Goal: Task Accomplishment & Management: Complete application form

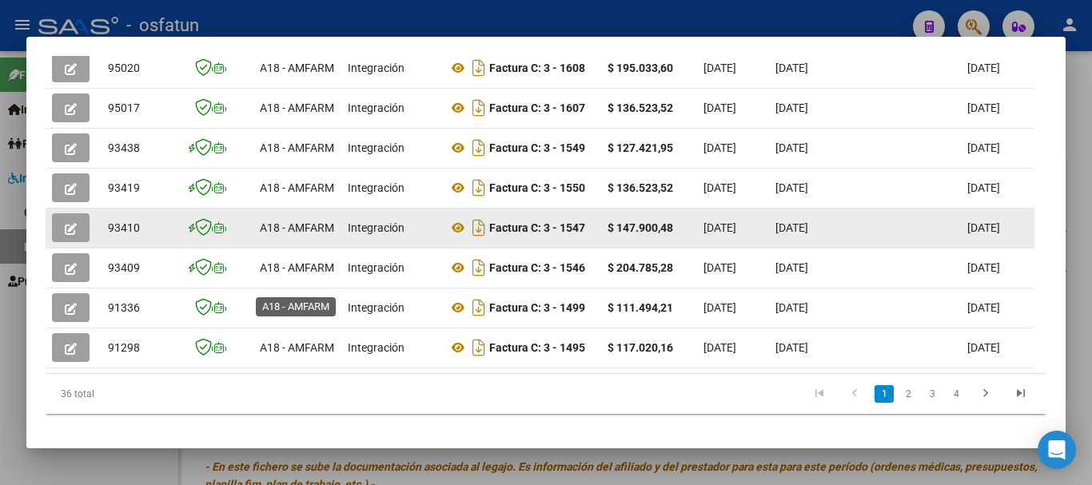
scroll to position [560, 0]
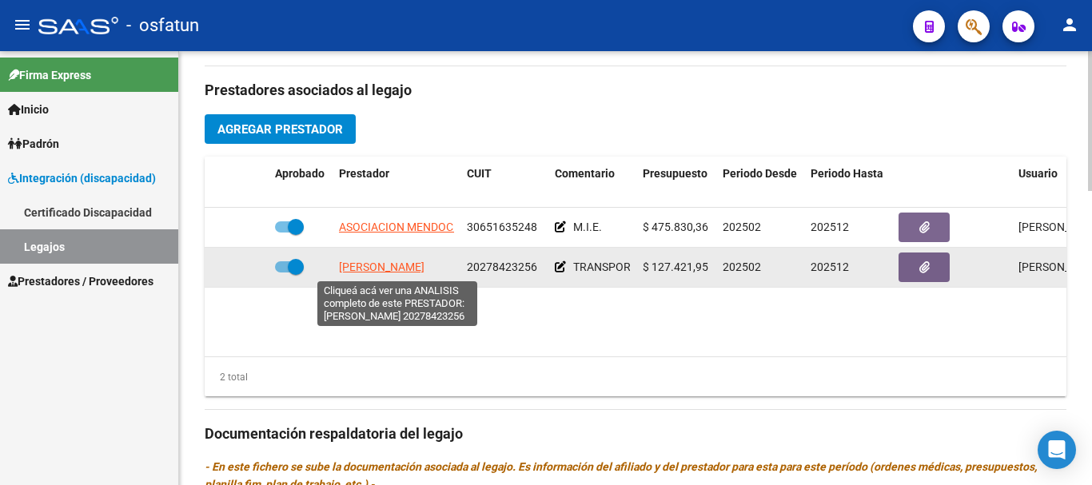
click at [386, 267] on span "[PERSON_NAME]" at bounding box center [382, 267] width 86 height 13
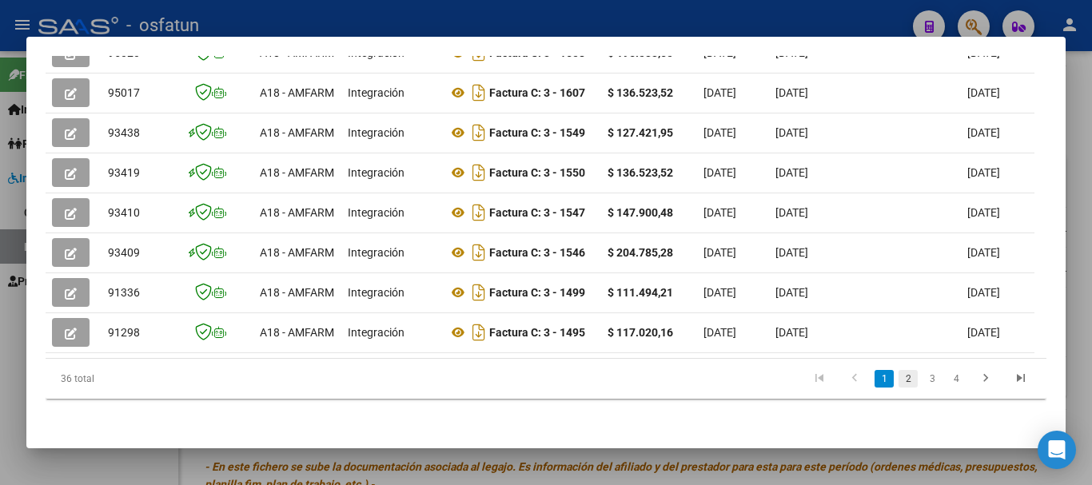
click at [899, 381] on link "2" at bounding box center [908, 379] width 19 height 18
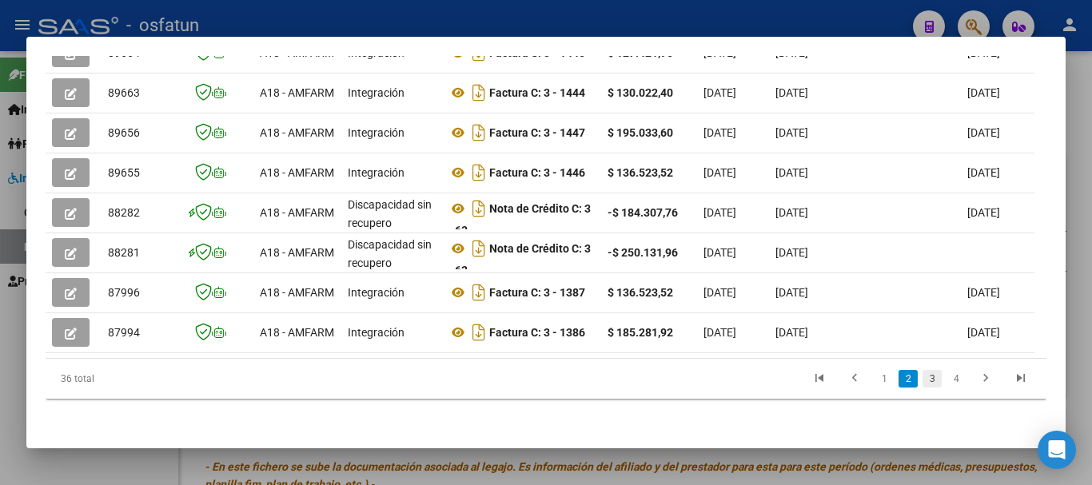
click at [923, 377] on link "3" at bounding box center [932, 379] width 19 height 18
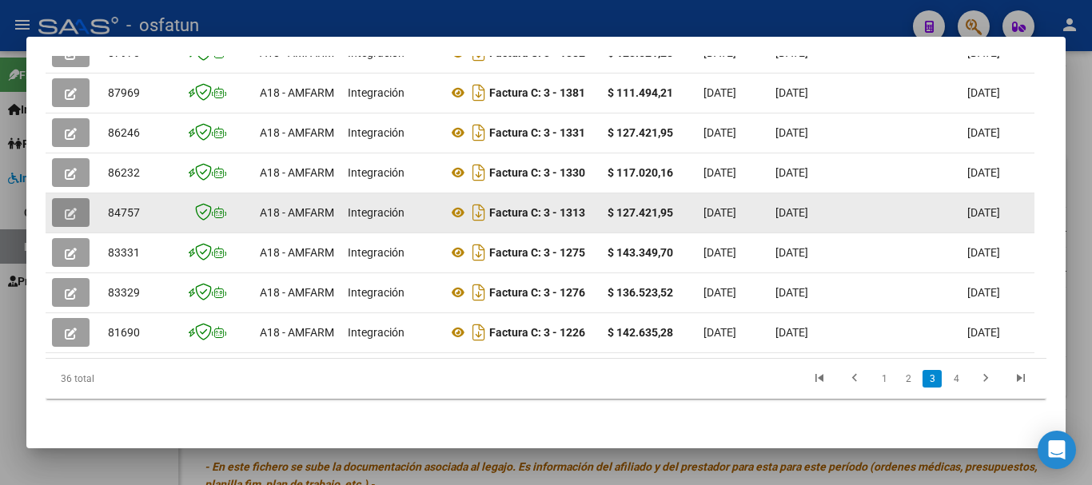
click at [70, 205] on span "button" at bounding box center [71, 212] width 12 height 14
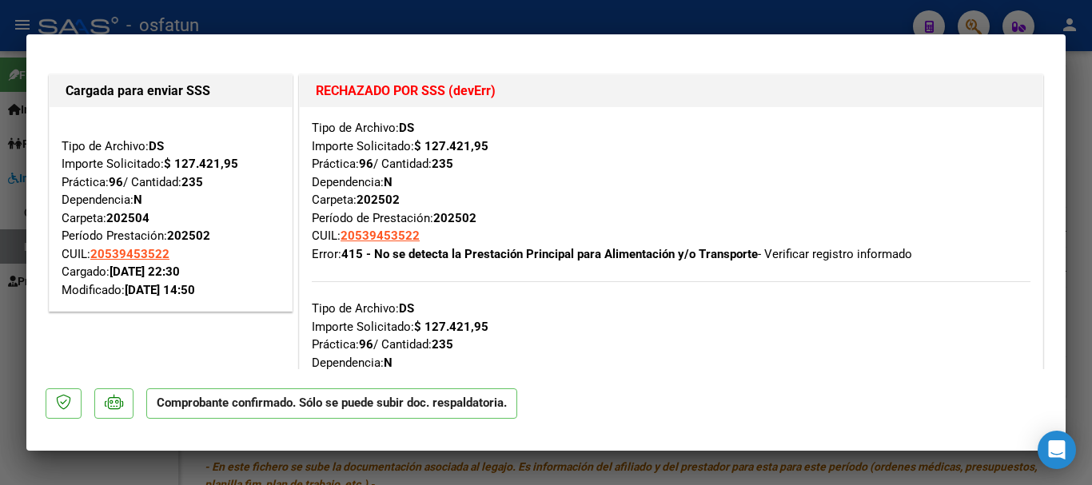
type input "$ 0,00"
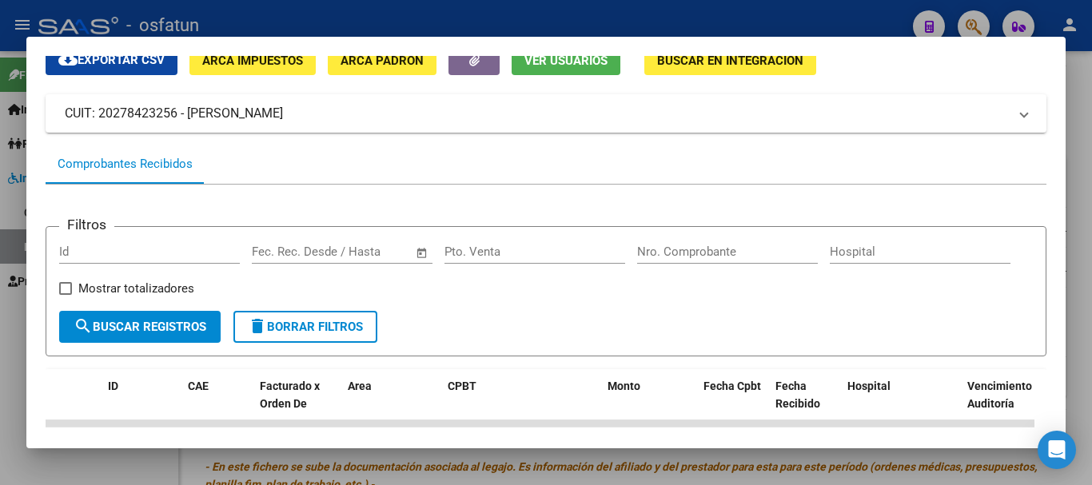
scroll to position [1, 0]
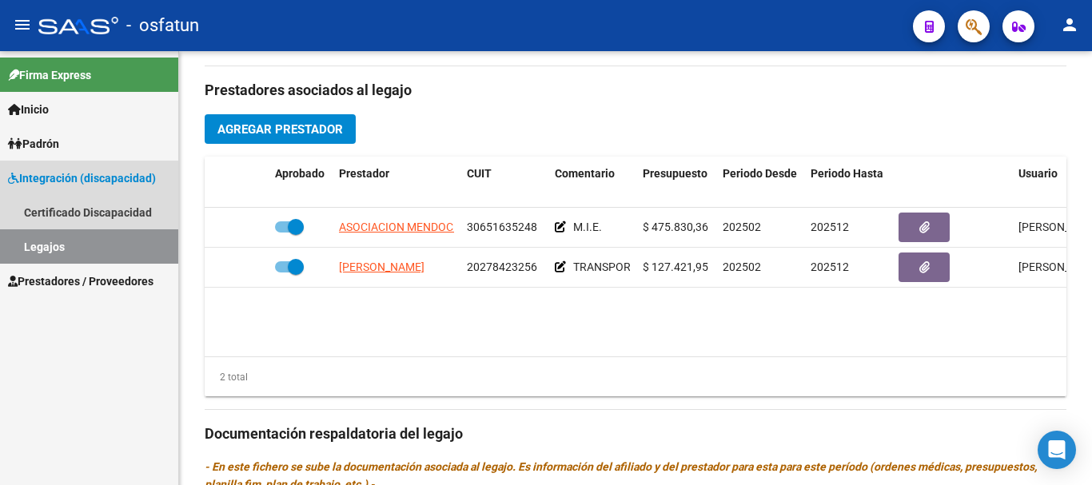
click at [143, 241] on link "Legajos" at bounding box center [89, 246] width 178 height 34
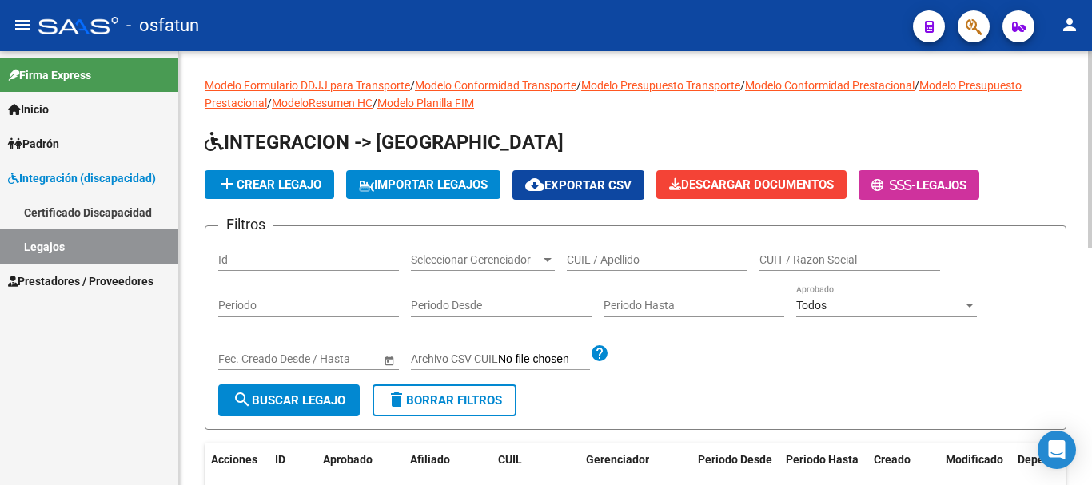
click at [617, 257] on input "CUIL / Apellido" at bounding box center [657, 260] width 181 height 14
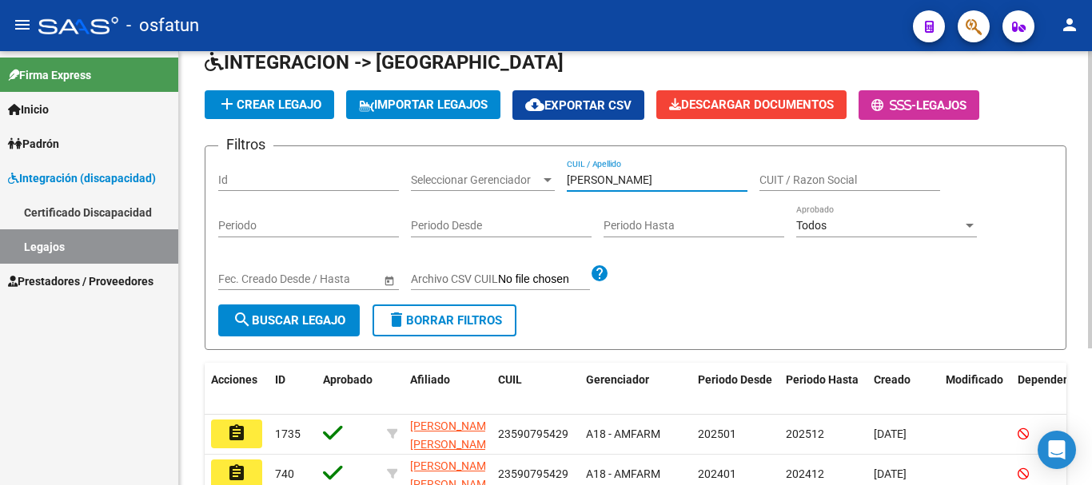
scroll to position [160, 0]
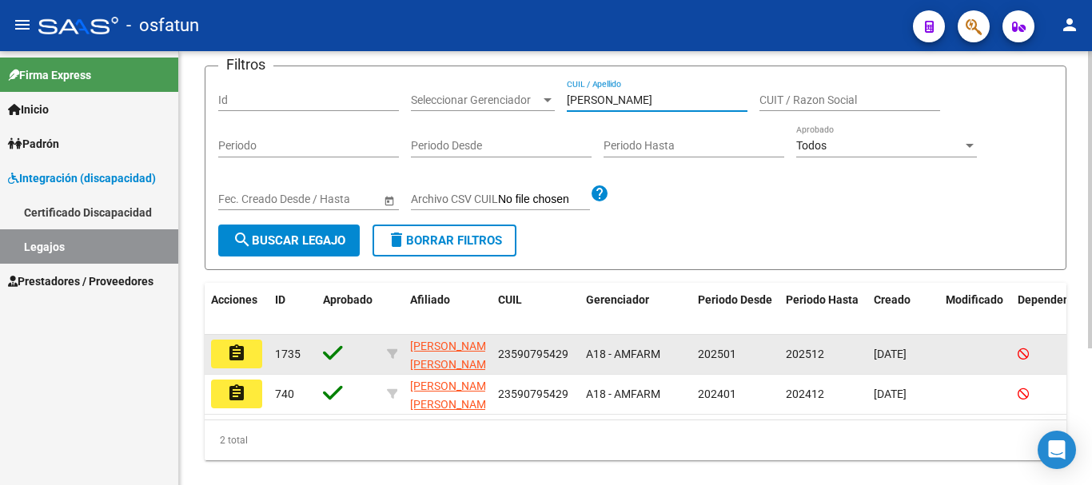
type input "[PERSON_NAME]"
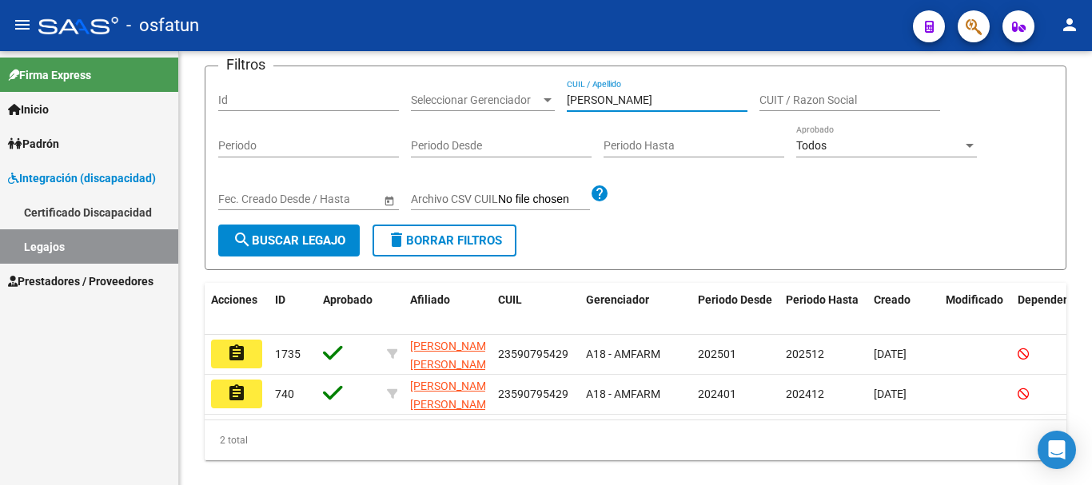
click at [235, 351] on mat-icon "assignment" at bounding box center [236, 353] width 19 height 19
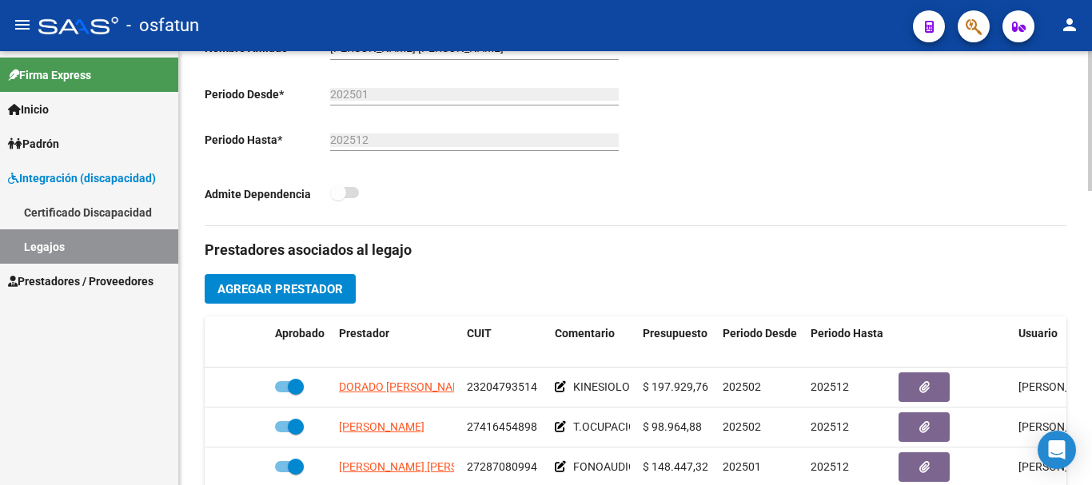
scroll to position [480, 0]
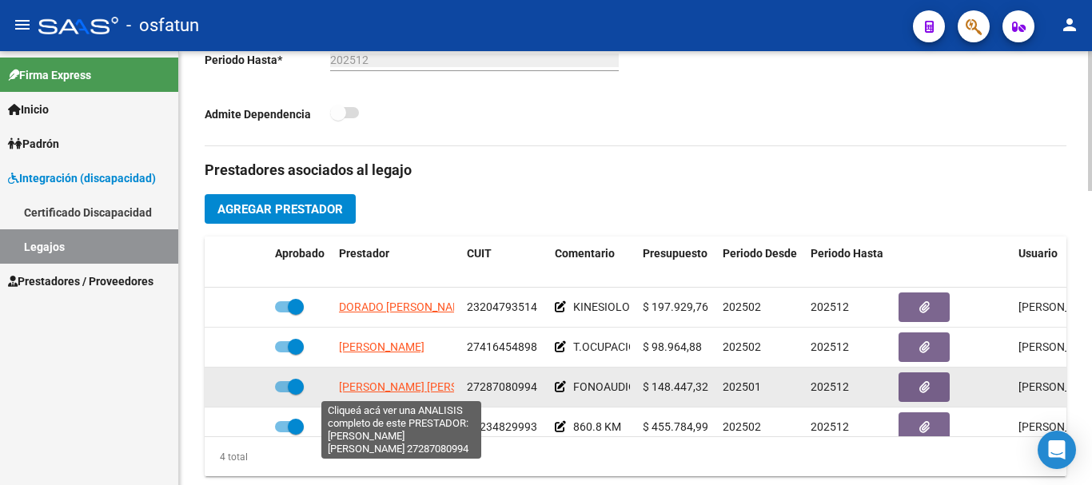
click at [402, 389] on span "[PERSON_NAME] [PERSON_NAME]" at bounding box center [426, 387] width 174 height 13
type textarea "27287080994"
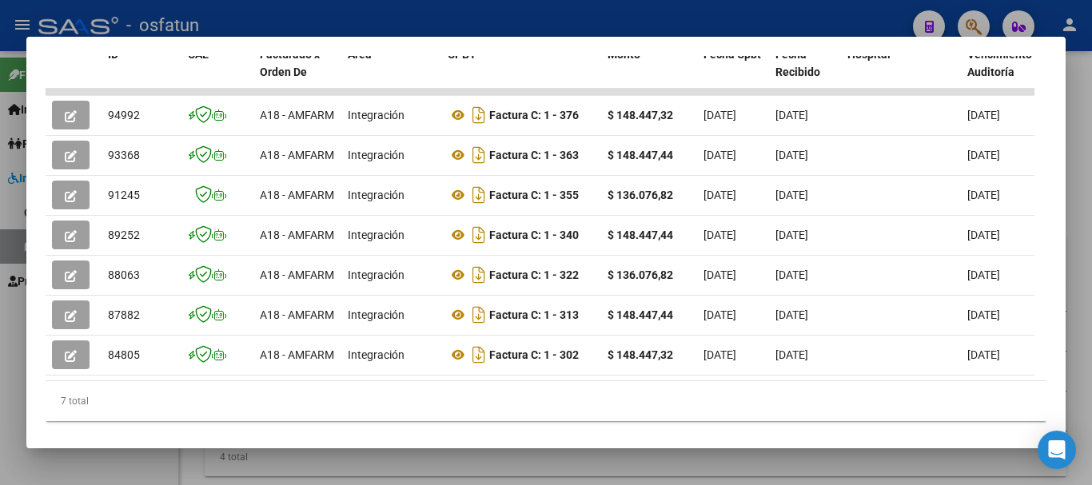
scroll to position [400, 0]
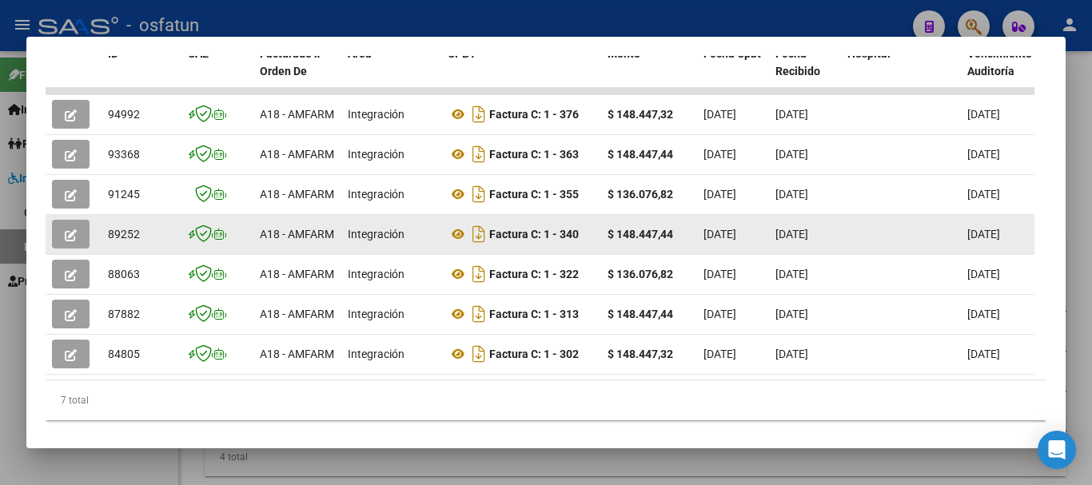
click at [74, 241] on icon "button" at bounding box center [71, 235] width 12 height 12
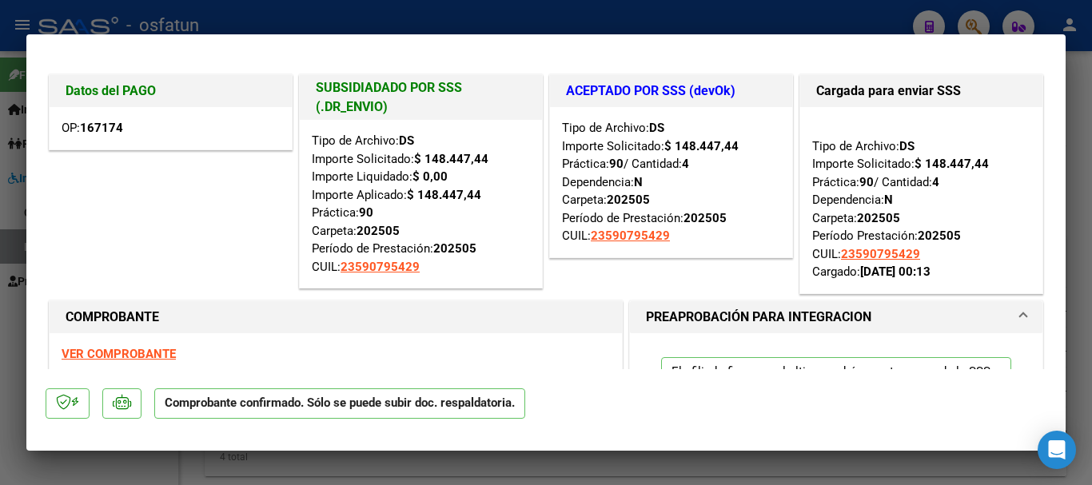
type input "$ 0,00"
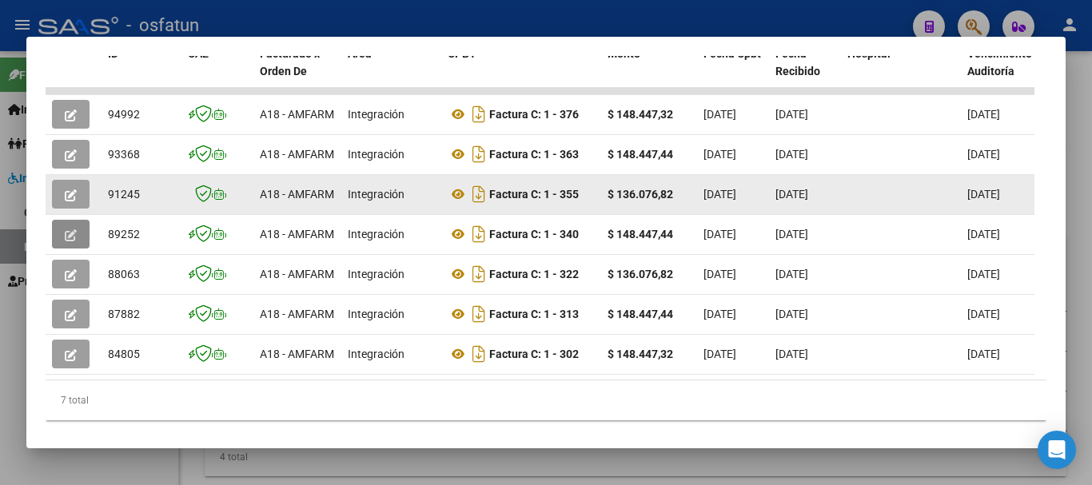
click at [64, 199] on button "button" at bounding box center [71, 194] width 38 height 29
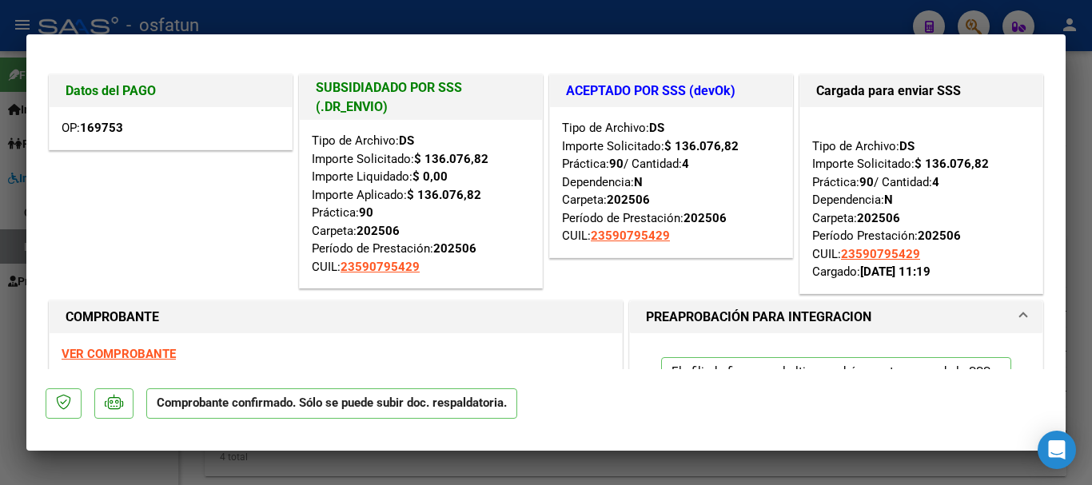
type input "$ 0,00"
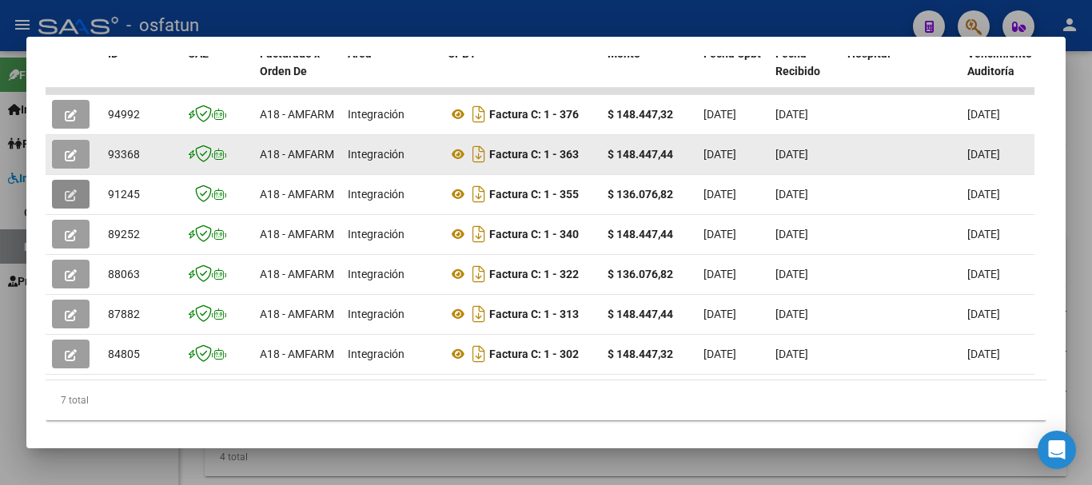
click at [66, 161] on icon "button" at bounding box center [71, 156] width 12 height 12
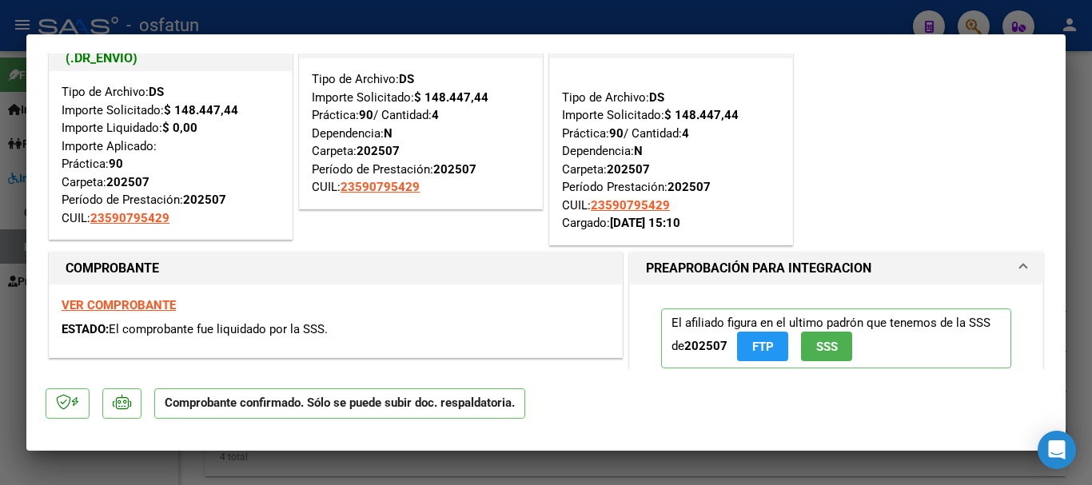
scroll to position [0, 0]
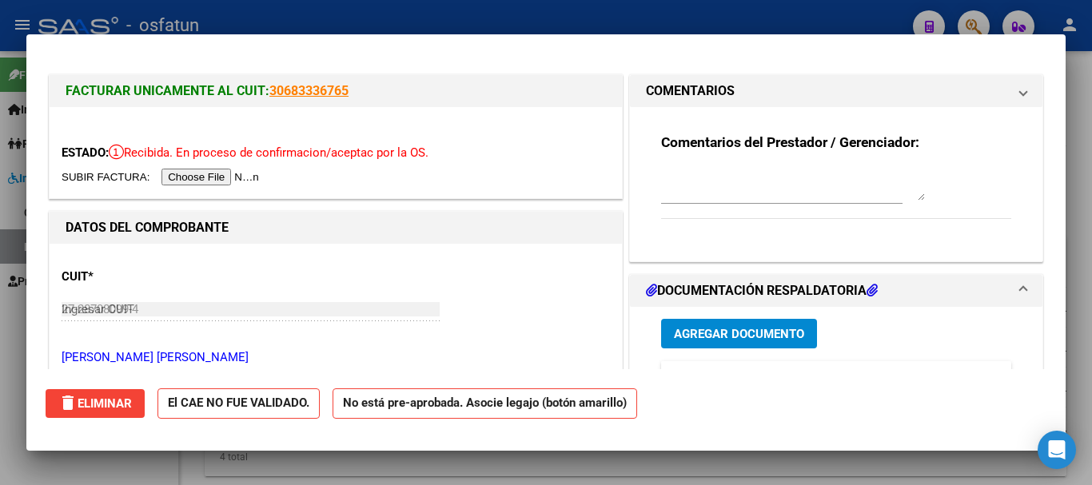
type input "$ 0,00"
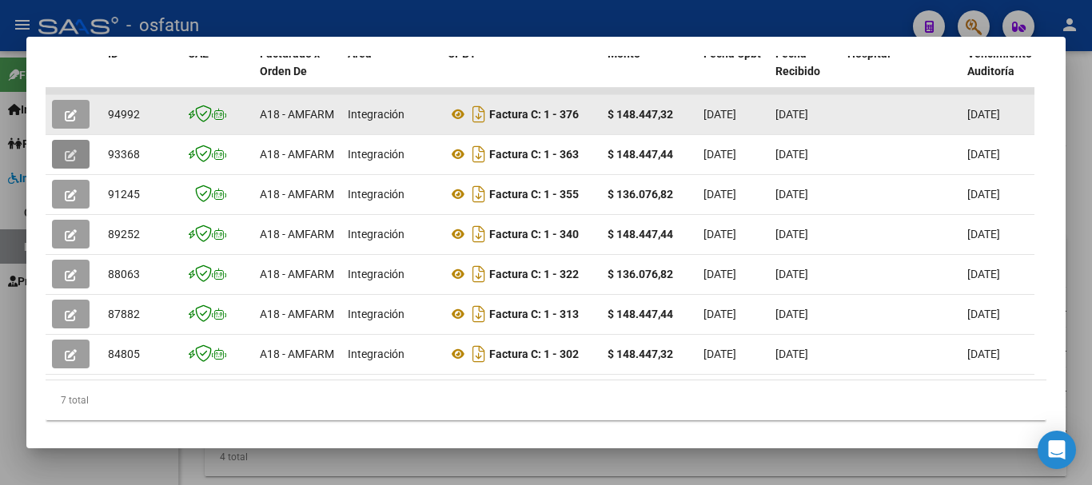
click at [73, 118] on icon "button" at bounding box center [71, 116] width 12 height 12
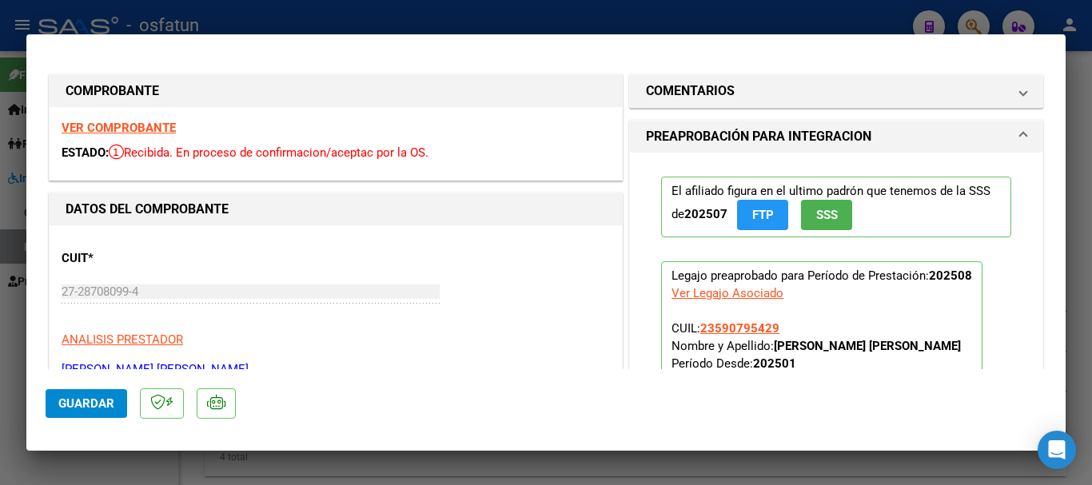
type input "$ 0,00"
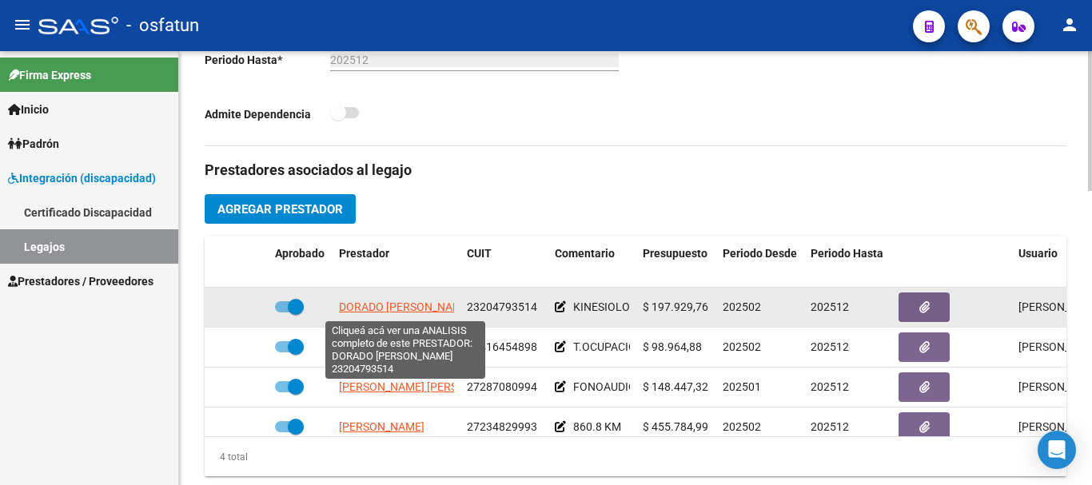
click at [427, 307] on span "DORADO [PERSON_NAME]" at bounding box center [405, 307] width 133 height 13
type textarea "23204793514"
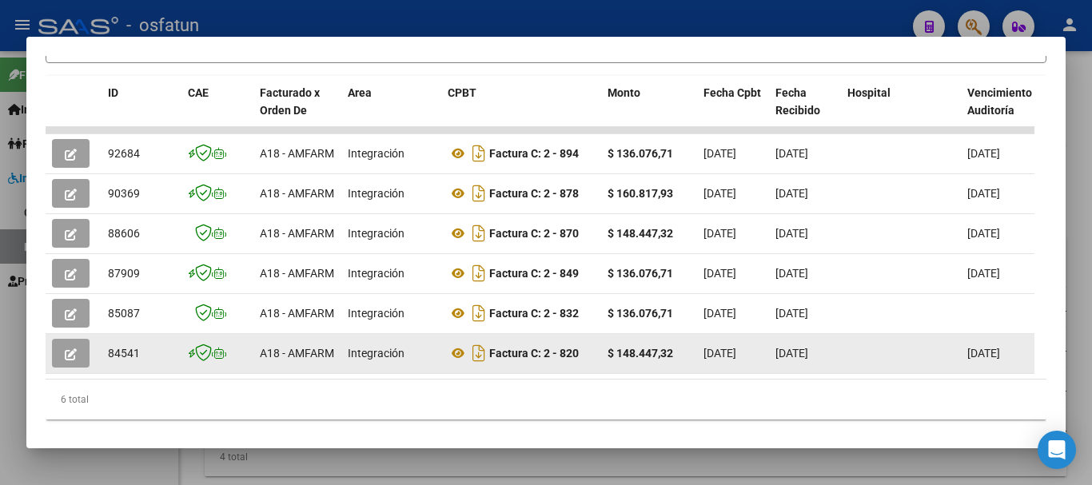
scroll to position [400, 0]
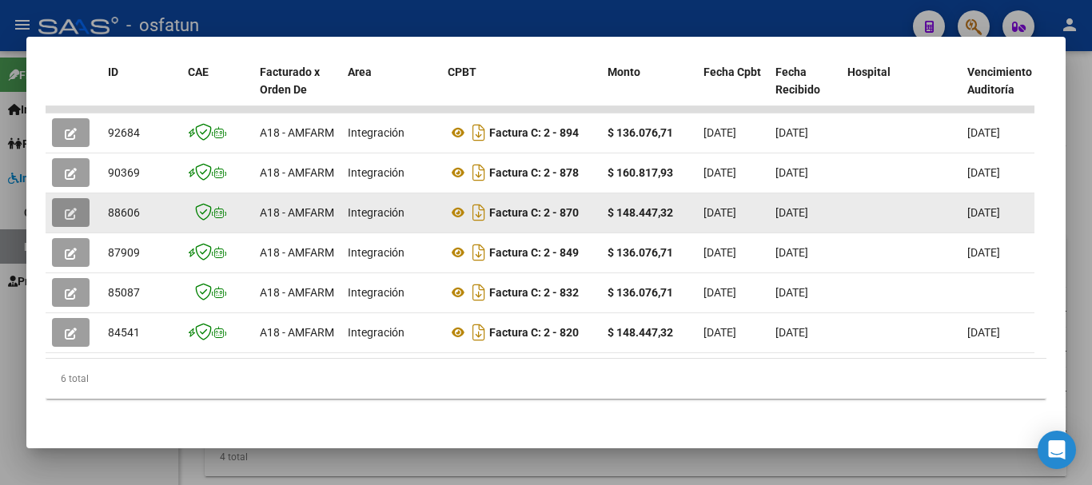
click at [78, 198] on button "button" at bounding box center [71, 212] width 38 height 29
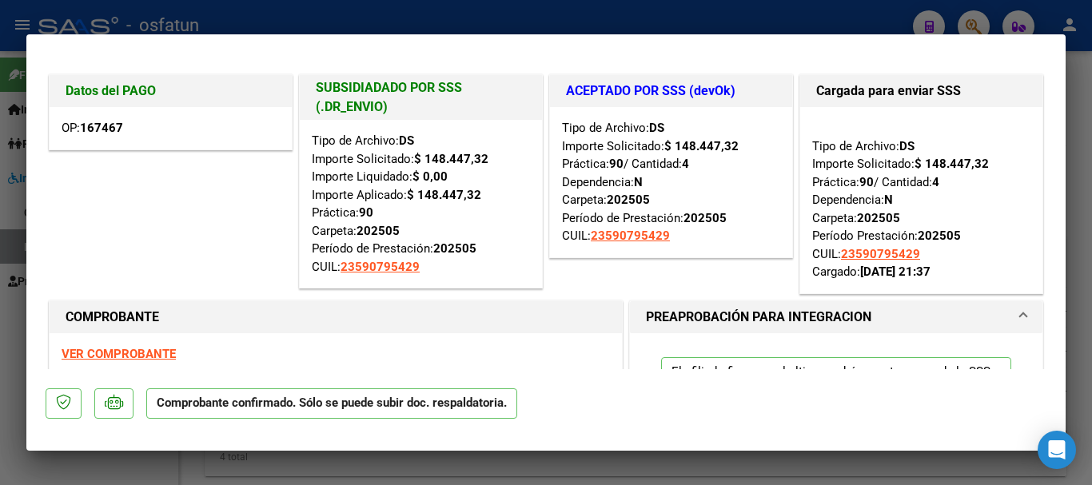
type input "$ 0,00"
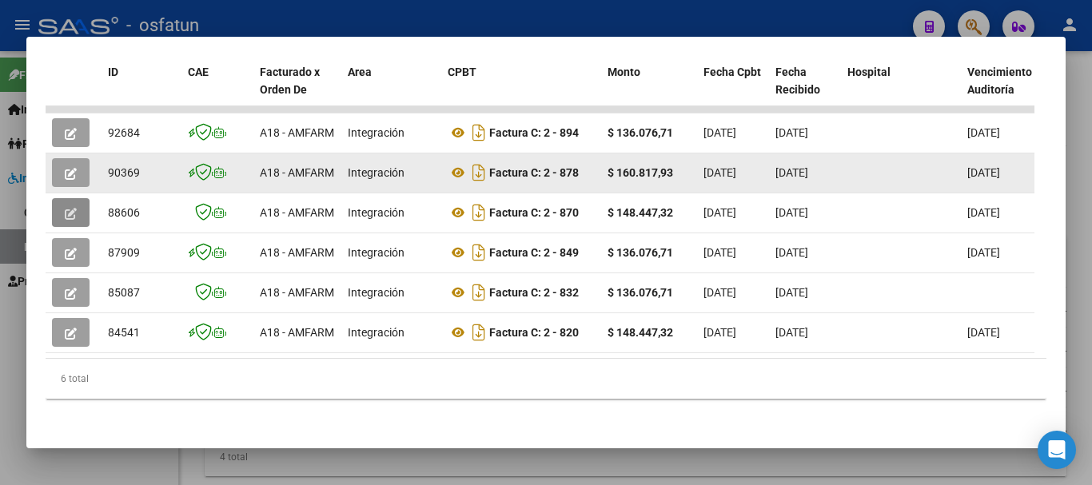
click at [75, 168] on icon "button" at bounding box center [71, 174] width 12 height 12
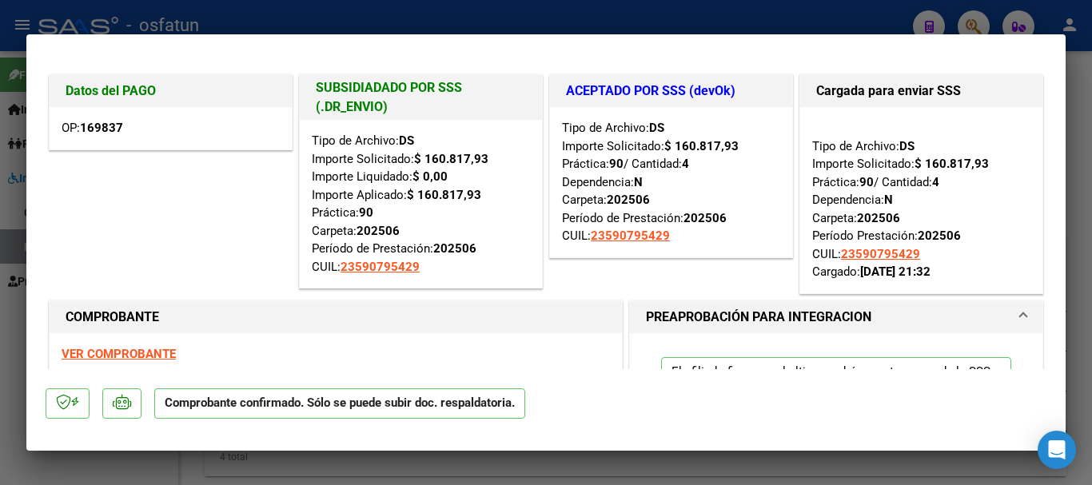
type input "$ 0,00"
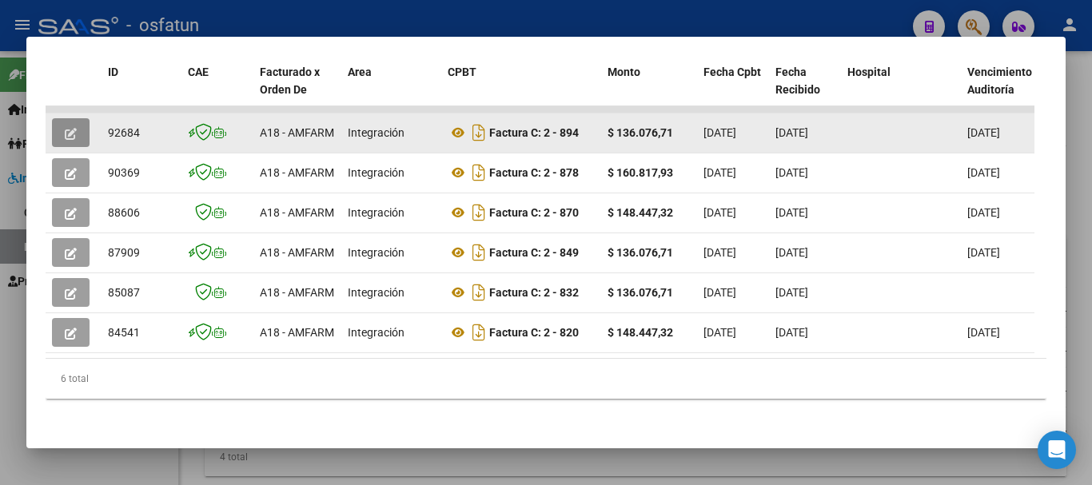
click at [61, 122] on button "button" at bounding box center [71, 132] width 38 height 29
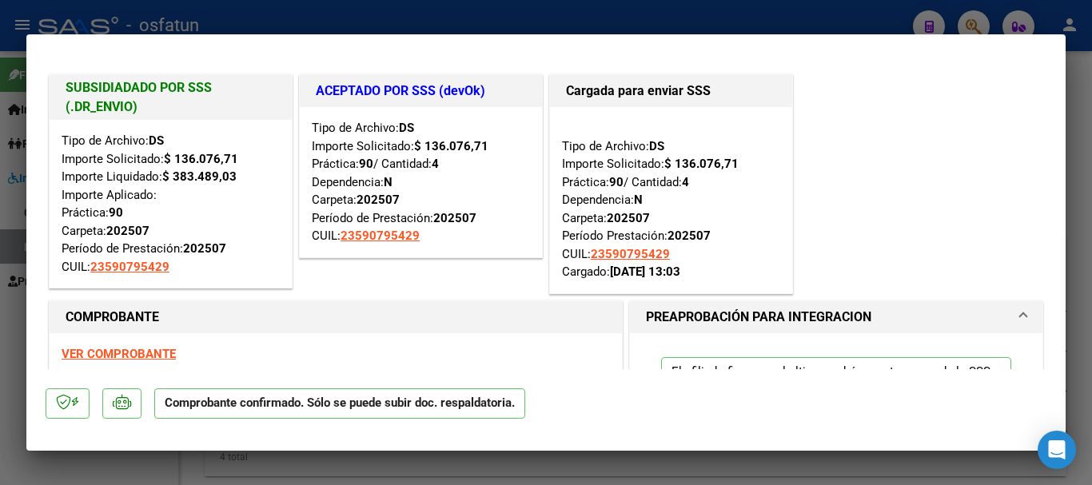
type input "$ 0,00"
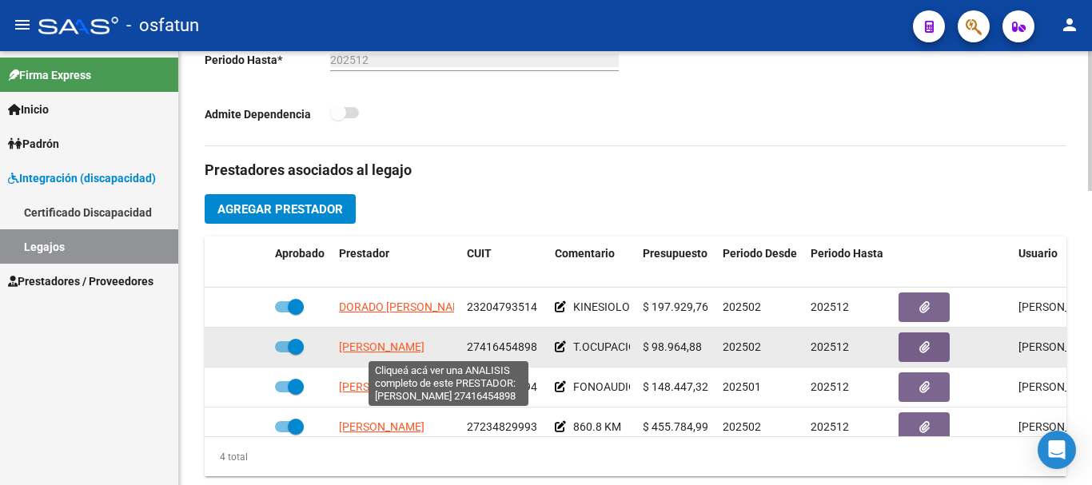
click at [410, 345] on span "[PERSON_NAME]" at bounding box center [382, 347] width 86 height 13
type textarea "27416454898"
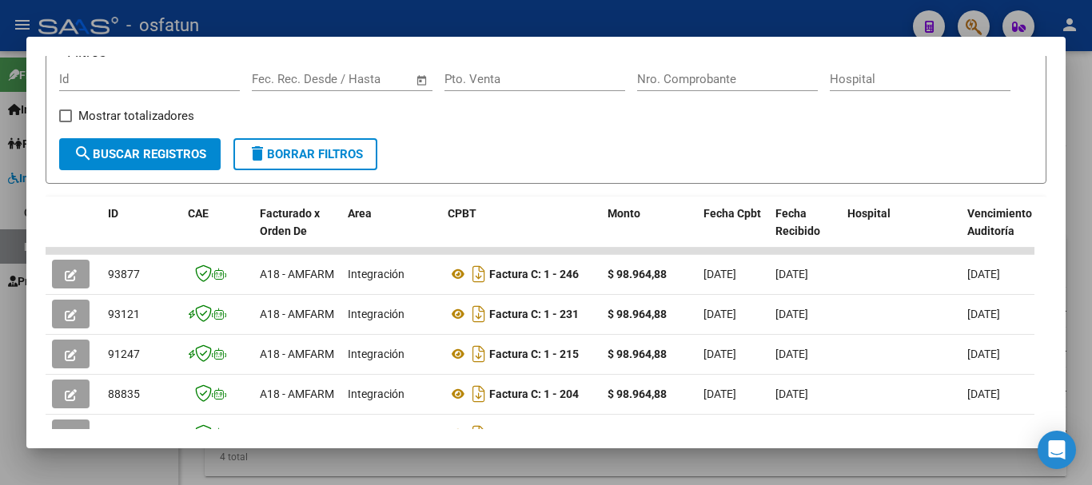
scroll to position [320, 0]
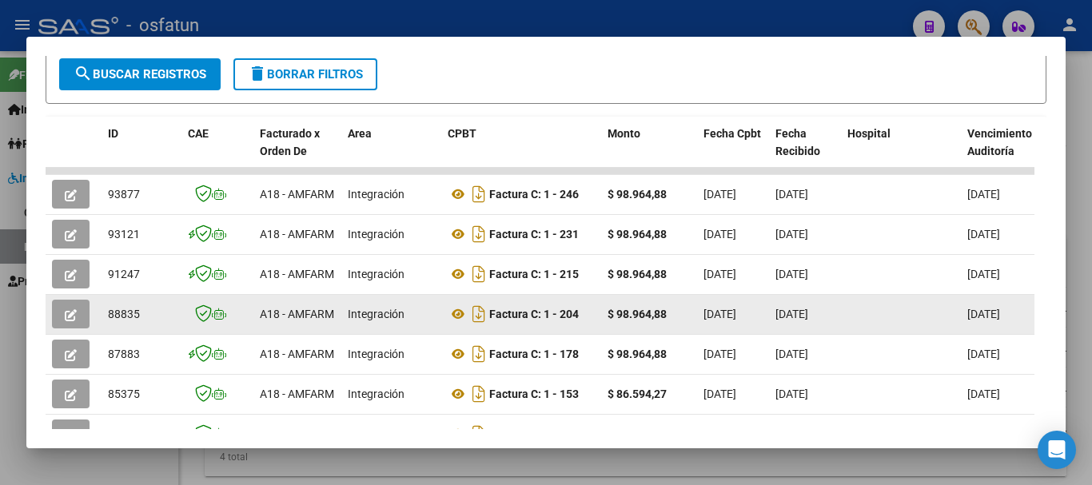
click at [75, 321] on icon "button" at bounding box center [71, 315] width 12 height 12
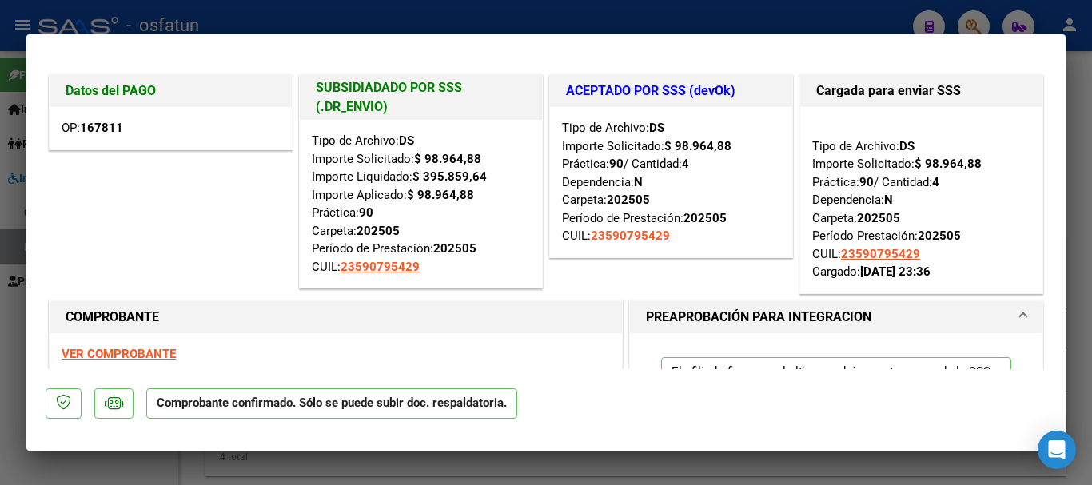
type input "$ 0,00"
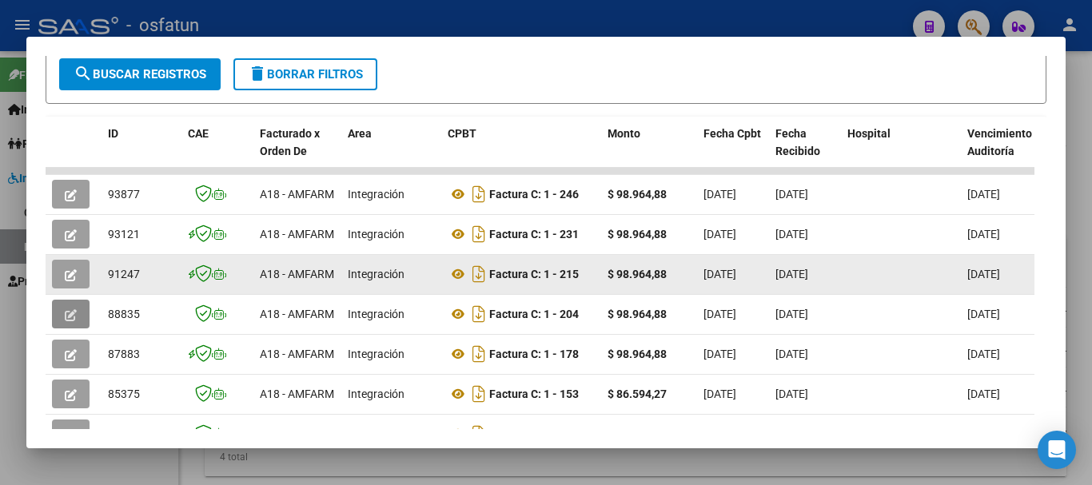
click at [63, 279] on button "button" at bounding box center [71, 274] width 38 height 29
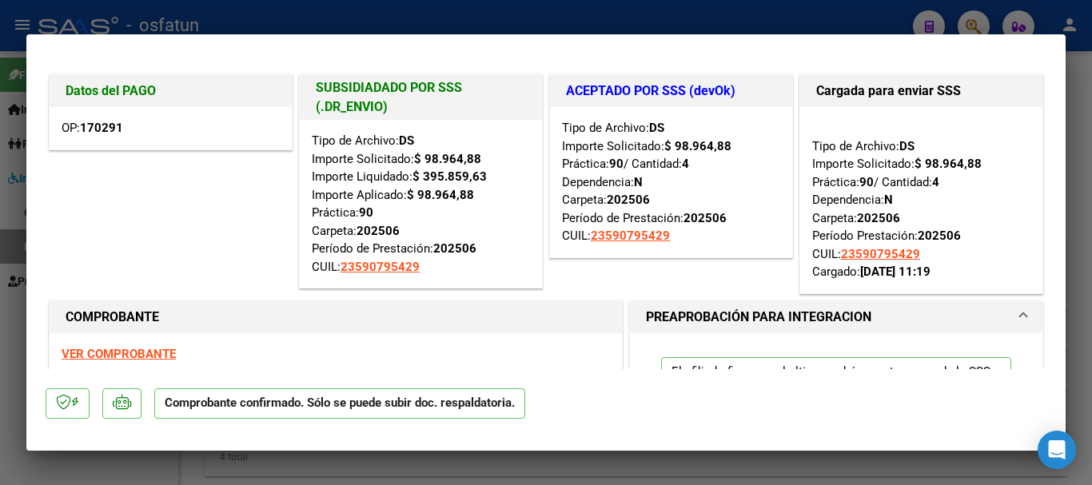
type input "$ 0,00"
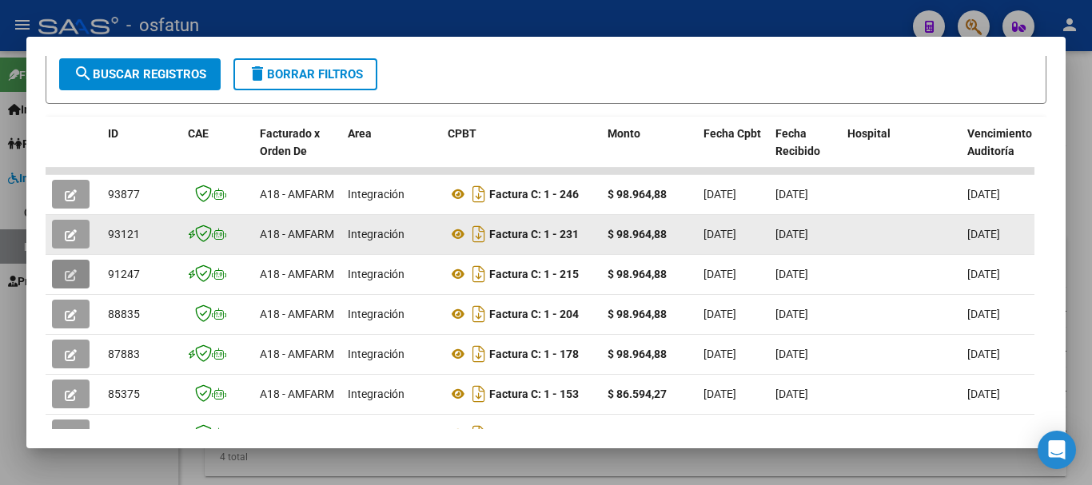
click at [59, 225] on datatable-body-cell at bounding box center [74, 234] width 56 height 39
click at [72, 241] on icon "button" at bounding box center [71, 235] width 12 height 12
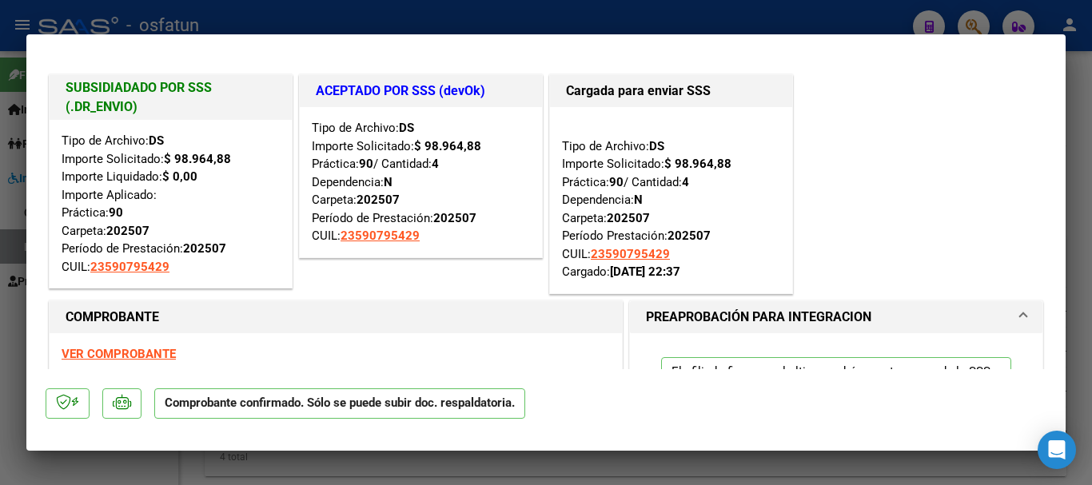
type input "$ 0,00"
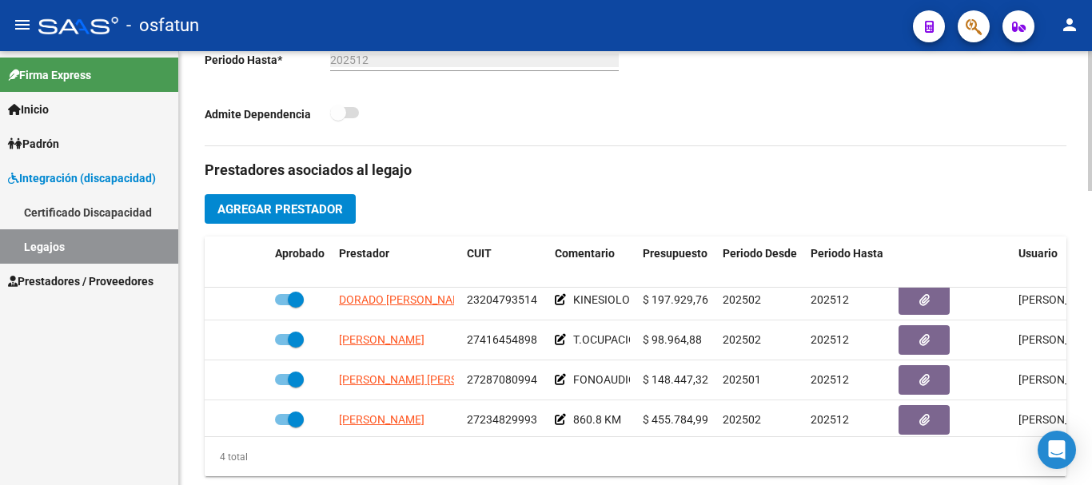
scroll to position [29, 0]
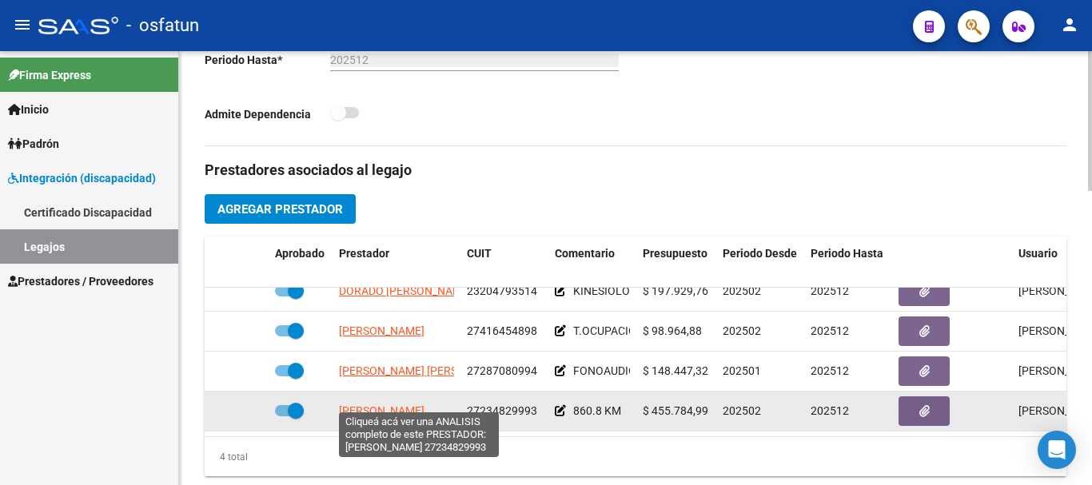
click at [425, 405] on span "[PERSON_NAME]" at bounding box center [382, 411] width 86 height 13
type textarea "27234829993"
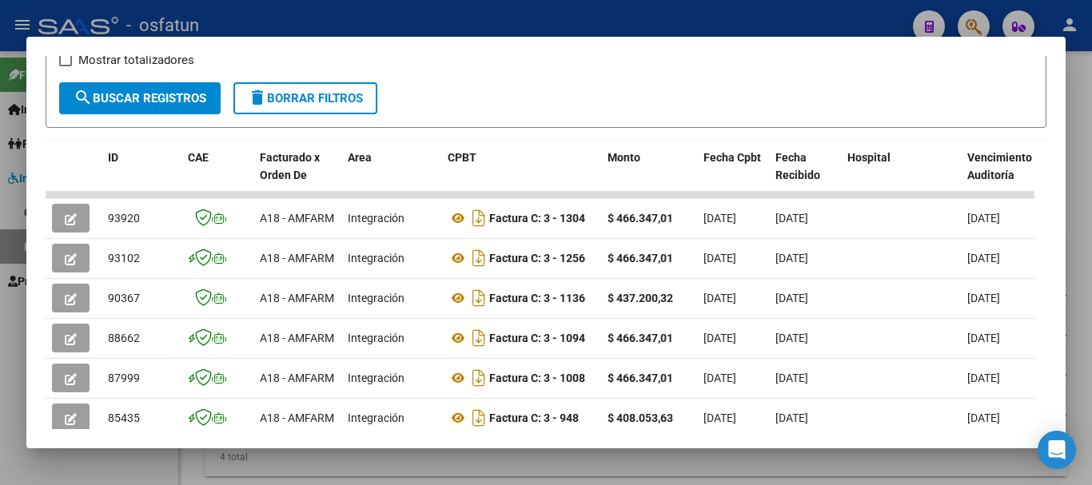
scroll to position [301, 0]
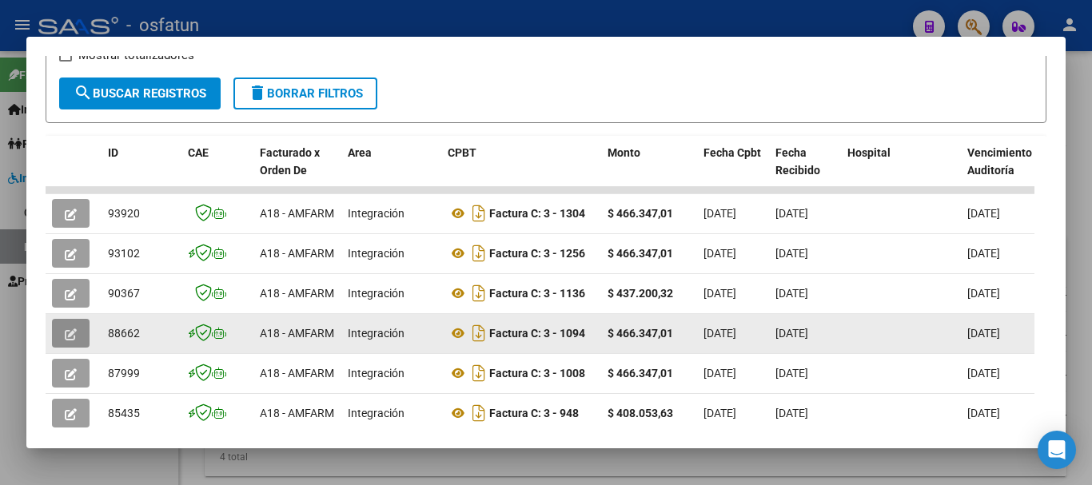
click at [70, 341] on icon "button" at bounding box center [71, 335] width 12 height 12
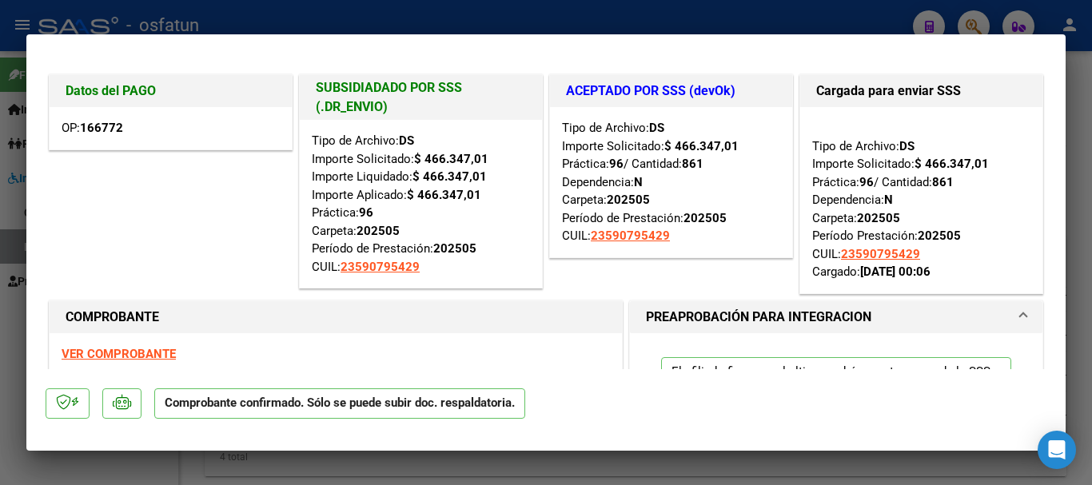
type input "$ 0,00"
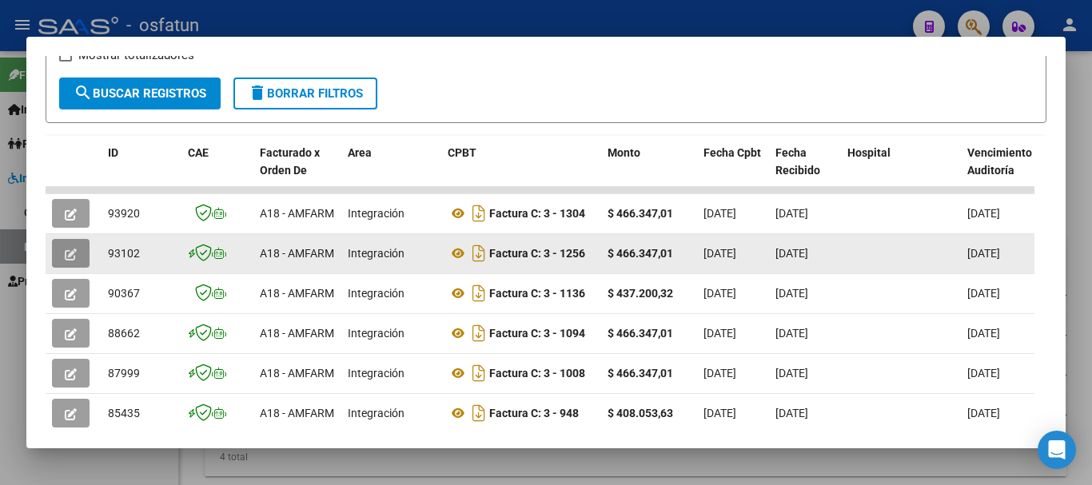
click at [77, 262] on button "button" at bounding box center [71, 253] width 38 height 29
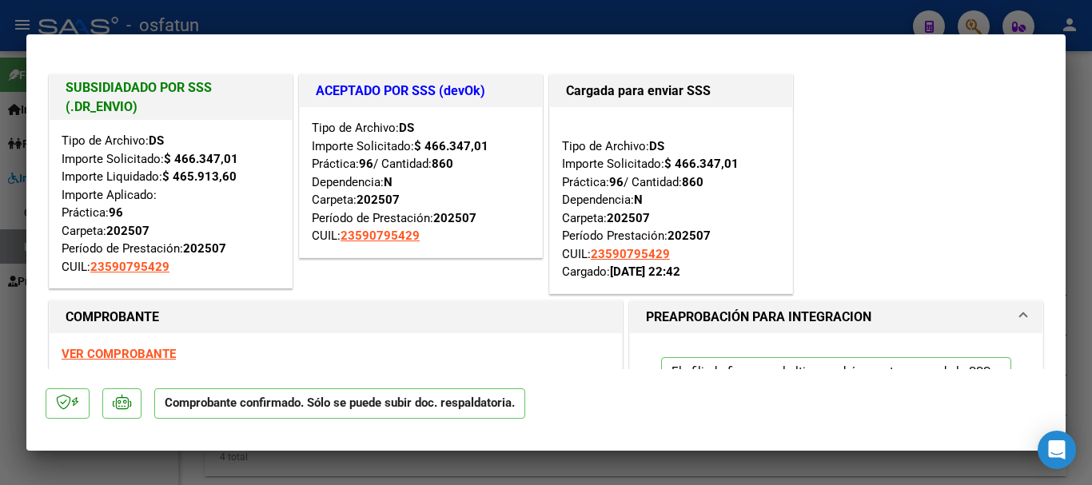
type input "$ 0,00"
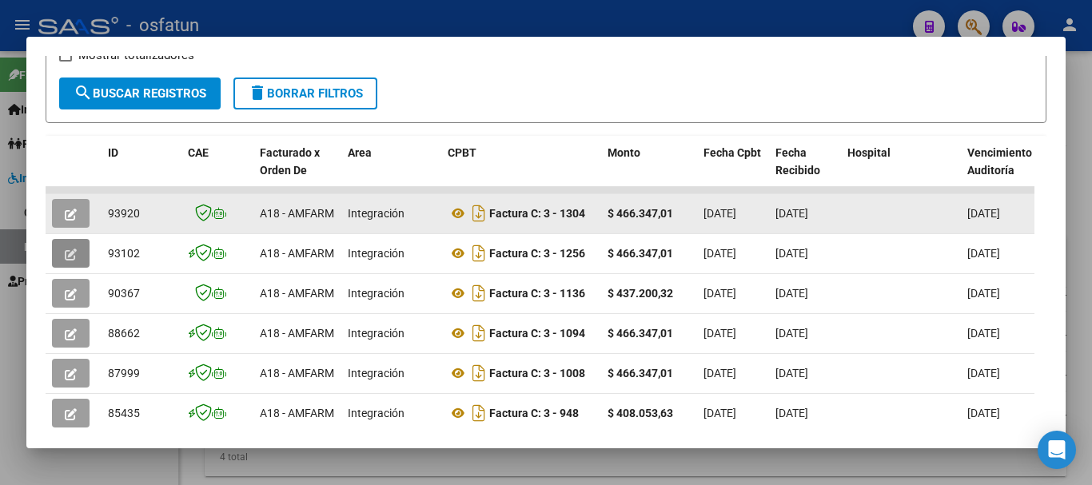
click at [73, 217] on icon "button" at bounding box center [71, 215] width 12 height 12
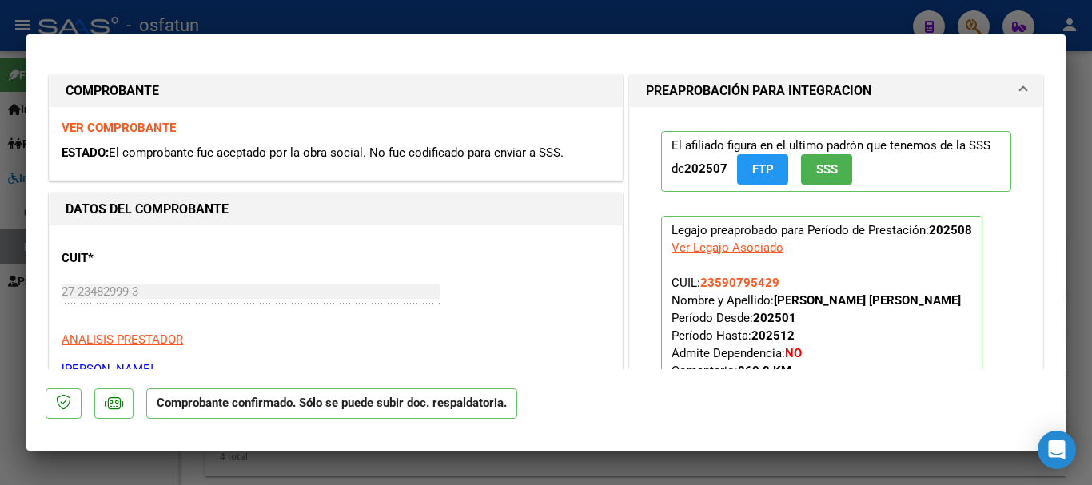
type input "$ 0,00"
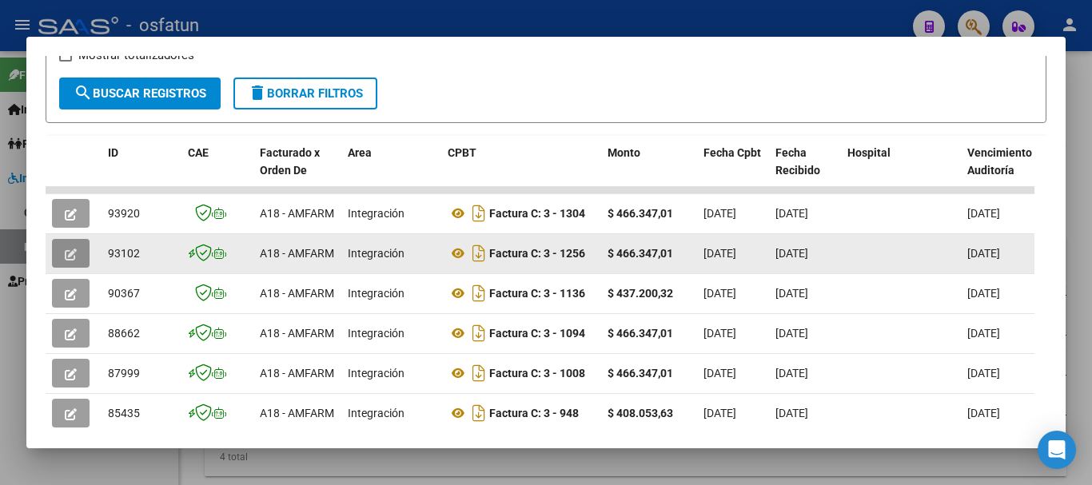
click at [78, 262] on button "button" at bounding box center [71, 253] width 38 height 29
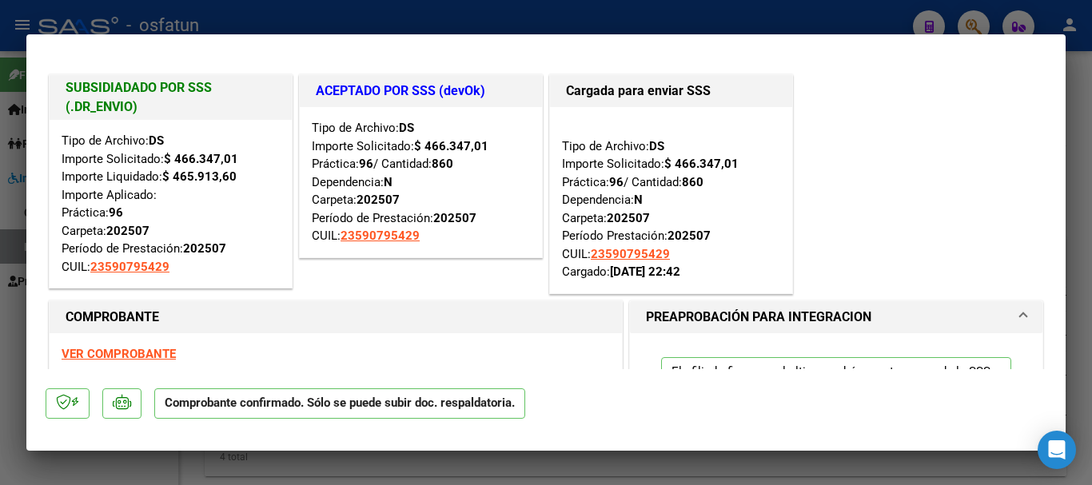
type input "$ 0,00"
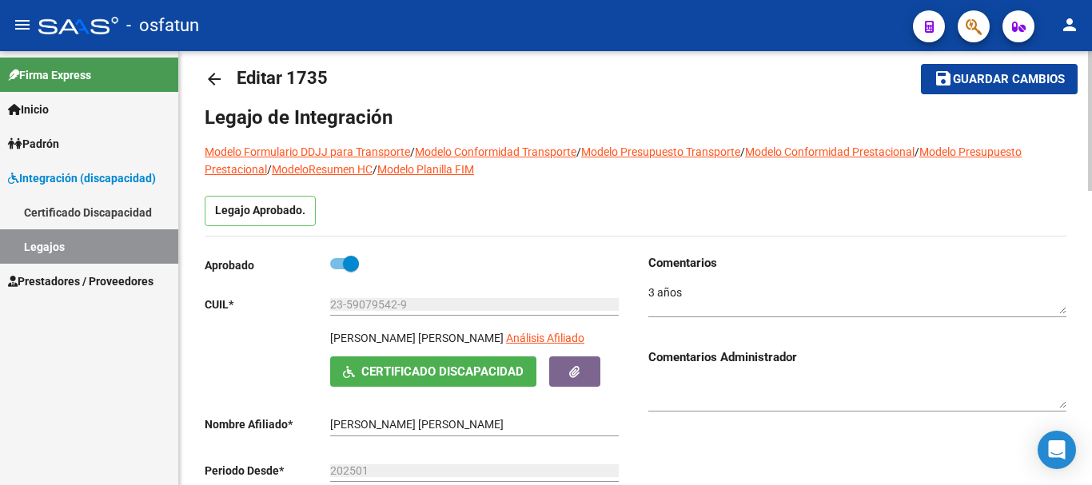
scroll to position [0, 0]
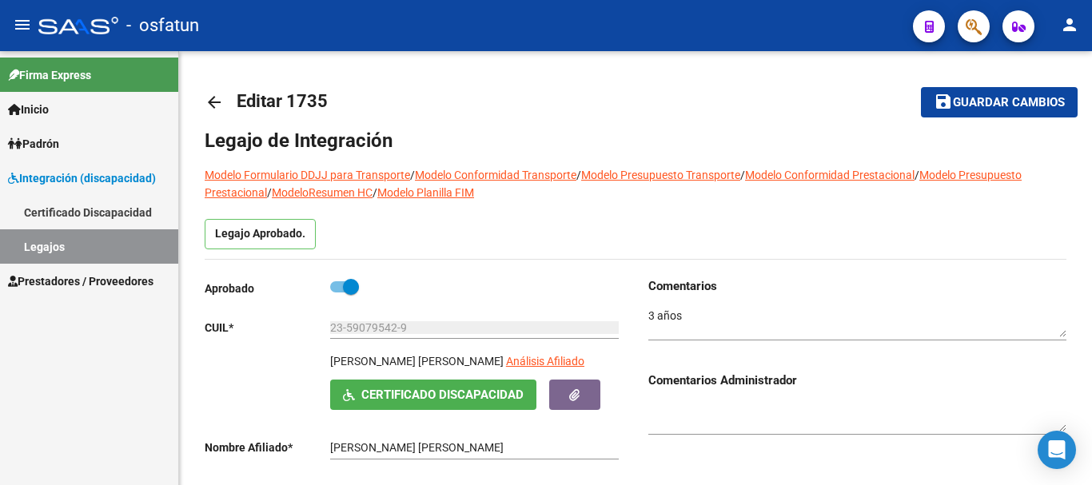
click at [138, 250] on link "Legajos" at bounding box center [89, 246] width 178 height 34
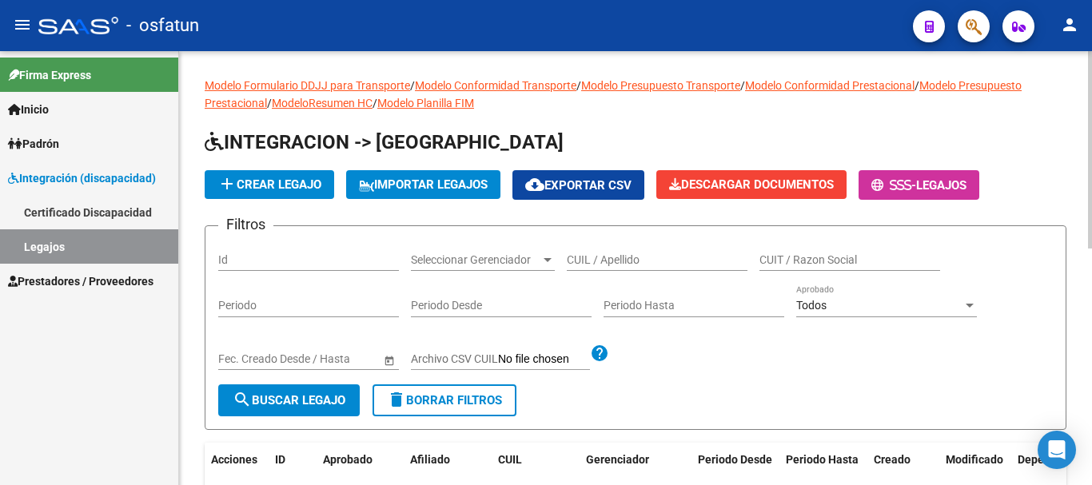
click at [660, 256] on input "CUIL / Apellido" at bounding box center [657, 260] width 181 height 14
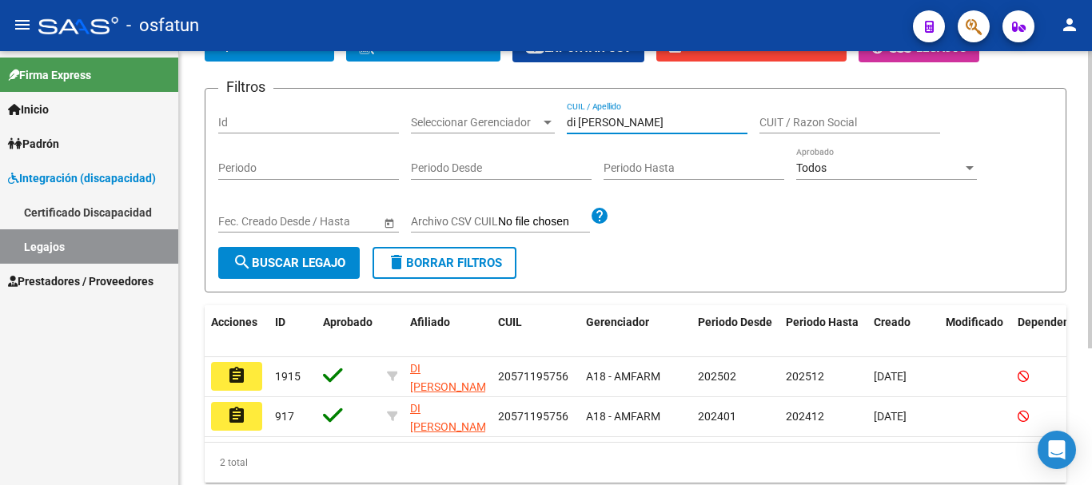
scroll to position [160, 0]
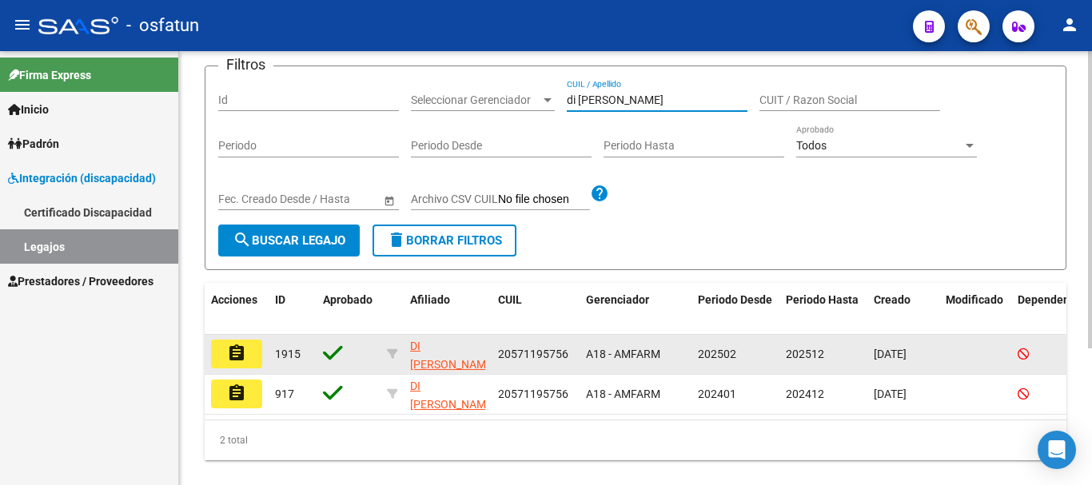
type input "di [PERSON_NAME]"
click at [233, 357] on mat-icon "assignment" at bounding box center [236, 353] width 19 height 19
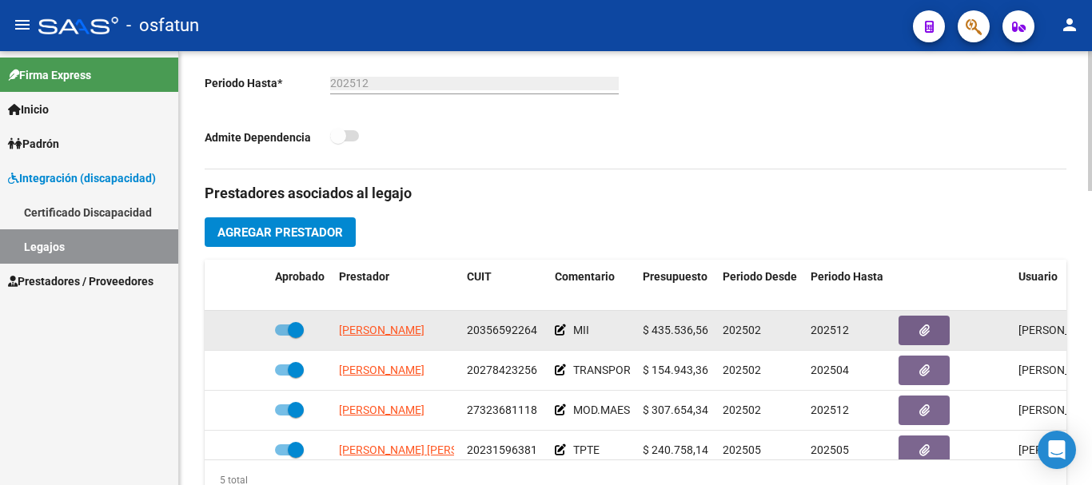
scroll to position [480, 0]
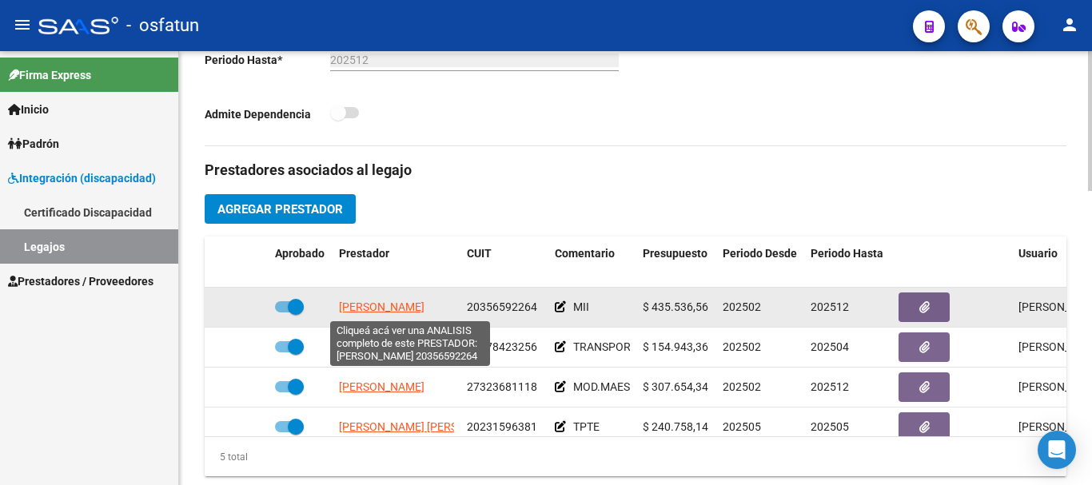
click at [387, 308] on span "[PERSON_NAME]" at bounding box center [382, 307] width 86 height 13
type textarea "20356592264"
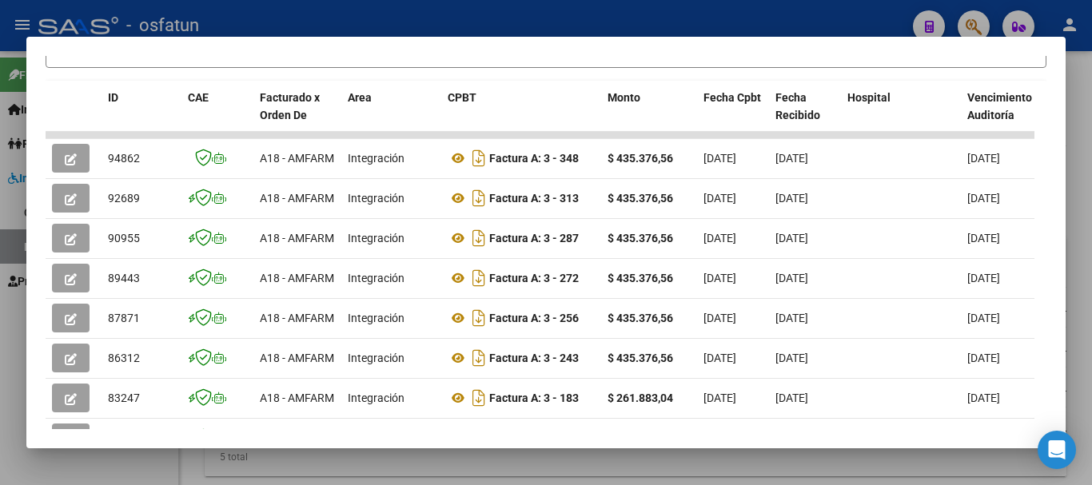
scroll to position [381, 0]
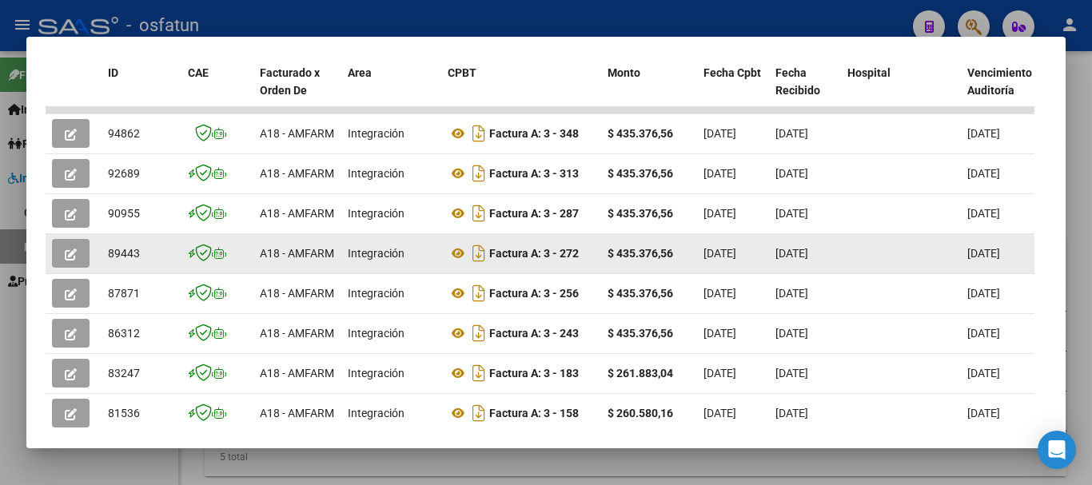
click at [76, 261] on icon "button" at bounding box center [71, 255] width 12 height 12
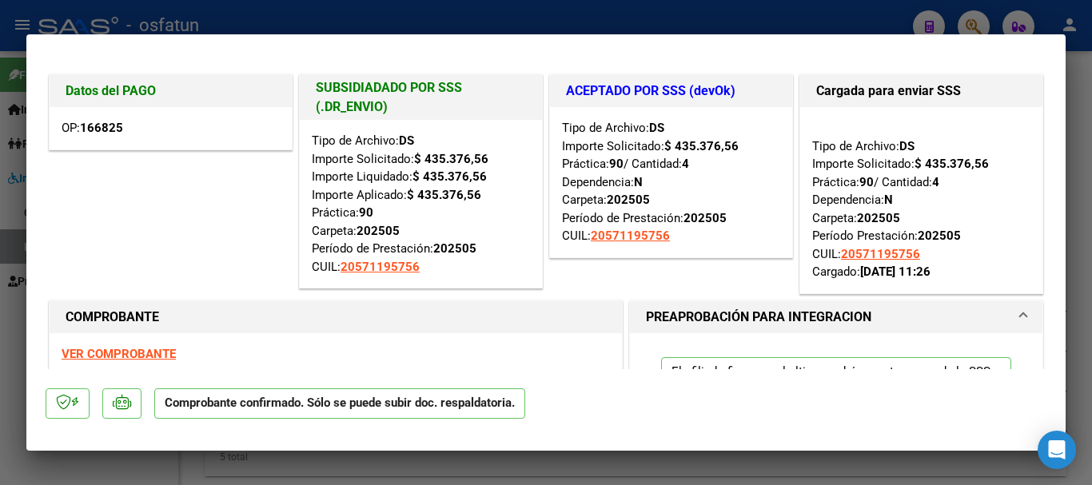
type input "$ 0,00"
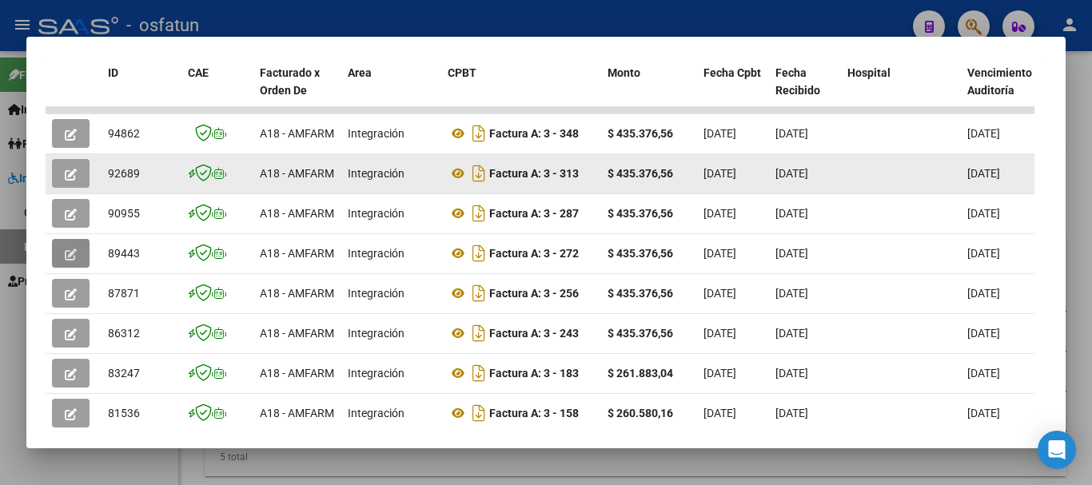
click at [75, 178] on icon "button" at bounding box center [71, 175] width 12 height 12
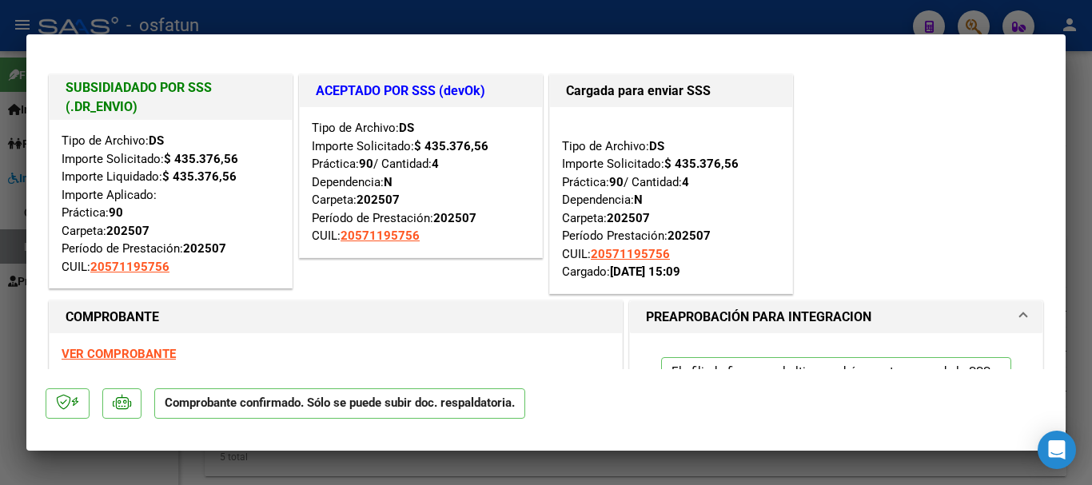
type input "$ 0,00"
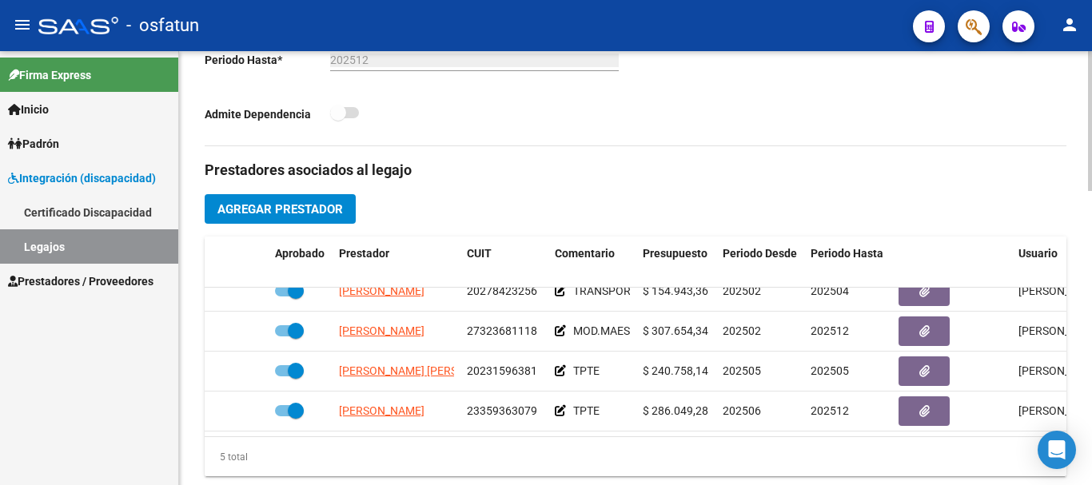
scroll to position [69, 0]
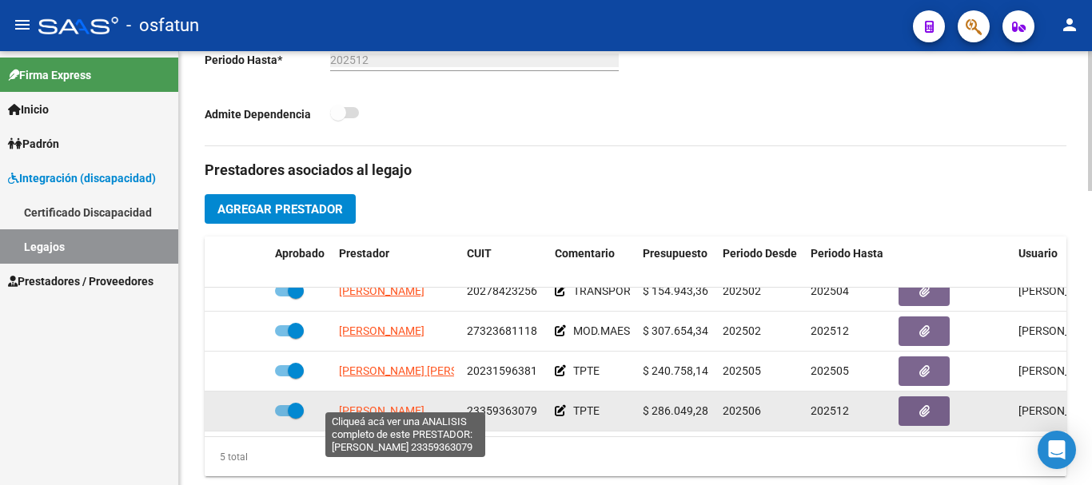
click at [377, 405] on span "[PERSON_NAME]" at bounding box center [382, 411] width 86 height 13
type textarea "23359363079"
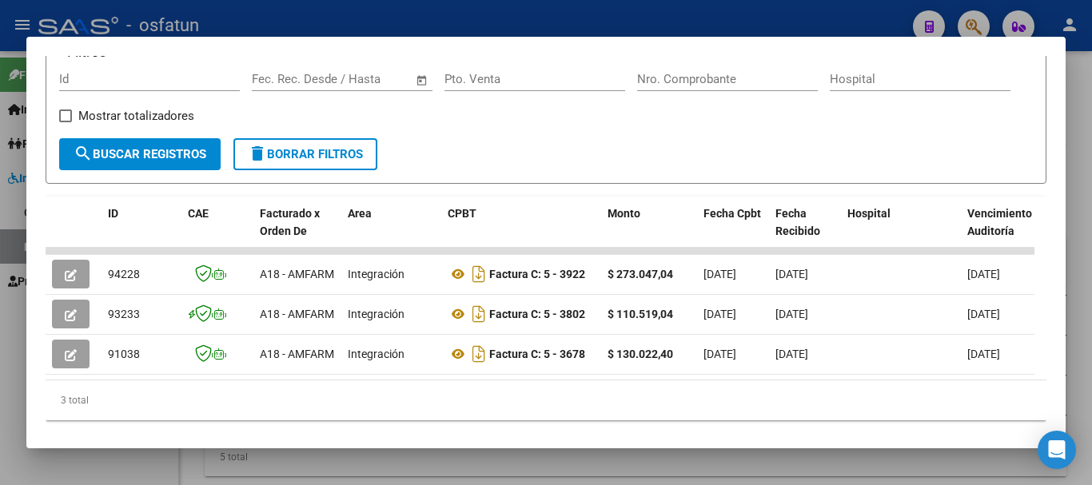
scroll to position [281, 0]
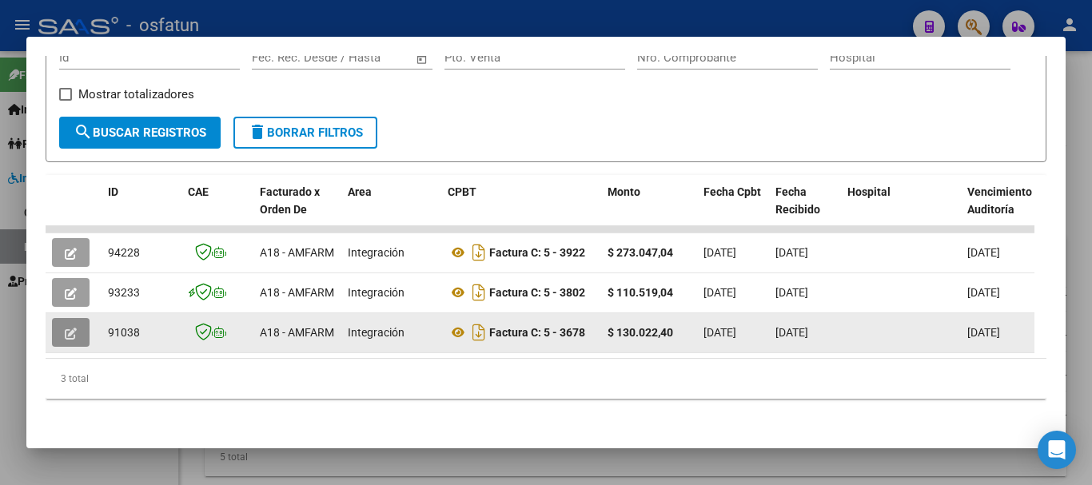
click at [78, 318] on button "button" at bounding box center [71, 332] width 38 height 29
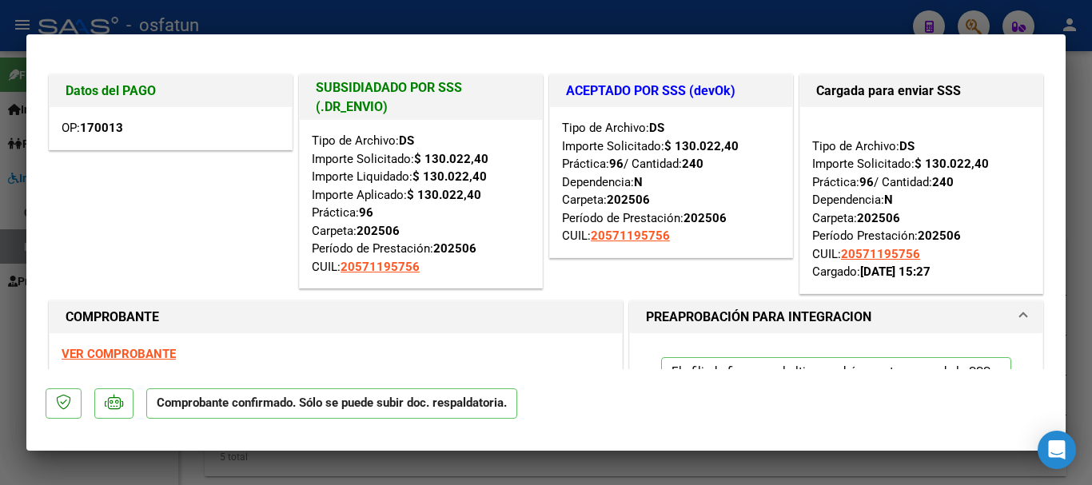
type input "$ 0,00"
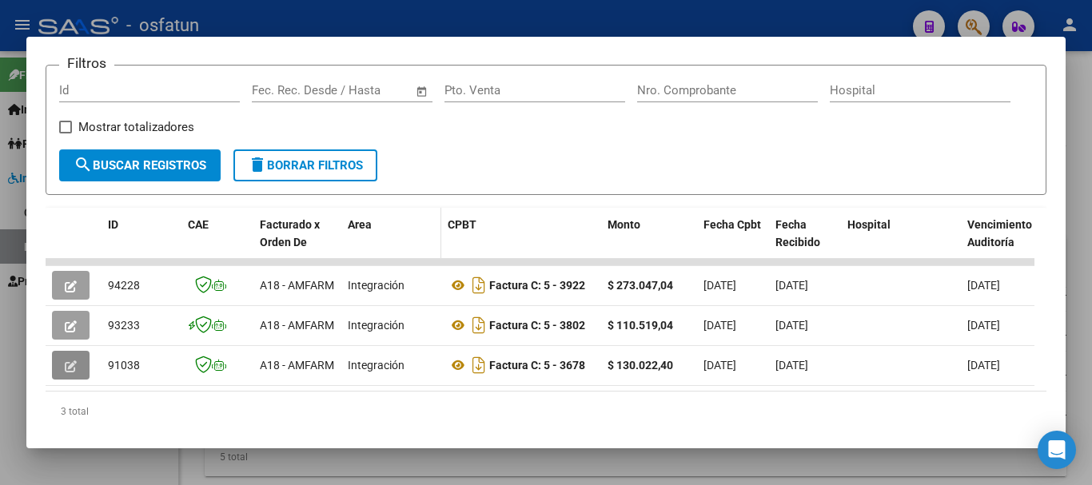
scroll to position [240, 0]
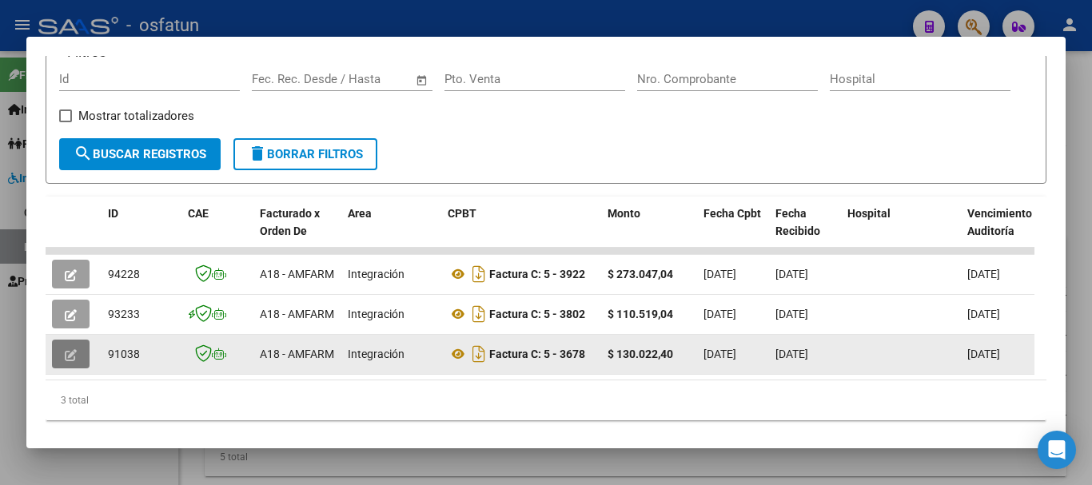
click at [76, 355] on span "button" at bounding box center [71, 354] width 12 height 14
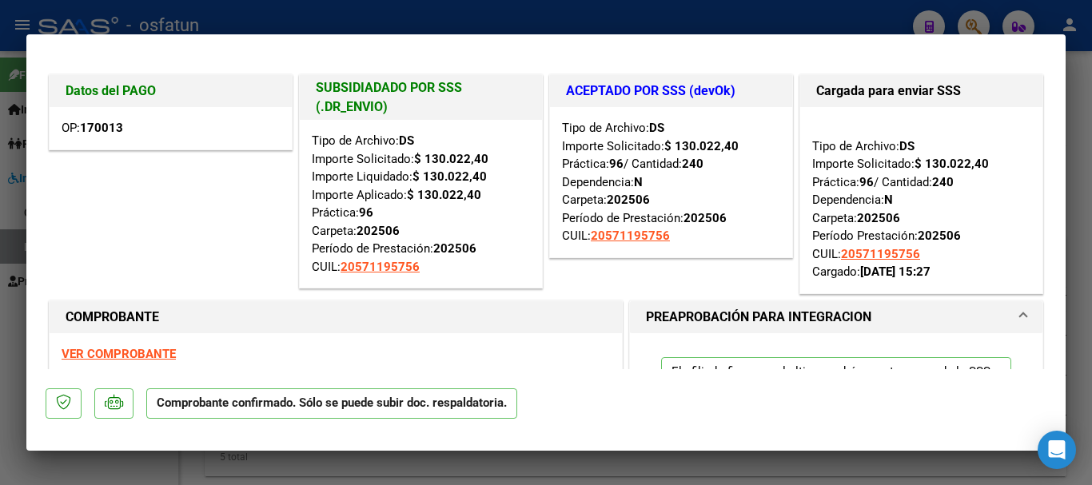
type input "$ 0,00"
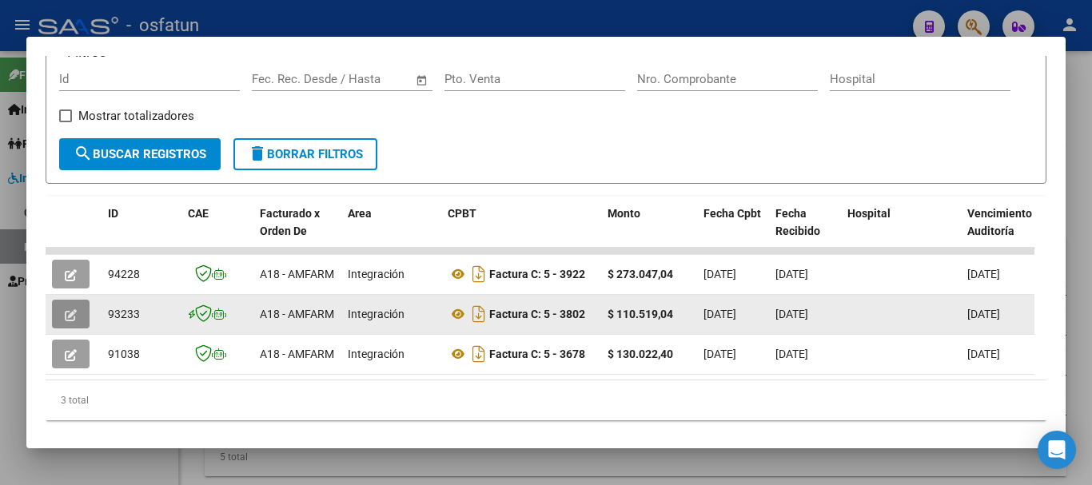
click at [72, 321] on icon "button" at bounding box center [71, 315] width 12 height 12
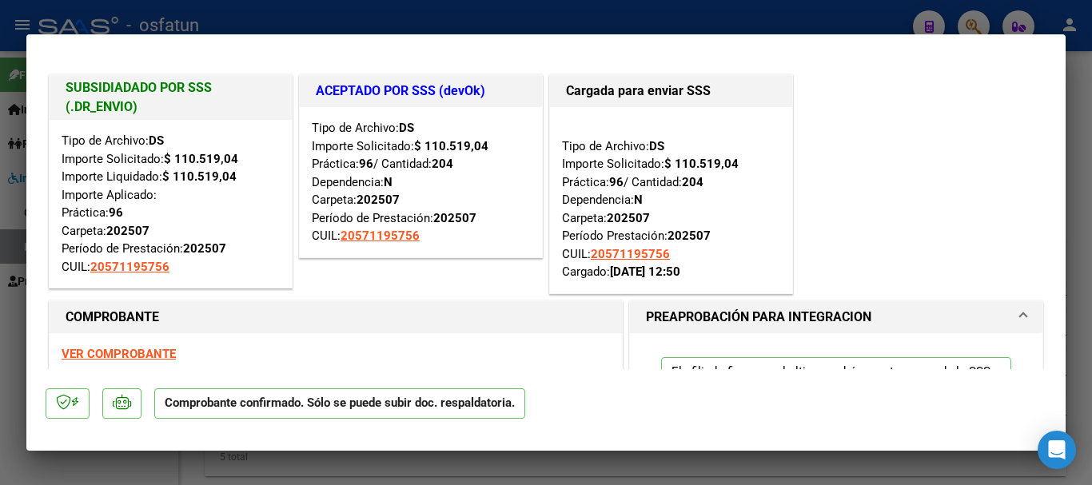
type input "$ 0,00"
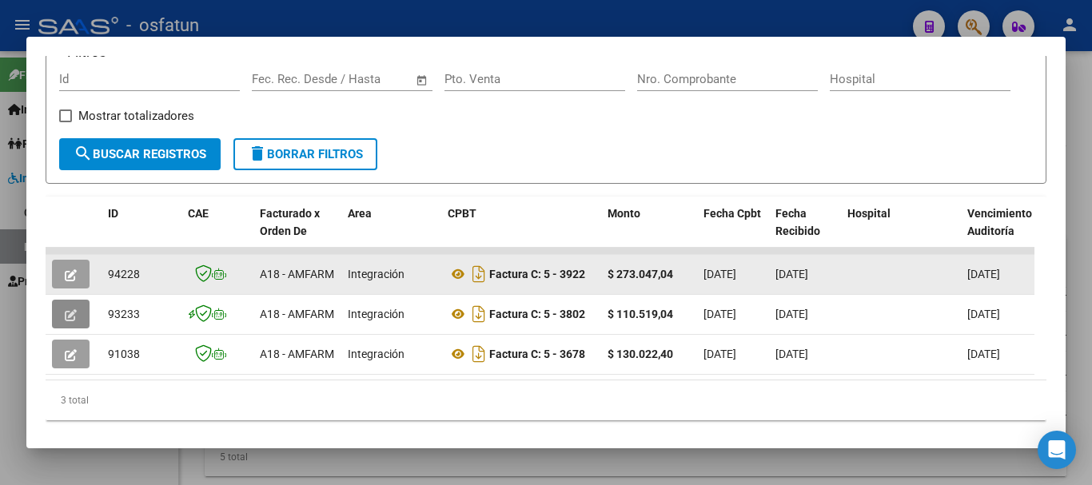
click at [73, 280] on icon "button" at bounding box center [71, 275] width 12 height 12
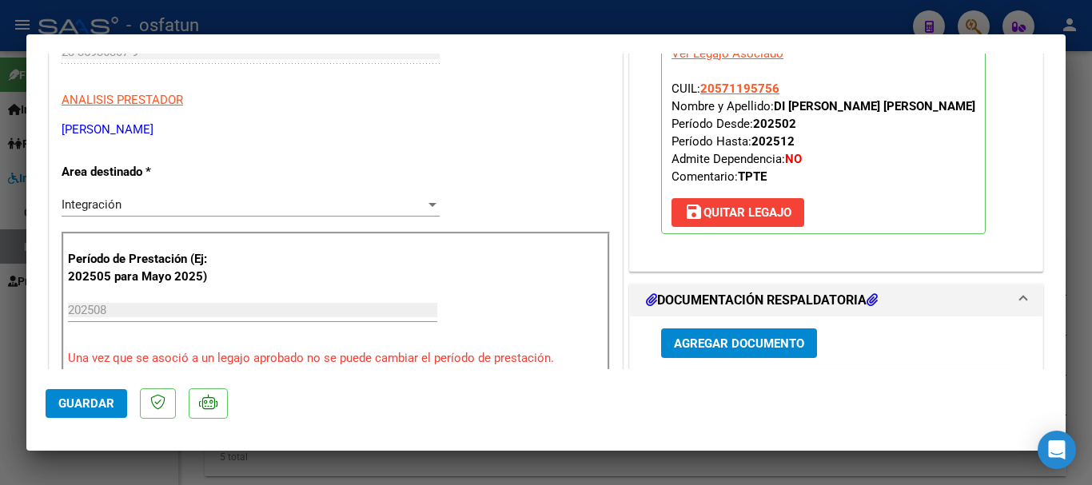
type input "$ 0,00"
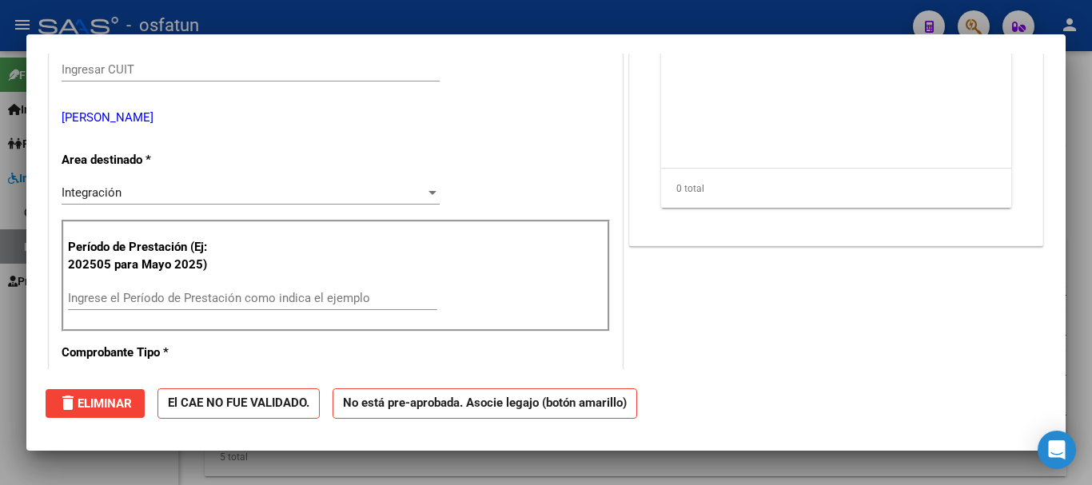
scroll to position [0, 0]
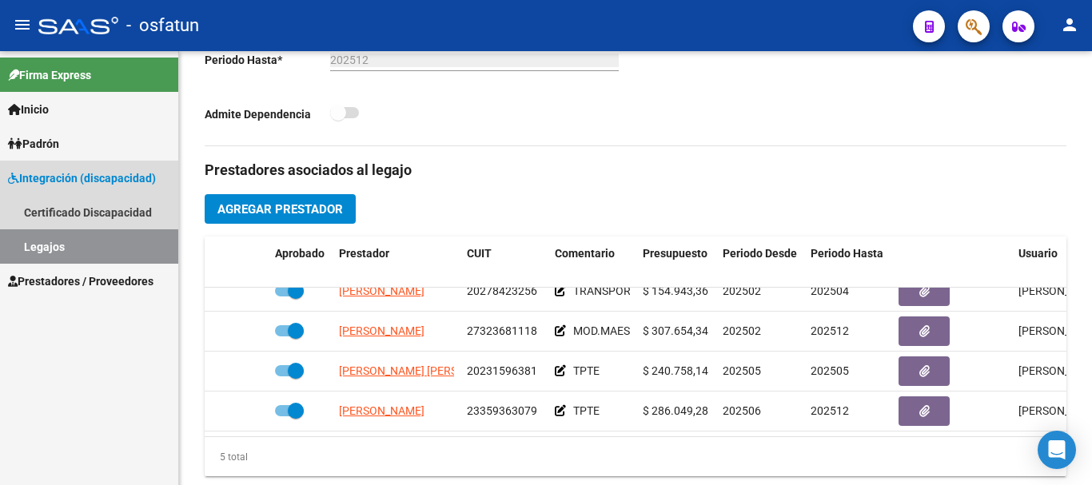
click at [118, 239] on link "Legajos" at bounding box center [89, 246] width 178 height 34
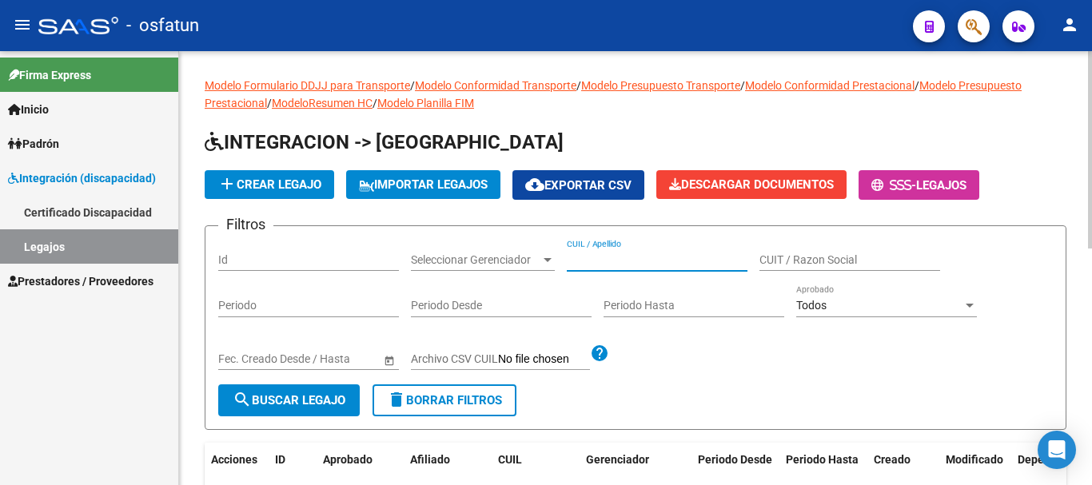
click at [596, 258] on input "CUIL / Apellido" at bounding box center [657, 260] width 181 height 14
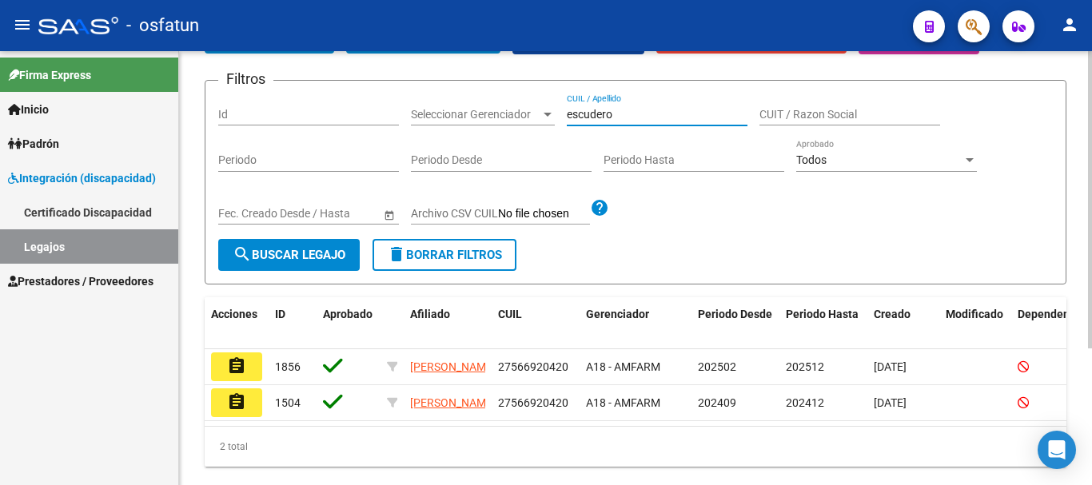
scroll to position [160, 0]
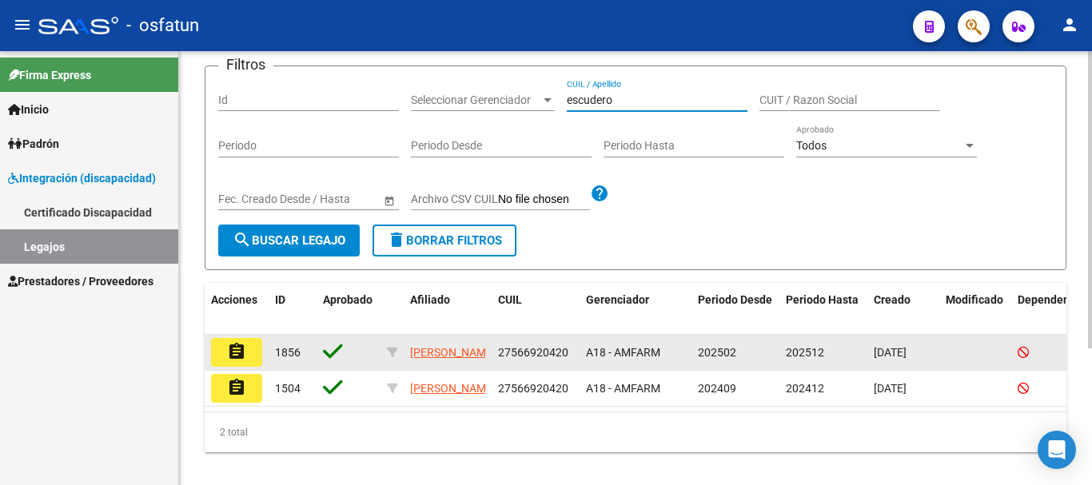
type input "escudero"
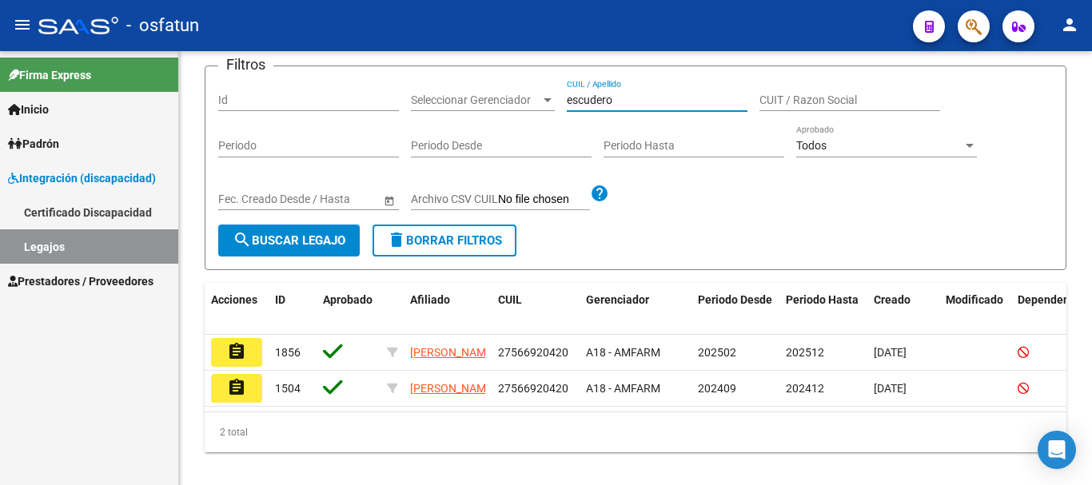
click at [237, 353] on mat-icon "assignment" at bounding box center [236, 351] width 19 height 19
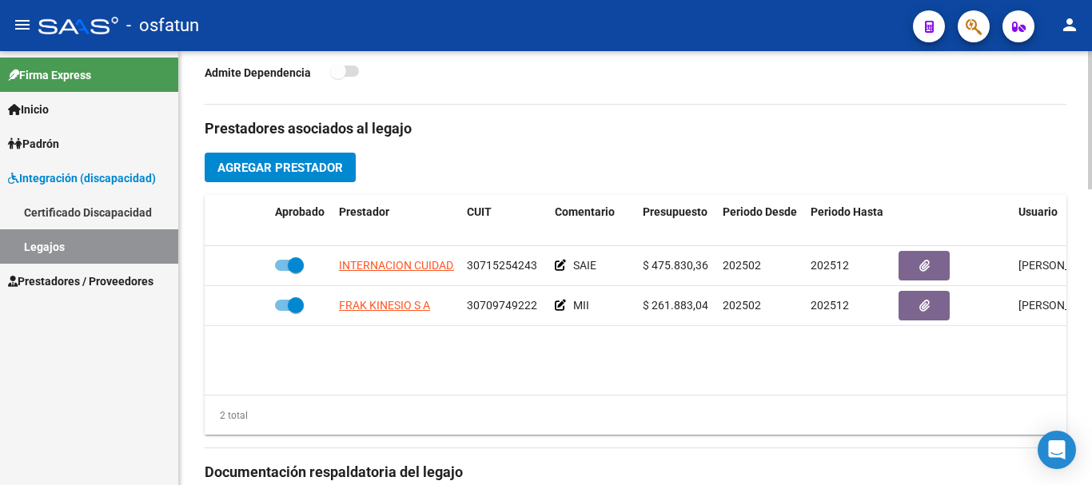
scroll to position [560, 0]
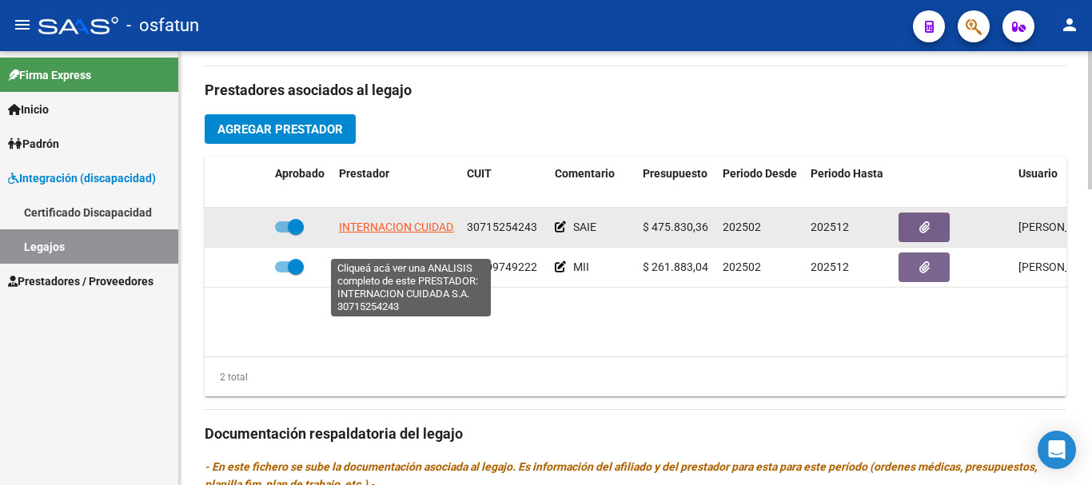
click at [398, 233] on span "INTERNACION CUIDADA S.A." at bounding box center [411, 227] width 144 height 13
copy span "O"
type textarea "30715254243"
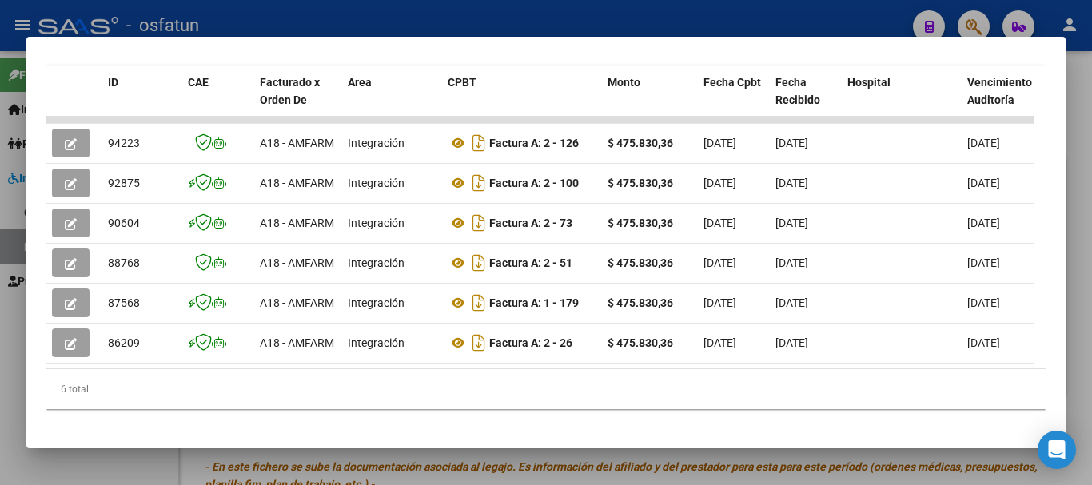
scroll to position [400, 0]
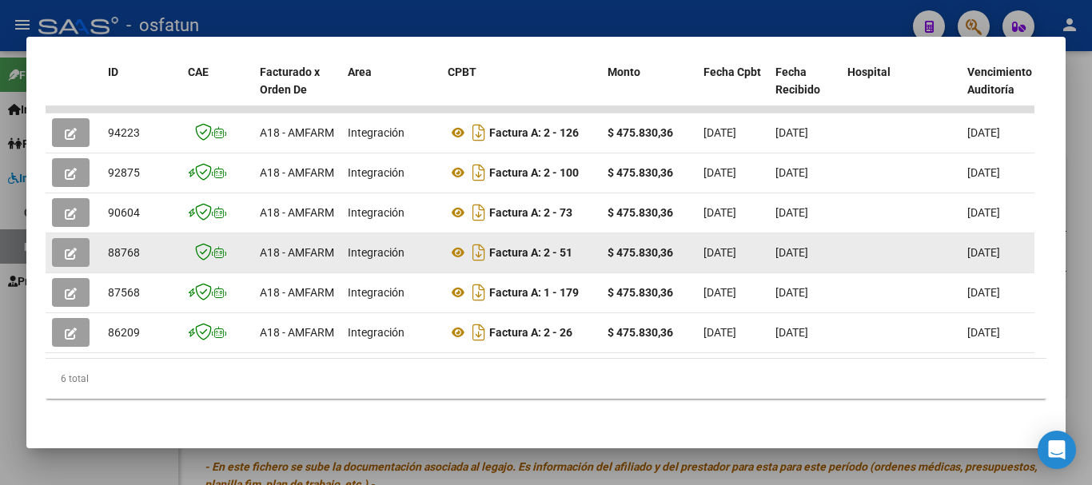
click at [67, 248] on icon "button" at bounding box center [71, 254] width 12 height 12
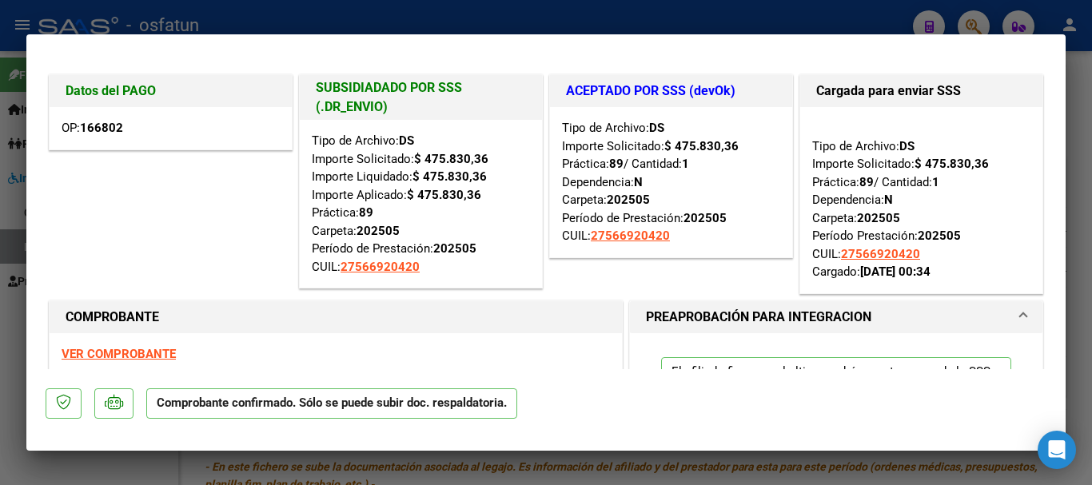
type input "$ 0,00"
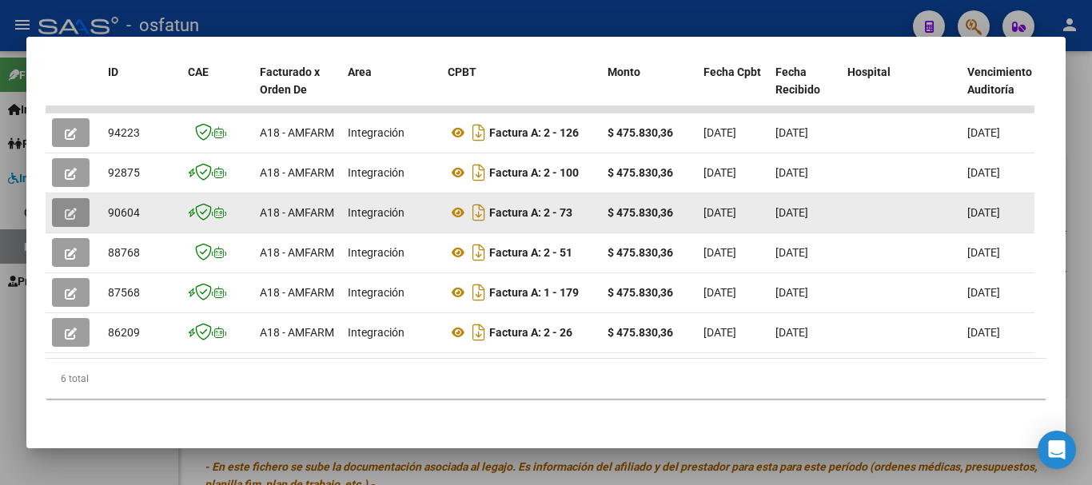
click at [66, 208] on icon "button" at bounding box center [71, 214] width 12 height 12
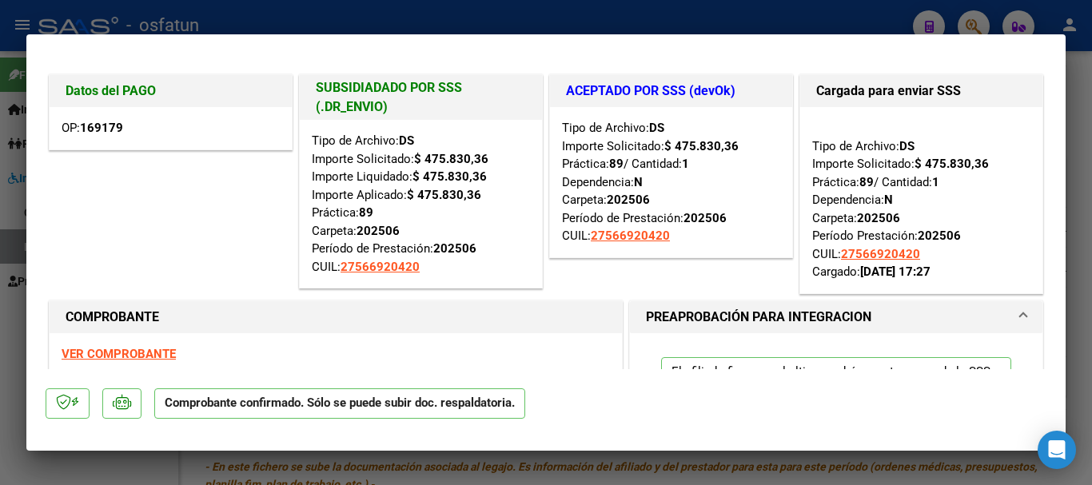
type input "$ 0,00"
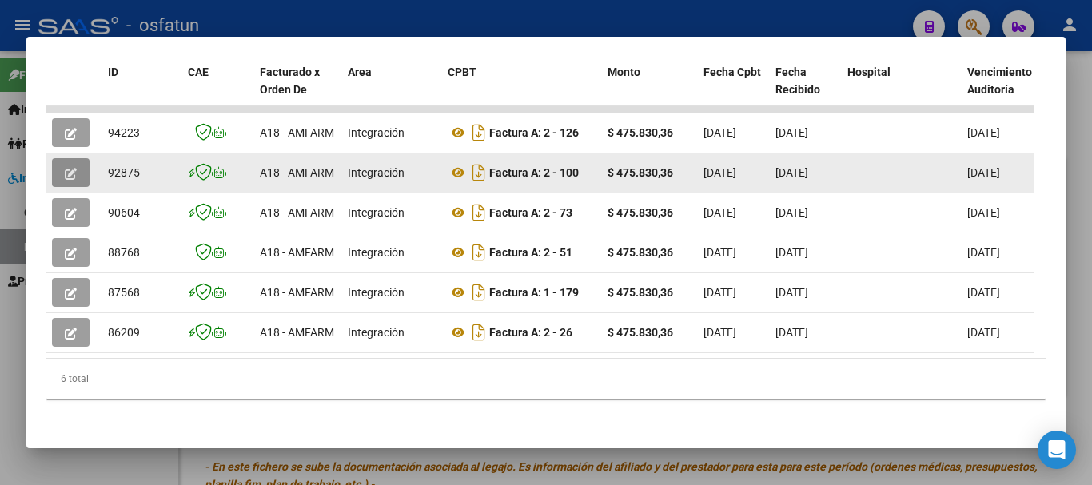
click at [65, 168] on icon "button" at bounding box center [71, 174] width 12 height 12
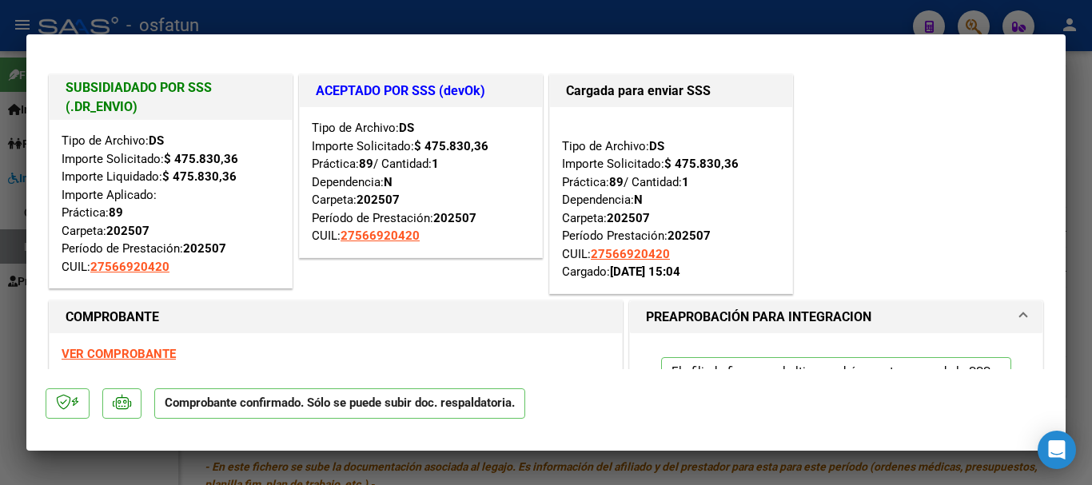
type input "$ 0,00"
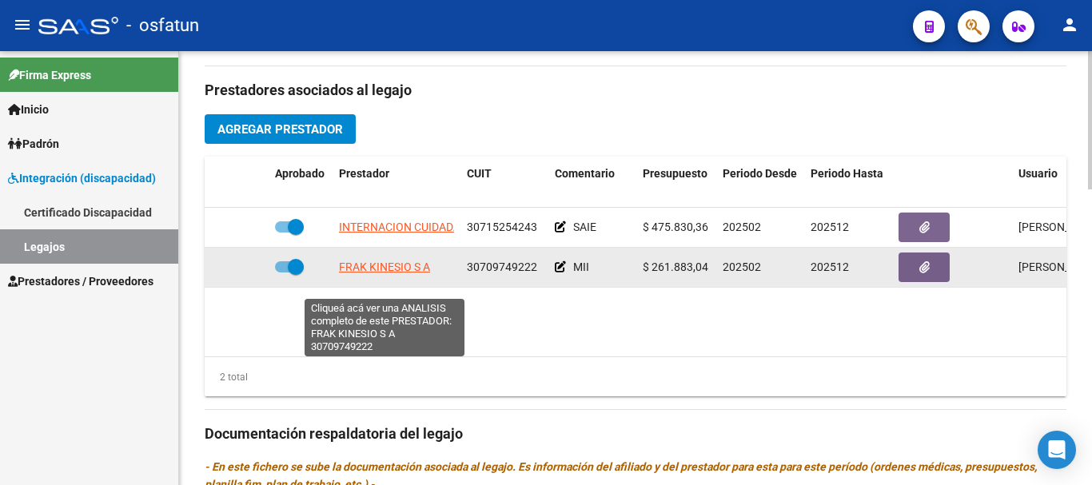
click at [390, 273] on span "FRAK KINESIO S A" at bounding box center [384, 267] width 91 height 13
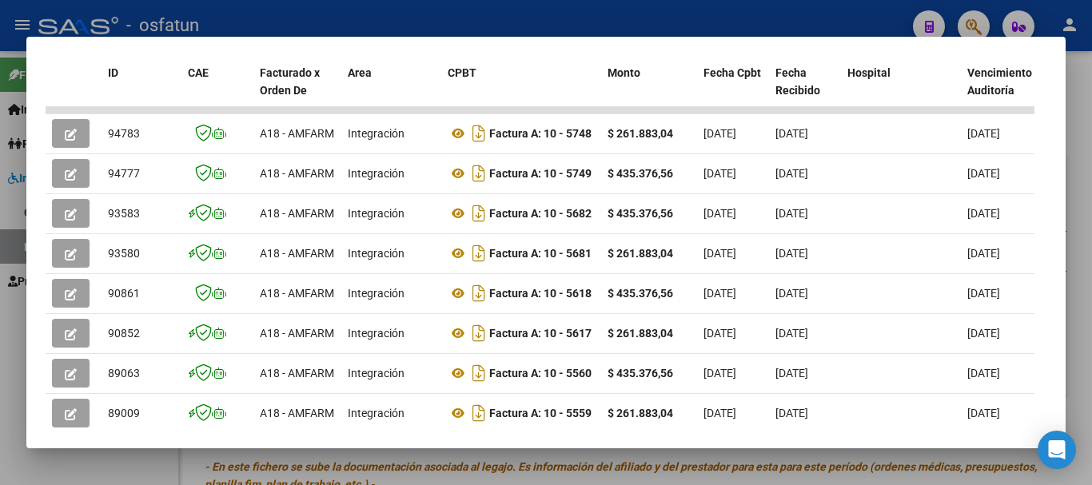
scroll to position [461, 0]
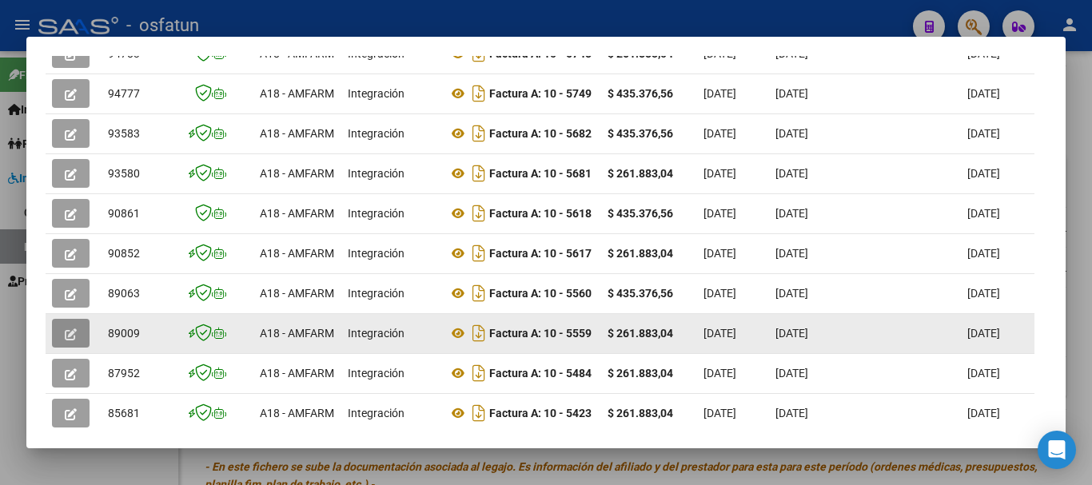
click at [67, 339] on icon "button" at bounding box center [71, 335] width 12 height 12
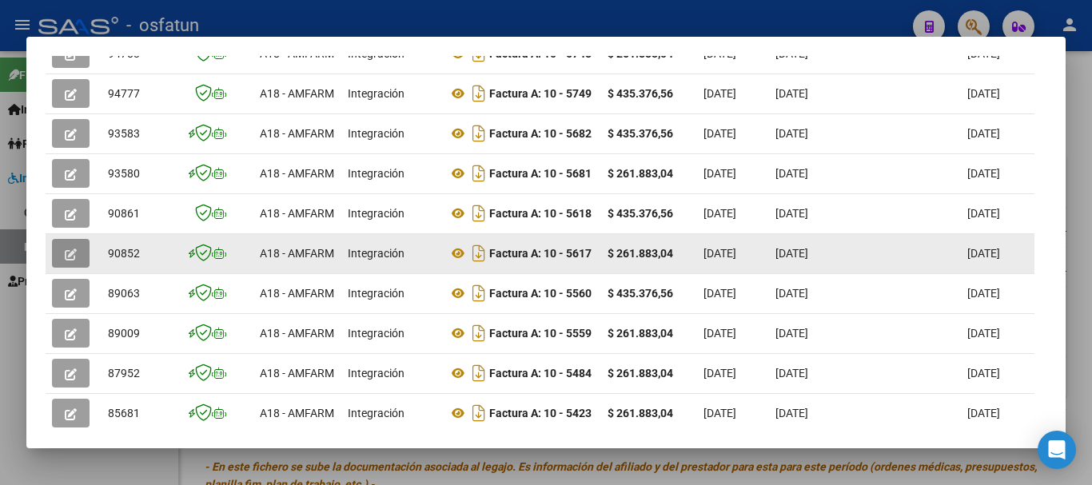
click at [66, 257] on icon "button" at bounding box center [71, 255] width 12 height 12
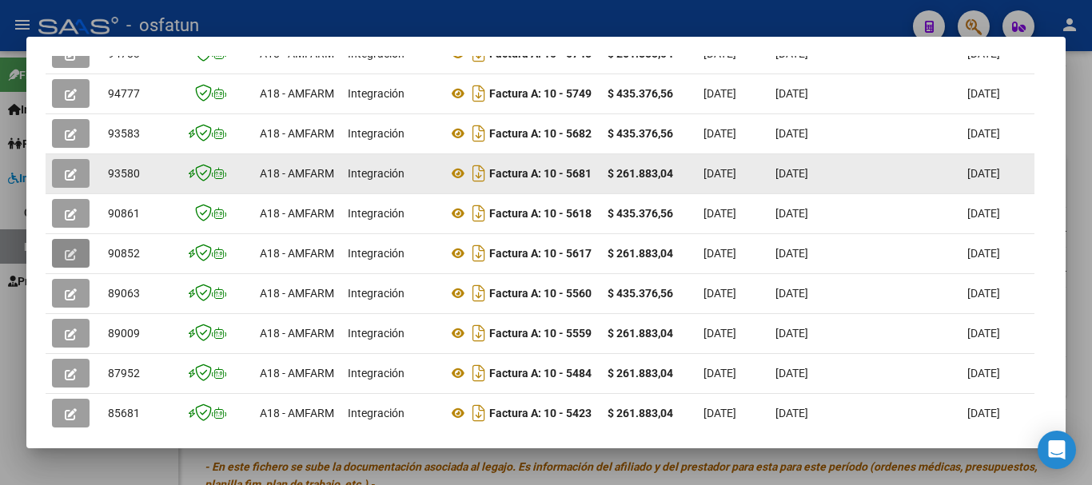
click at [79, 184] on button "button" at bounding box center [71, 173] width 38 height 29
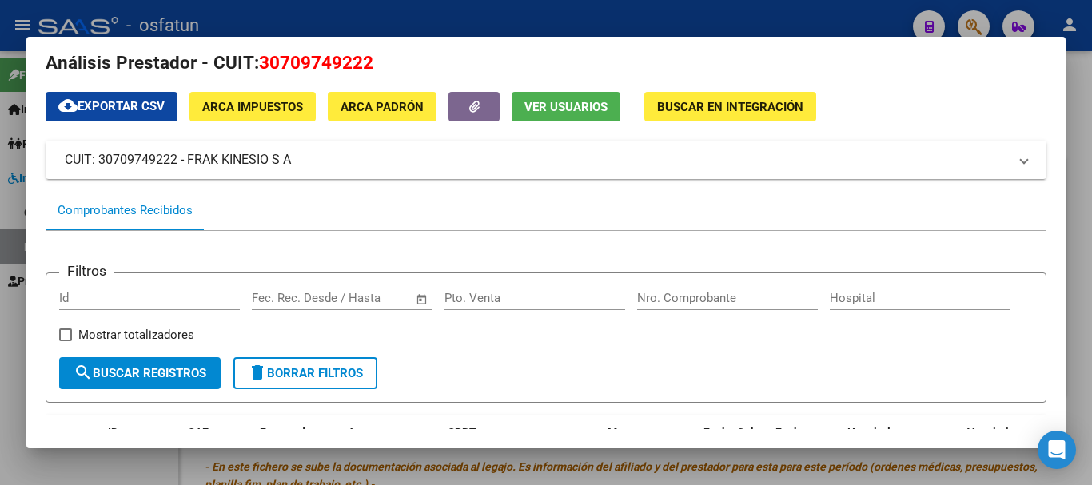
scroll to position [0, 0]
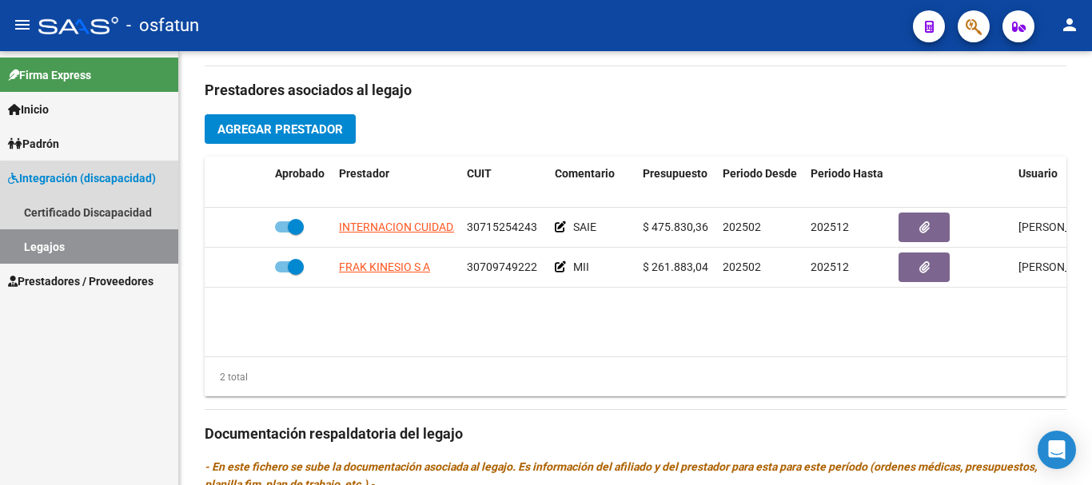
click at [142, 245] on link "Legajos" at bounding box center [89, 246] width 178 height 34
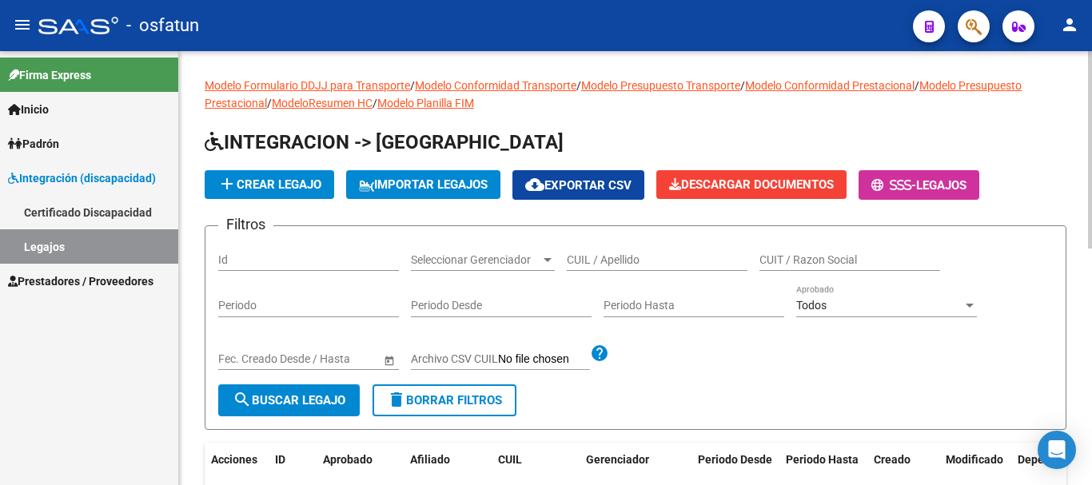
click at [602, 262] on input "CUIL / Apellido" at bounding box center [657, 260] width 181 height 14
click at [269, 402] on span "search Buscar Legajo" at bounding box center [289, 400] width 113 height 14
click at [624, 260] on input "[PERSON_NAME]" at bounding box center [657, 260] width 181 height 14
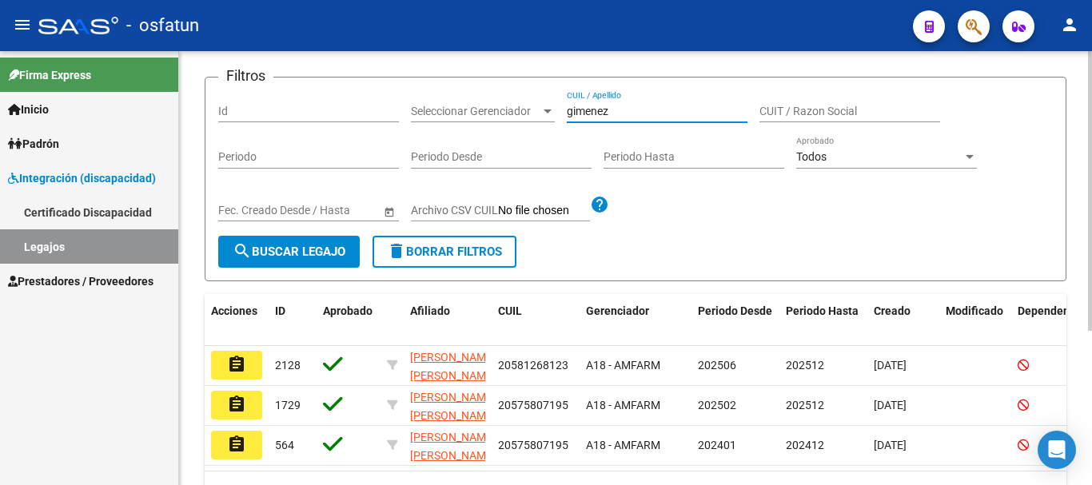
scroll to position [160, 0]
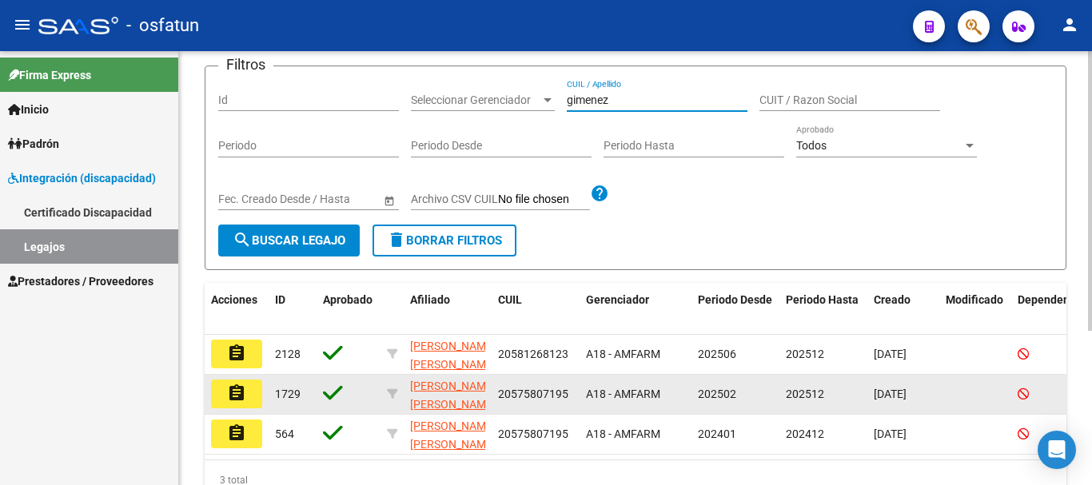
click at [243, 397] on mat-icon "assignment" at bounding box center [236, 393] width 19 height 19
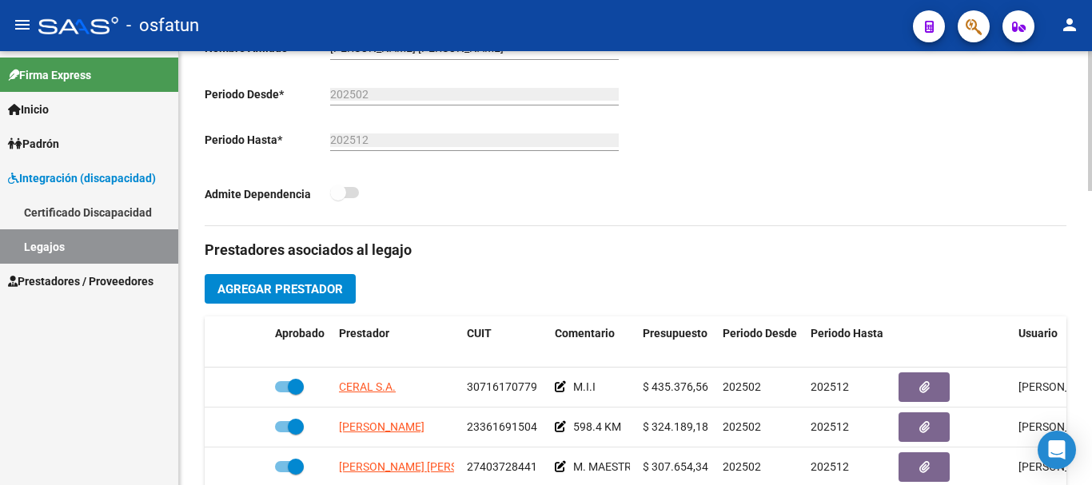
scroll to position [480, 0]
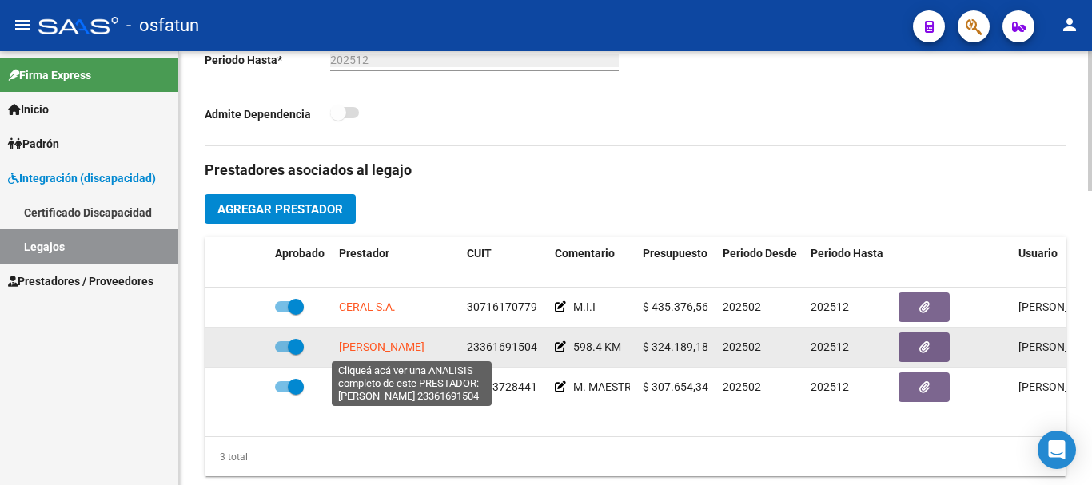
click at [400, 348] on span "[PERSON_NAME]" at bounding box center [382, 347] width 86 height 13
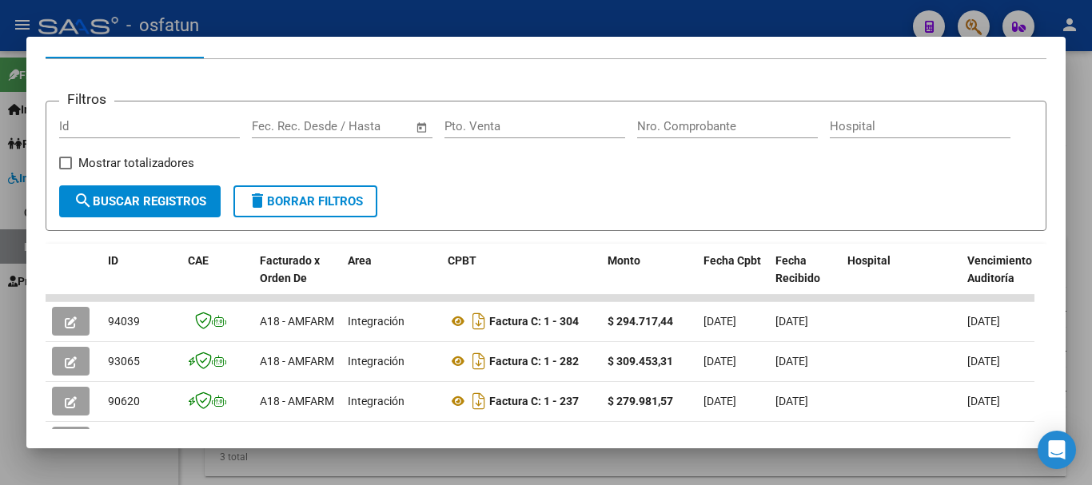
scroll to position [221, 0]
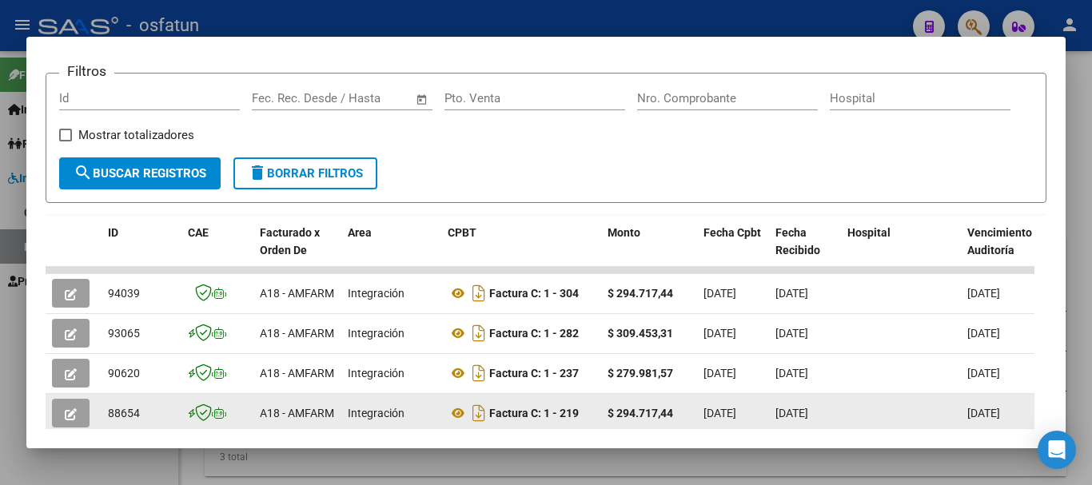
click at [58, 417] on button "button" at bounding box center [71, 413] width 38 height 29
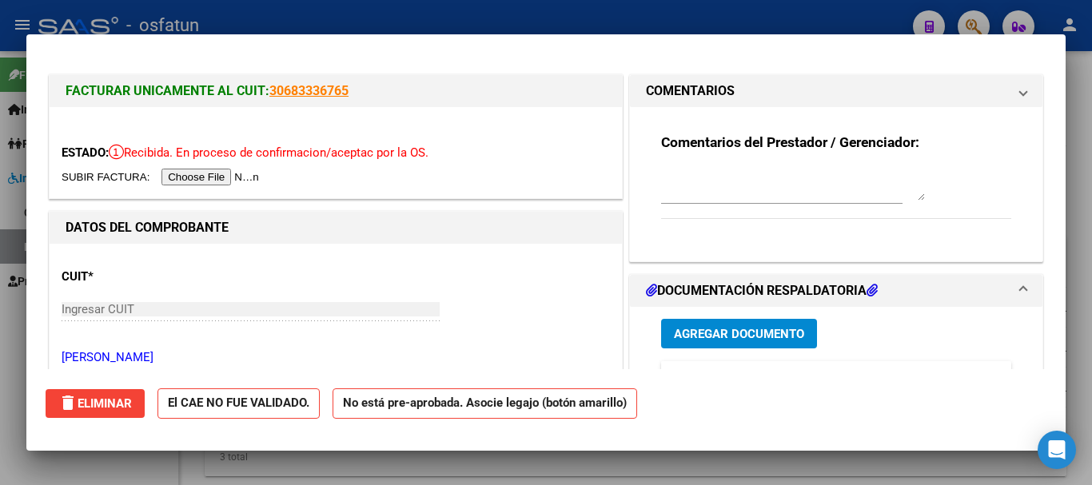
scroll to position [225, 0]
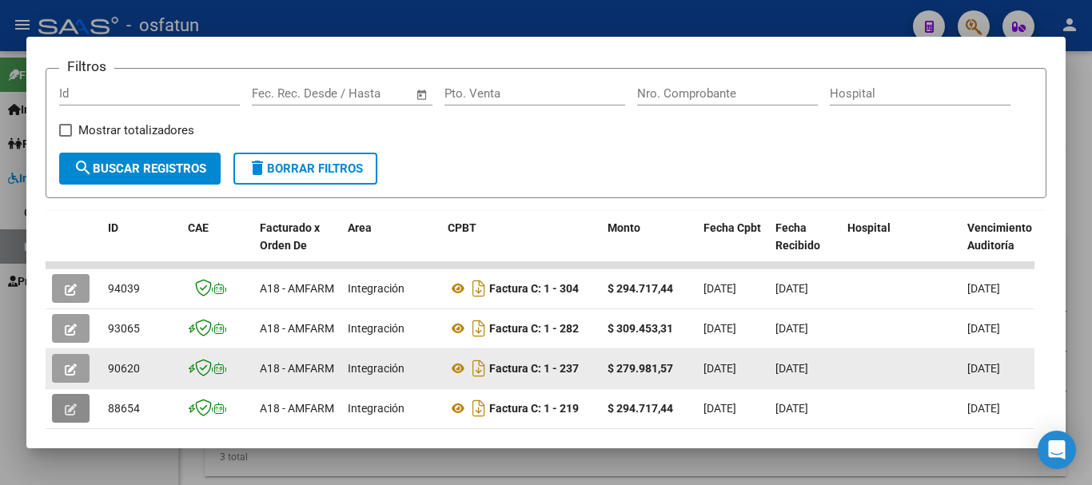
click at [74, 376] on icon "button" at bounding box center [71, 370] width 12 height 12
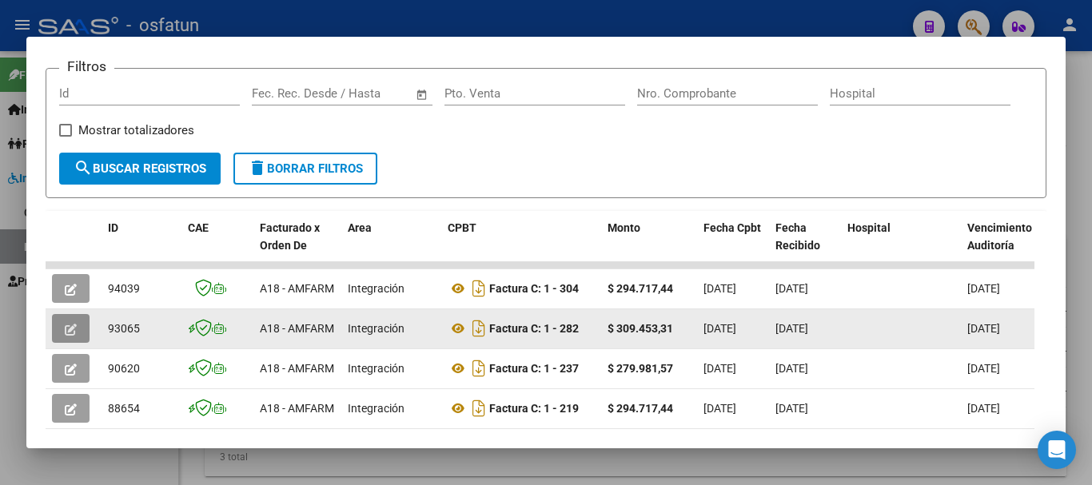
click at [70, 336] on icon "button" at bounding box center [71, 330] width 12 height 12
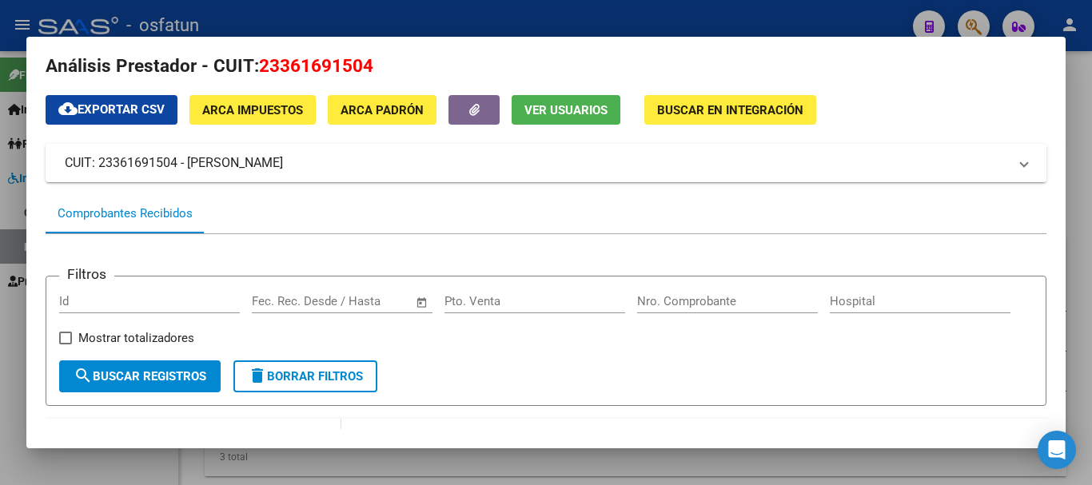
scroll to position [0, 0]
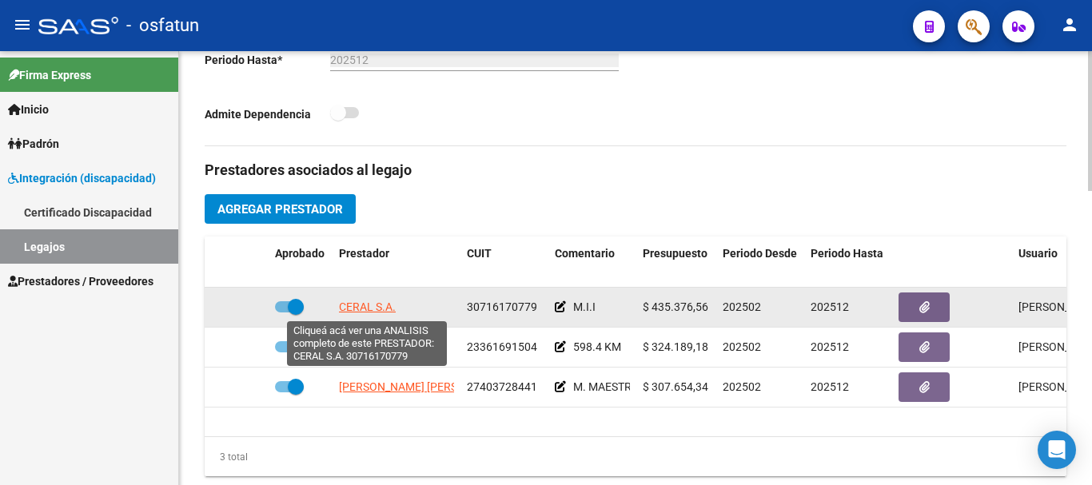
click at [369, 306] on span "CERAL S.A." at bounding box center [367, 307] width 57 height 13
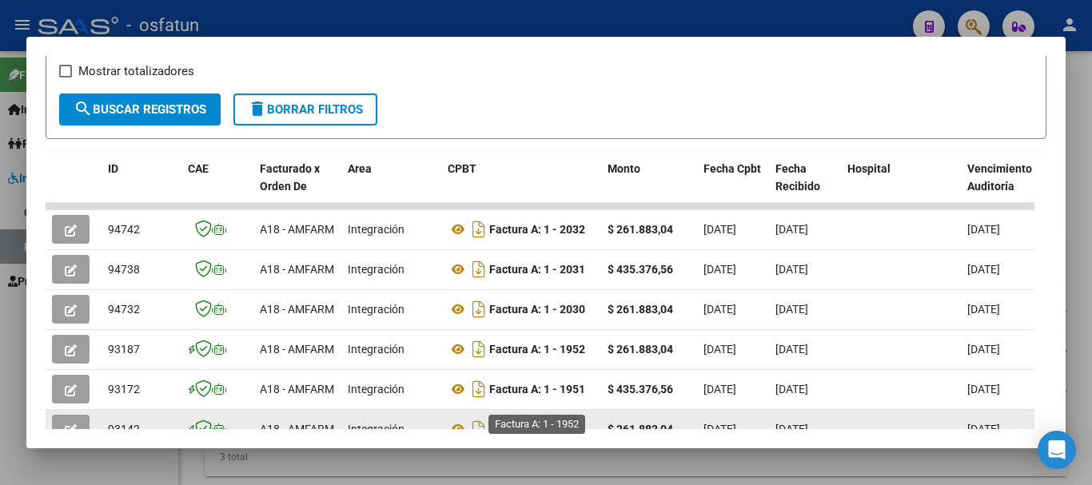
scroll to position [320, 0]
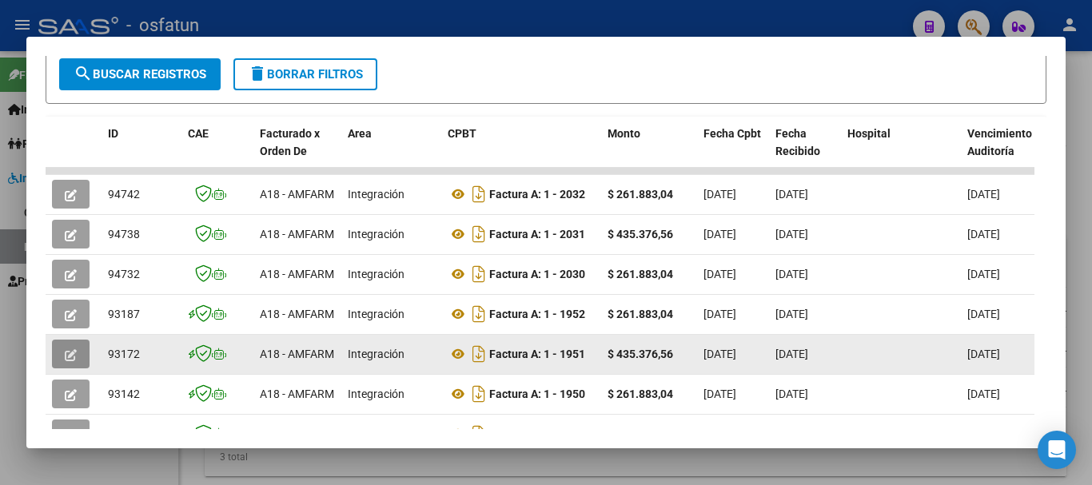
click at [77, 357] on button "button" at bounding box center [71, 354] width 38 height 29
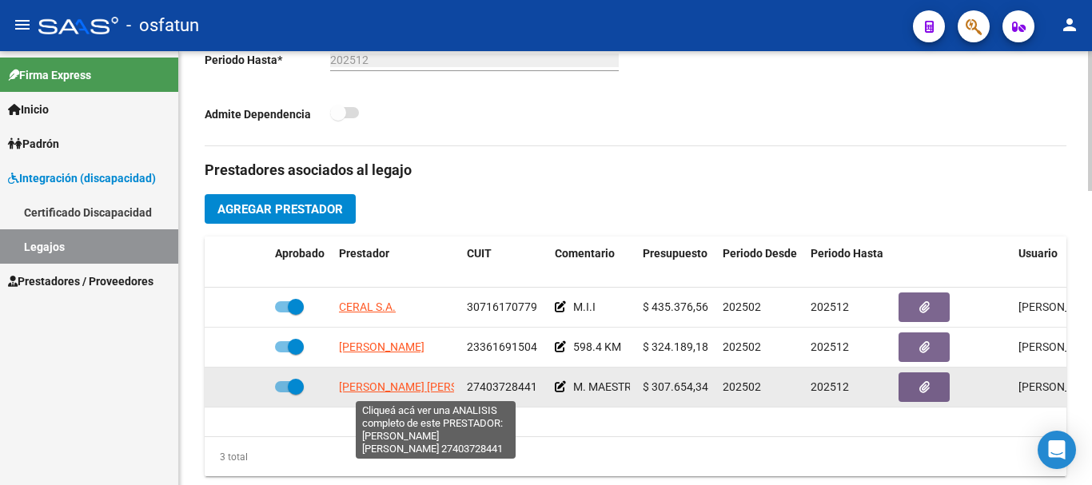
click at [399, 386] on span "[PERSON_NAME] [PERSON_NAME]" at bounding box center [426, 387] width 174 height 13
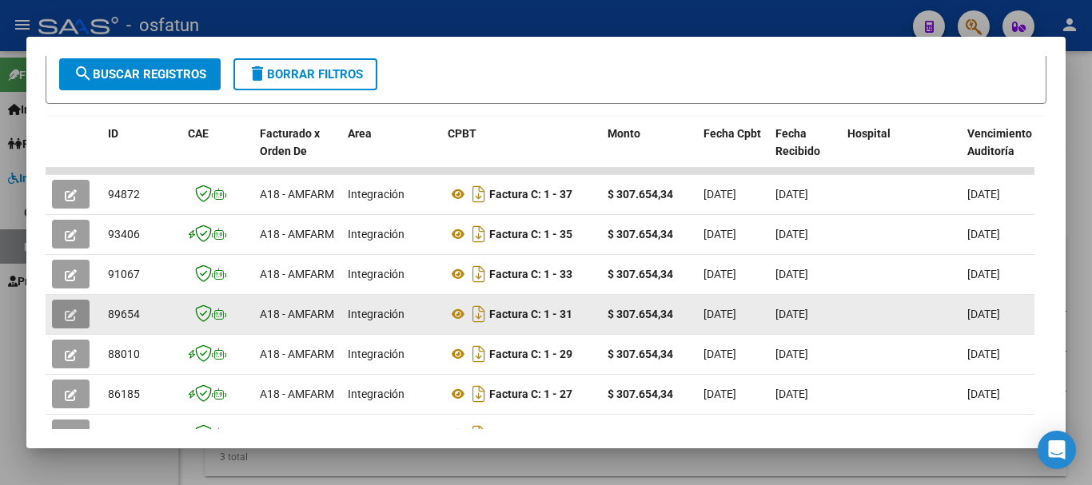
click at [64, 321] on button "button" at bounding box center [71, 314] width 38 height 29
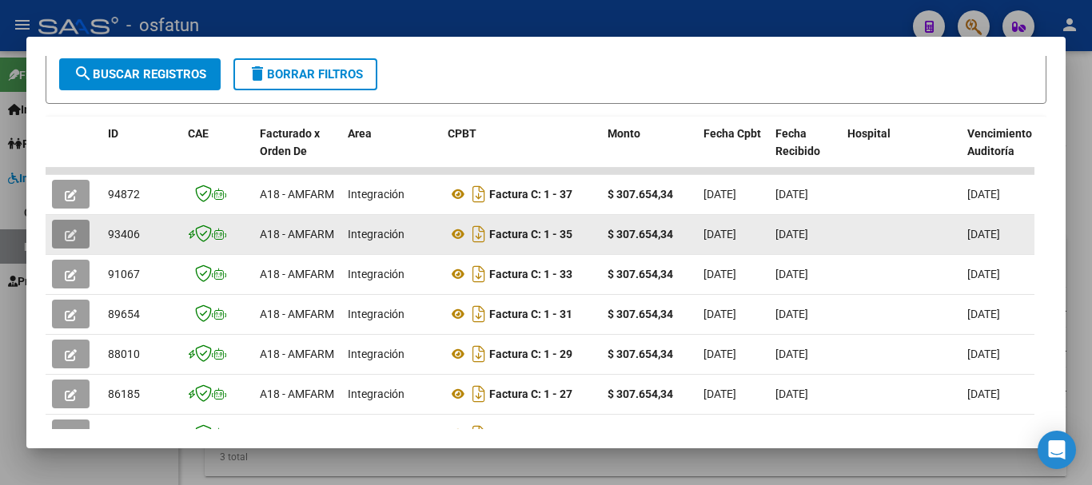
click at [66, 241] on icon "button" at bounding box center [71, 235] width 12 height 12
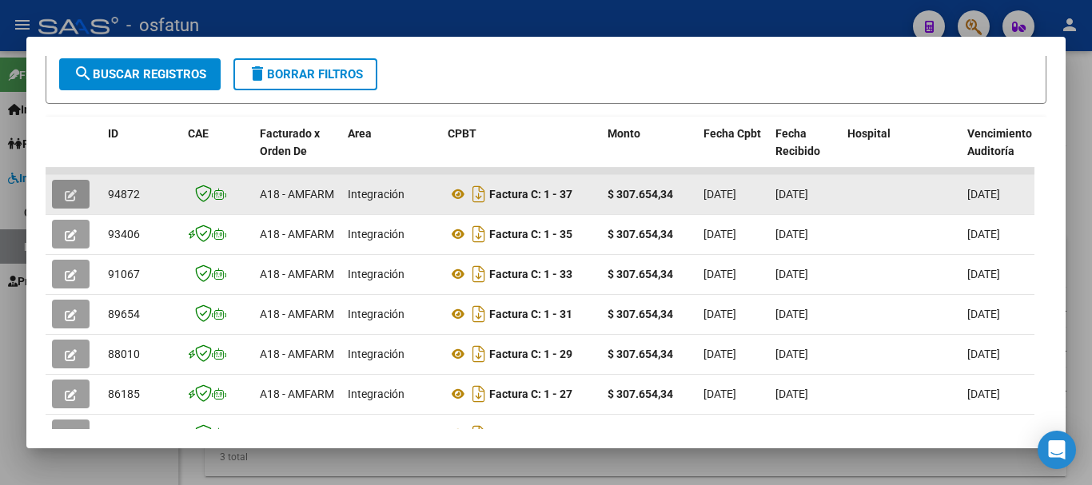
click at [66, 201] on icon "button" at bounding box center [71, 195] width 12 height 12
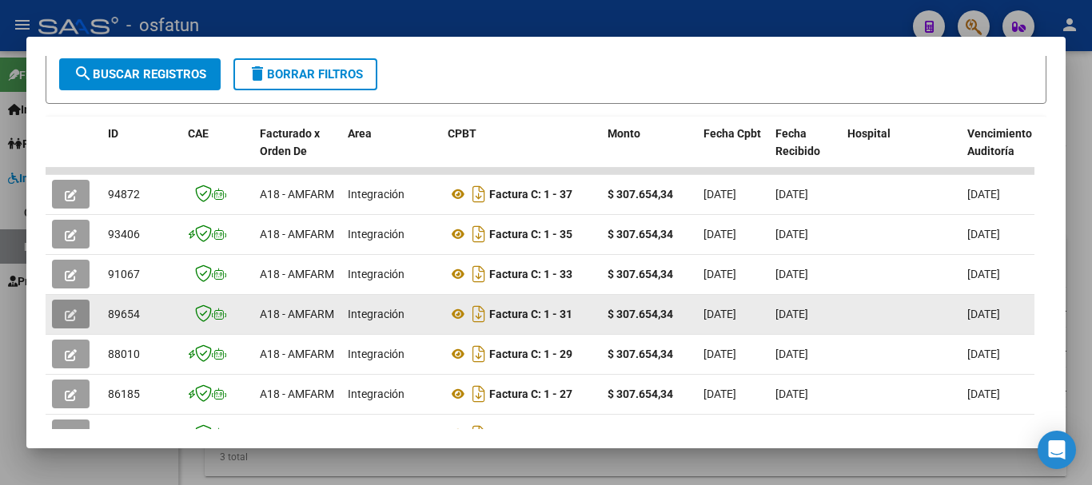
click at [70, 321] on icon "button" at bounding box center [71, 315] width 12 height 12
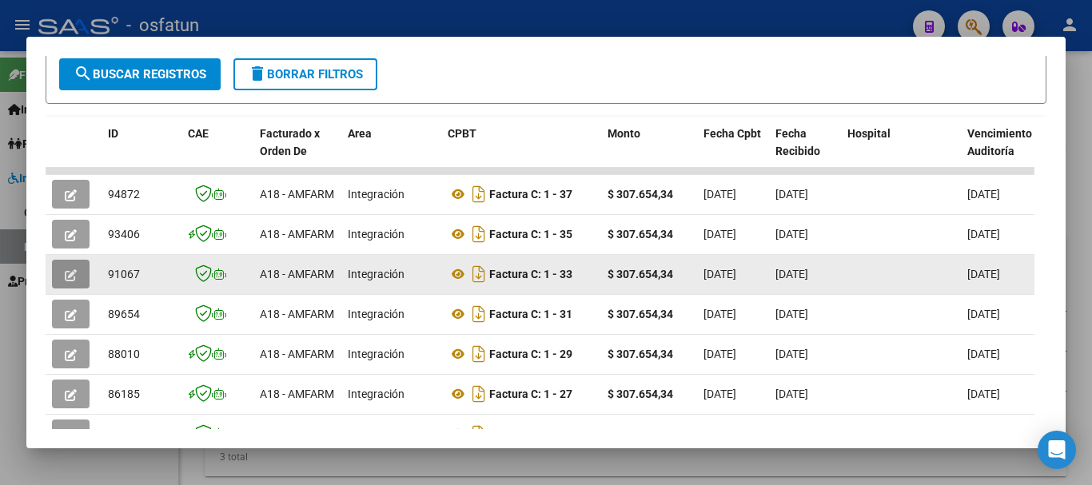
click at [78, 272] on button "button" at bounding box center [71, 274] width 38 height 29
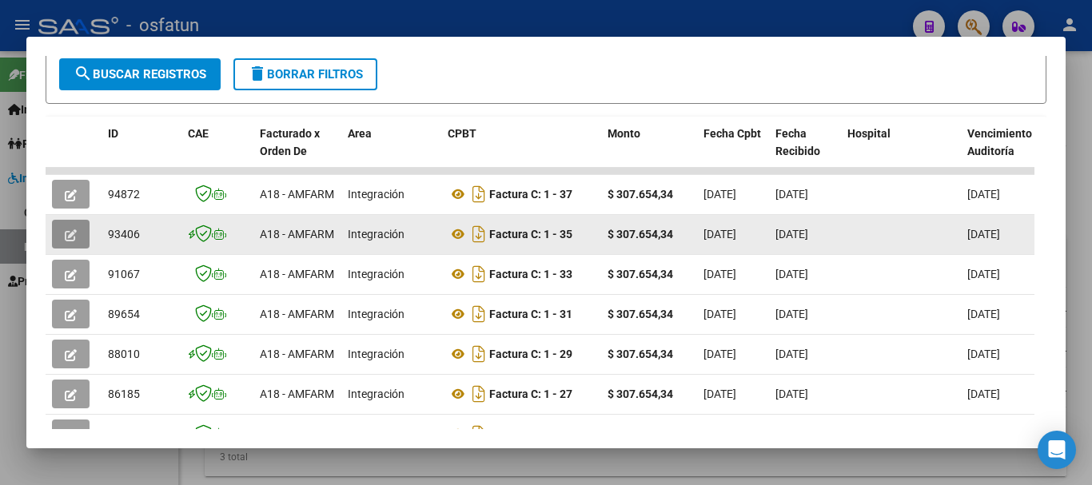
click at [78, 242] on button "button" at bounding box center [71, 234] width 38 height 29
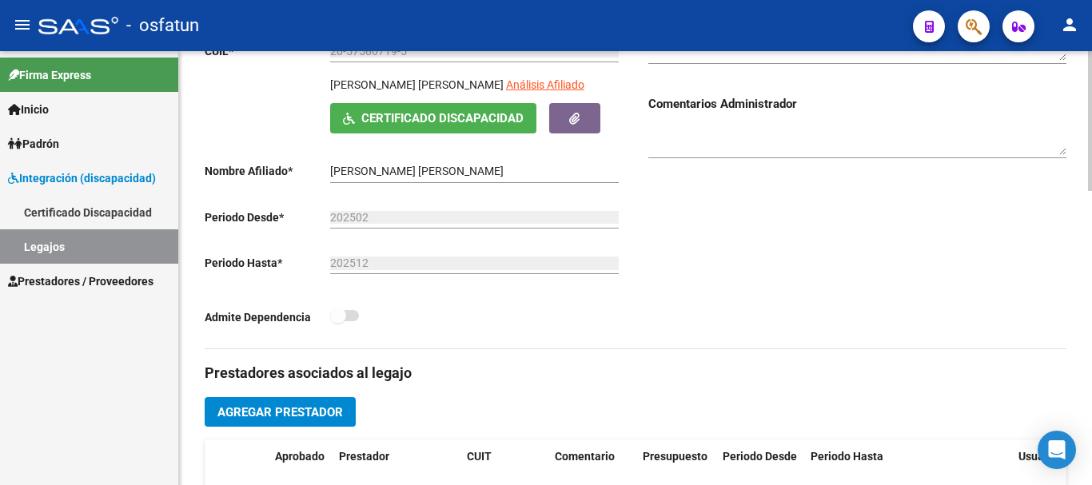
scroll to position [240, 0]
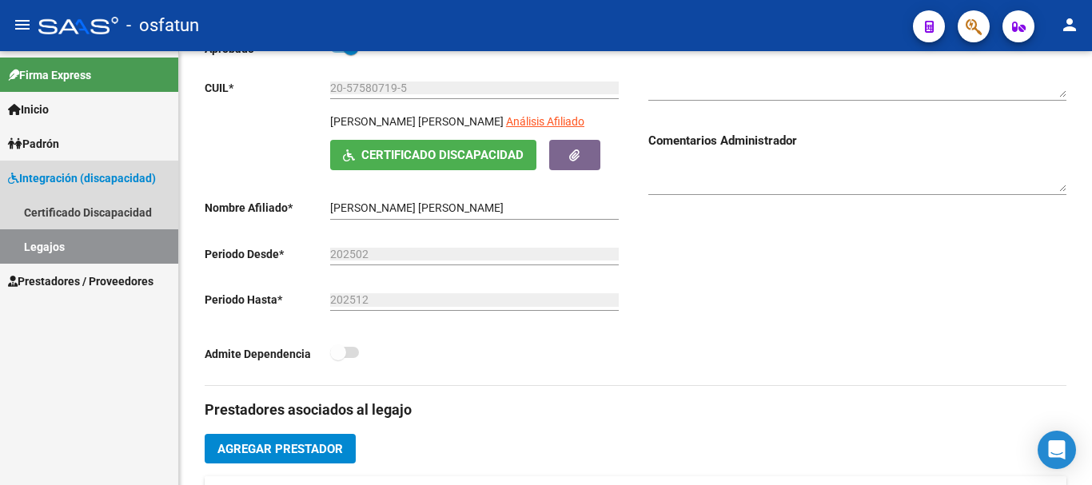
click at [102, 239] on link "Legajos" at bounding box center [89, 246] width 178 height 34
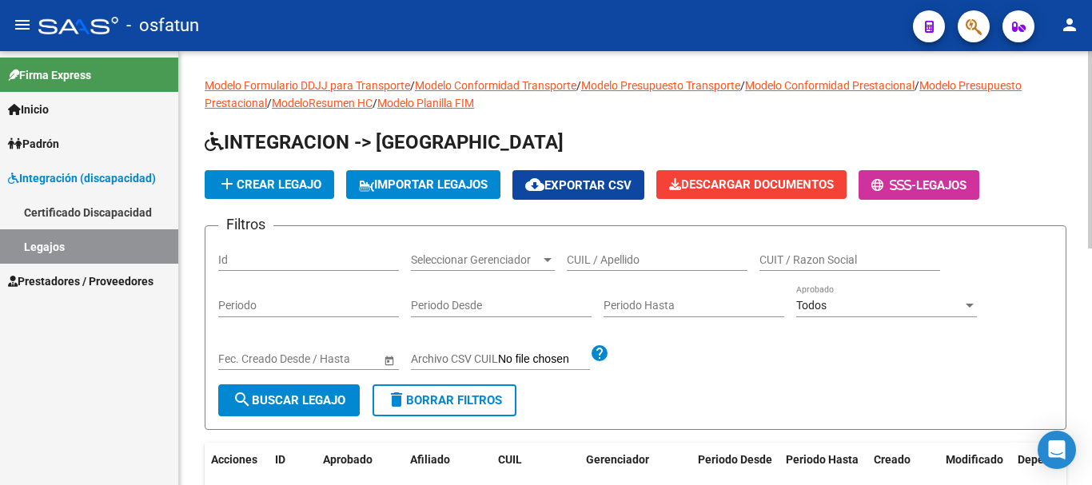
click at [606, 263] on input "CUIL / Apellido" at bounding box center [657, 260] width 181 height 14
click at [308, 398] on span "search Buscar Legajo" at bounding box center [289, 400] width 113 height 14
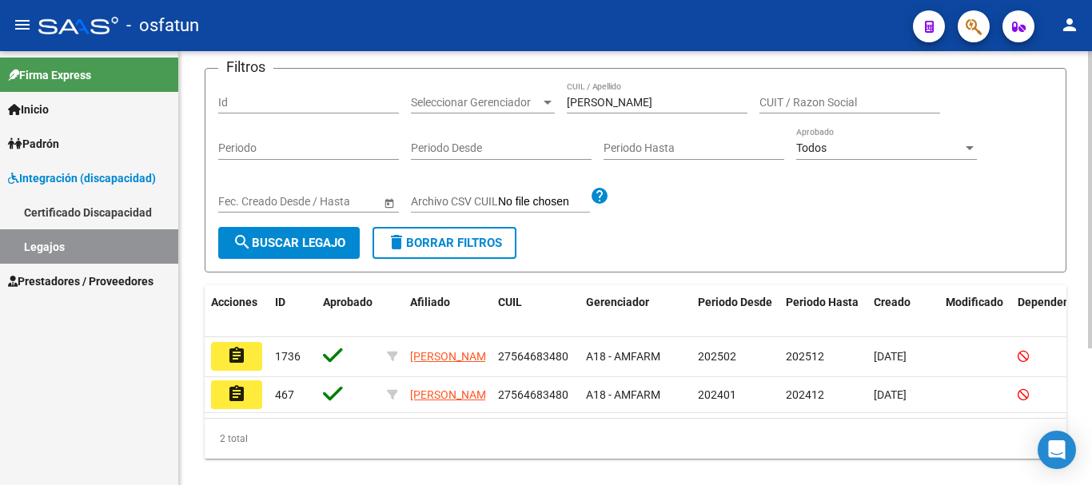
scroll to position [200, 0]
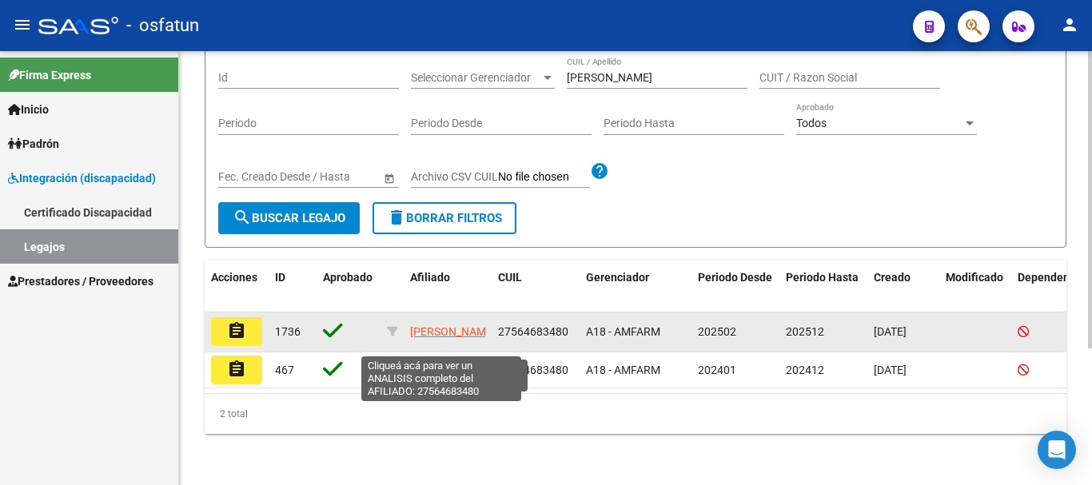
click at [434, 325] on span "[PERSON_NAME]" at bounding box center [453, 331] width 86 height 13
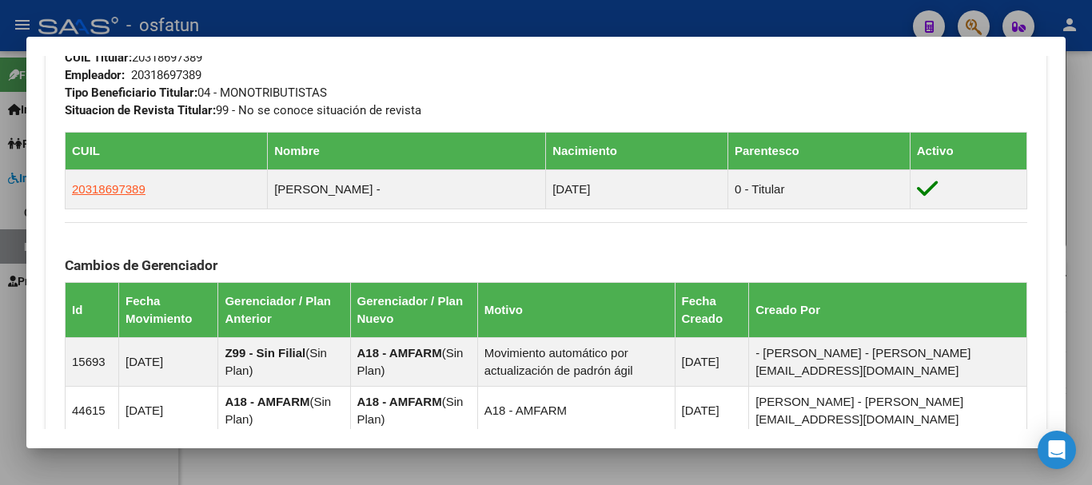
scroll to position [800, 0]
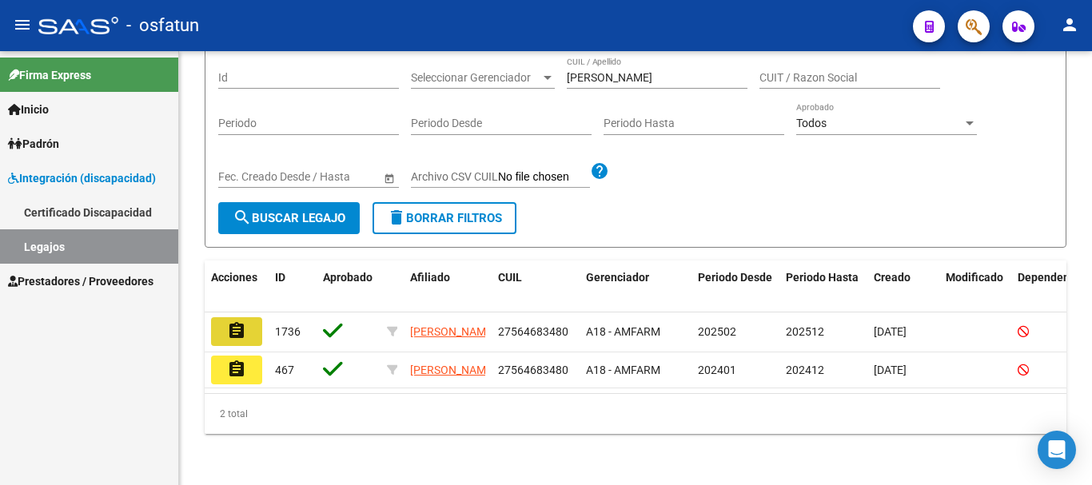
click at [245, 321] on mat-icon "assignment" at bounding box center [236, 330] width 19 height 19
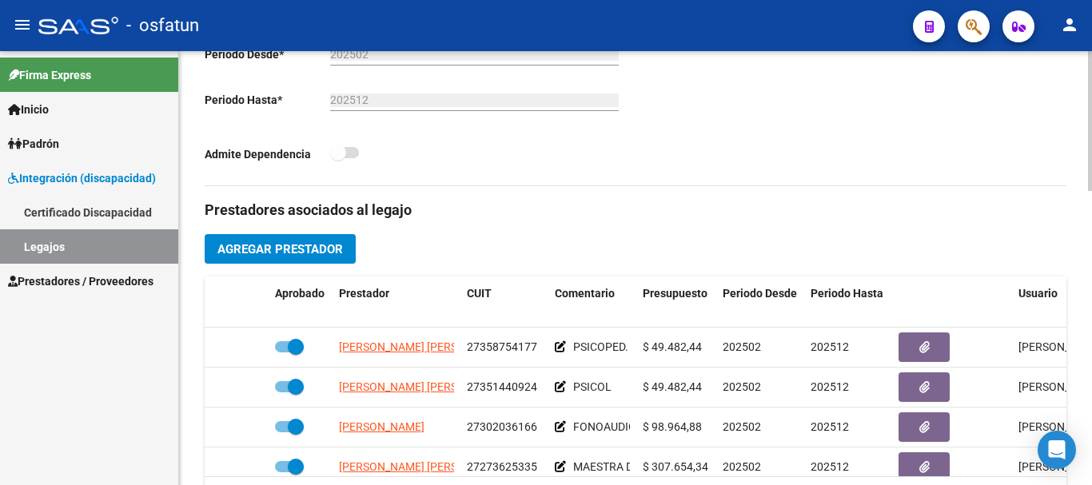
scroll to position [480, 0]
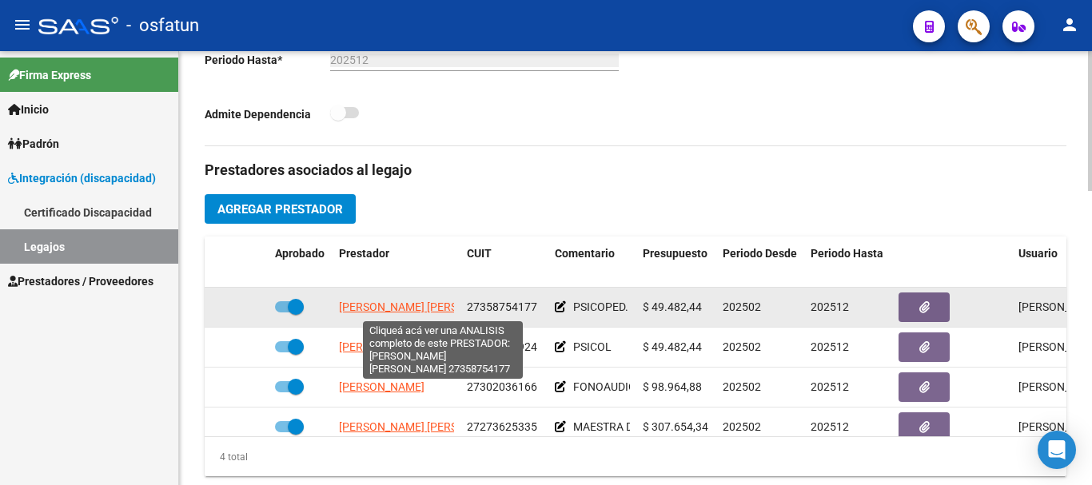
click at [402, 307] on span "[PERSON_NAME] [PERSON_NAME]" at bounding box center [426, 307] width 174 height 13
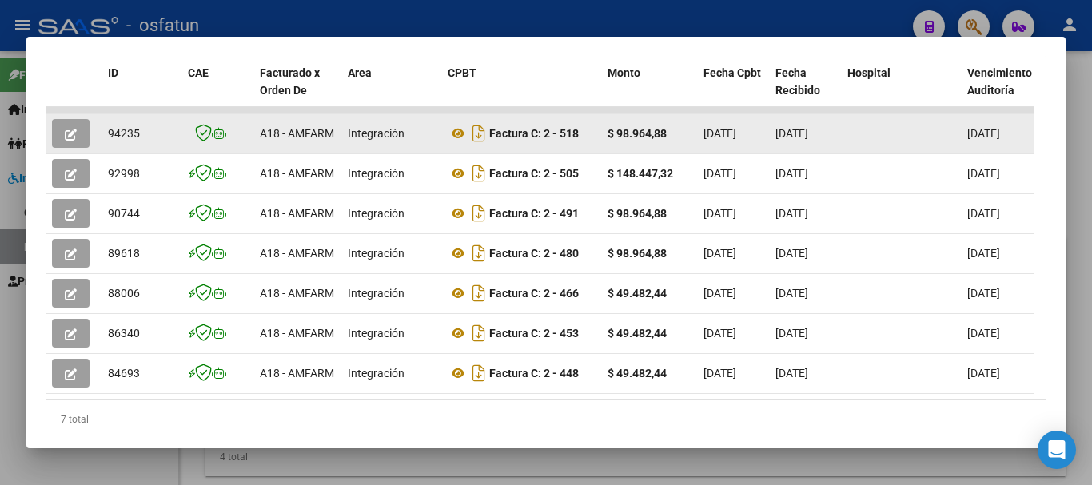
scroll to position [301, 0]
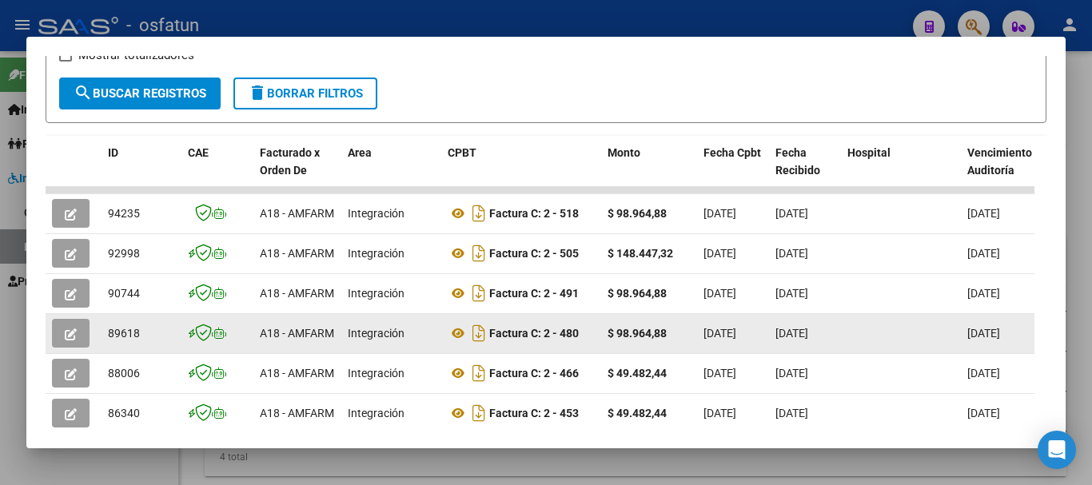
click at [60, 339] on button "button" at bounding box center [71, 333] width 38 height 29
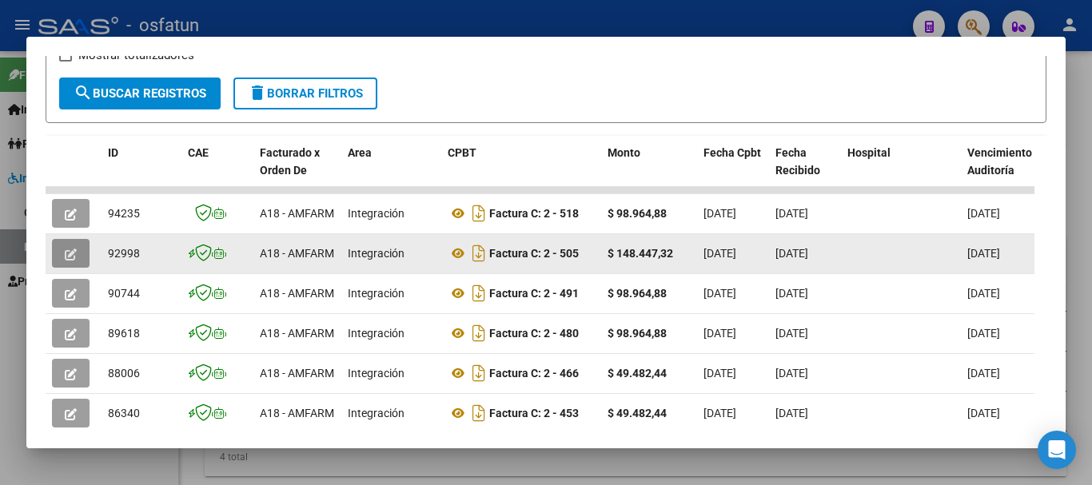
click at [78, 253] on button "button" at bounding box center [71, 253] width 38 height 29
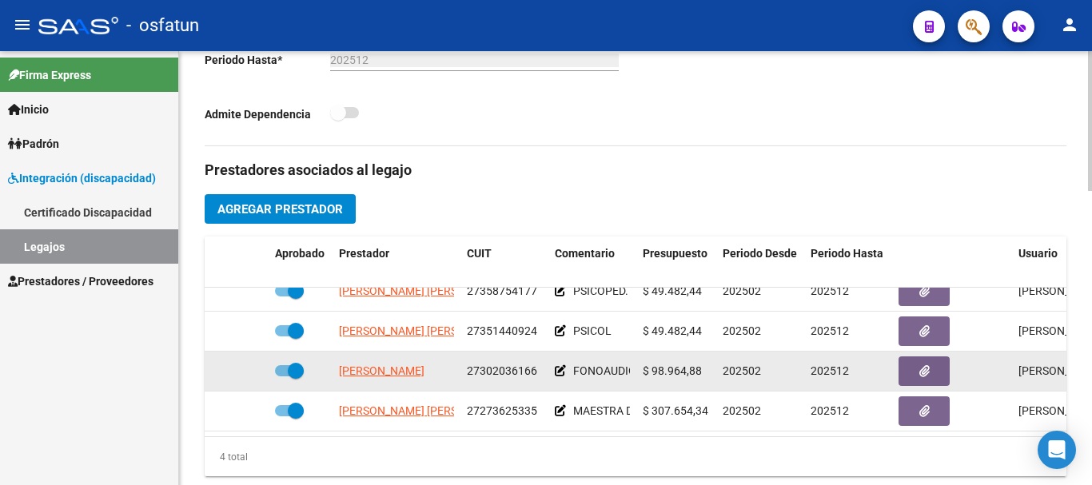
scroll to position [29, 0]
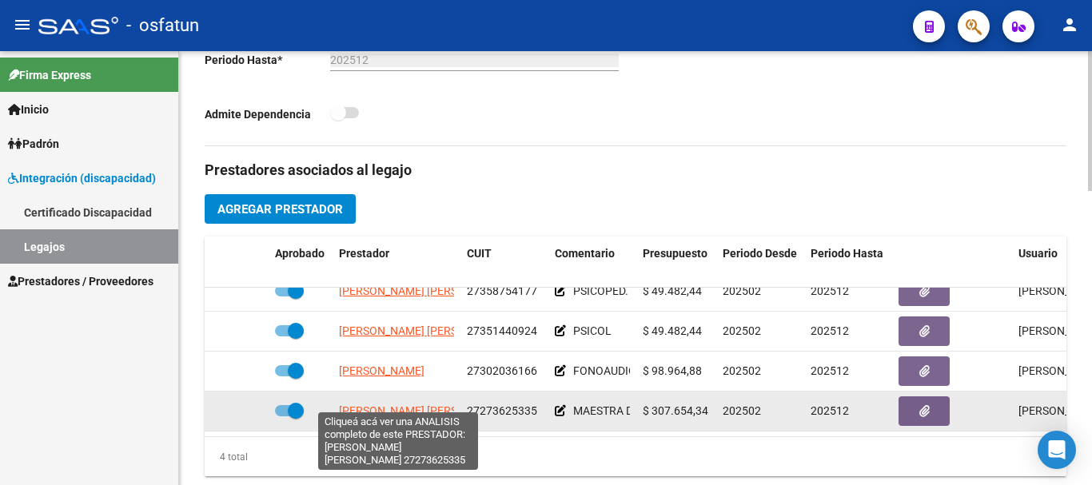
click at [421, 405] on span "[PERSON_NAME] [PERSON_NAME]" at bounding box center [426, 411] width 174 height 13
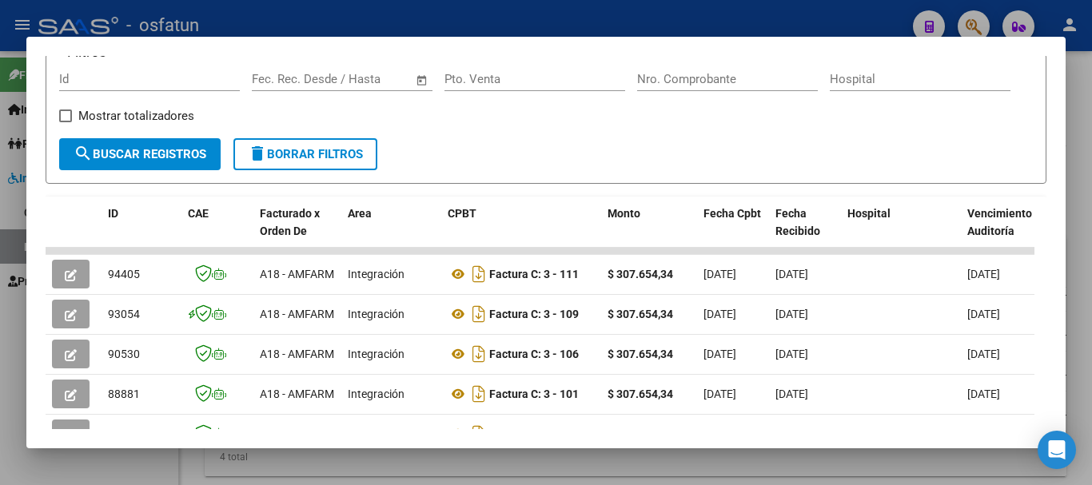
scroll to position [320, 0]
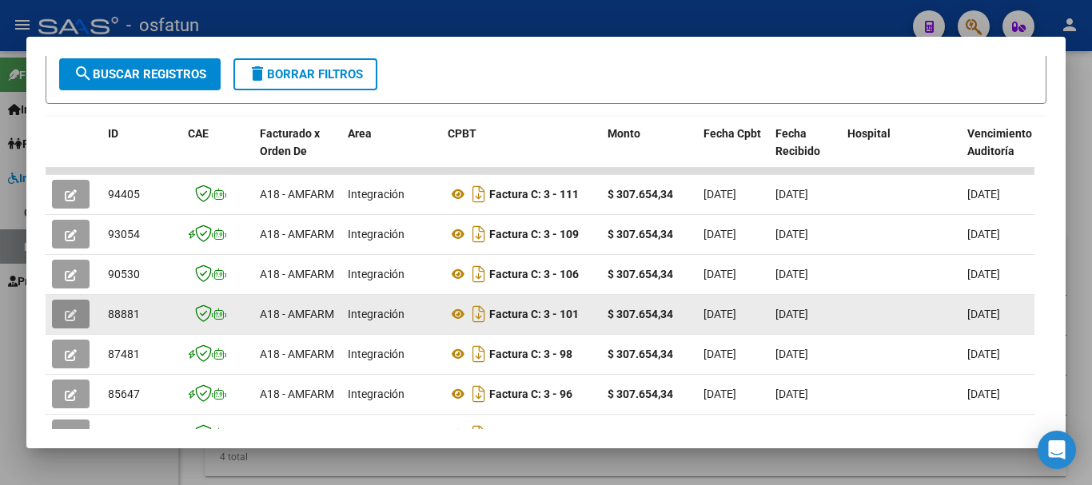
click at [76, 309] on button "button" at bounding box center [71, 314] width 38 height 29
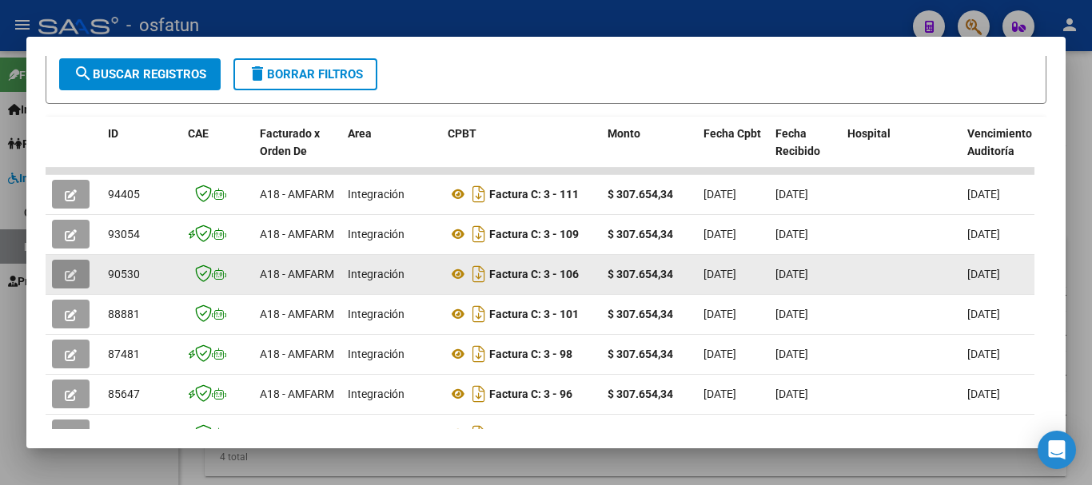
click at [81, 277] on button "button" at bounding box center [71, 274] width 38 height 29
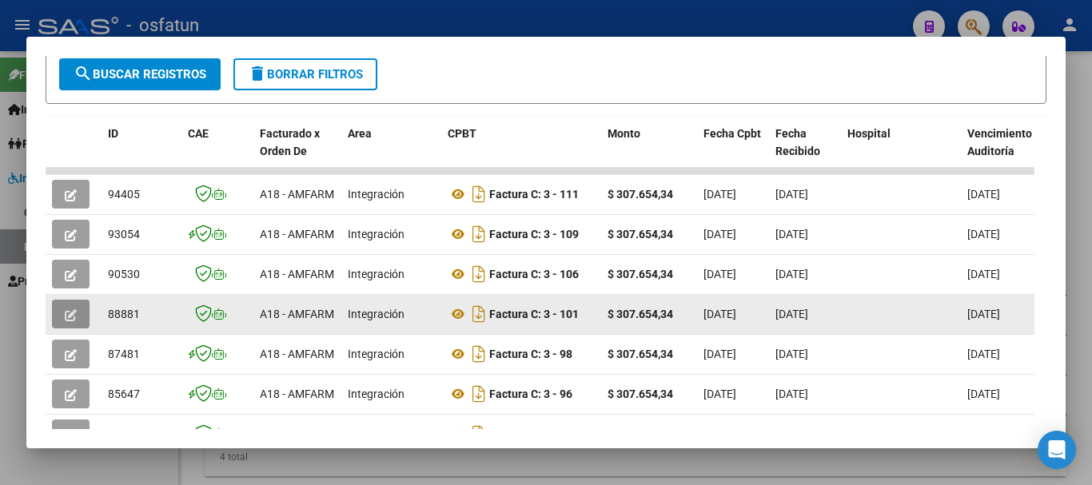
click at [69, 319] on icon "button" at bounding box center [71, 315] width 12 height 12
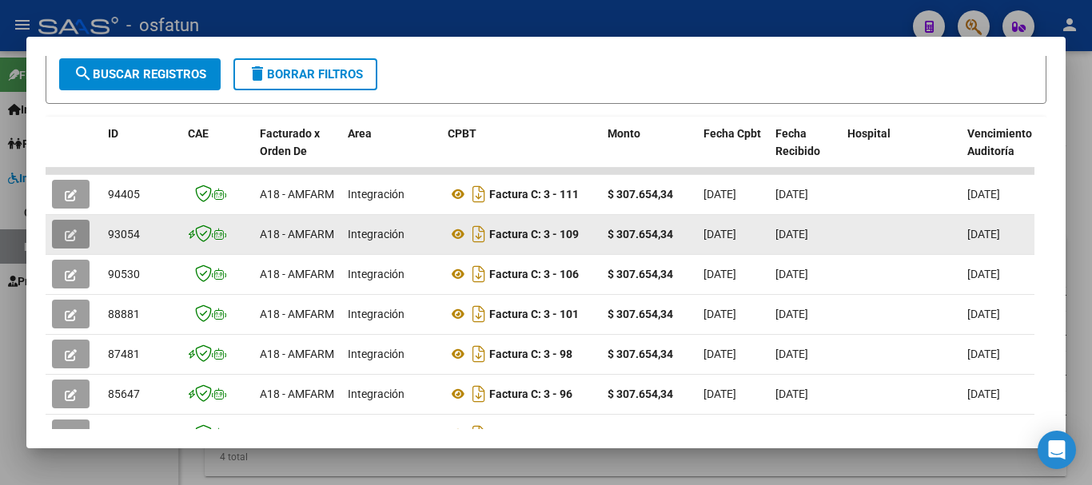
click at [78, 239] on button "button" at bounding box center [71, 234] width 38 height 29
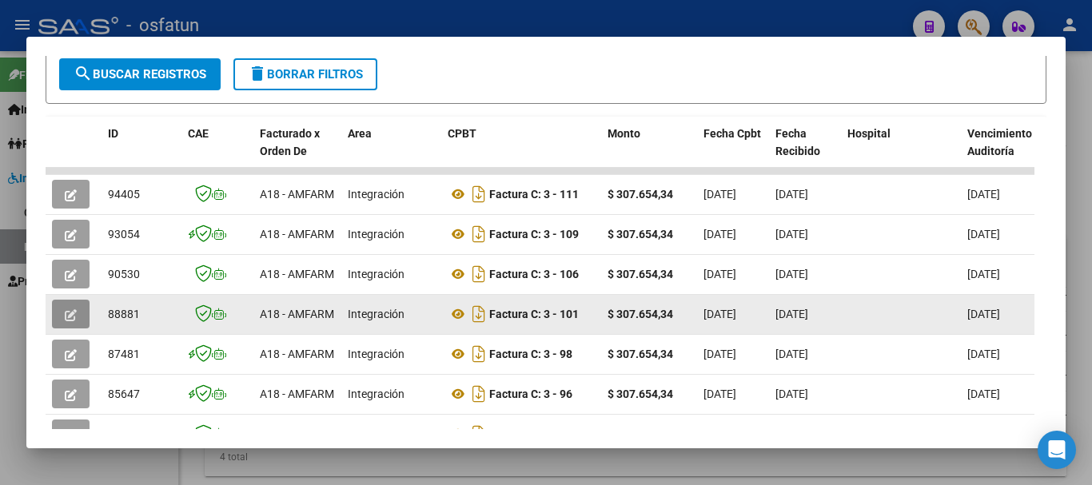
click at [80, 325] on button "button" at bounding box center [71, 314] width 38 height 29
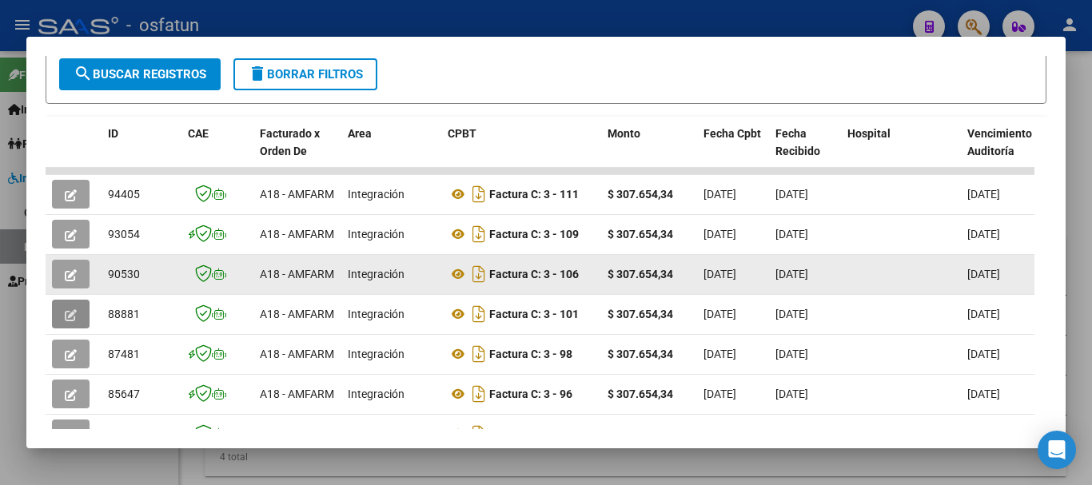
click at [75, 281] on icon "button" at bounding box center [71, 275] width 12 height 12
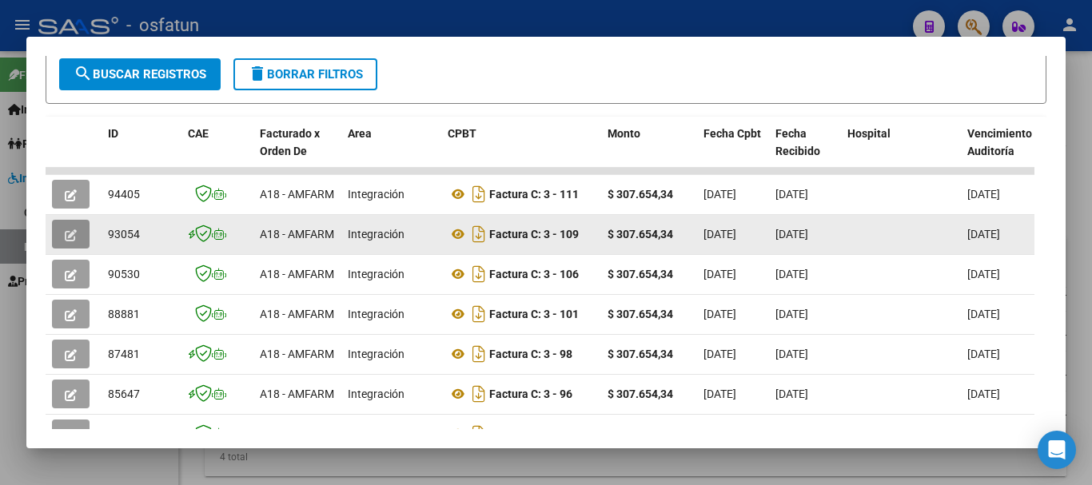
click at [67, 232] on button "button" at bounding box center [71, 234] width 38 height 29
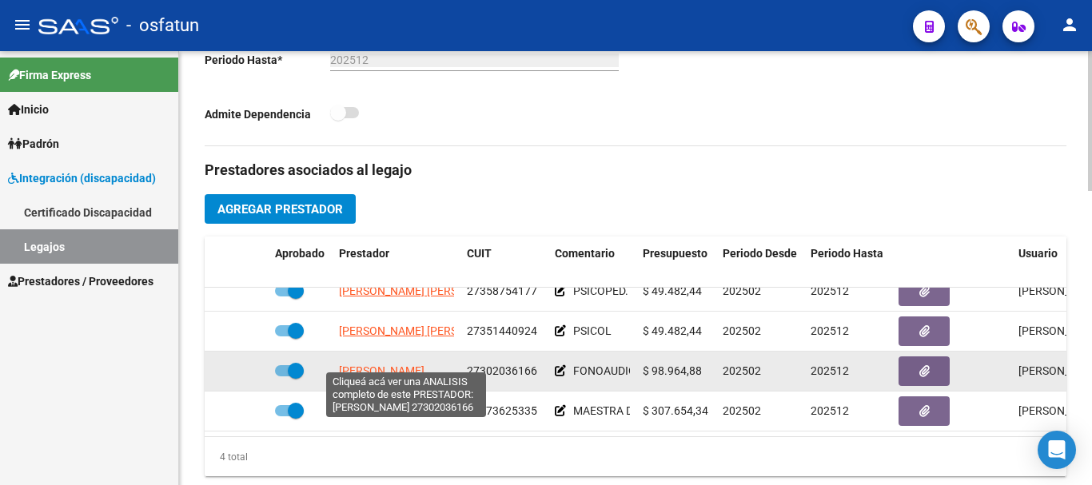
click at [385, 365] on span "[PERSON_NAME]" at bounding box center [382, 371] width 86 height 13
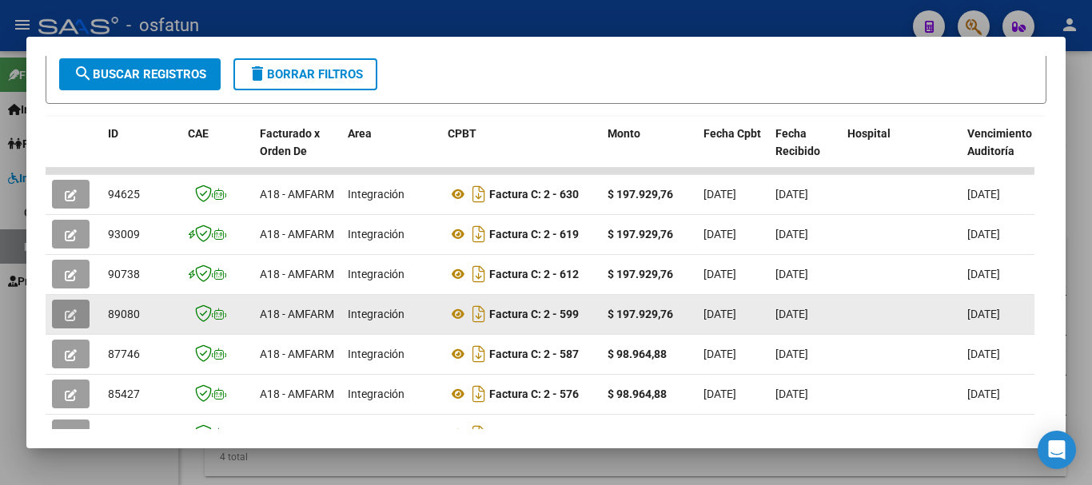
click at [68, 321] on icon "button" at bounding box center [71, 315] width 12 height 12
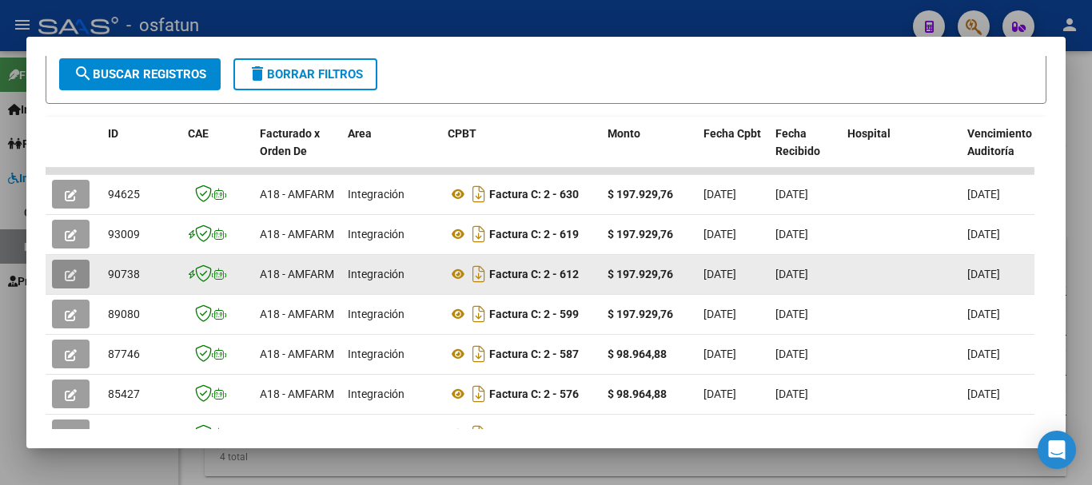
click at [68, 280] on icon "button" at bounding box center [71, 275] width 12 height 12
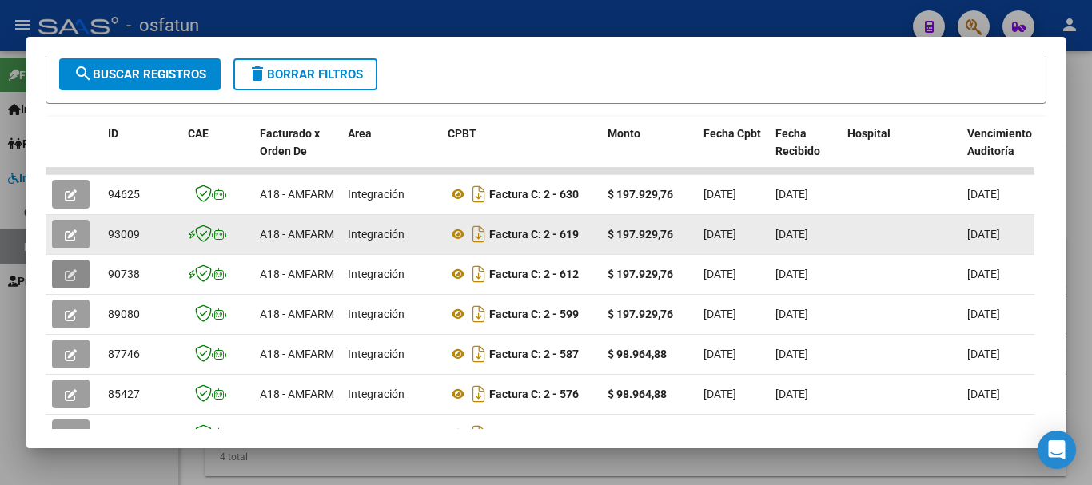
click at [68, 238] on icon "button" at bounding box center [71, 235] width 12 height 12
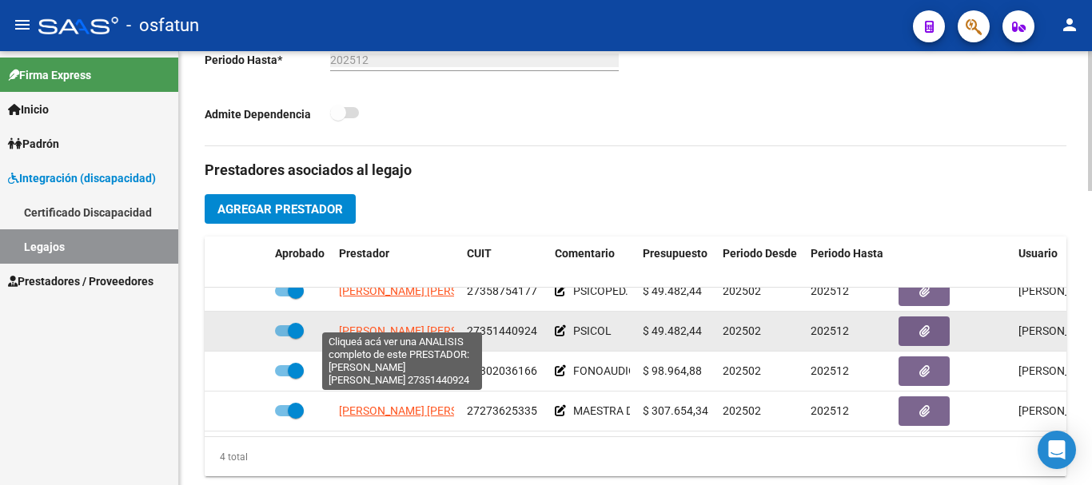
click at [379, 325] on span "[PERSON_NAME] [PERSON_NAME]" at bounding box center [426, 331] width 174 height 13
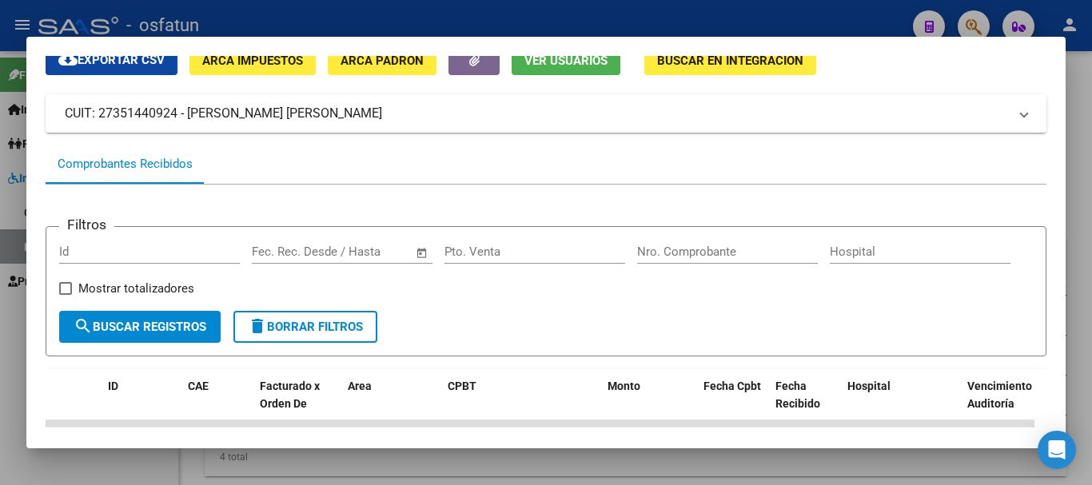
scroll to position [160, 0]
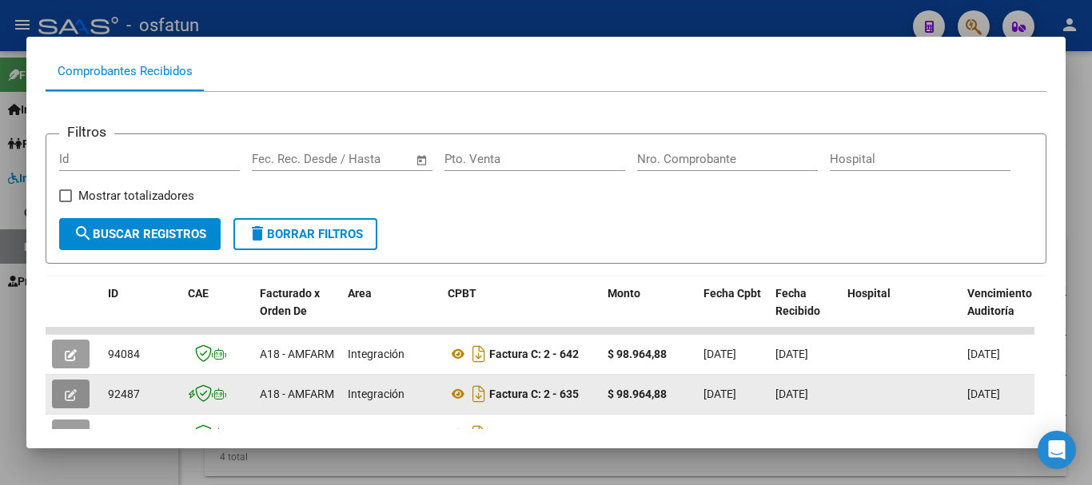
click at [78, 400] on button "button" at bounding box center [71, 394] width 38 height 29
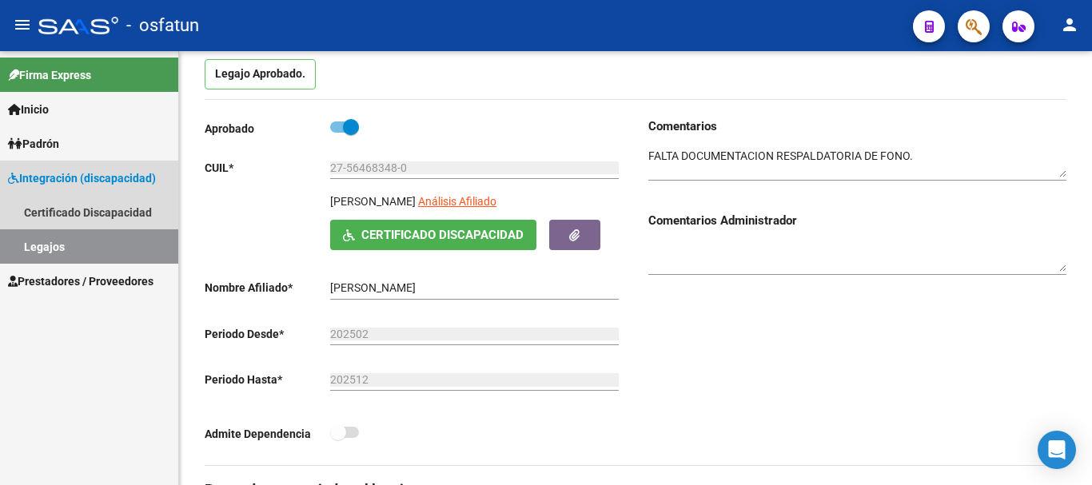
click at [90, 236] on link "Legajos" at bounding box center [89, 246] width 178 height 34
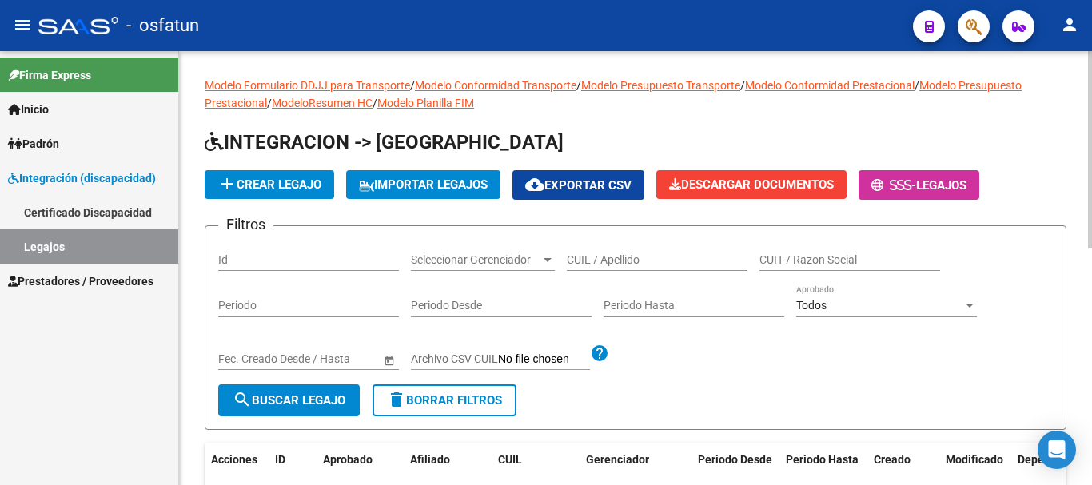
click at [612, 261] on input "CUIL / Apellido" at bounding box center [657, 260] width 181 height 14
click at [301, 403] on span "search Buscar Legajo" at bounding box center [289, 400] width 113 height 14
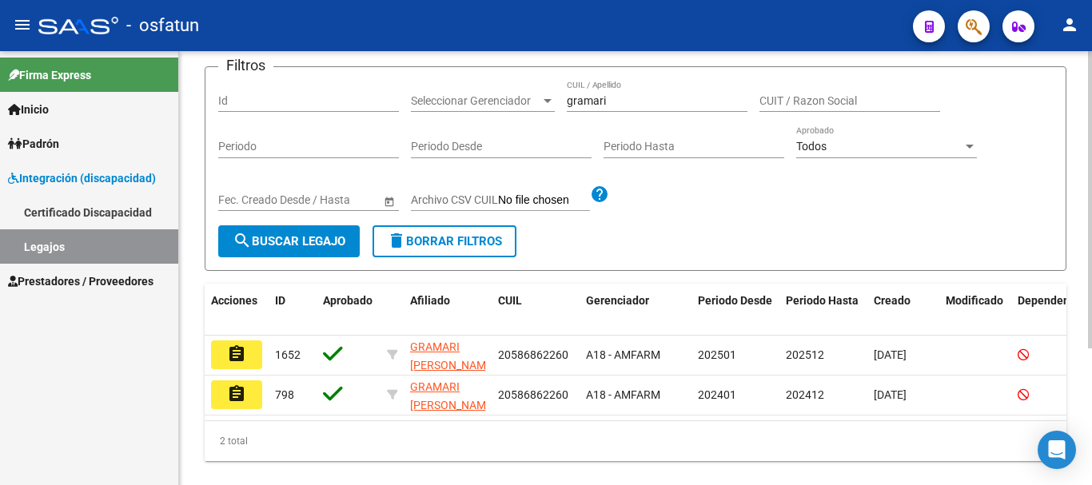
scroll to position [160, 0]
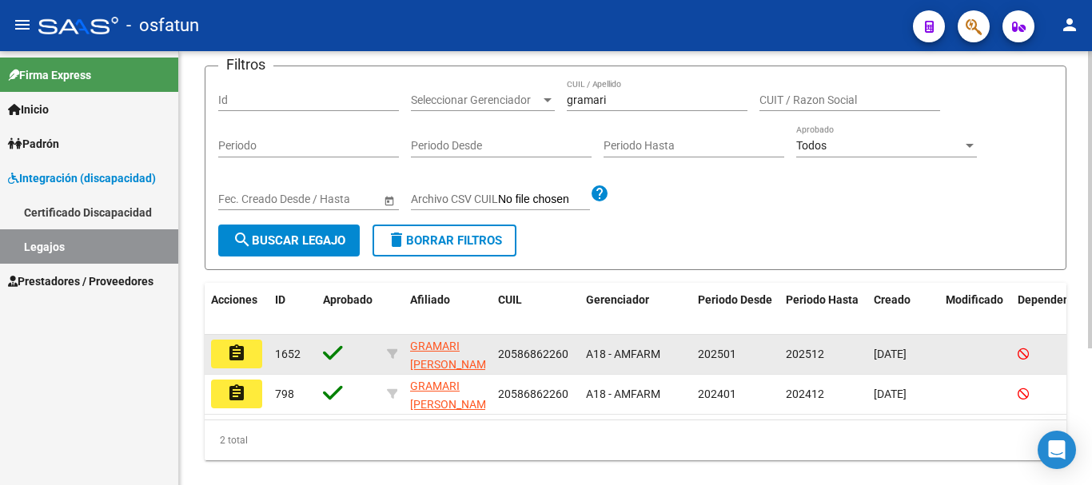
click at [242, 349] on mat-icon "assignment" at bounding box center [236, 353] width 19 height 19
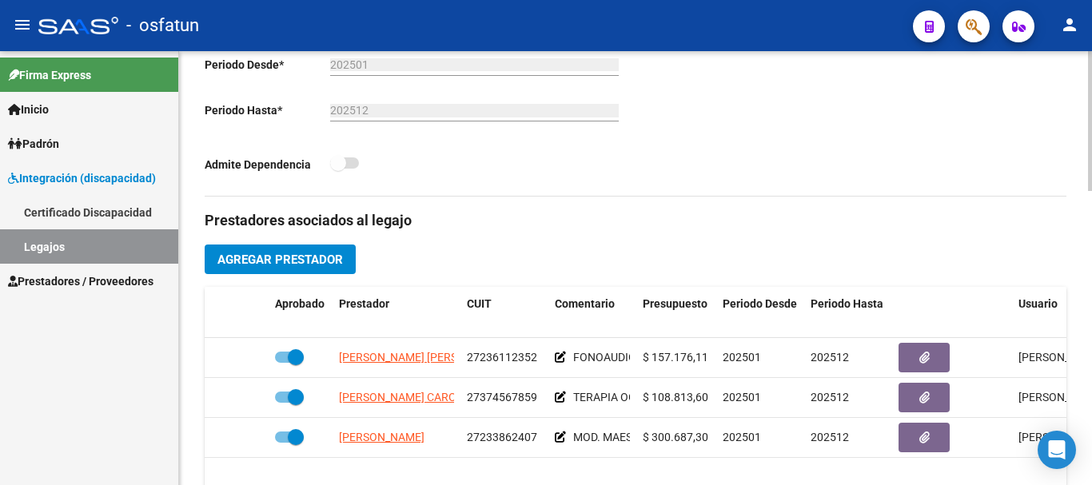
scroll to position [480, 0]
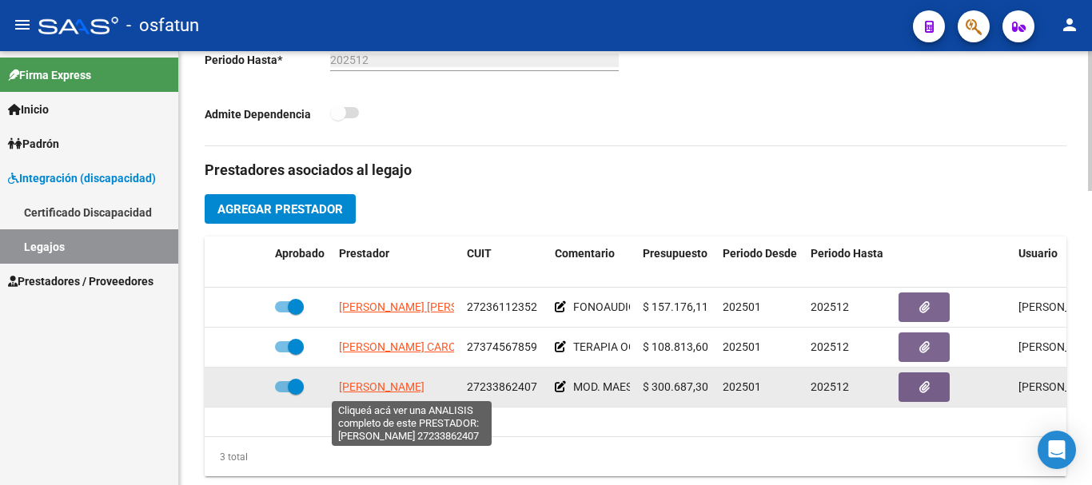
click at [403, 386] on span "[PERSON_NAME]" at bounding box center [382, 387] width 86 height 13
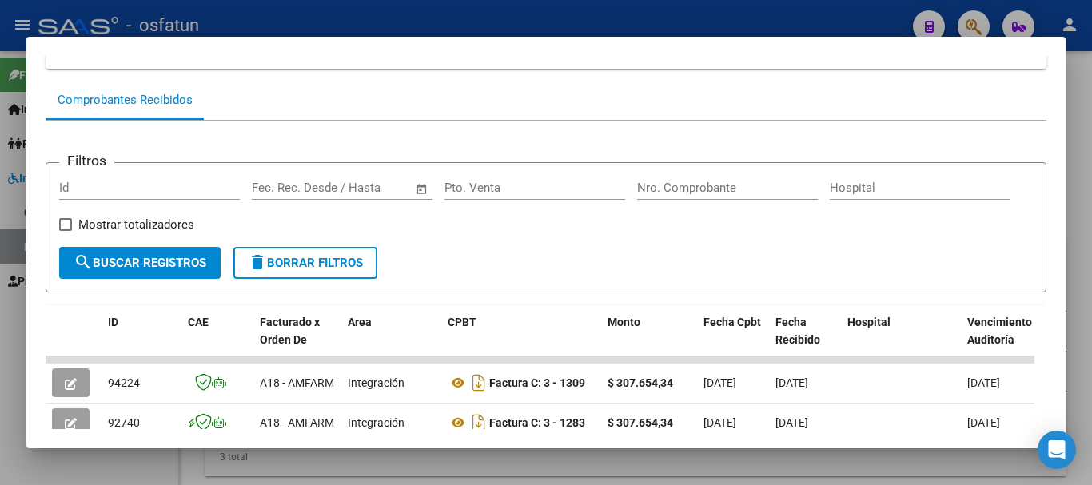
scroll to position [240, 0]
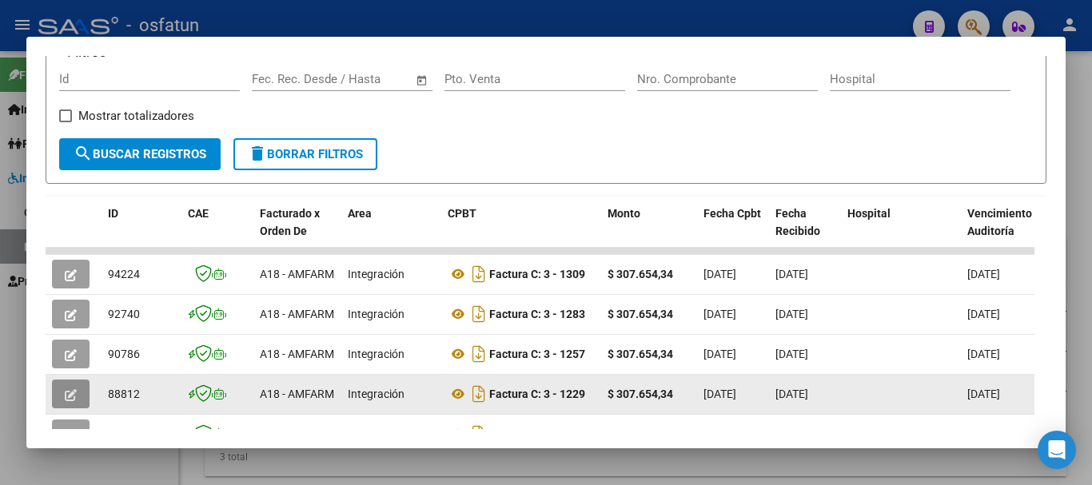
click at [66, 398] on icon "button" at bounding box center [71, 395] width 12 height 12
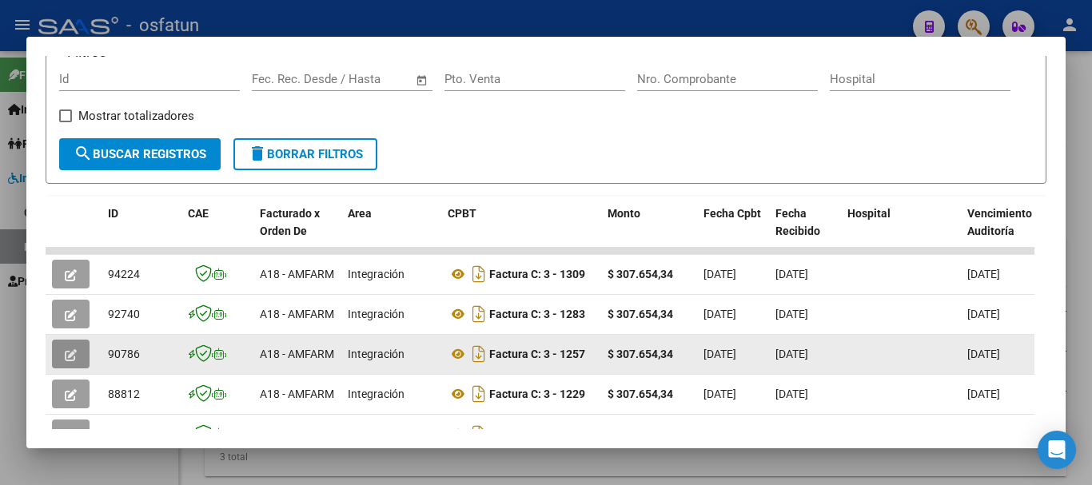
click at [76, 367] on button "button" at bounding box center [71, 354] width 38 height 29
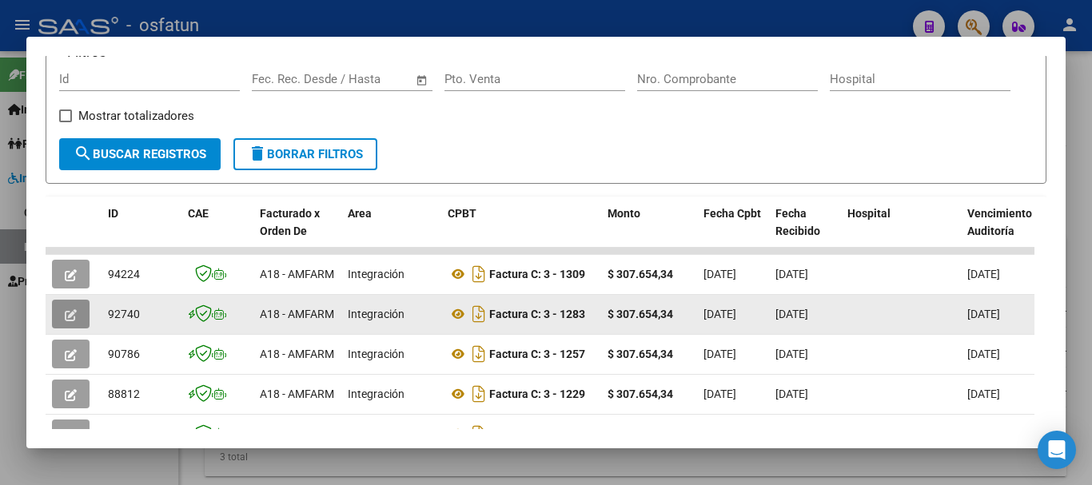
click at [74, 318] on icon "button" at bounding box center [71, 315] width 12 height 12
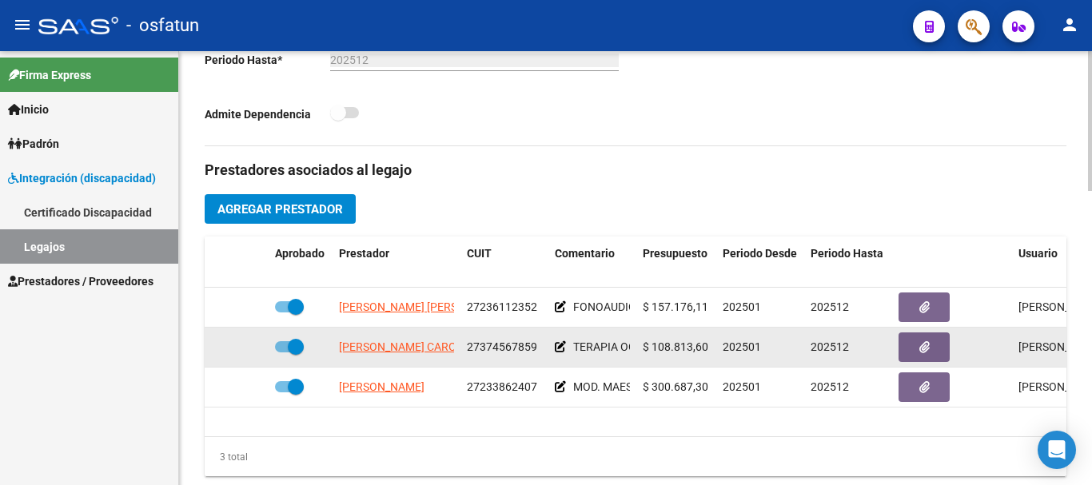
scroll to position [560, 0]
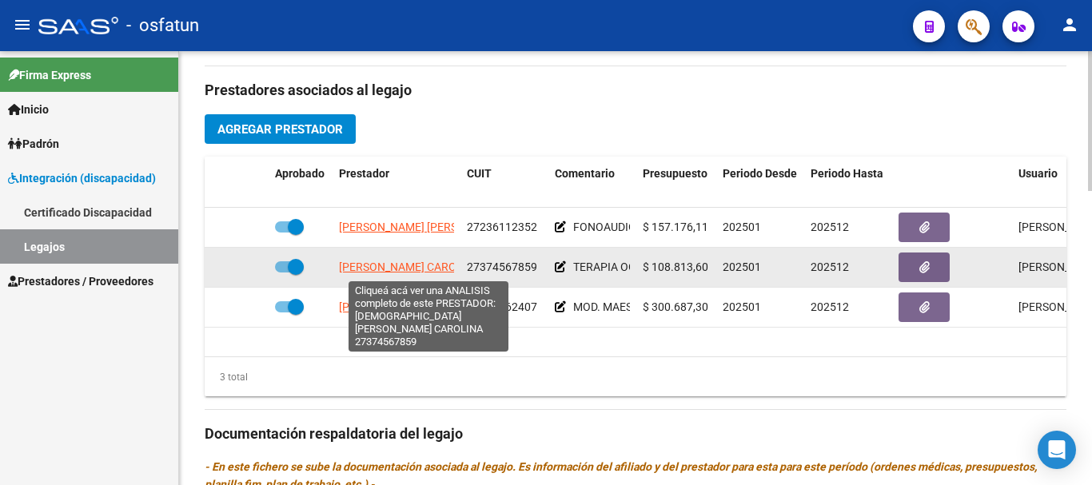
click at [413, 269] on span "[PERSON_NAME] CAROLINA" at bounding box center [410, 267] width 142 height 13
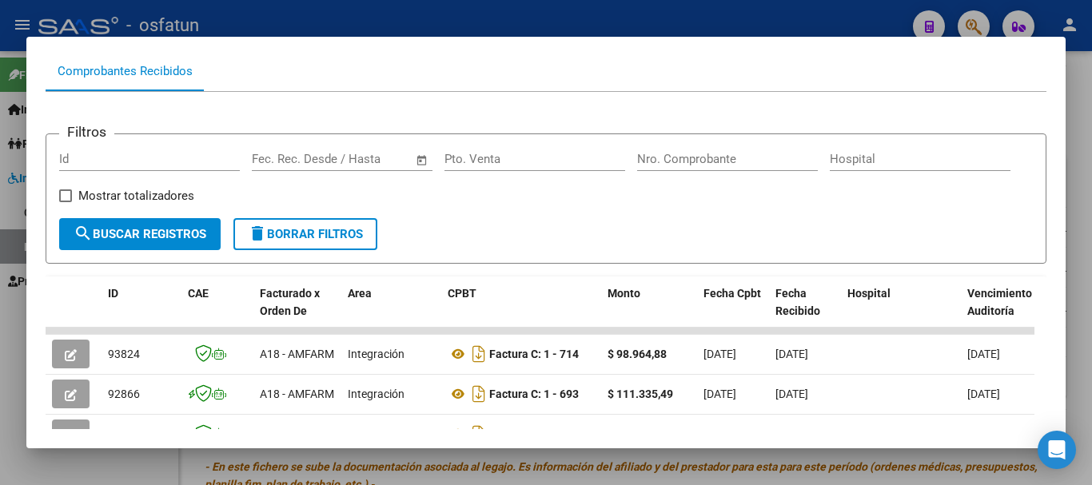
scroll to position [240, 0]
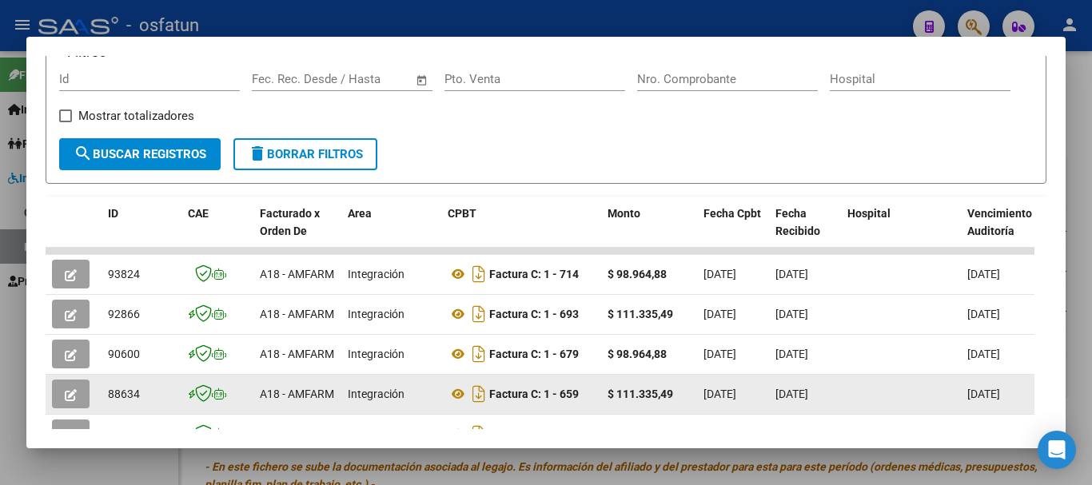
click at [65, 401] on icon "button" at bounding box center [71, 395] width 12 height 12
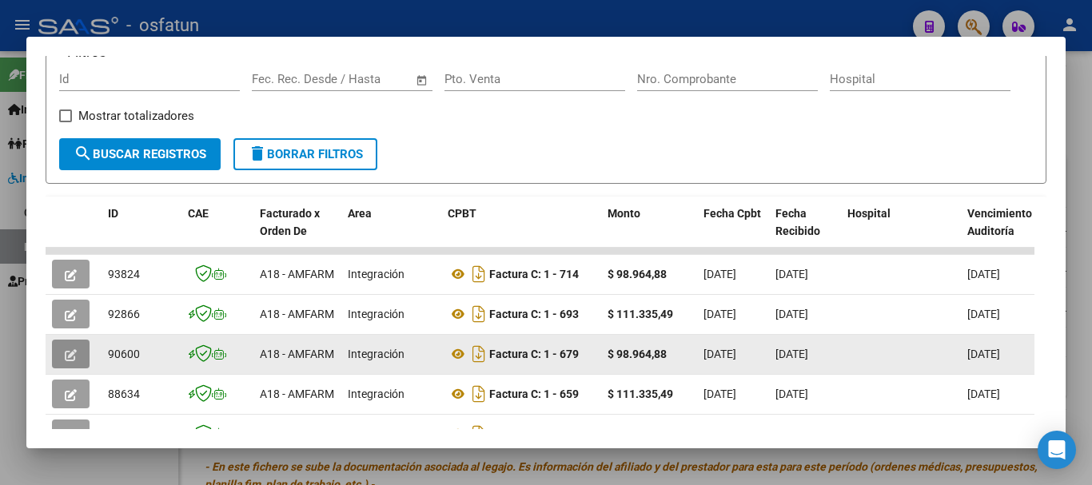
click at [64, 359] on button "button" at bounding box center [71, 354] width 38 height 29
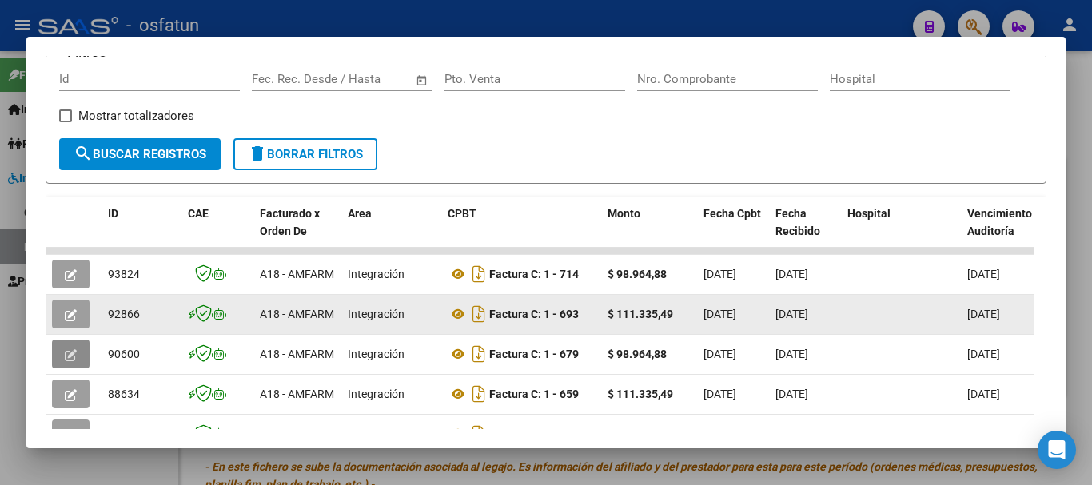
click at [68, 321] on icon "button" at bounding box center [71, 315] width 12 height 12
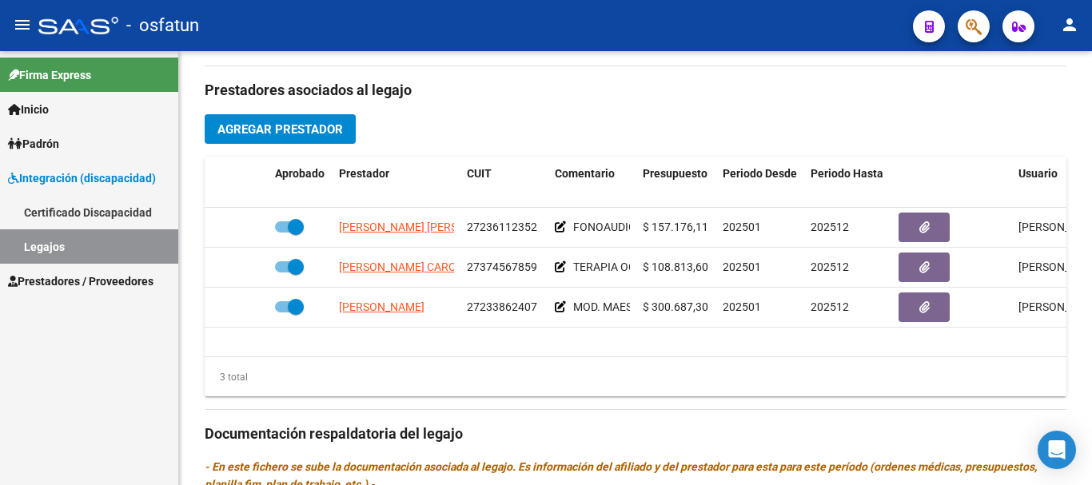
click at [143, 237] on link "Legajos" at bounding box center [89, 246] width 178 height 34
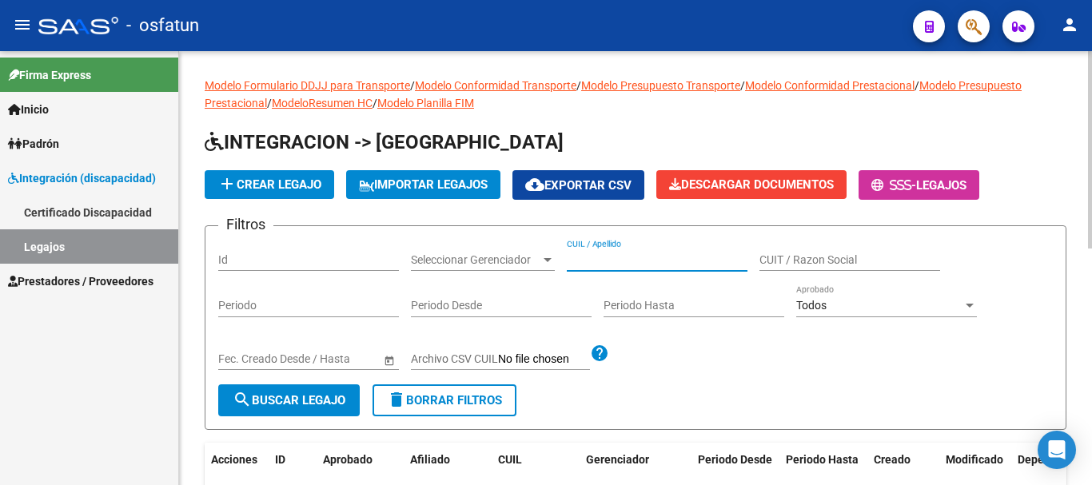
click at [651, 257] on input "CUIL / Apellido" at bounding box center [657, 260] width 181 height 14
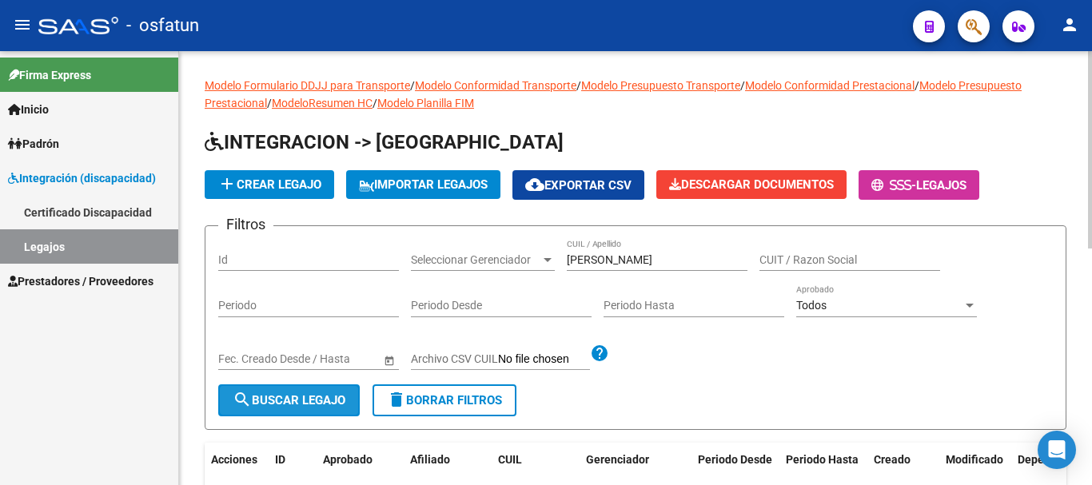
click at [293, 398] on span "search Buscar Legajo" at bounding box center [289, 400] width 113 height 14
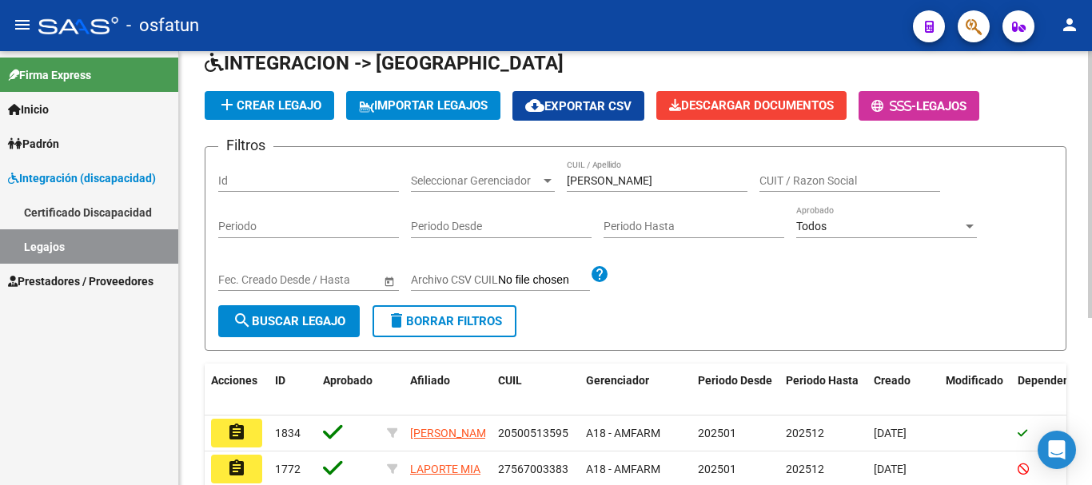
scroll to position [80, 0]
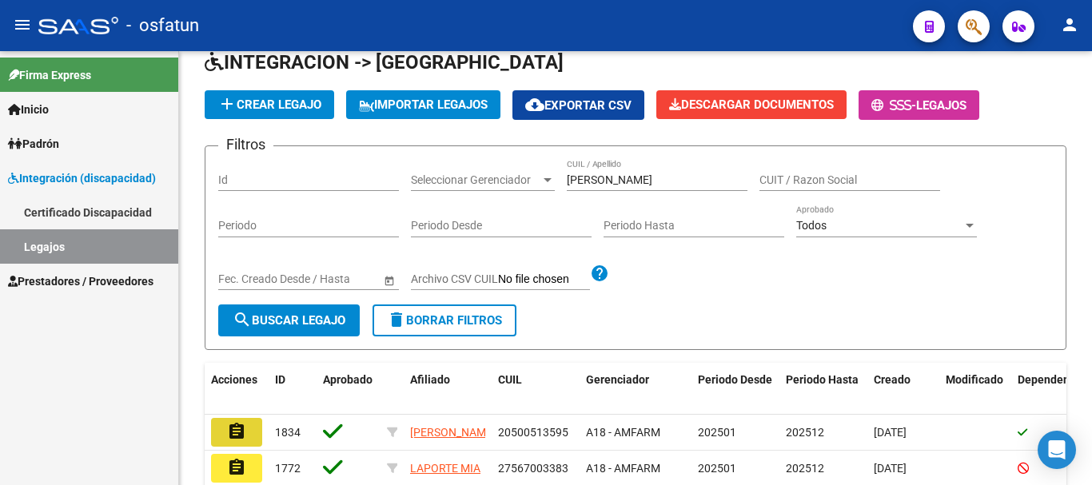
click at [243, 436] on mat-icon "assignment" at bounding box center [236, 431] width 19 height 19
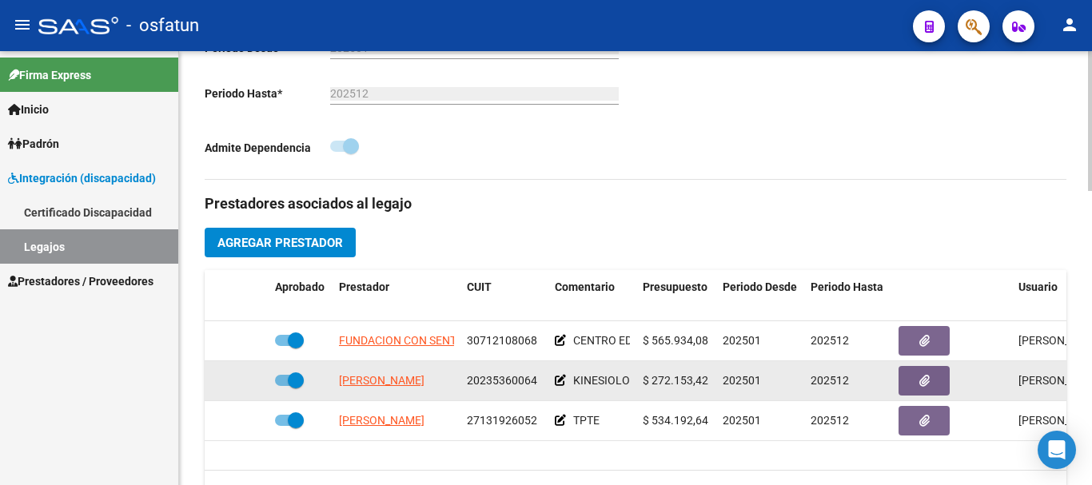
scroll to position [480, 0]
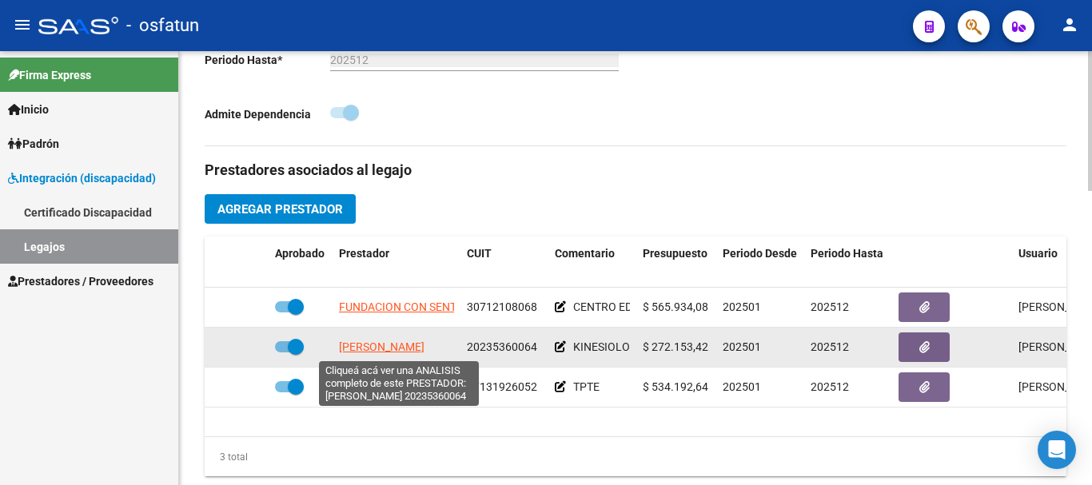
click at [388, 347] on span "[PERSON_NAME]" at bounding box center [382, 347] width 86 height 13
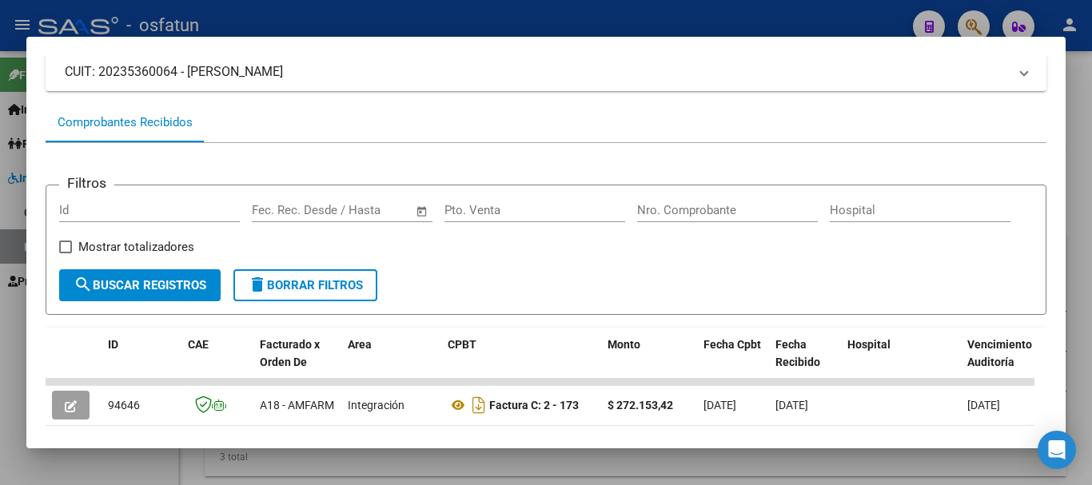
scroll to position [160, 0]
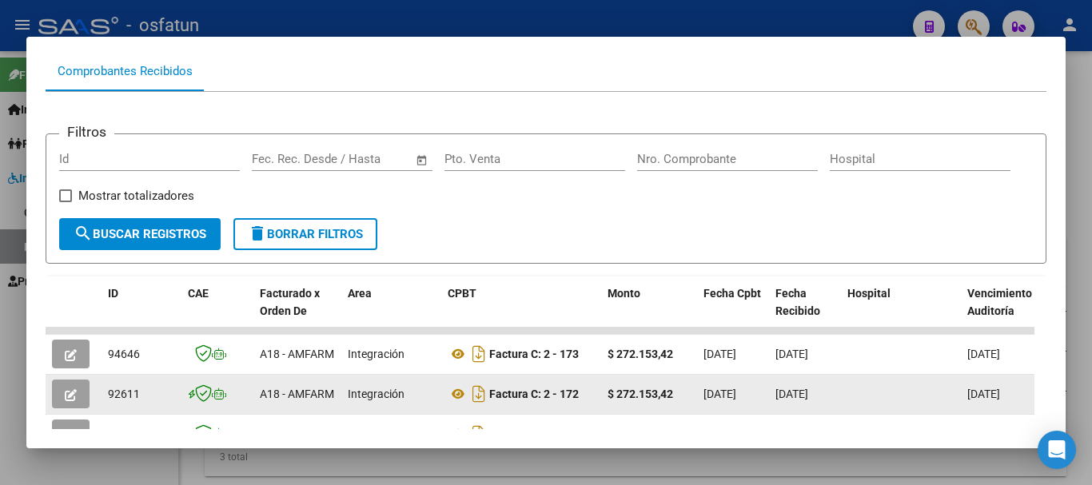
click at [71, 397] on icon "button" at bounding box center [71, 395] width 12 height 12
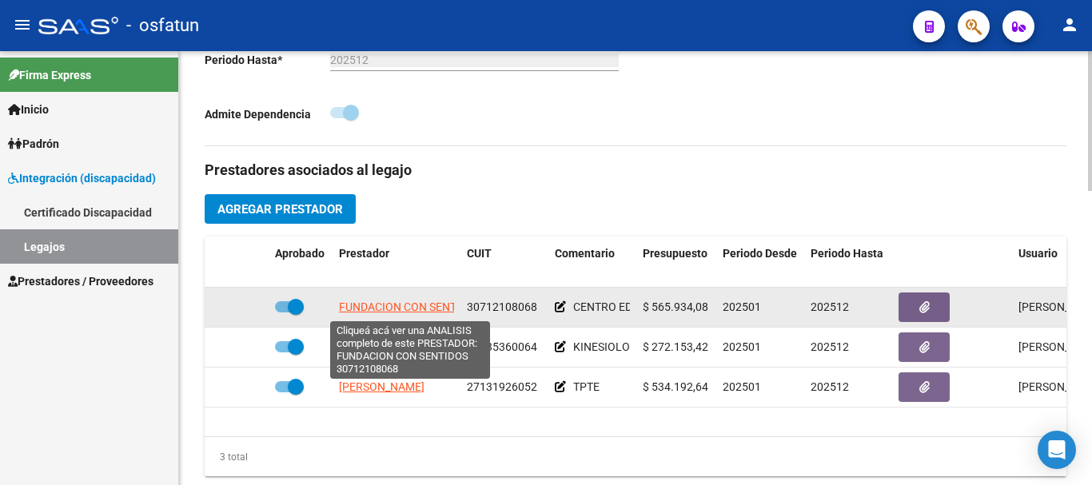
click at [395, 302] on span "FUNDACION CON SENTIDOS" at bounding box center [410, 307] width 142 height 13
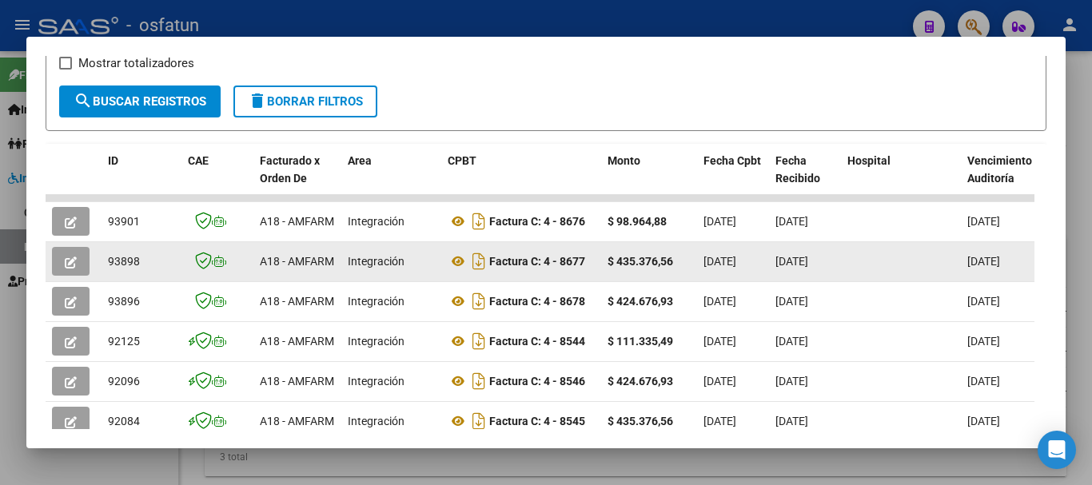
scroll to position [320, 0]
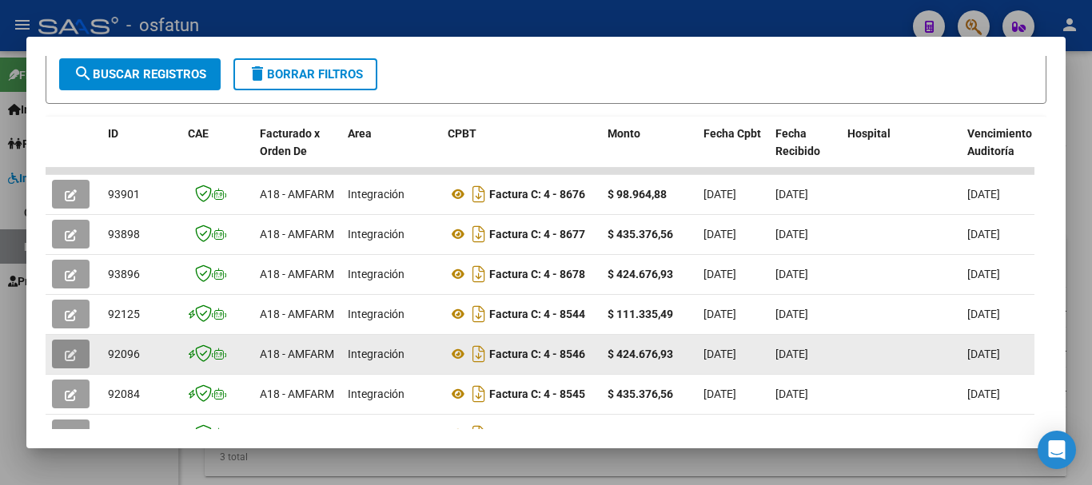
click at [66, 353] on icon "button" at bounding box center [71, 355] width 12 height 12
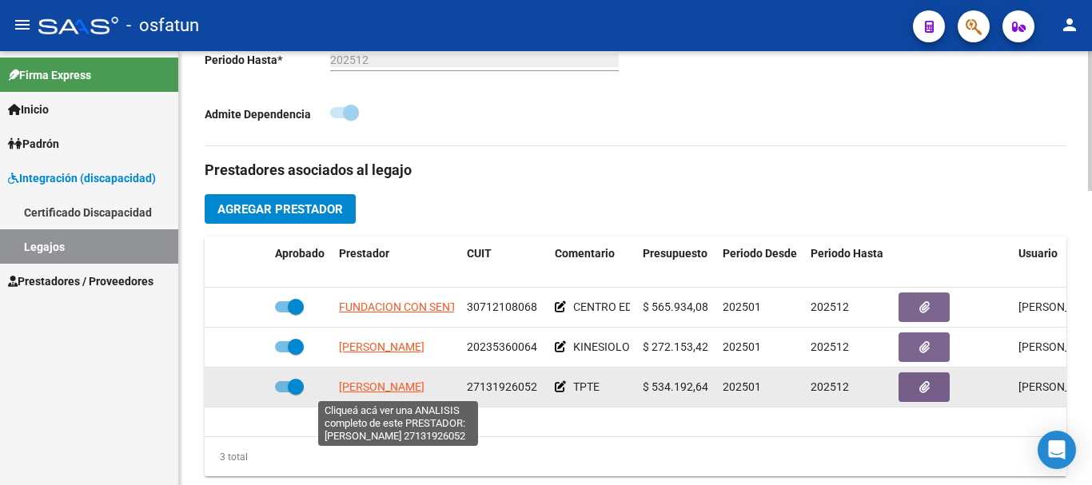
click at [411, 388] on span "[PERSON_NAME]" at bounding box center [382, 387] width 86 height 13
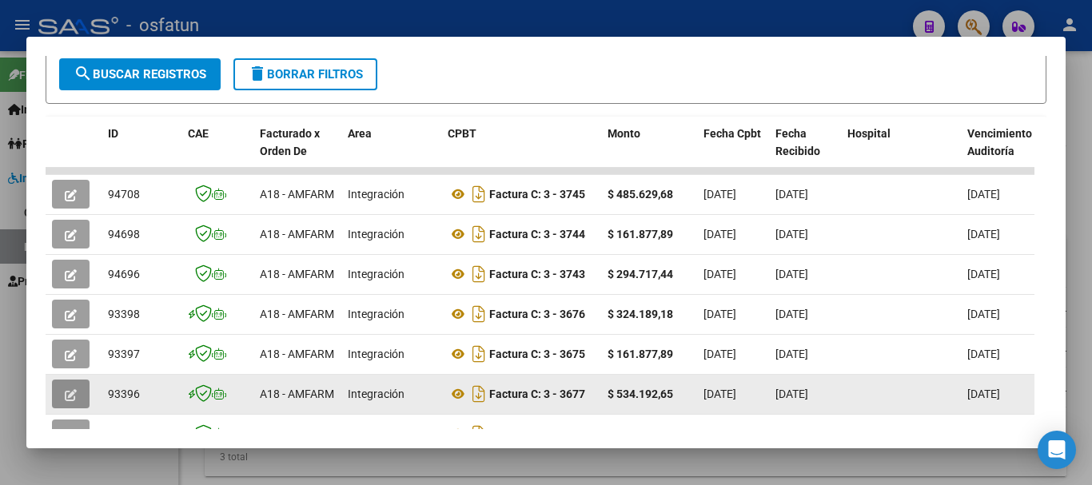
click at [69, 387] on span "button" at bounding box center [71, 394] width 12 height 14
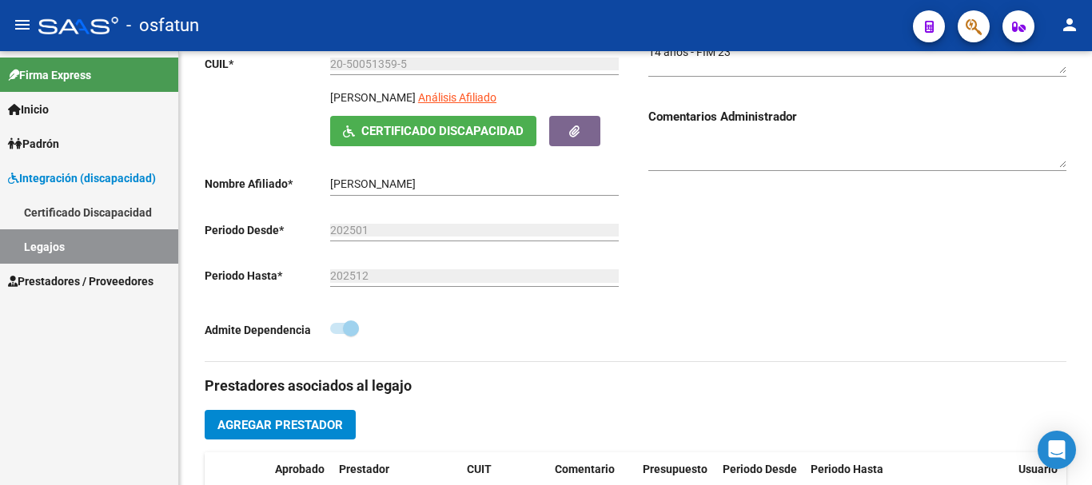
scroll to position [240, 0]
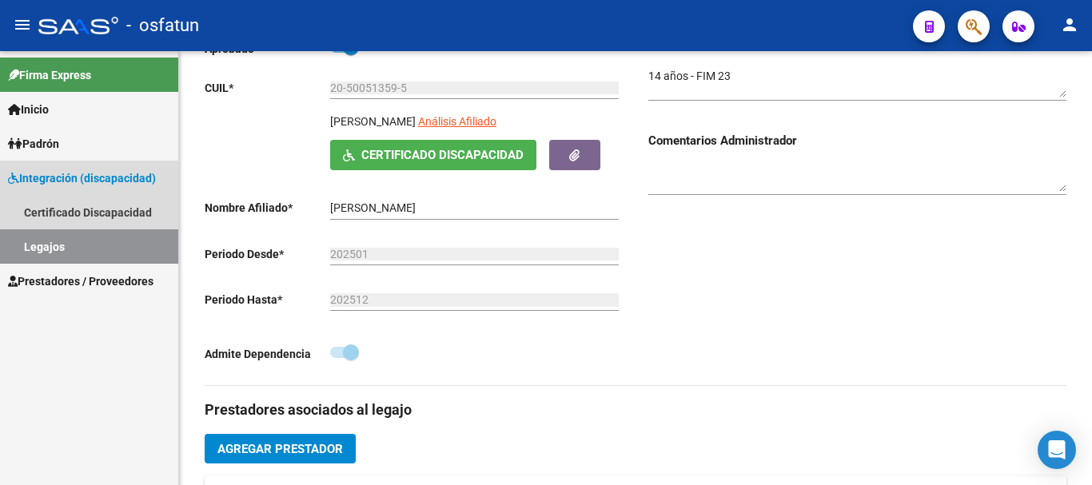
click at [127, 252] on link "Legajos" at bounding box center [89, 246] width 178 height 34
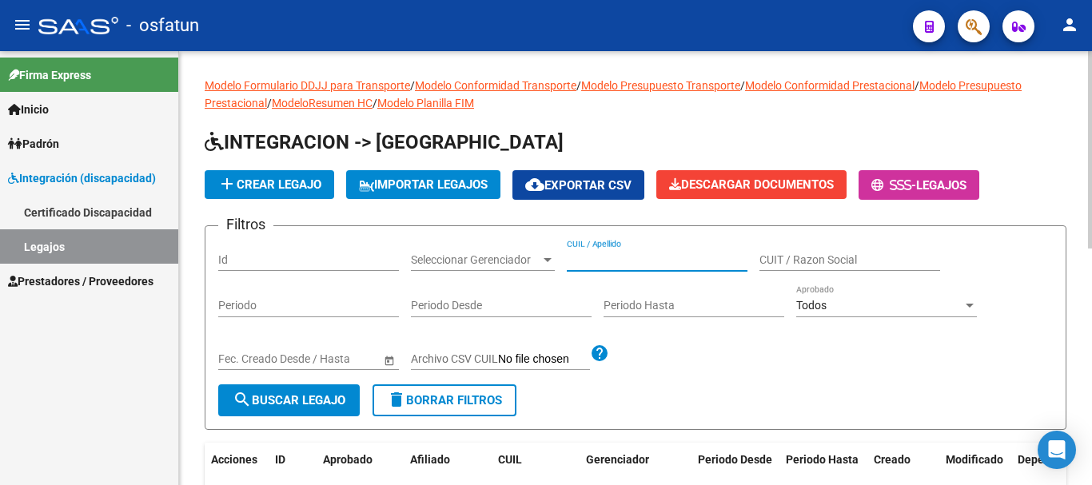
click at [620, 259] on input "CUIL / Apellido" at bounding box center [657, 260] width 181 height 14
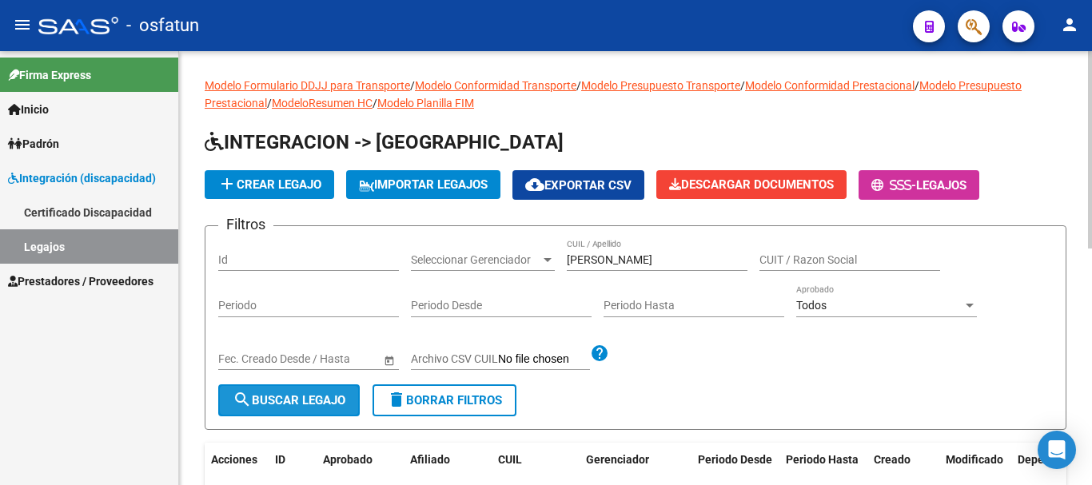
click at [298, 409] on button "search Buscar Legajo" at bounding box center [289, 401] width 142 height 32
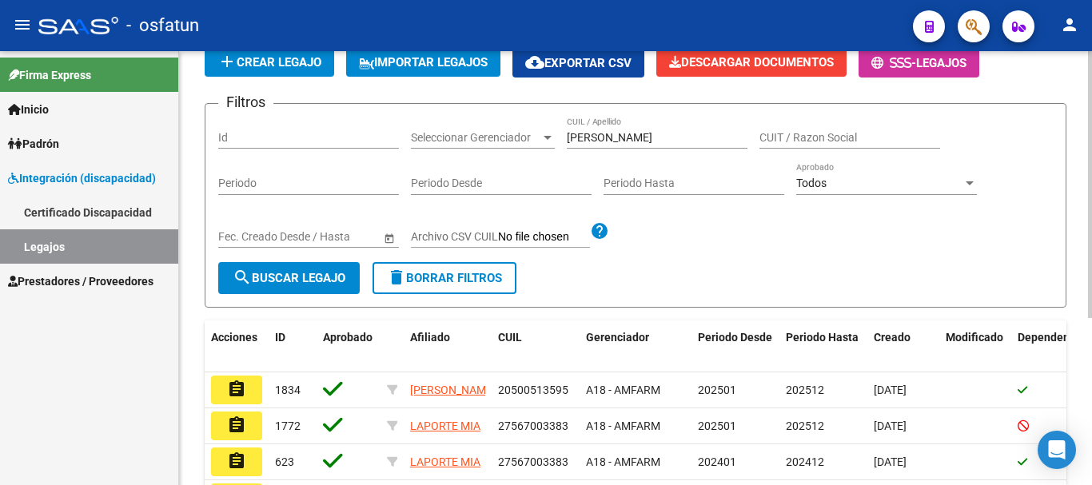
scroll to position [160, 0]
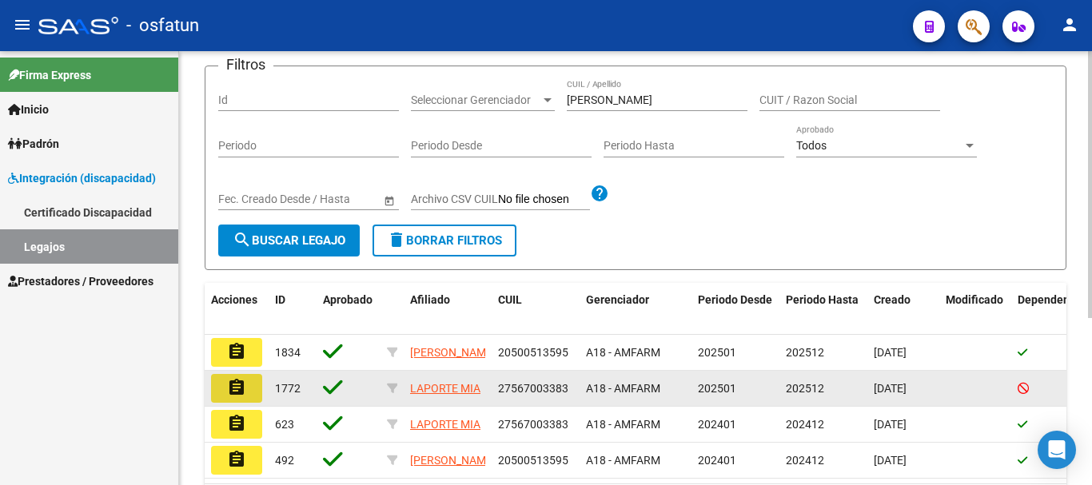
click at [242, 393] on mat-icon "assignment" at bounding box center [236, 387] width 19 height 19
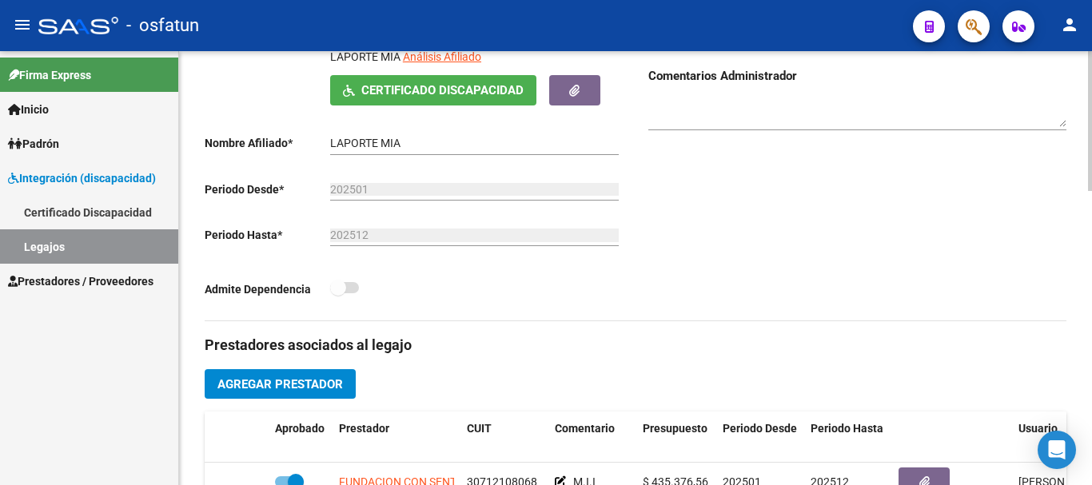
scroll to position [400, 0]
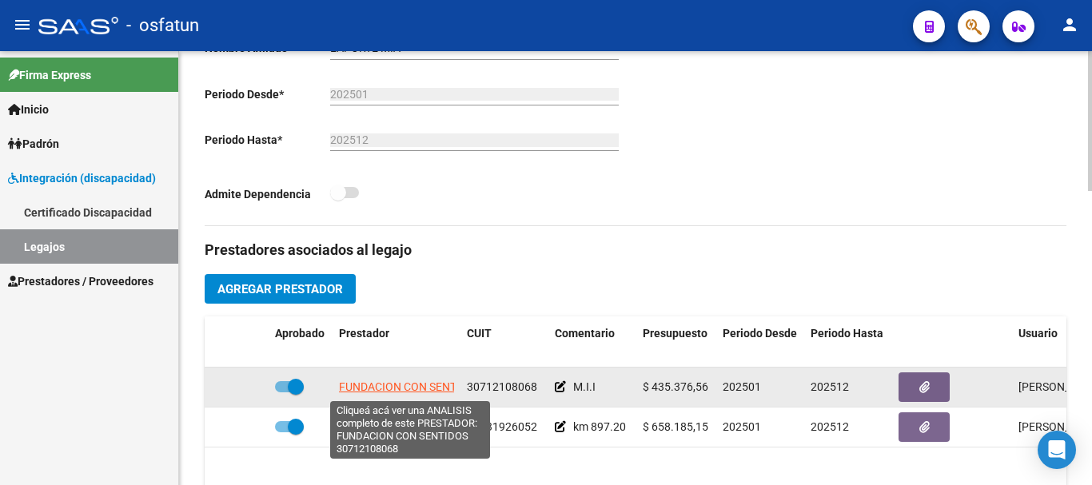
click at [387, 384] on span "FUNDACION CON SENTIDOS" at bounding box center [410, 387] width 142 height 13
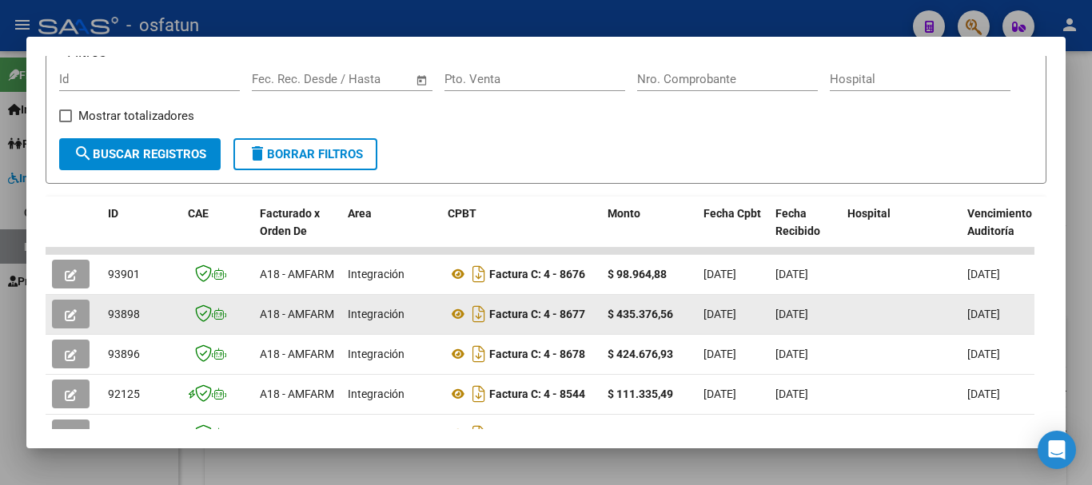
scroll to position [320, 0]
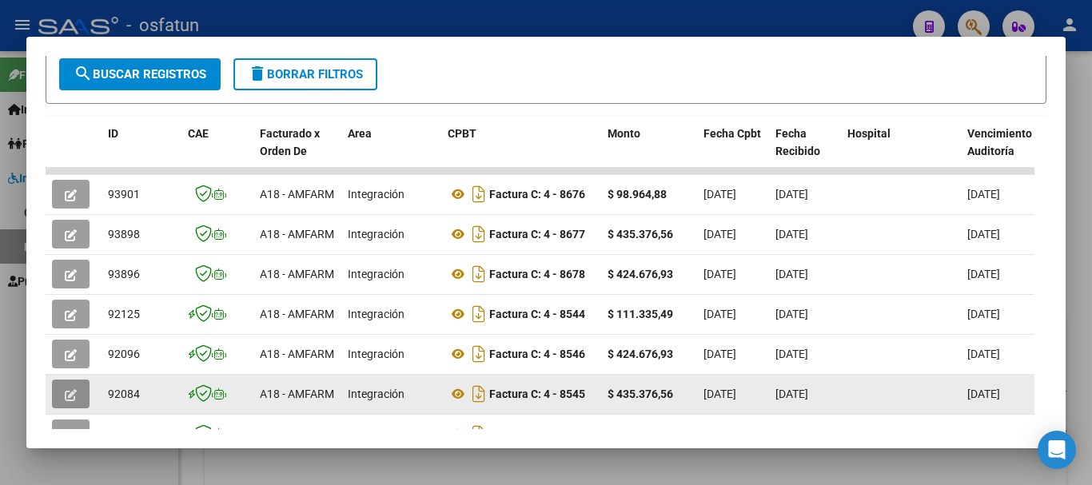
click at [71, 393] on icon "button" at bounding box center [71, 395] width 12 height 12
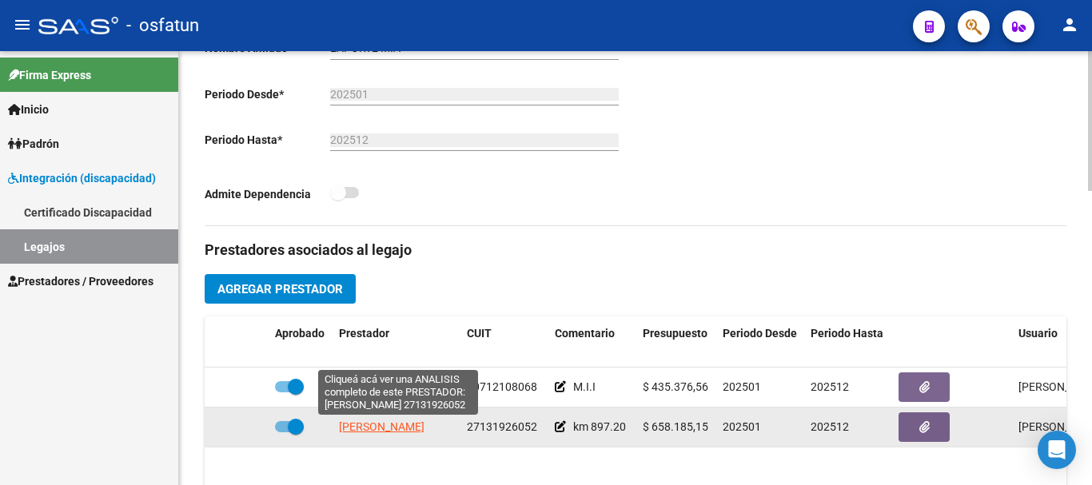
click at [390, 429] on span "[PERSON_NAME]" at bounding box center [382, 427] width 86 height 13
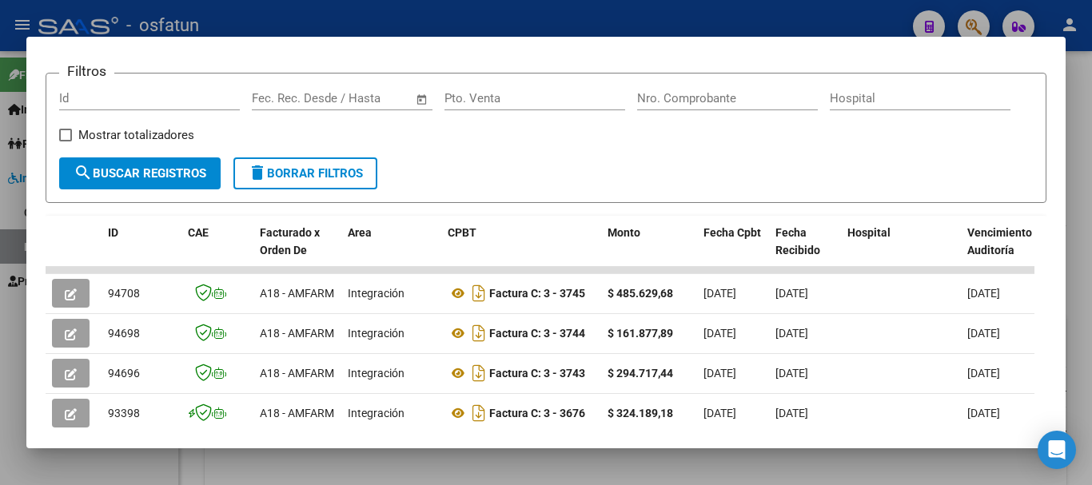
scroll to position [301, 0]
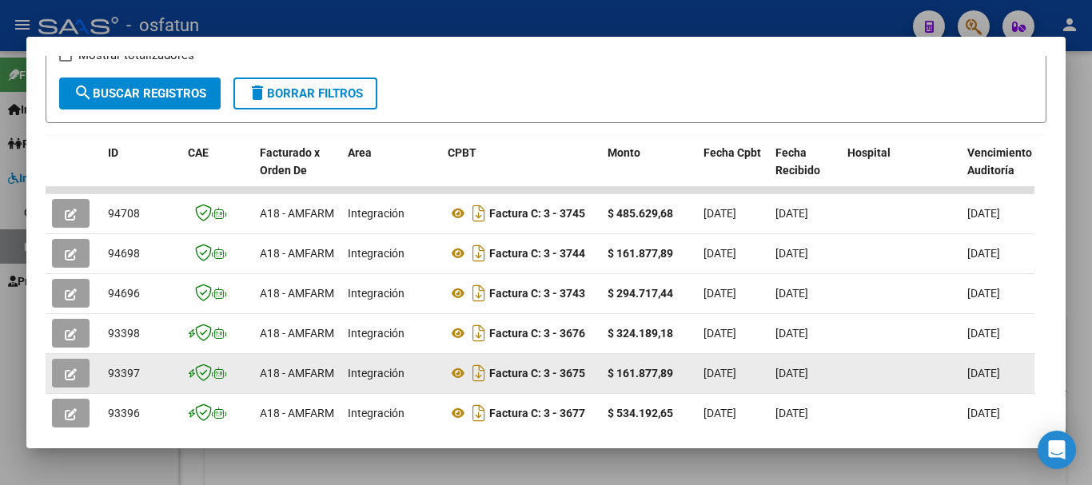
click at [66, 369] on icon "button" at bounding box center [71, 375] width 12 height 12
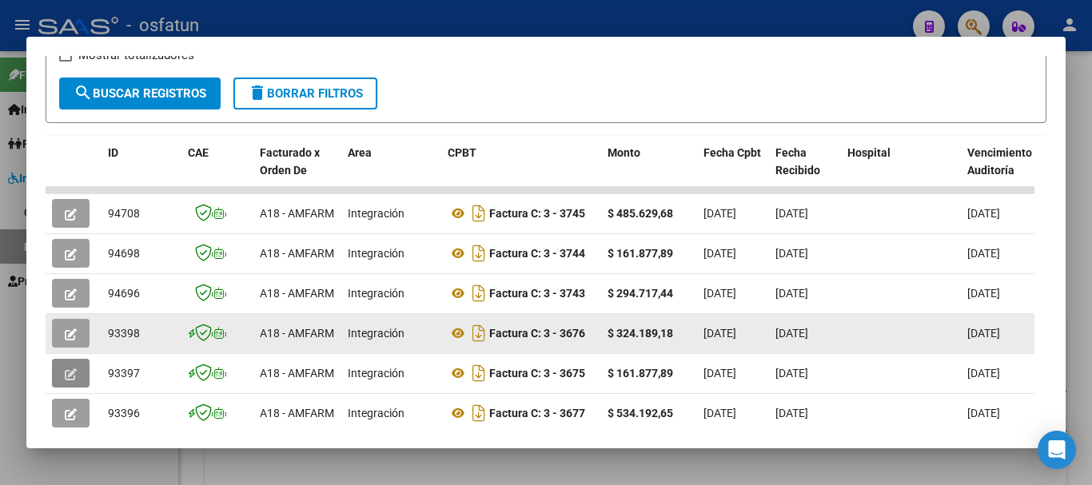
click at [80, 326] on button "button" at bounding box center [71, 333] width 38 height 29
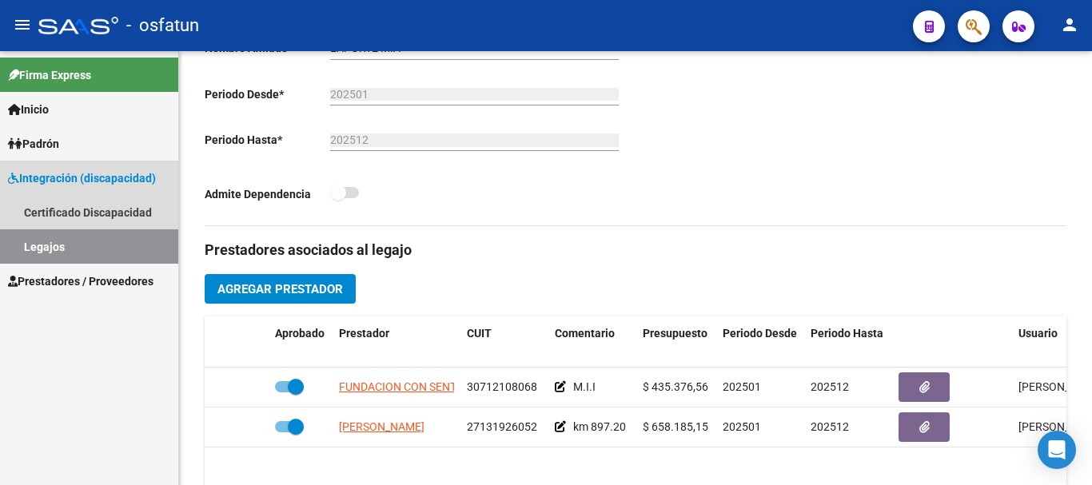
click at [92, 252] on link "Legajos" at bounding box center [89, 246] width 178 height 34
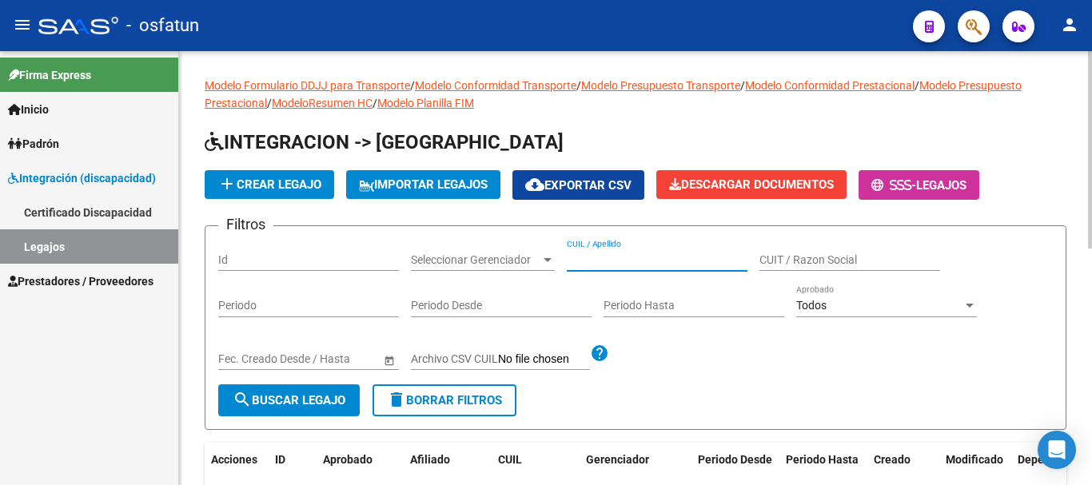
click at [580, 263] on input "CUIL / Apellido" at bounding box center [657, 260] width 181 height 14
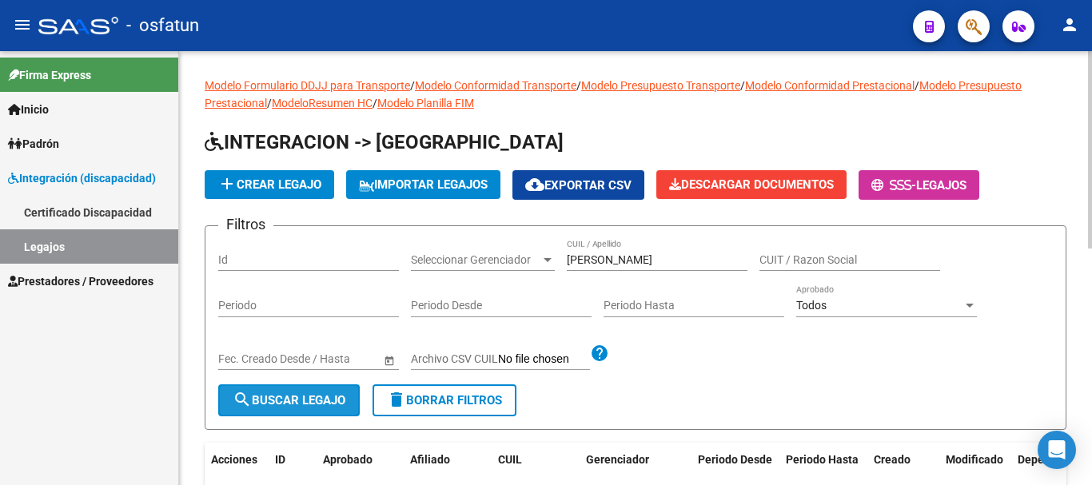
click at [319, 409] on button "search Buscar Legajo" at bounding box center [289, 401] width 142 height 32
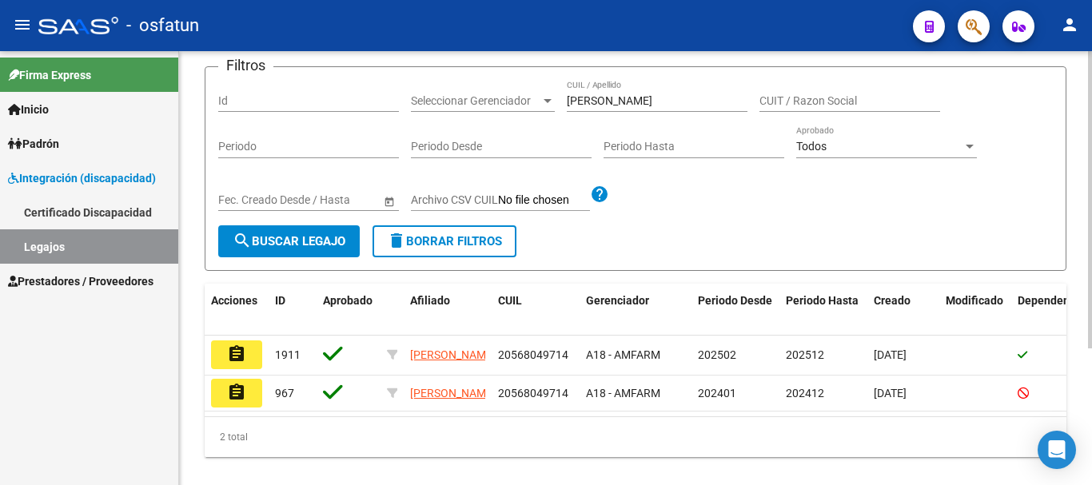
scroll to position [160, 0]
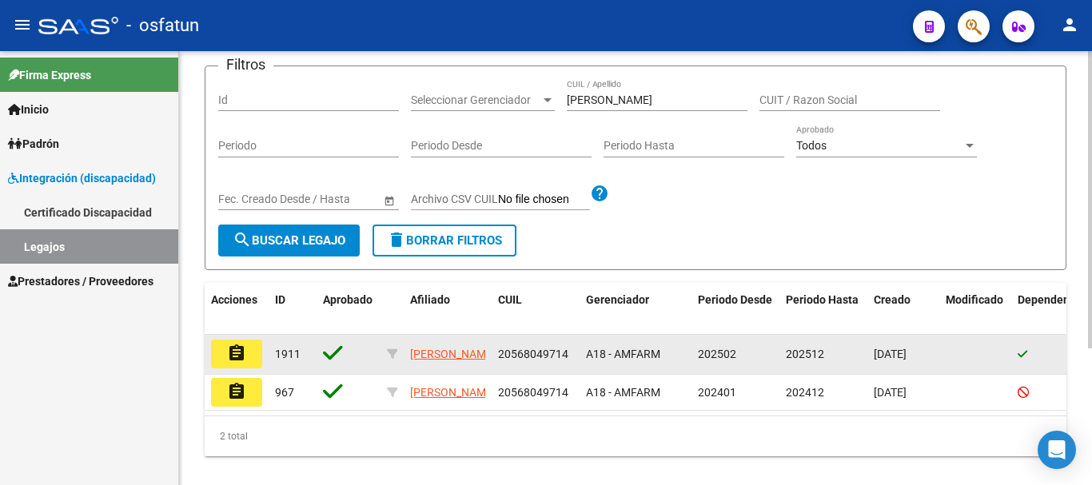
click at [233, 347] on mat-icon "assignment" at bounding box center [236, 353] width 19 height 19
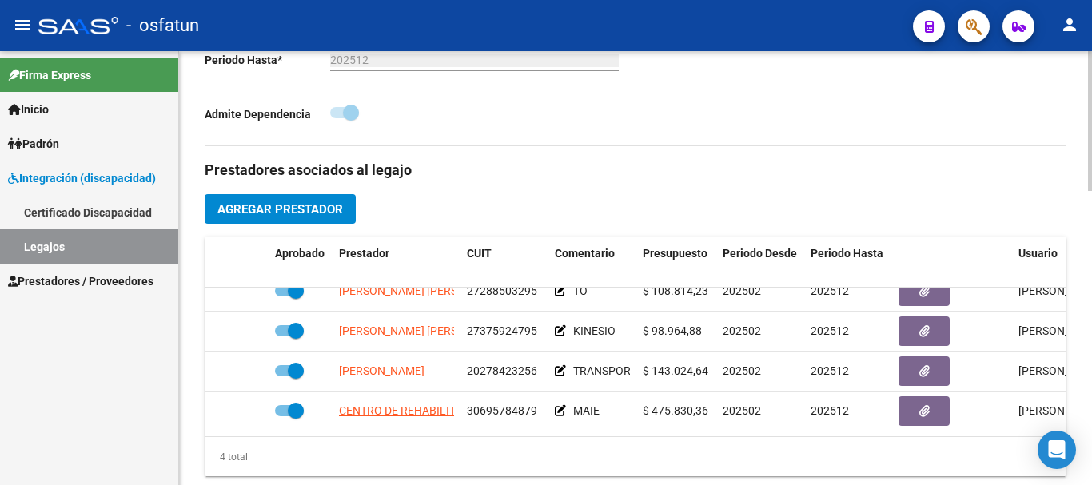
scroll to position [29, 0]
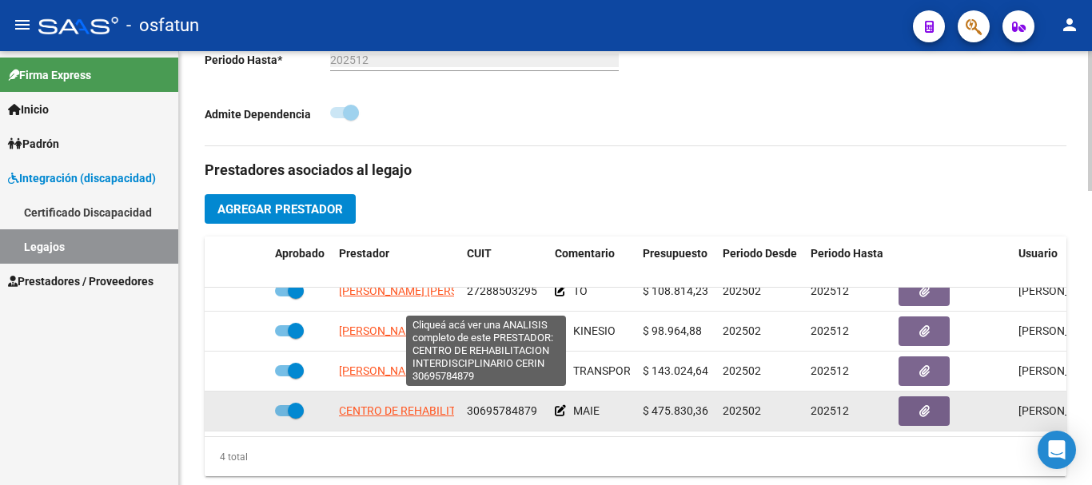
click at [393, 405] on span "CENTRO DE REHABILITACION INTERDISCIPLINARIO CERIN" at bounding box center [486, 411] width 295 height 13
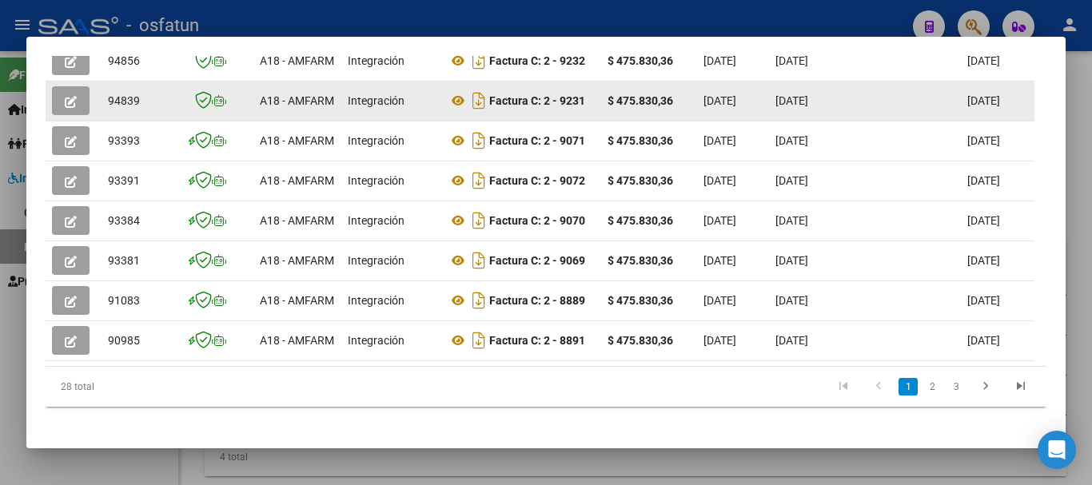
scroll to position [560, 0]
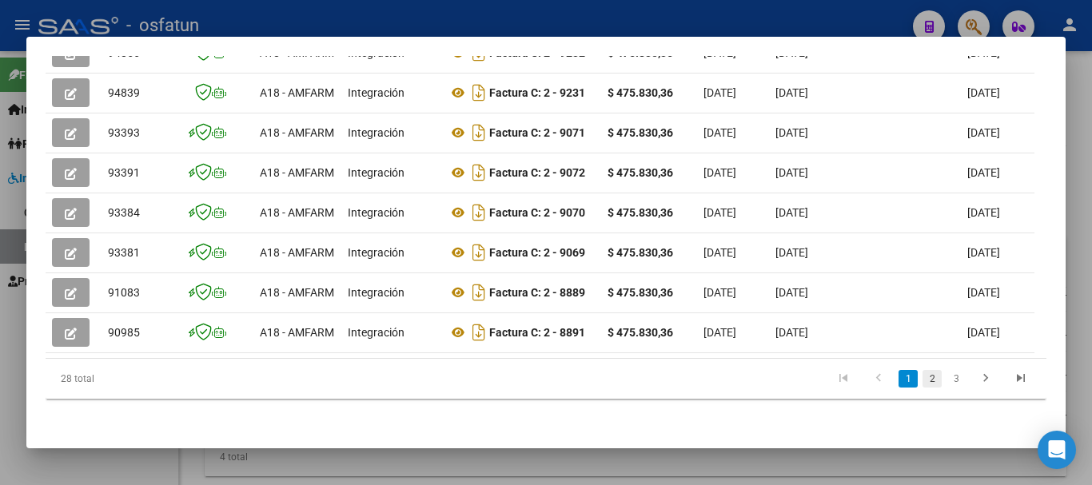
click at [923, 377] on link "2" at bounding box center [932, 379] width 19 height 18
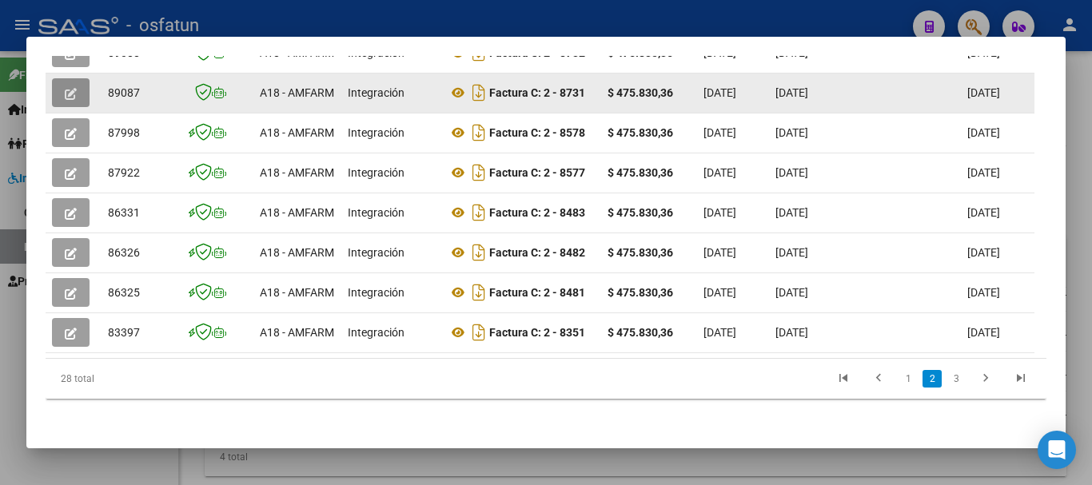
click at [69, 78] on button "button" at bounding box center [71, 92] width 38 height 29
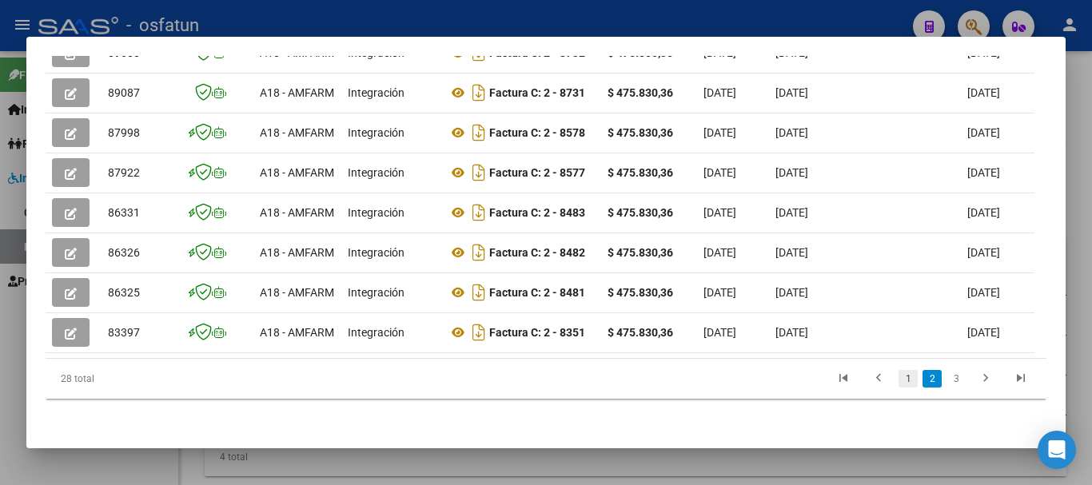
click at [899, 381] on link "1" at bounding box center [908, 379] width 19 height 18
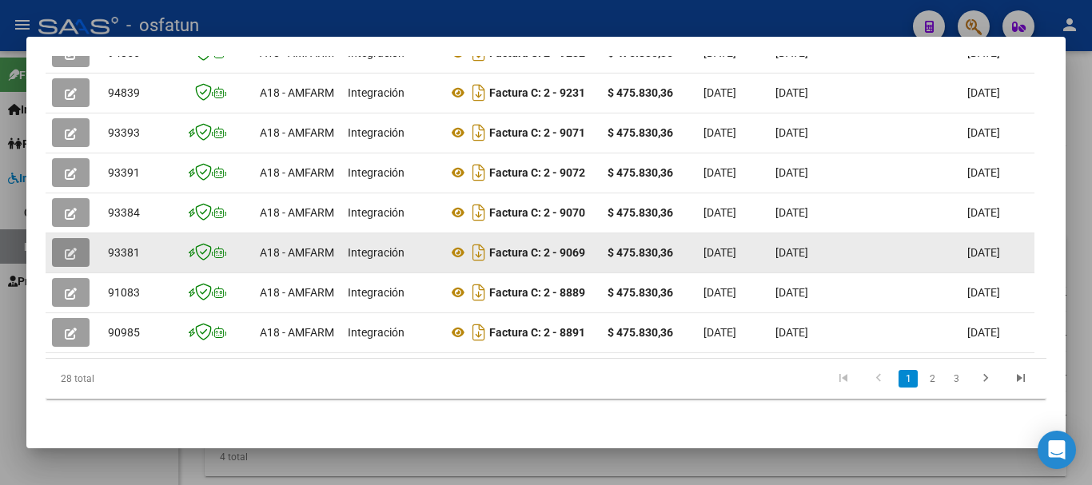
click at [70, 248] on icon "button" at bounding box center [71, 254] width 12 height 12
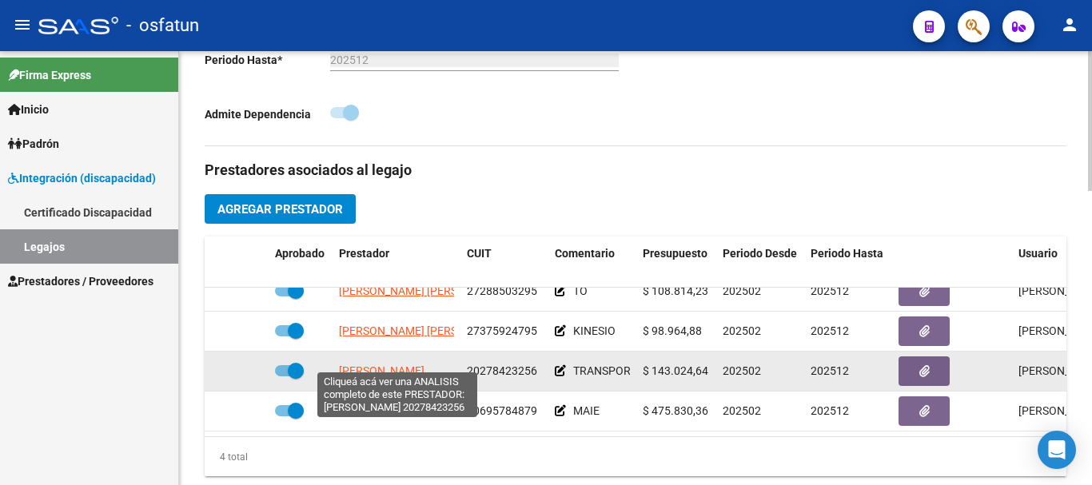
click at [425, 365] on span "[PERSON_NAME]" at bounding box center [382, 371] width 86 height 13
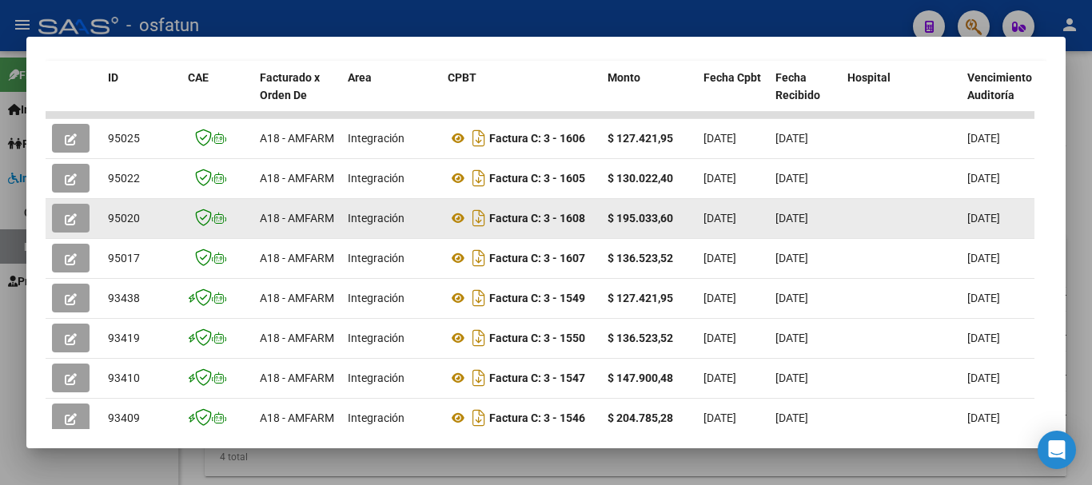
scroll to position [400, 0]
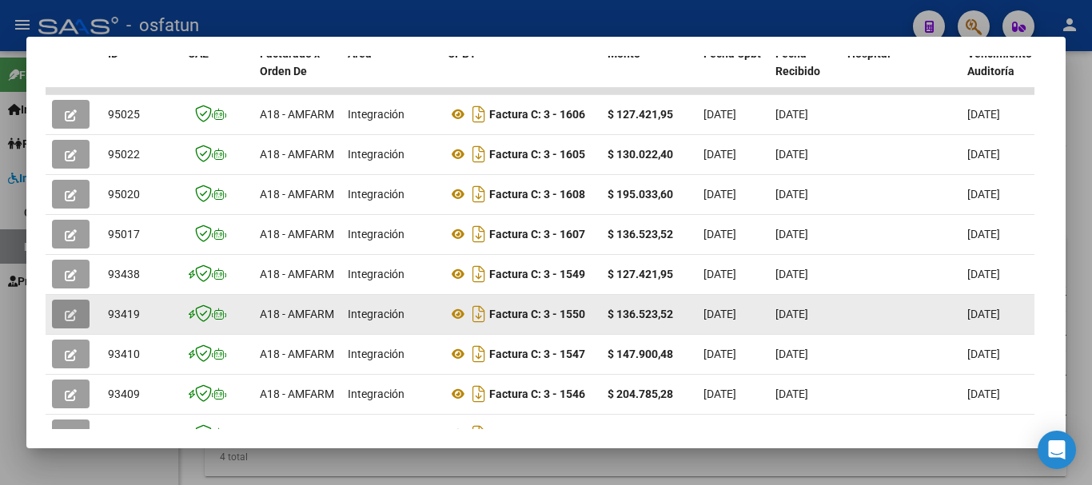
click at [74, 319] on icon "button" at bounding box center [71, 315] width 12 height 12
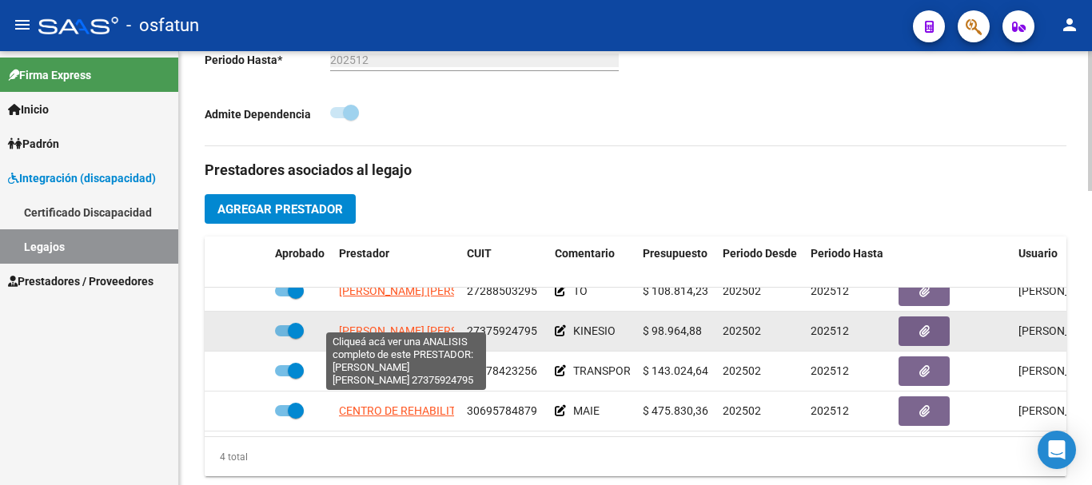
click at [394, 325] on span "[PERSON_NAME] [PERSON_NAME]" at bounding box center [426, 331] width 174 height 13
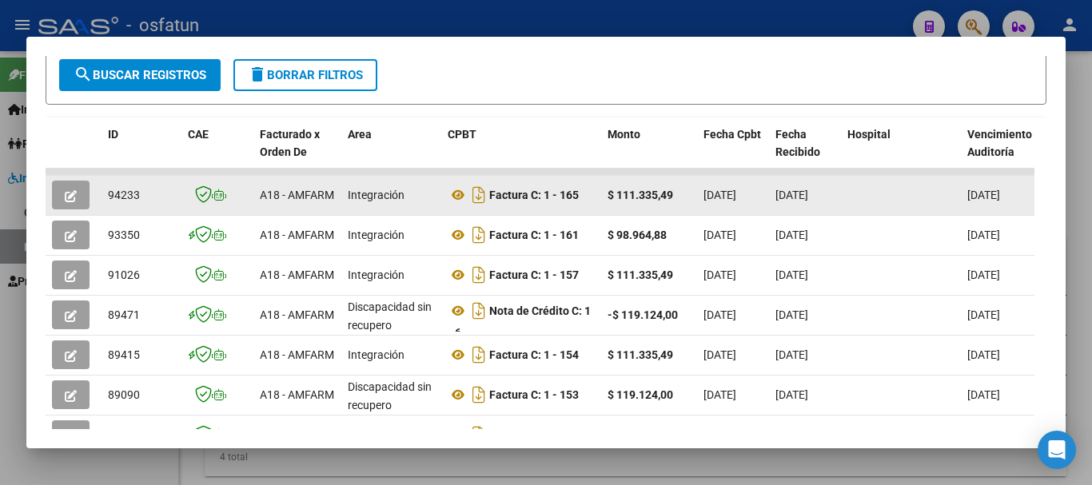
scroll to position [320, 0]
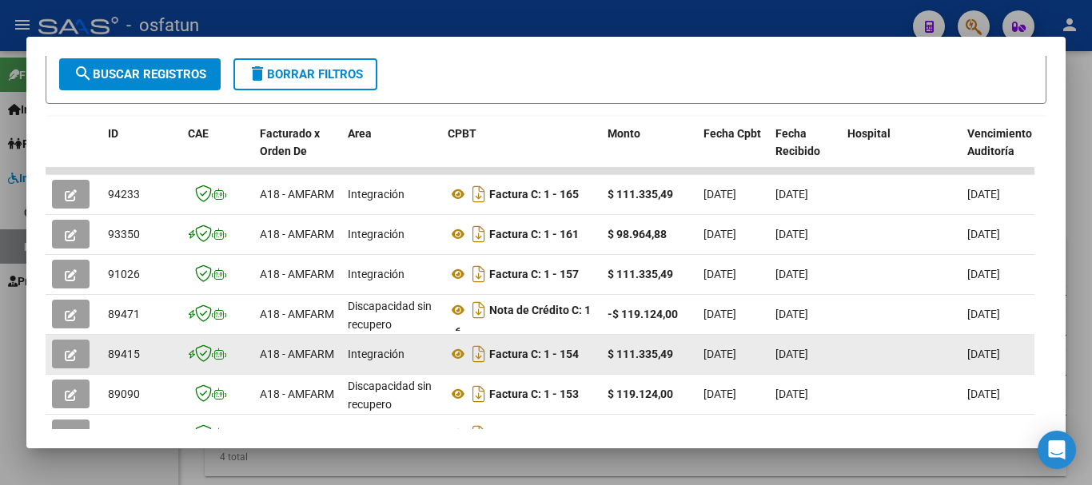
click at [70, 356] on icon "button" at bounding box center [71, 355] width 12 height 12
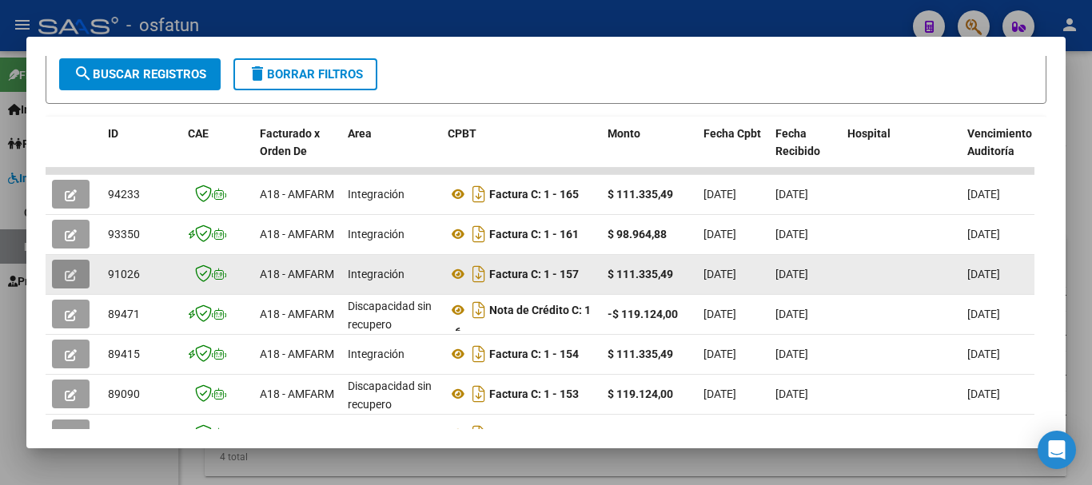
click at [62, 273] on button "button" at bounding box center [71, 274] width 38 height 29
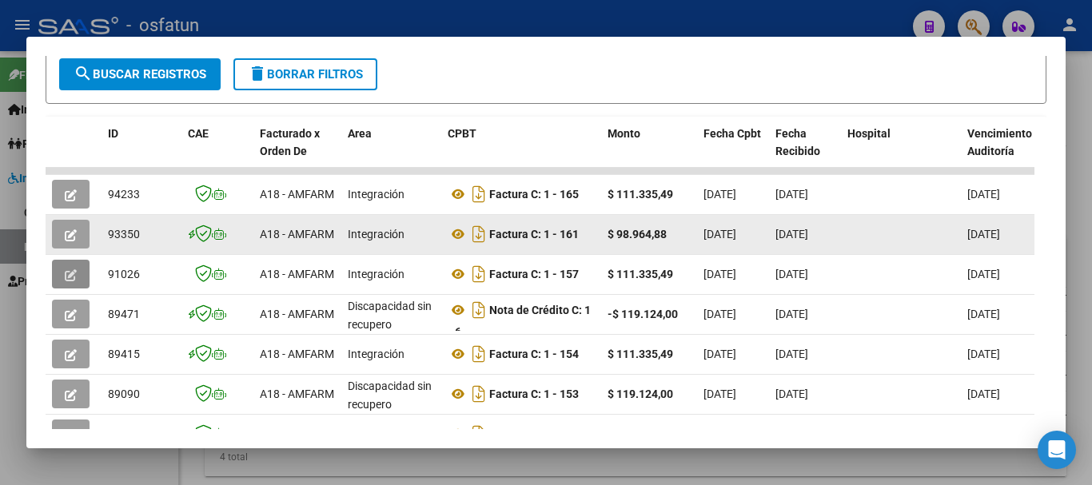
click at [62, 238] on button "button" at bounding box center [71, 234] width 38 height 29
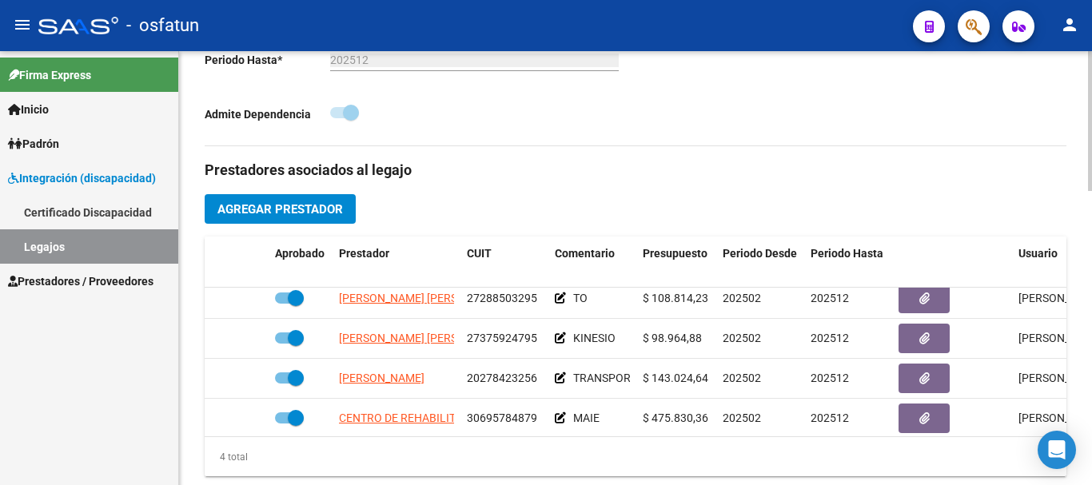
scroll to position [0, 0]
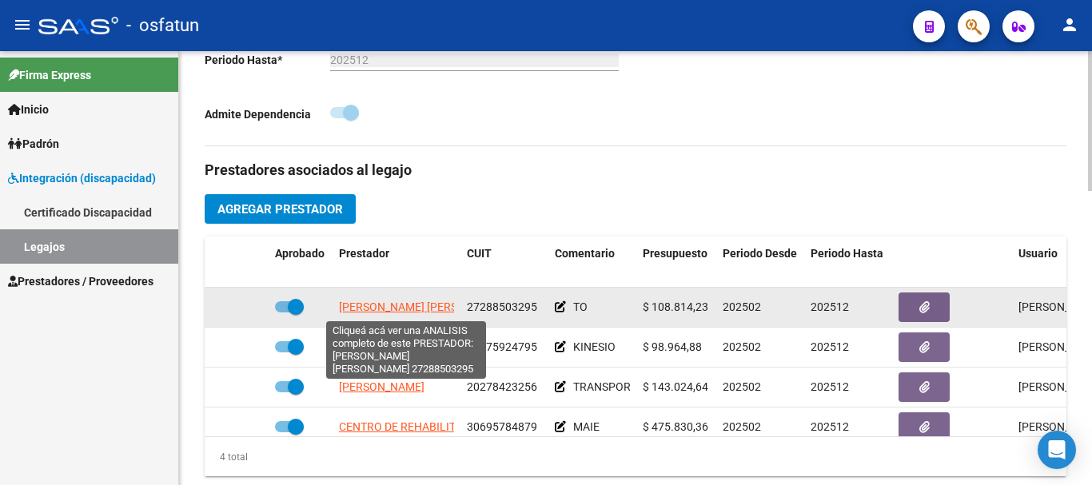
click at [427, 305] on span "[PERSON_NAME] [PERSON_NAME]" at bounding box center [426, 307] width 174 height 13
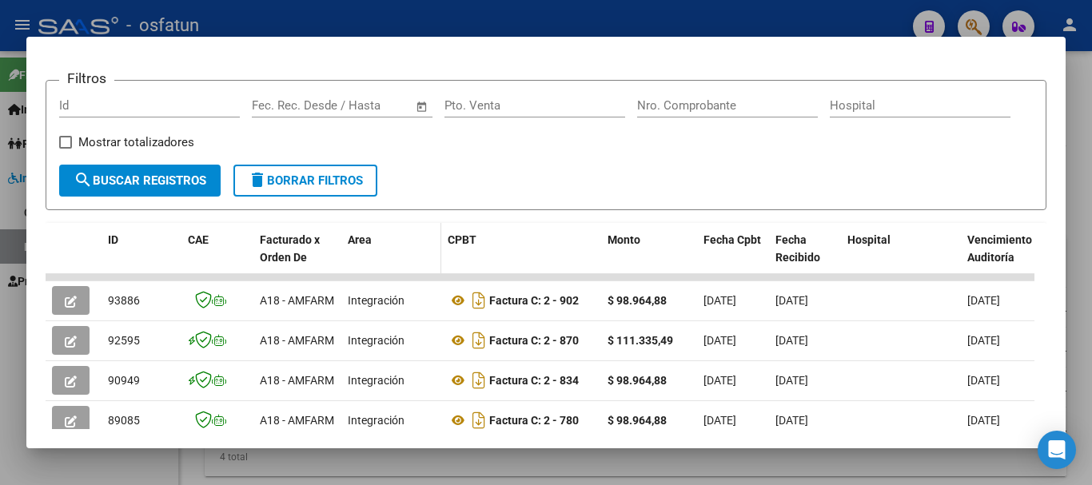
scroll to position [320, 0]
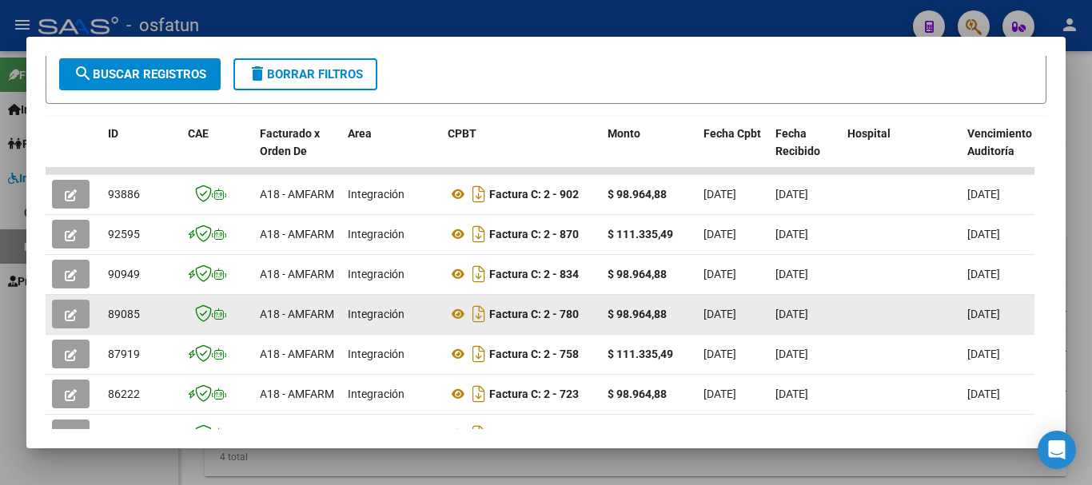
click at [68, 321] on icon "button" at bounding box center [71, 315] width 12 height 12
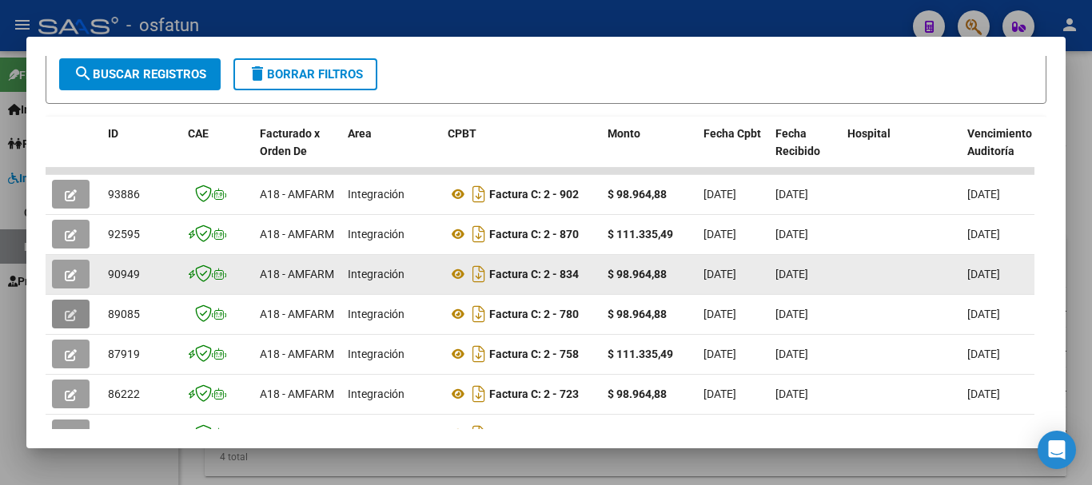
click at [65, 281] on icon "button" at bounding box center [71, 275] width 12 height 12
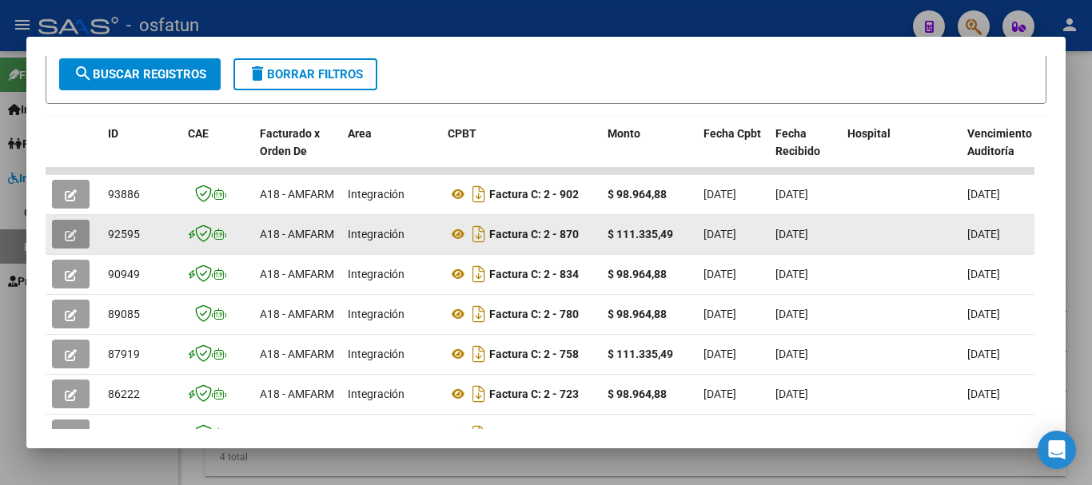
click at [78, 238] on button "button" at bounding box center [71, 234] width 38 height 29
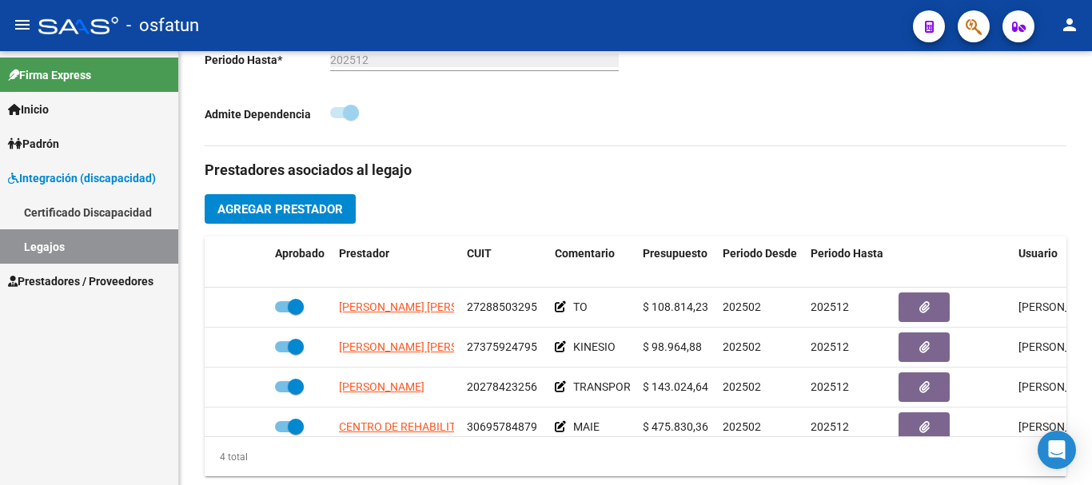
click at [74, 249] on link "Legajos" at bounding box center [89, 246] width 178 height 34
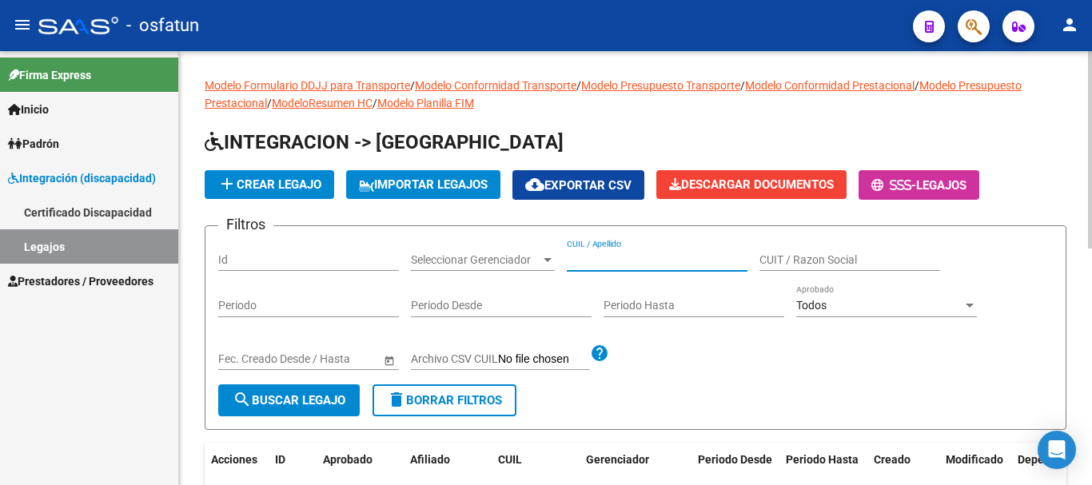
click at [649, 257] on input "CUIL / Apellido" at bounding box center [657, 260] width 181 height 14
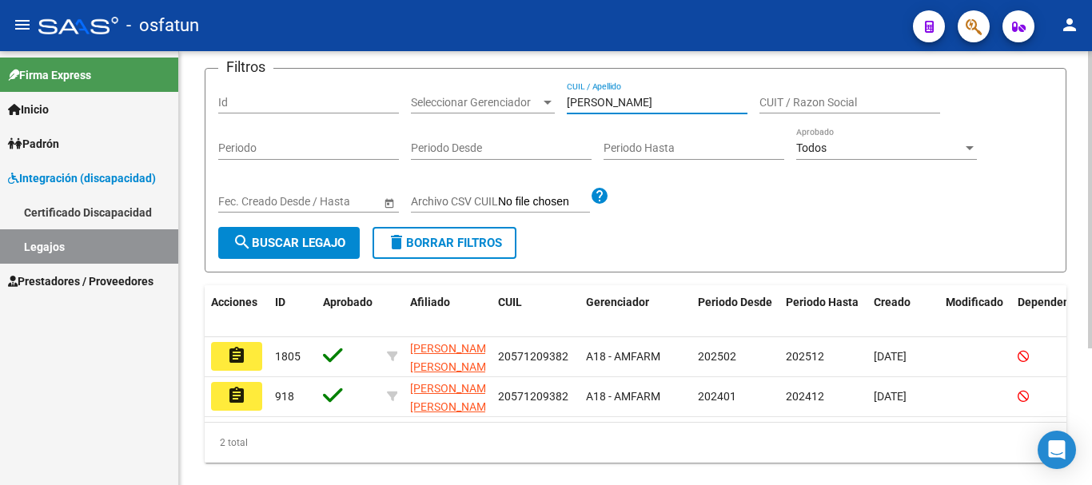
scroll to position [160, 0]
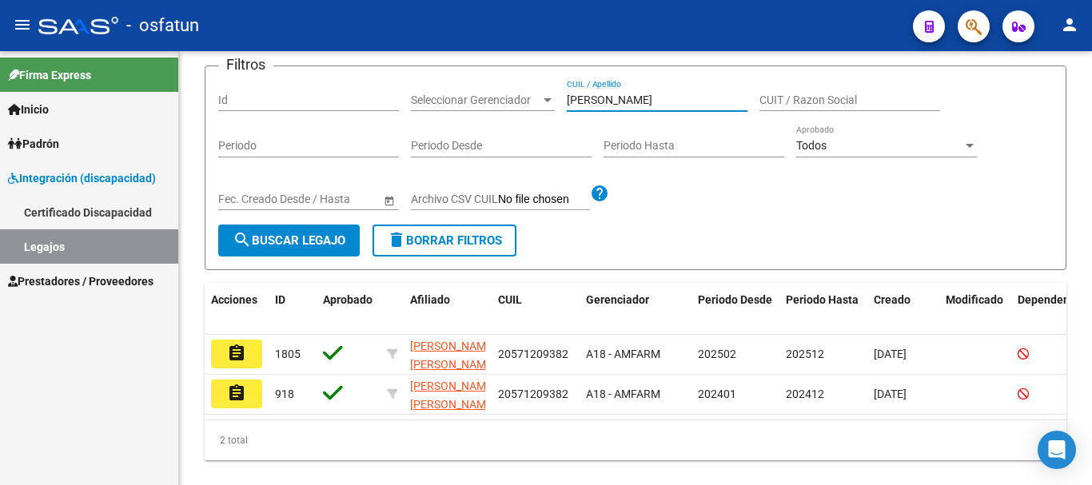
click at [235, 357] on mat-icon "assignment" at bounding box center [236, 353] width 19 height 19
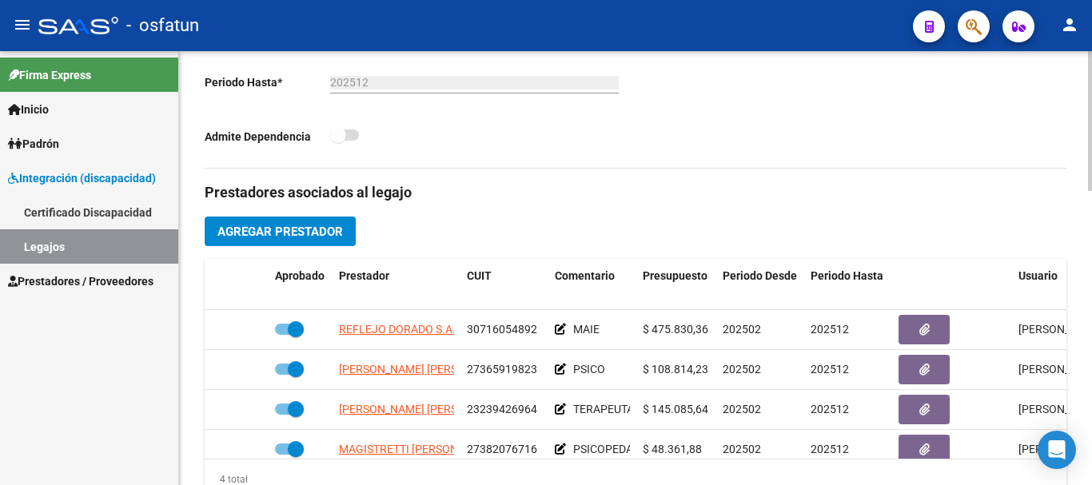
scroll to position [480, 0]
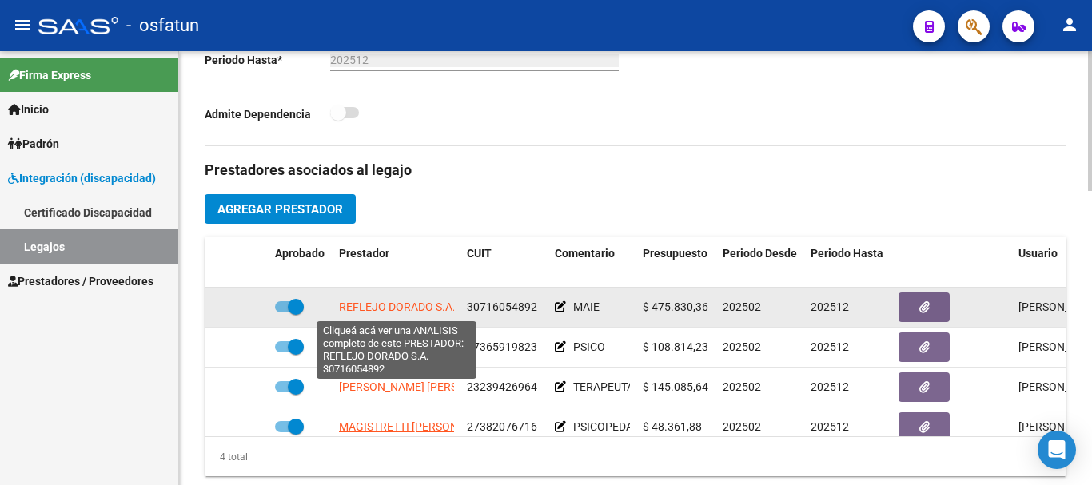
click at [385, 303] on span "REFLEJO DORADO S.A." at bounding box center [397, 307] width 117 height 13
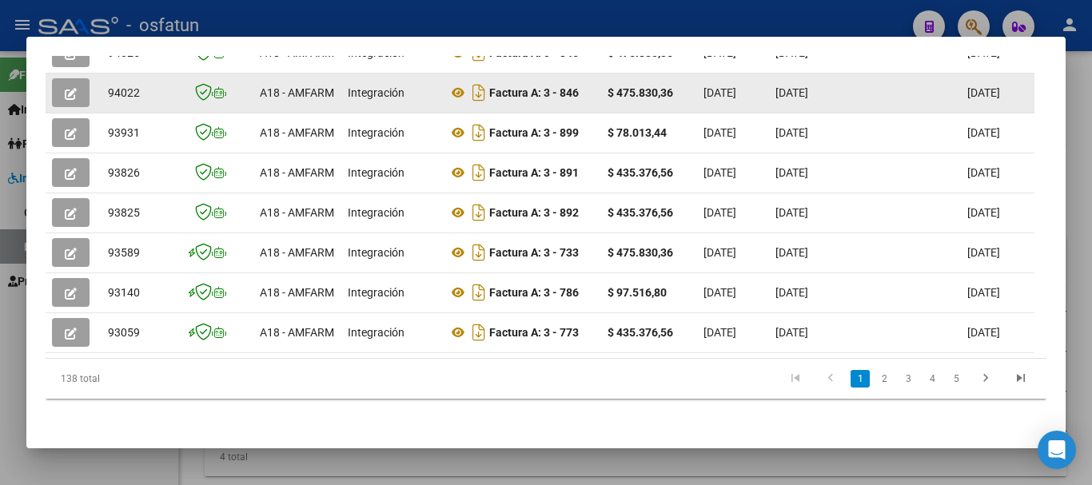
scroll to position [560, 0]
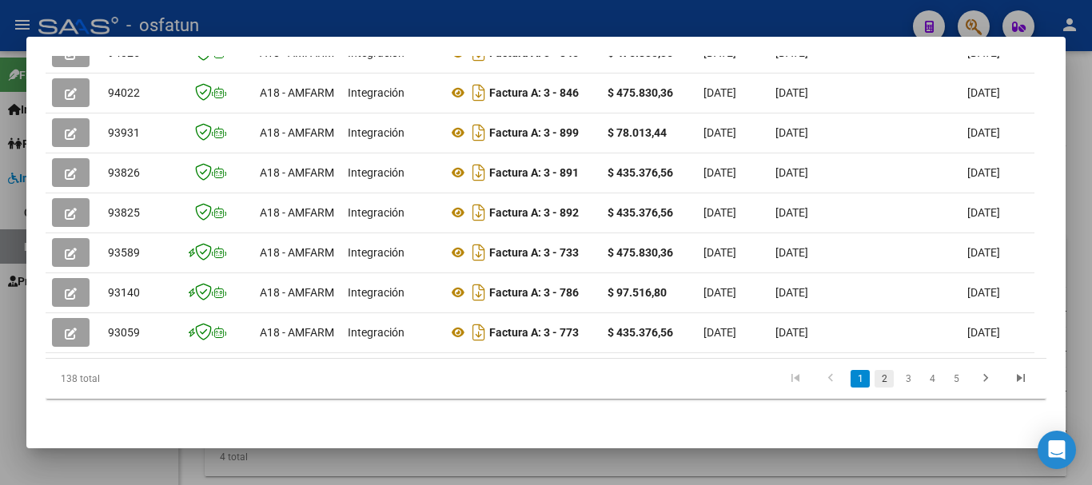
click at [876, 377] on link "2" at bounding box center [884, 379] width 19 height 18
click at [899, 379] on link "3" at bounding box center [908, 379] width 19 height 18
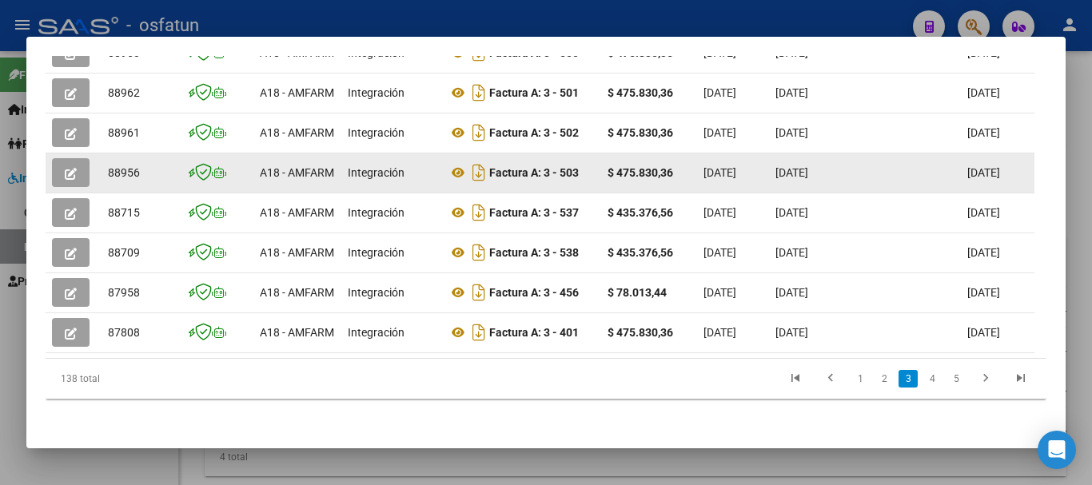
click at [73, 168] on icon "button" at bounding box center [71, 174] width 12 height 12
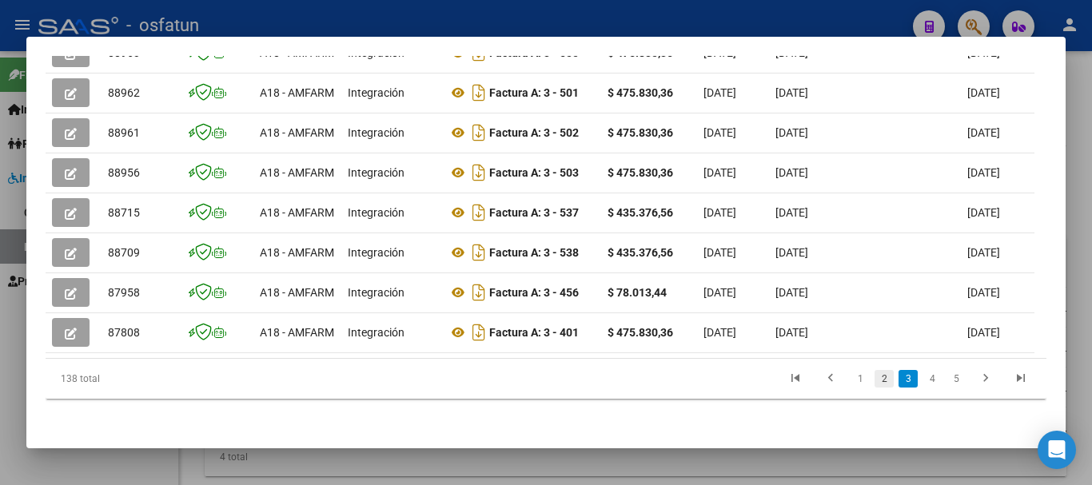
click at [875, 380] on link "2" at bounding box center [884, 379] width 19 height 18
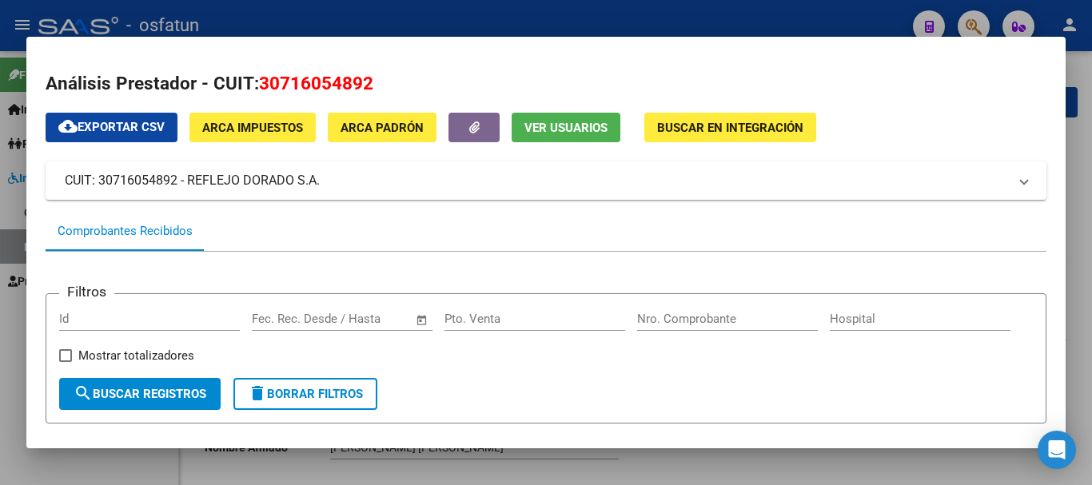
scroll to position [560, 0]
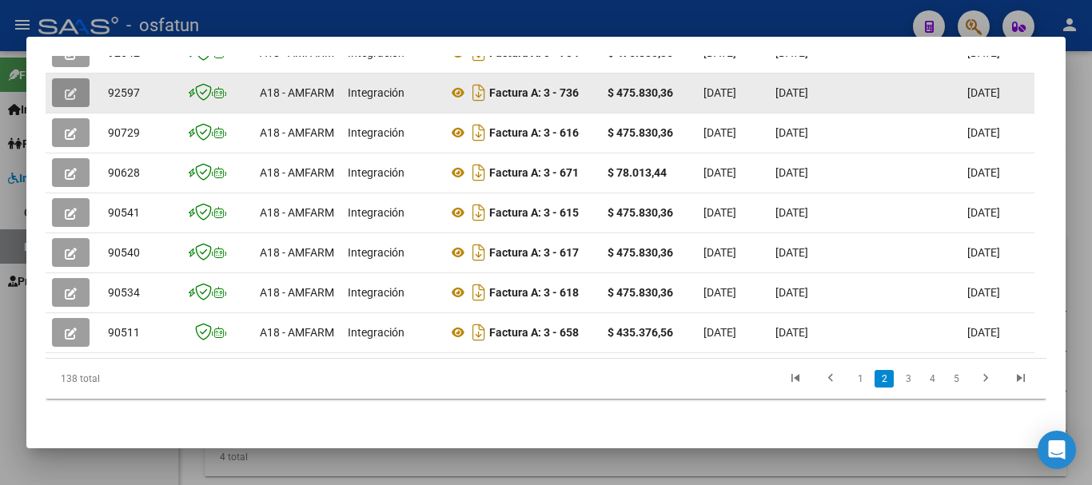
click at [63, 78] on button "button" at bounding box center [71, 92] width 38 height 29
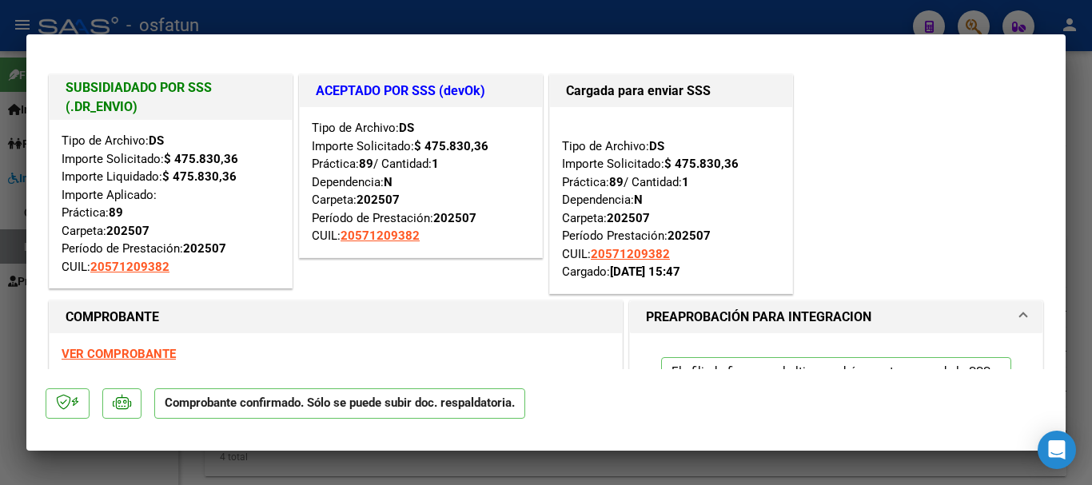
type input "$ 0,00"
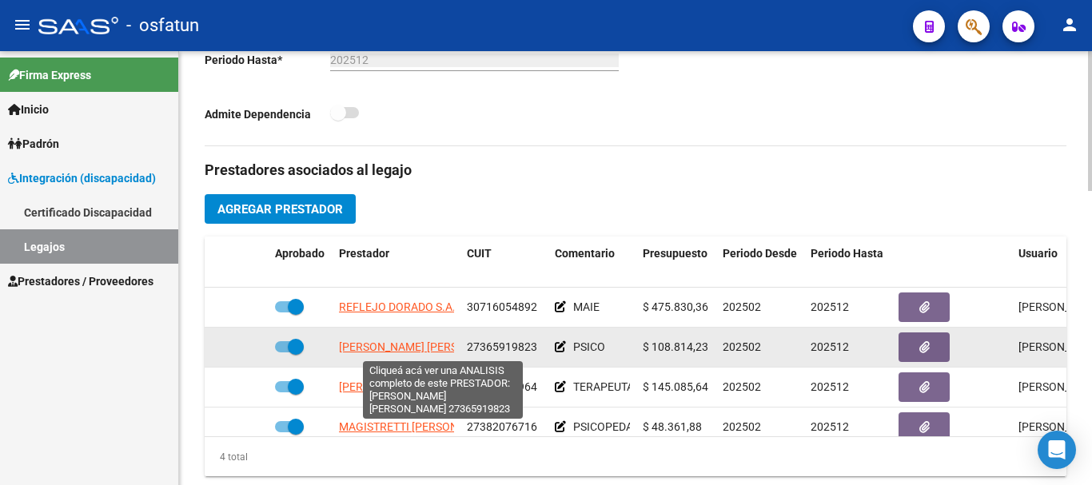
click at [401, 345] on span "[PERSON_NAME] [PERSON_NAME]" at bounding box center [426, 347] width 174 height 13
type textarea "27365919823"
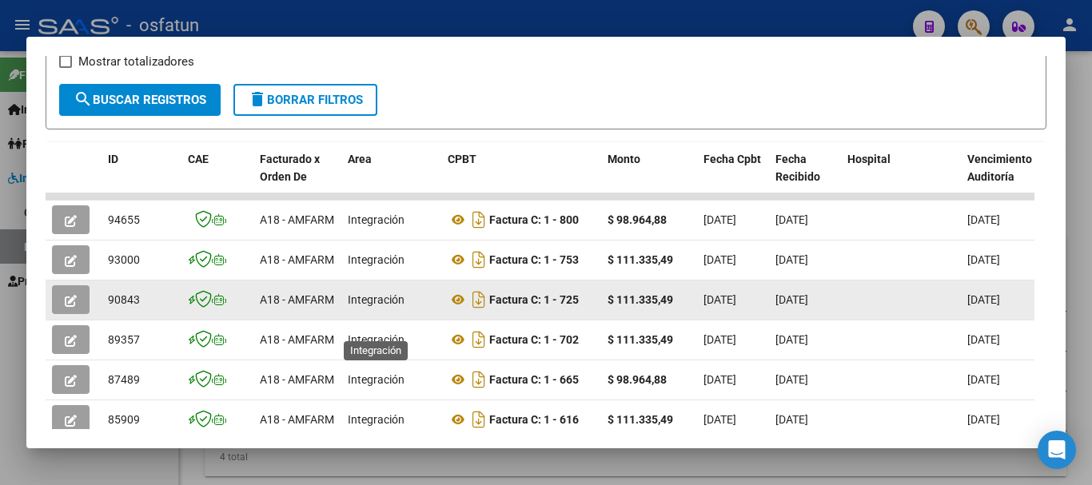
scroll to position [320, 0]
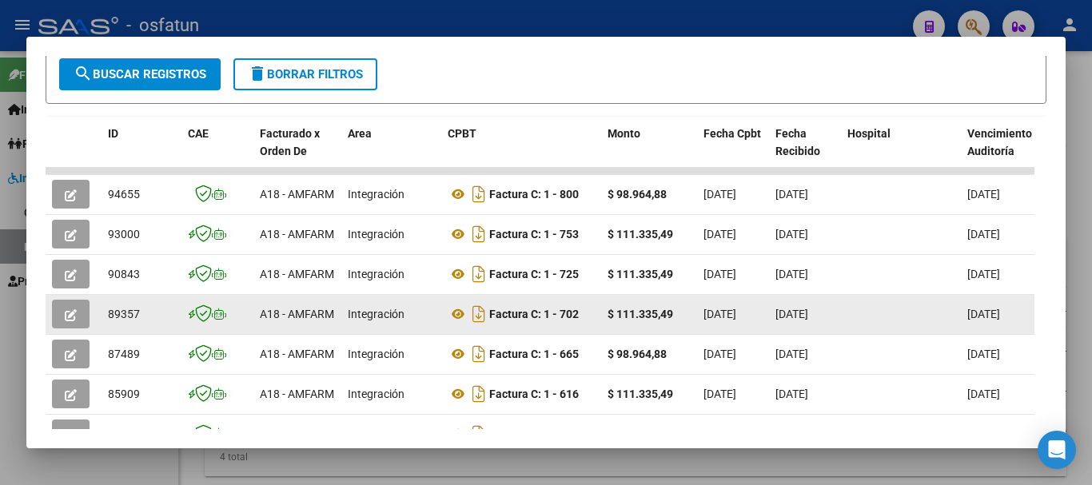
click at [70, 321] on icon "button" at bounding box center [71, 315] width 12 height 12
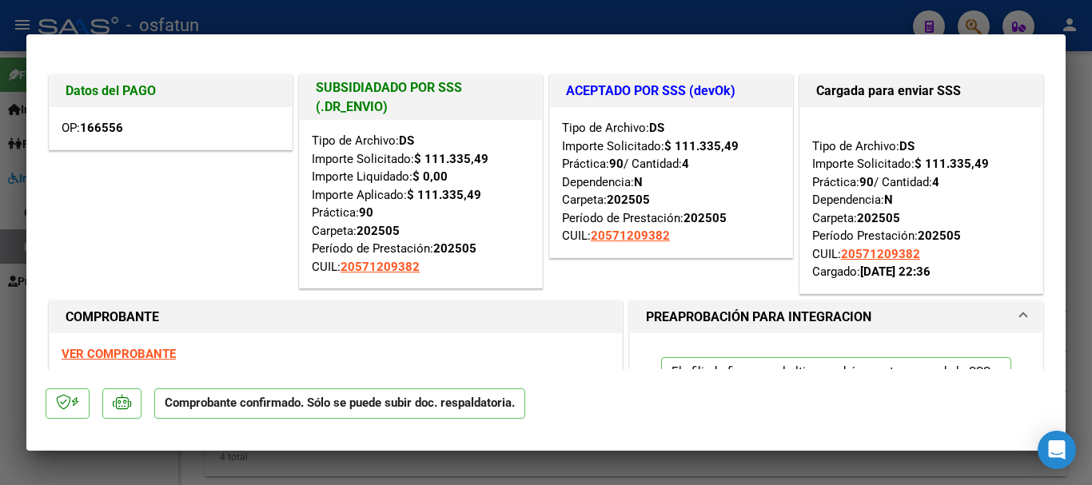
type input "$ 0,00"
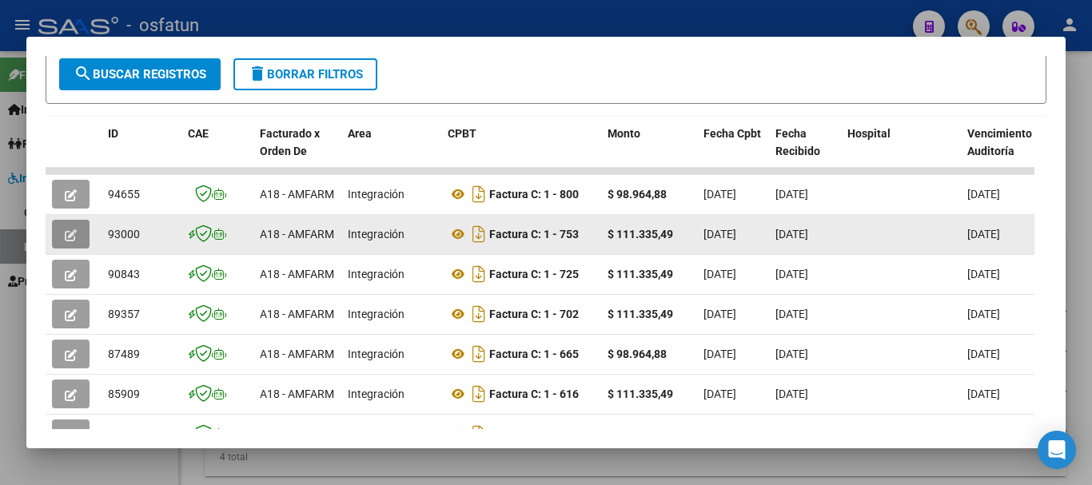
click at [69, 239] on icon "button" at bounding box center [71, 235] width 12 height 12
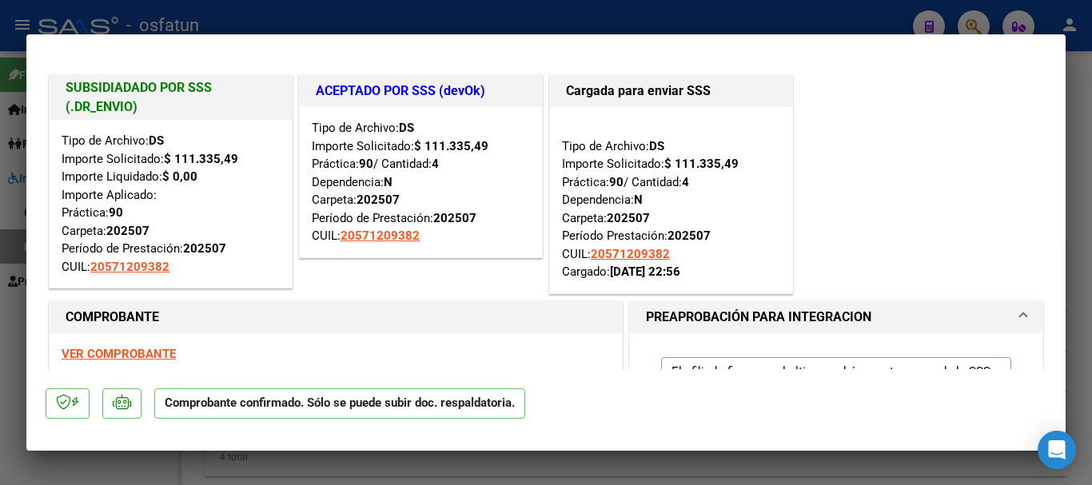
type input "$ 0,00"
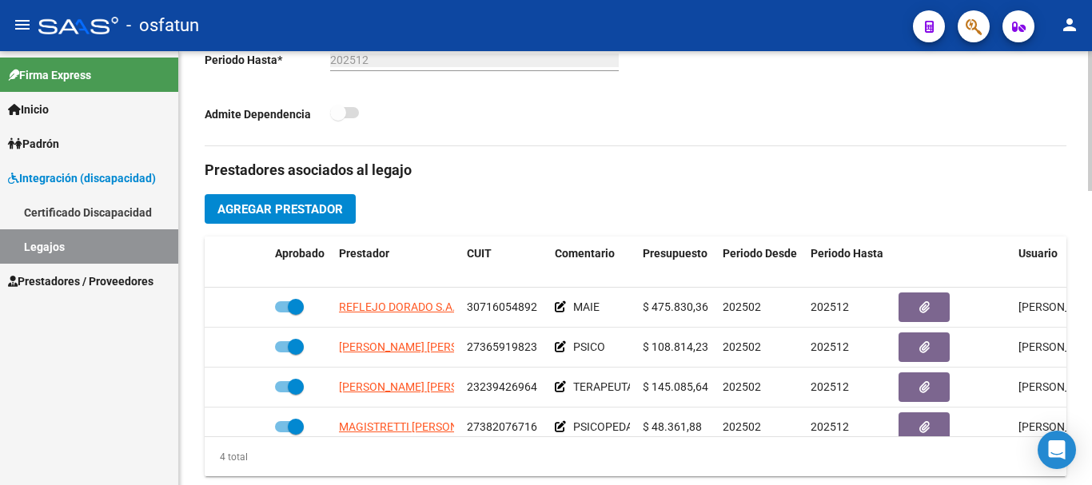
scroll to position [29, 0]
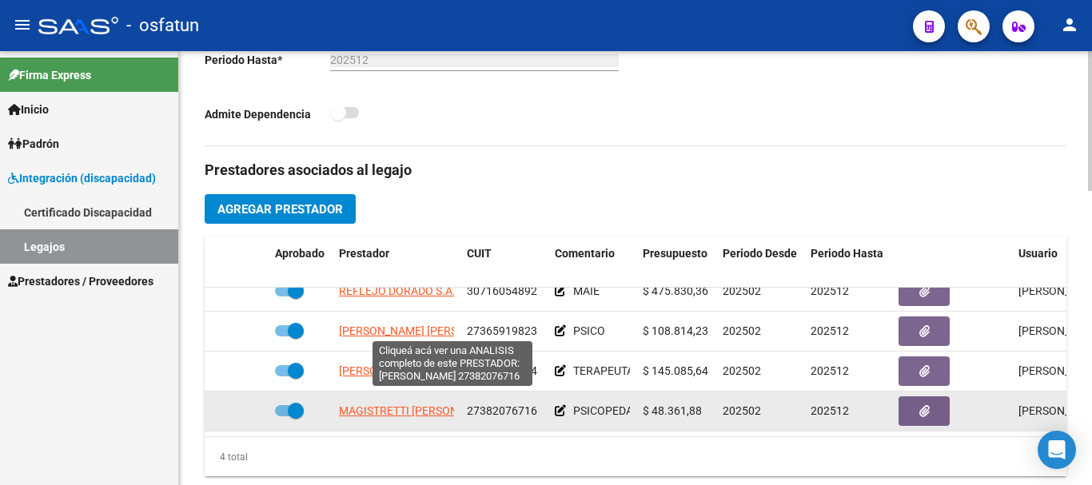
click at [390, 405] on span "MAGISTRETTI [PERSON_NAME]" at bounding box center [418, 411] width 158 height 13
type textarea "27382076716"
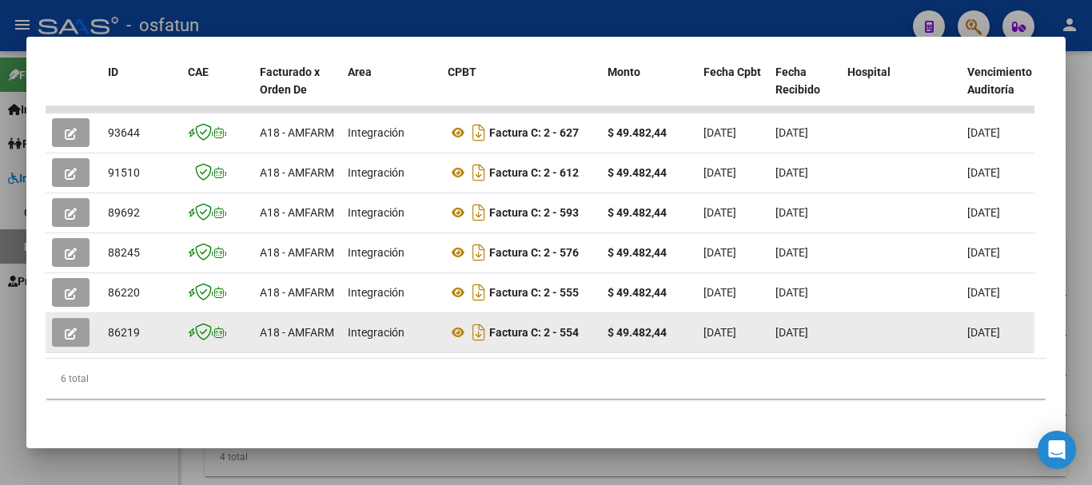
scroll to position [401, 0]
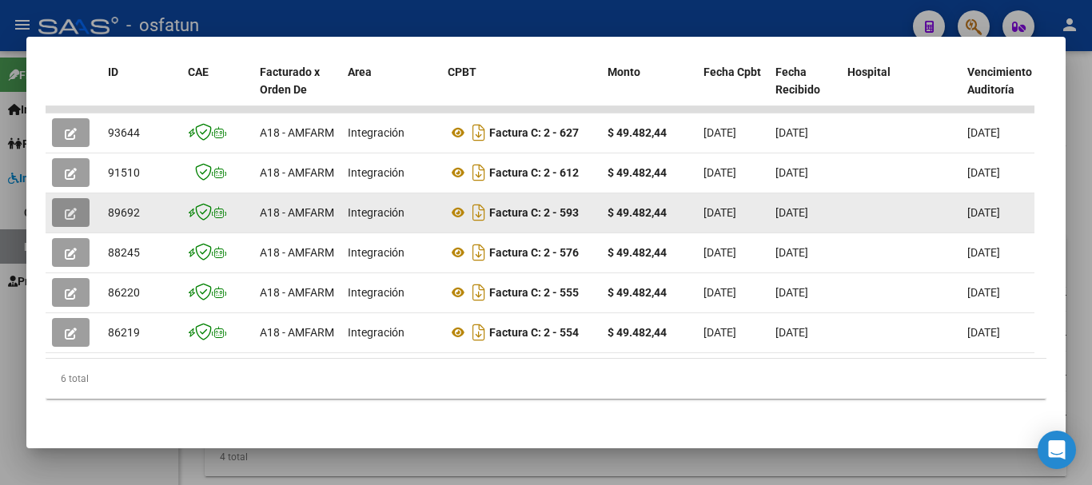
click at [70, 198] on button "button" at bounding box center [71, 212] width 38 height 29
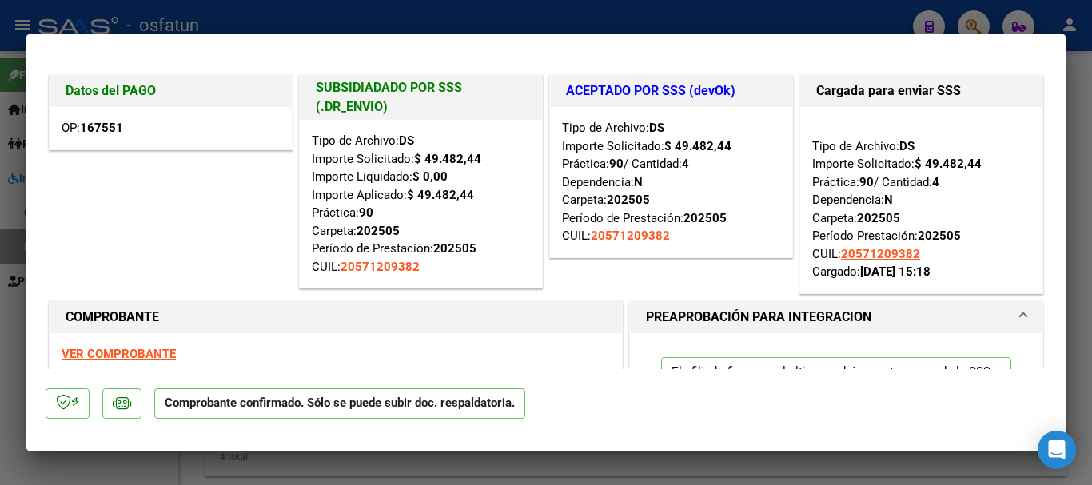
type input "$ 0,00"
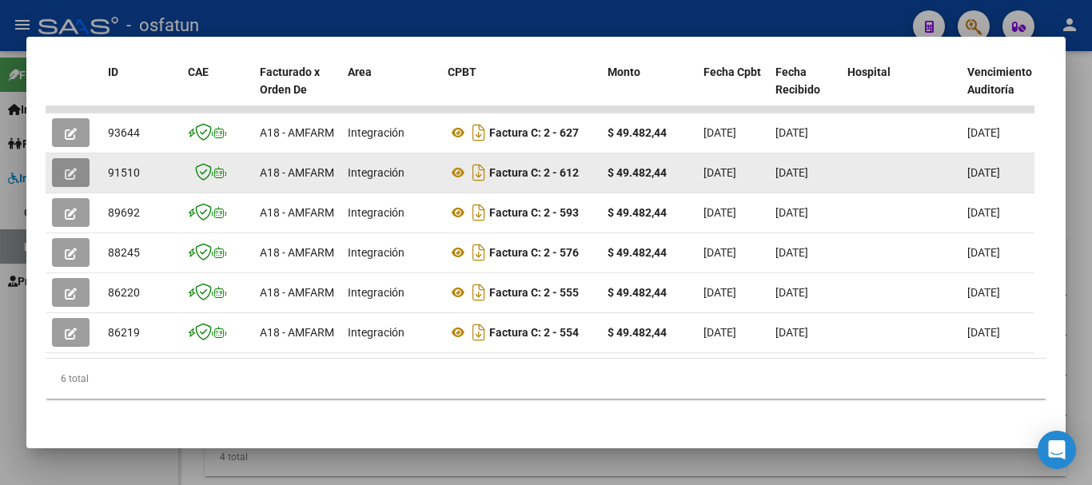
click at [70, 168] on icon "button" at bounding box center [71, 174] width 12 height 12
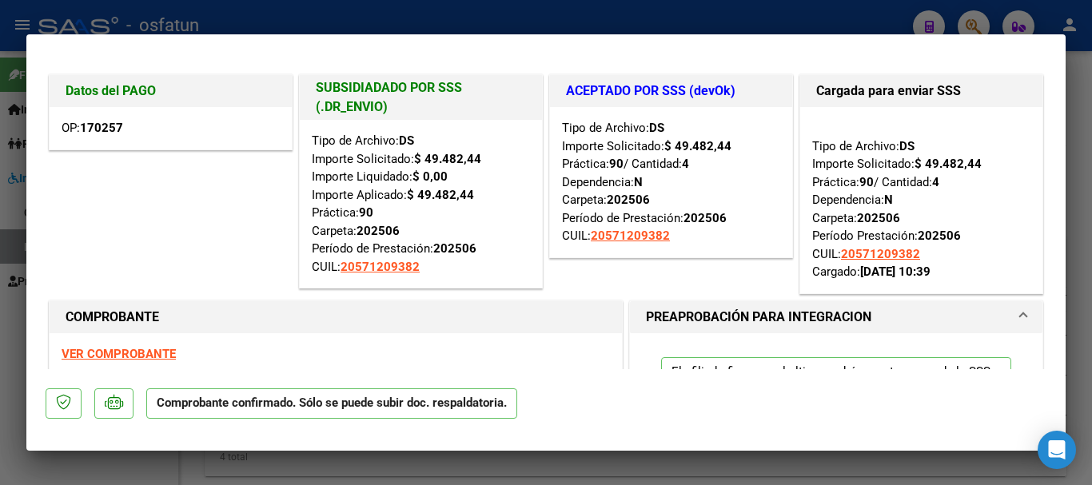
type input "$ 0,00"
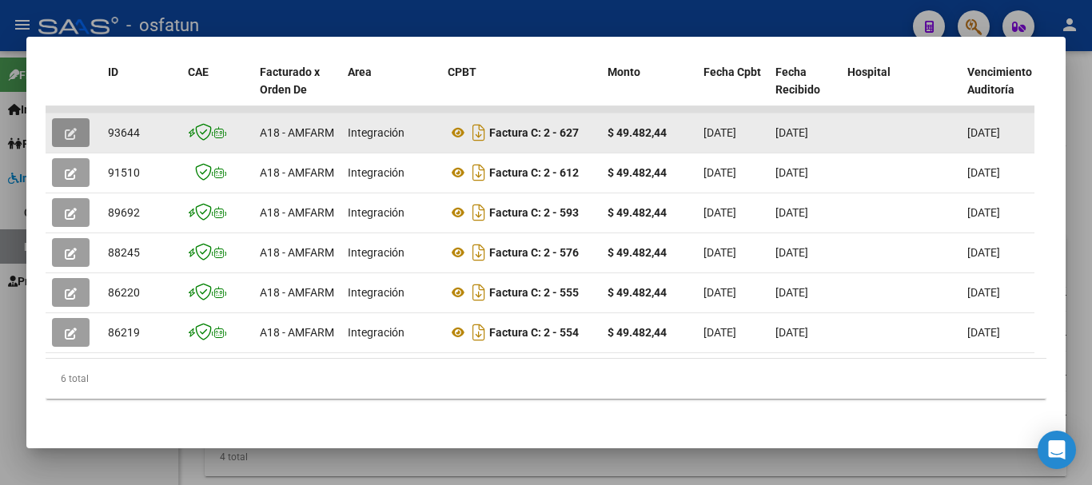
click at [74, 128] on icon "button" at bounding box center [71, 134] width 12 height 12
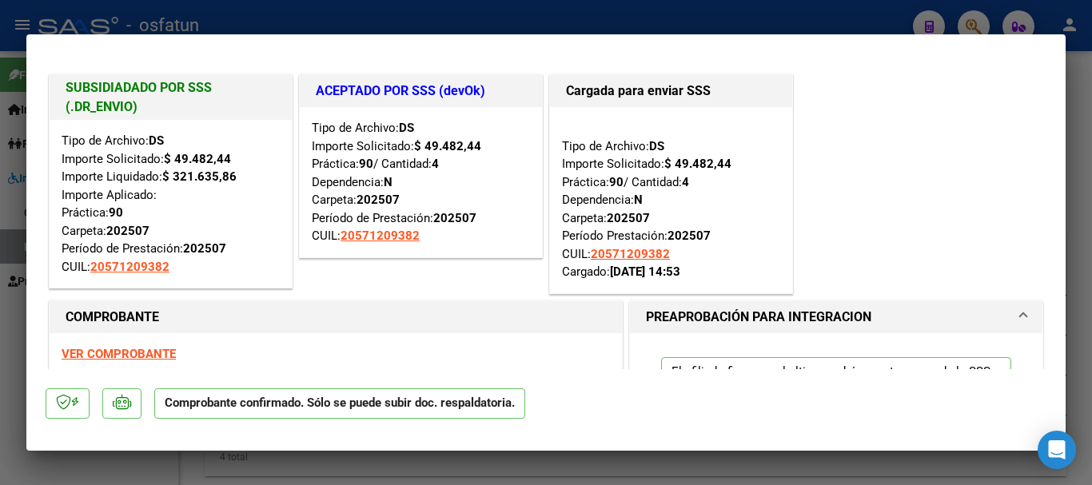
type input "$ 0,00"
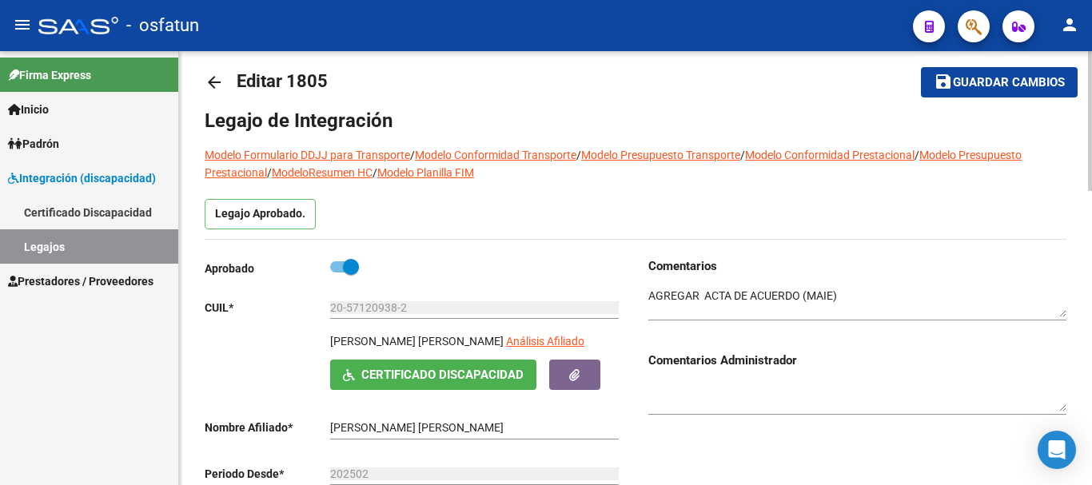
scroll to position [0, 0]
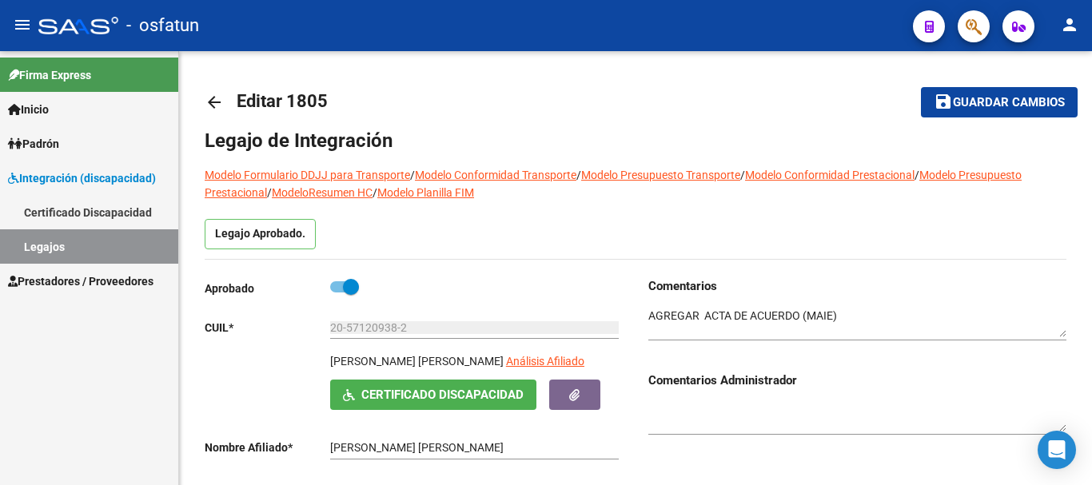
click at [127, 237] on link "Legajos" at bounding box center [89, 246] width 178 height 34
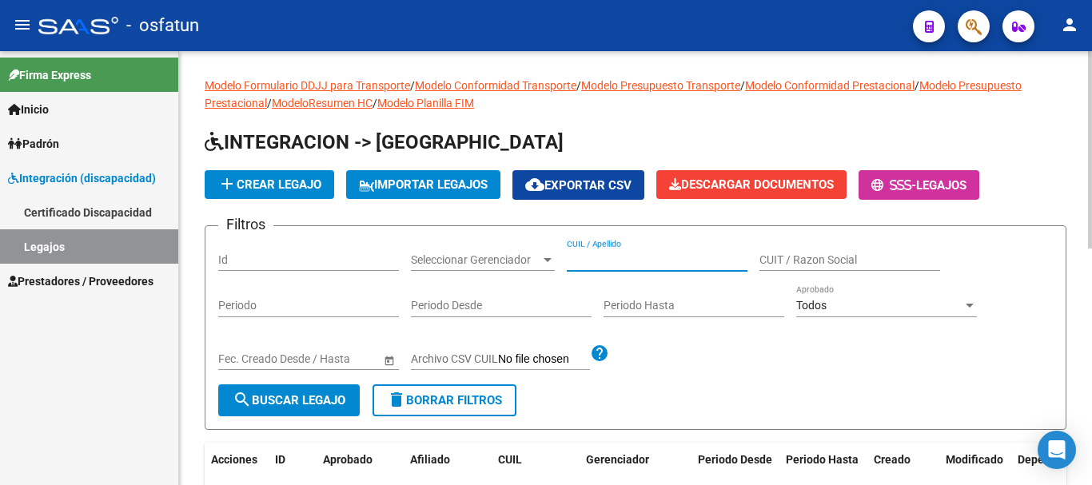
click at [642, 260] on input "CUIL / Apellido" at bounding box center [657, 260] width 181 height 14
type input "[PERSON_NAME]"
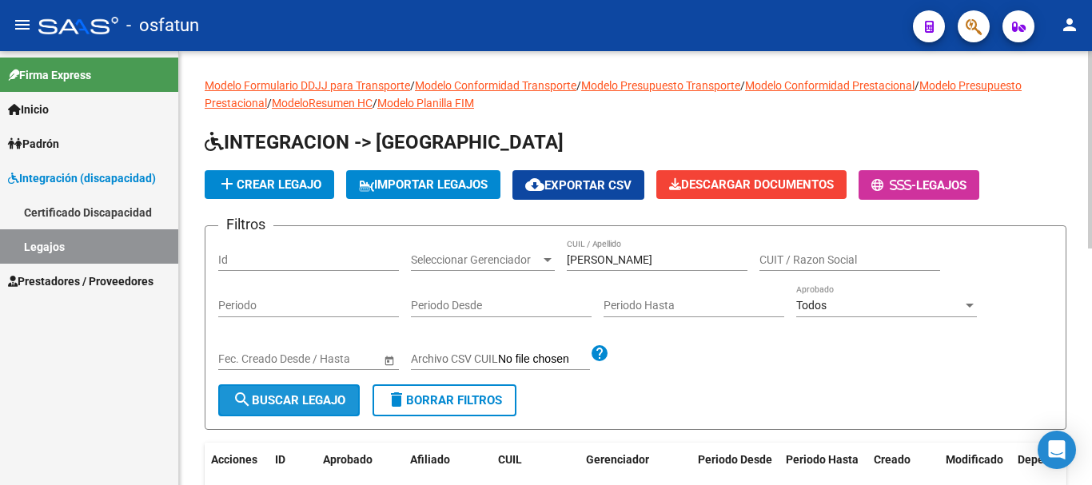
click at [285, 406] on span "search Buscar Legajo" at bounding box center [289, 400] width 113 height 14
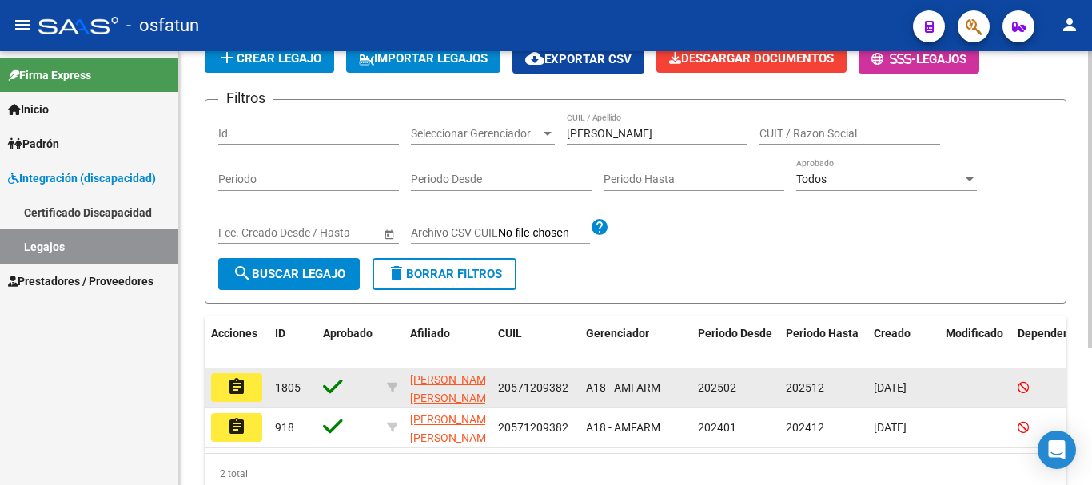
scroll to position [160, 0]
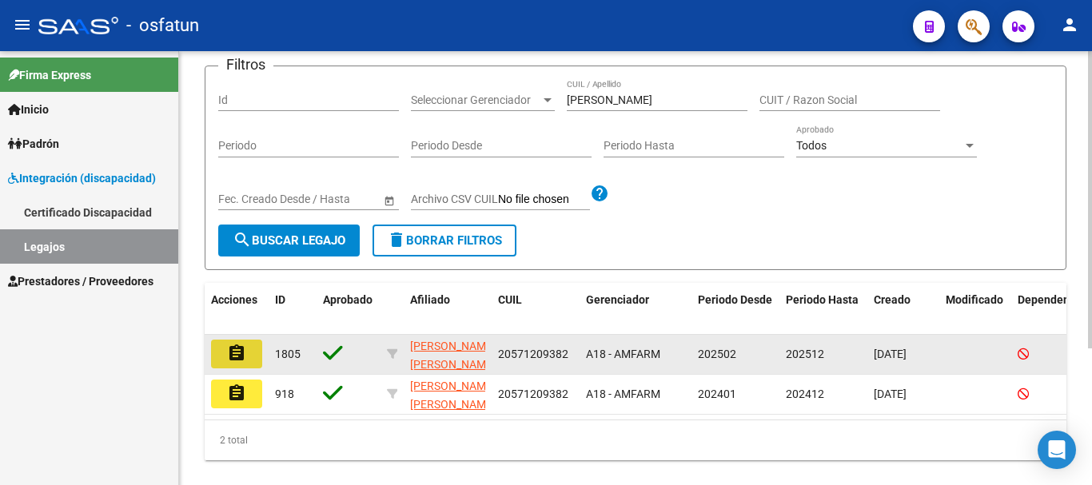
click at [235, 357] on mat-icon "assignment" at bounding box center [236, 353] width 19 height 19
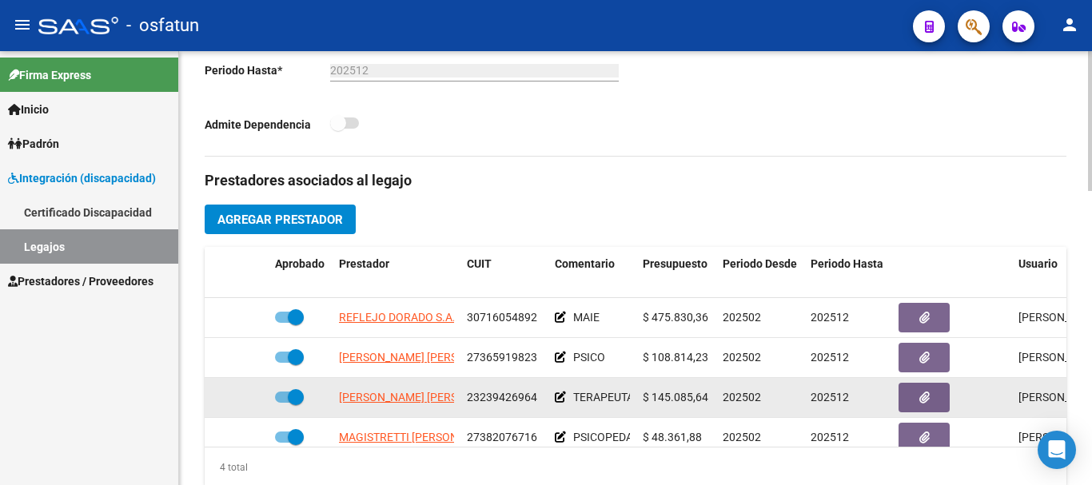
scroll to position [640, 0]
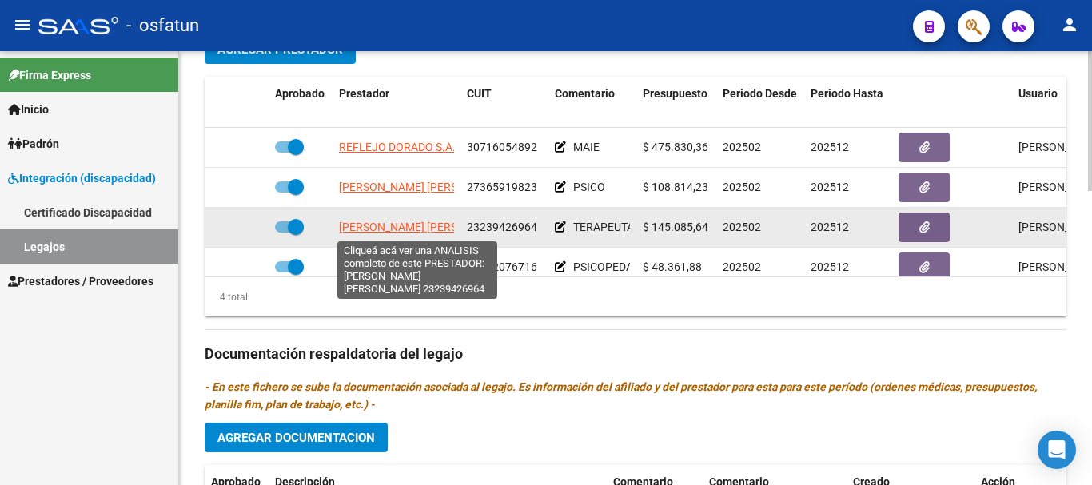
click at [408, 228] on span "[PERSON_NAME] [PERSON_NAME]" at bounding box center [426, 227] width 174 height 13
type textarea "23239426964"
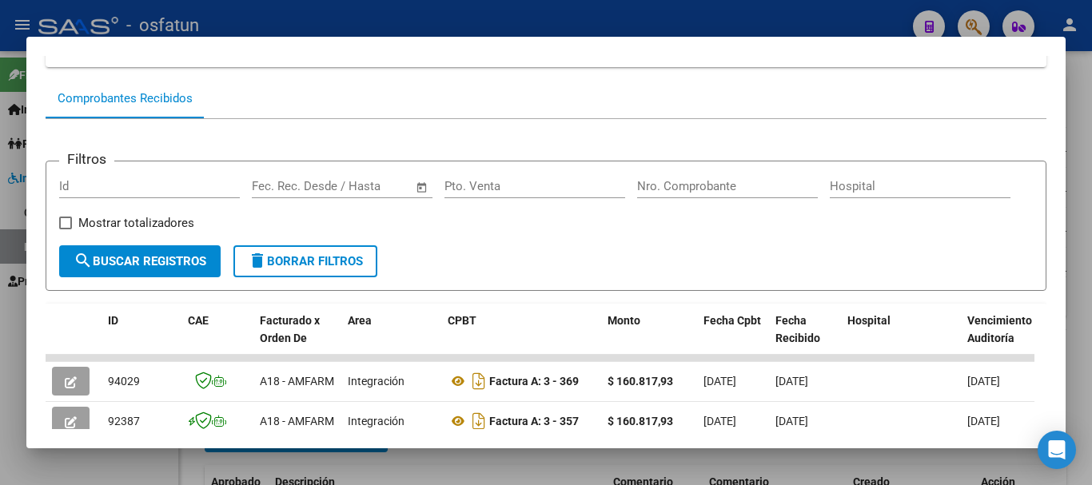
scroll to position [160, 0]
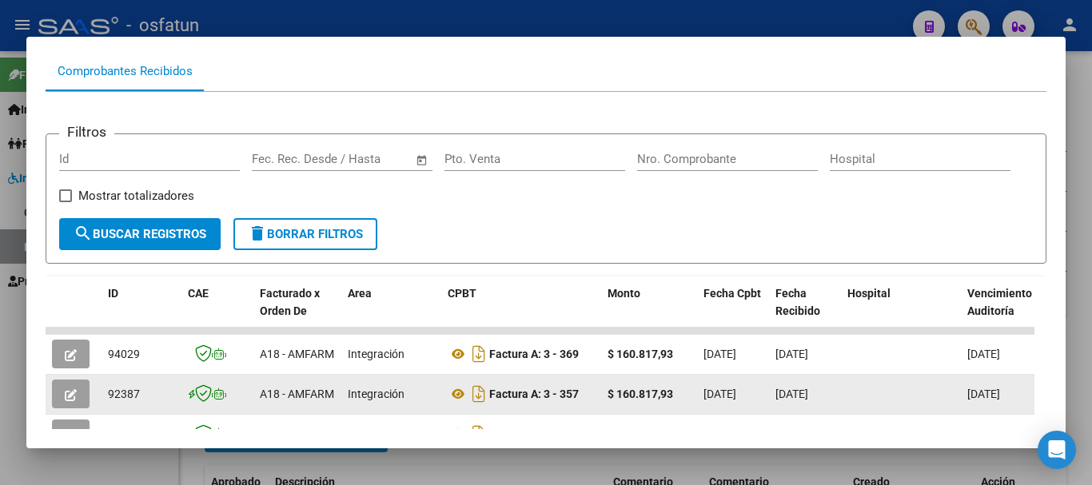
click at [71, 400] on icon "button" at bounding box center [71, 395] width 12 height 12
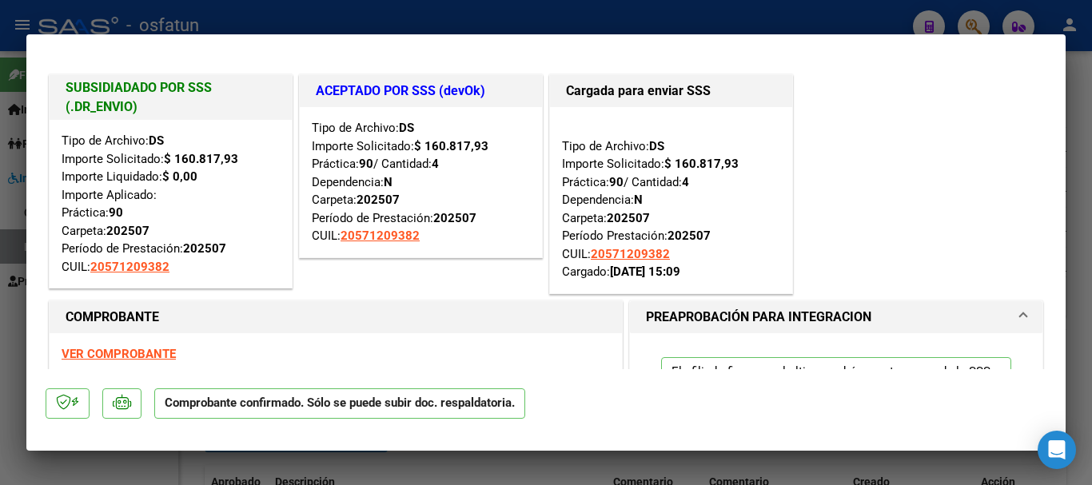
type input "$ 0,00"
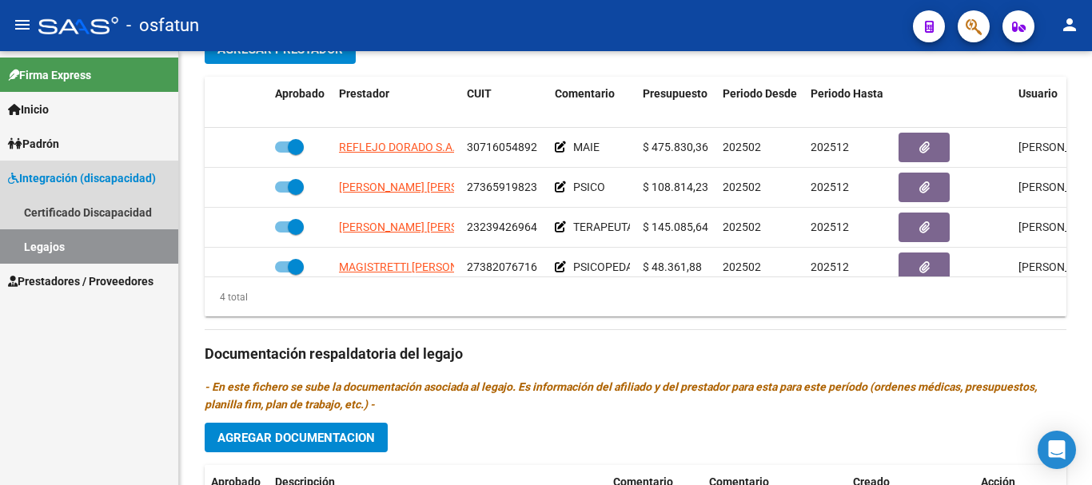
click at [129, 253] on link "Legajos" at bounding box center [89, 246] width 178 height 34
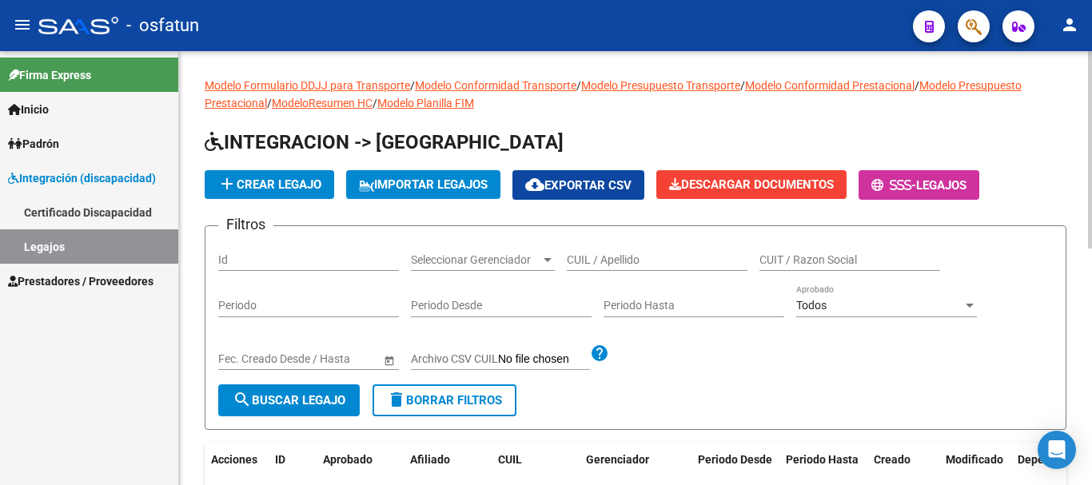
click at [617, 261] on input "CUIL / Apellido" at bounding box center [657, 260] width 181 height 14
type input "nava"
click at [322, 393] on button "search Buscar Legajo" at bounding box center [289, 401] width 142 height 32
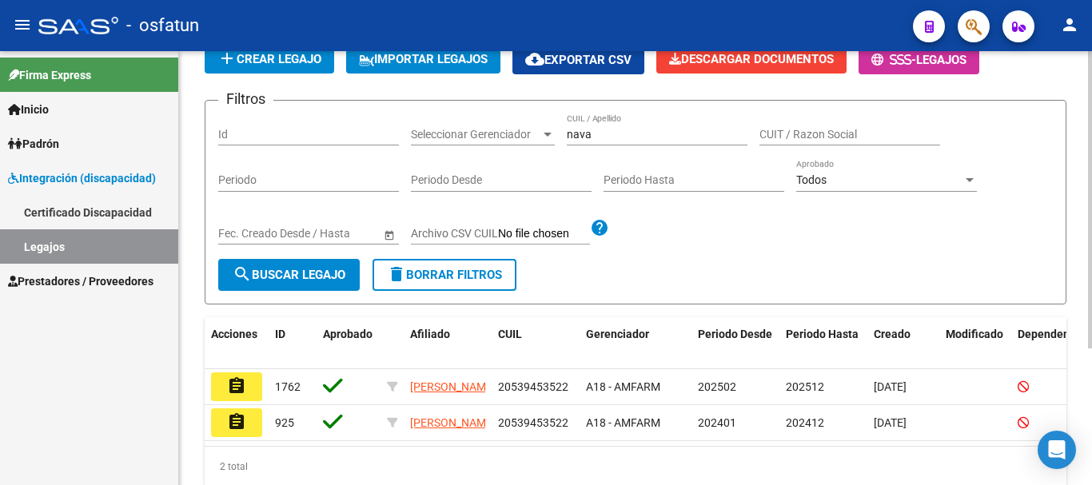
scroll to position [160, 0]
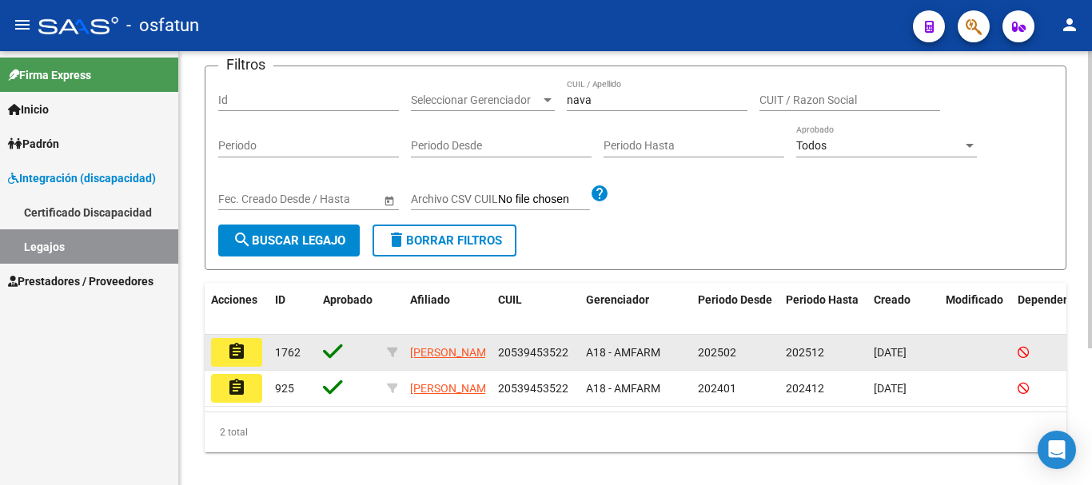
click at [239, 353] on mat-icon "assignment" at bounding box center [236, 351] width 19 height 19
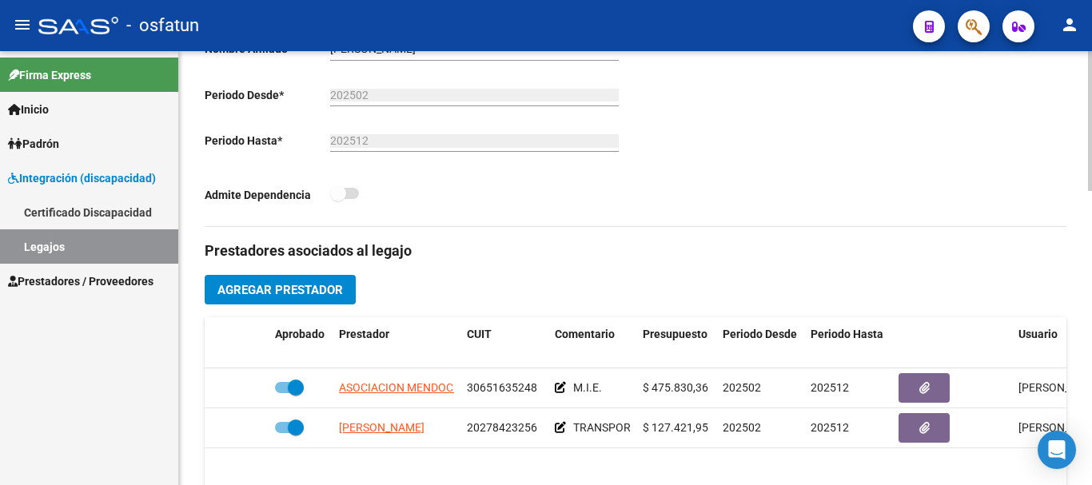
scroll to position [400, 0]
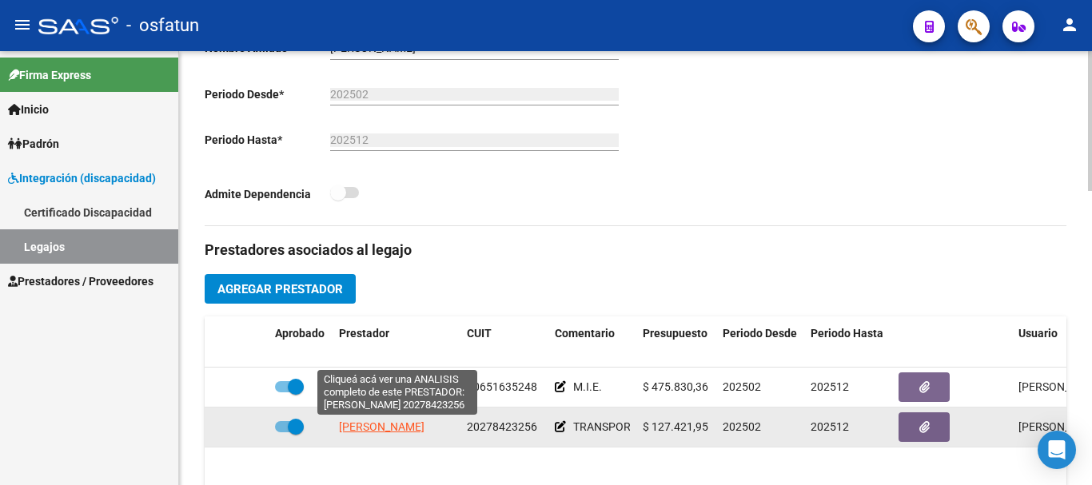
click at [406, 430] on span "[PERSON_NAME]" at bounding box center [382, 427] width 86 height 13
type textarea "20278423256"
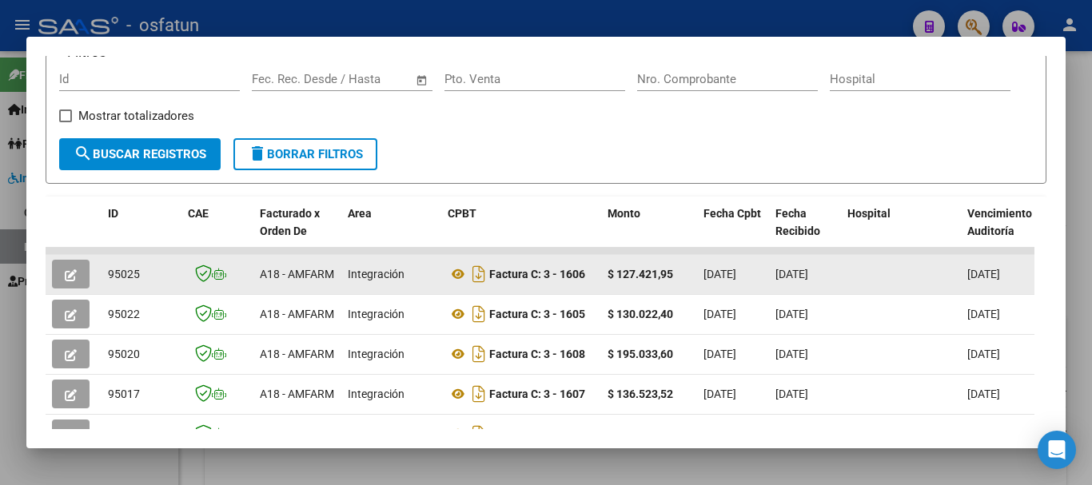
scroll to position [320, 0]
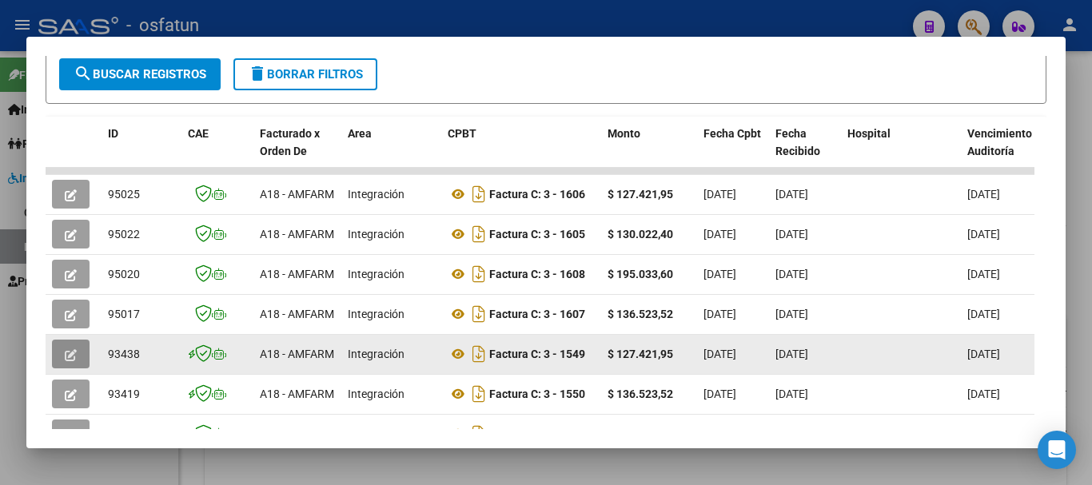
click at [66, 360] on icon "button" at bounding box center [71, 355] width 12 height 12
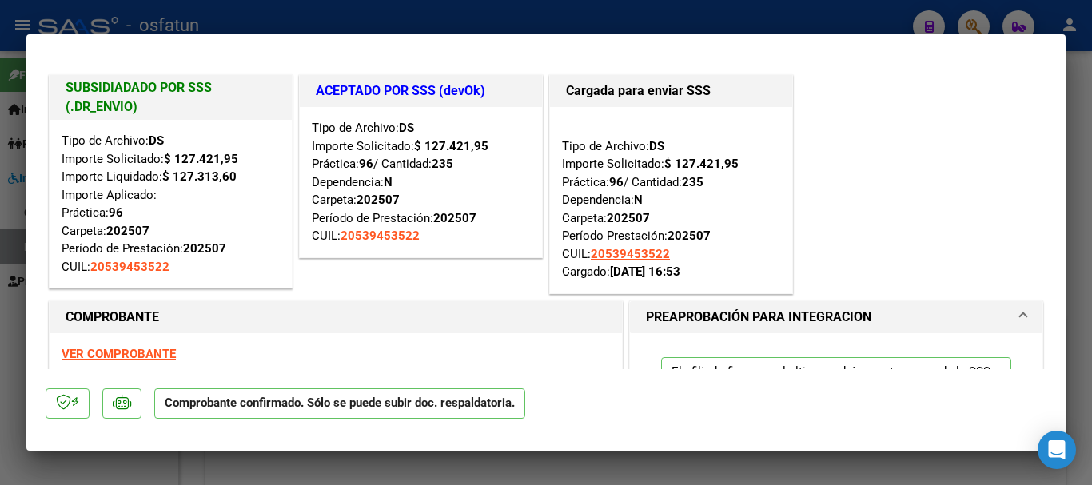
type input "$ 0,00"
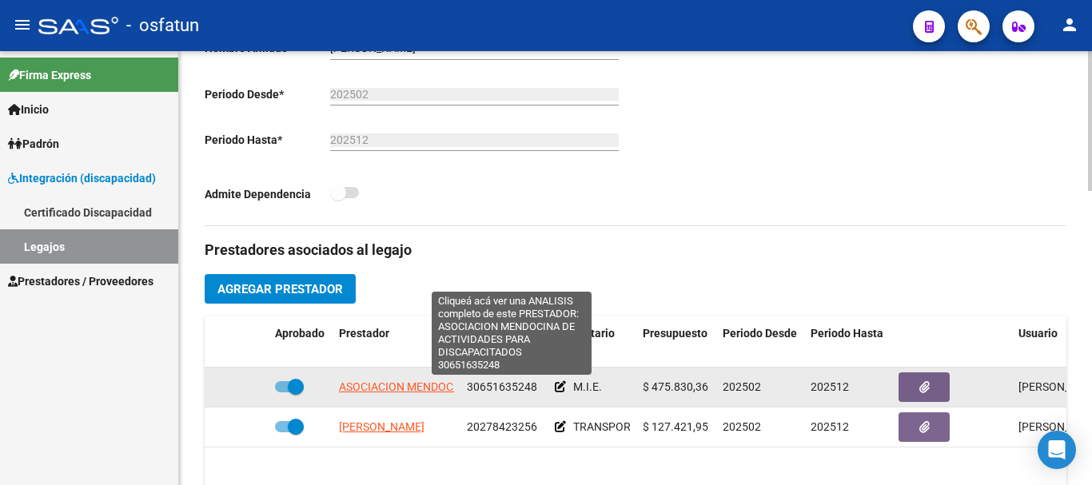
click at [402, 392] on span "ASOCIACION MENDOCINA DE ACTIVIDADES PARA DISCAPACITADOS" at bounding box center [510, 387] width 342 height 13
type textarea "30651635248"
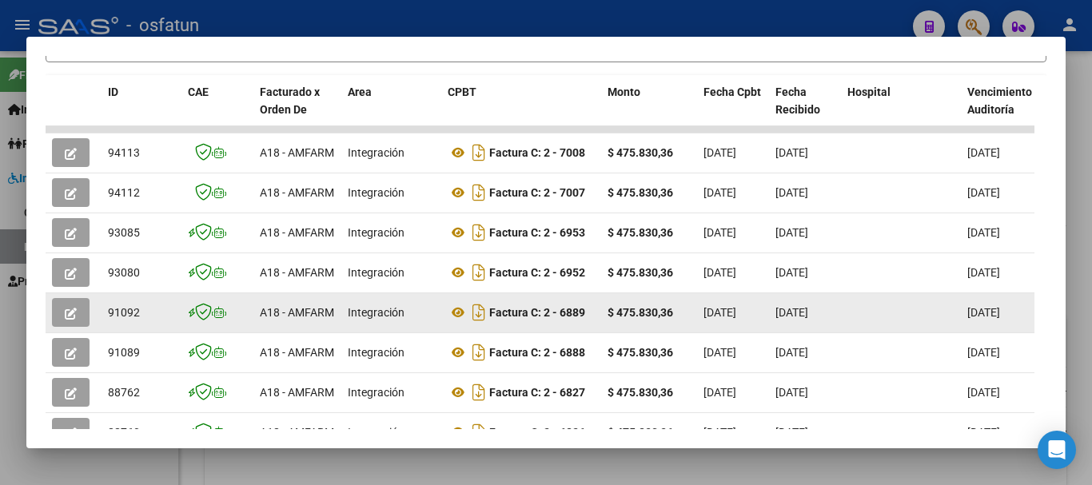
scroll to position [400, 0]
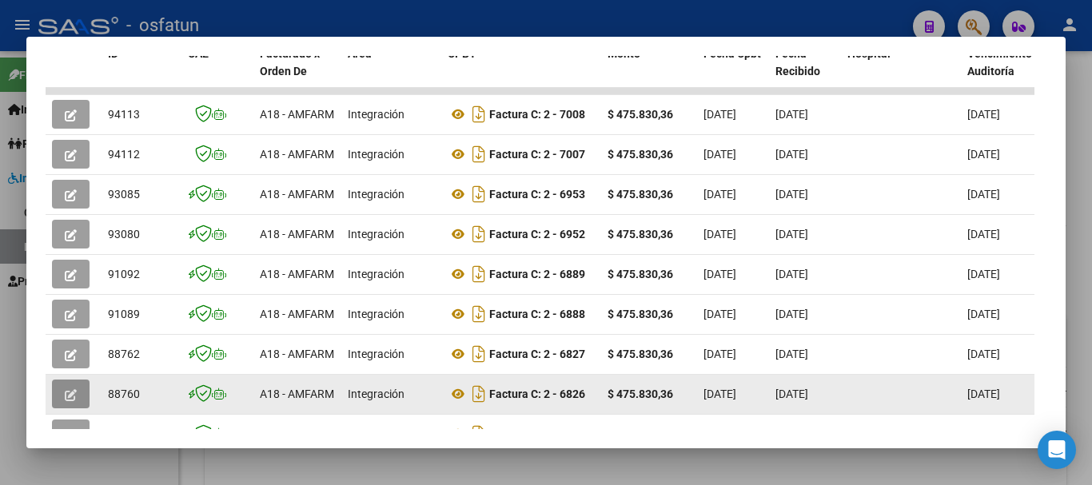
click at [64, 394] on button "button" at bounding box center [71, 394] width 38 height 29
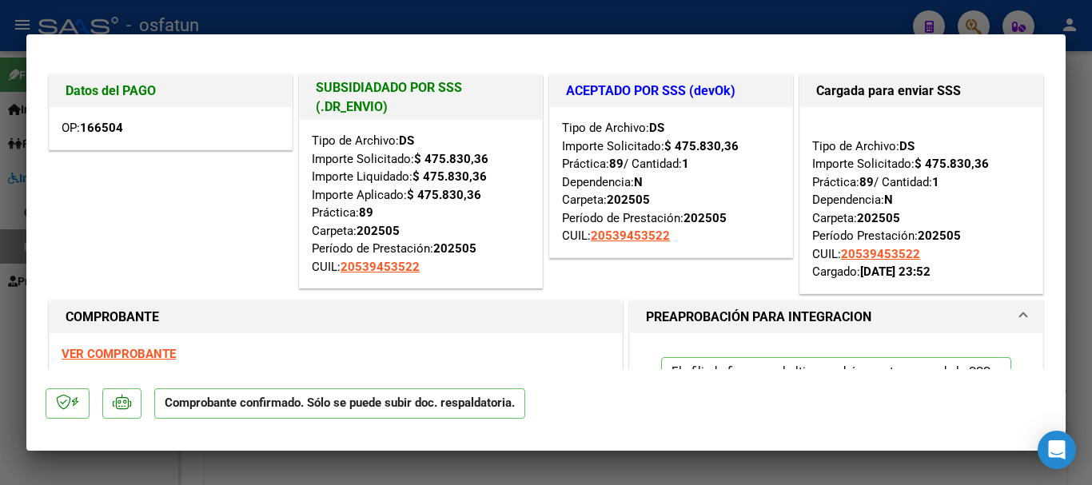
type input "$ 0,00"
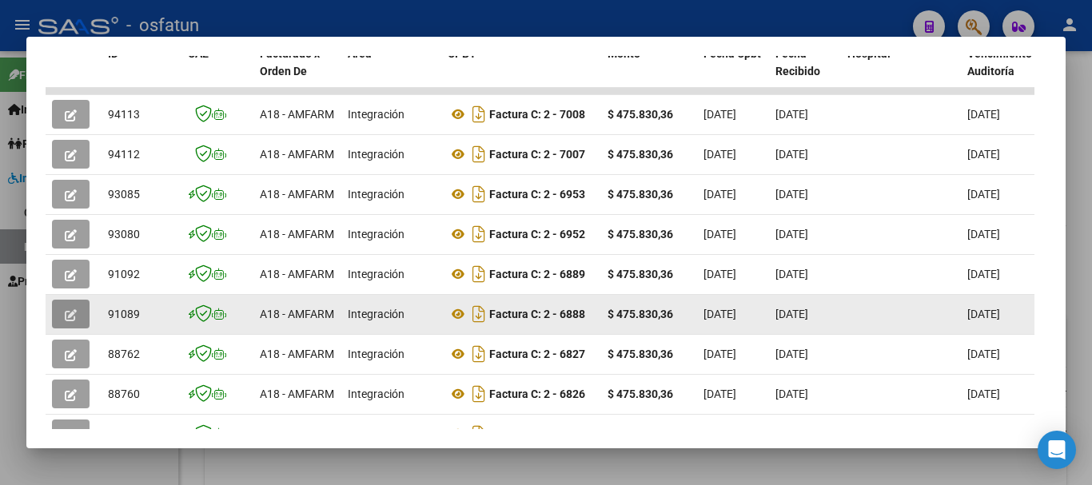
click at [67, 321] on icon "button" at bounding box center [71, 315] width 12 height 12
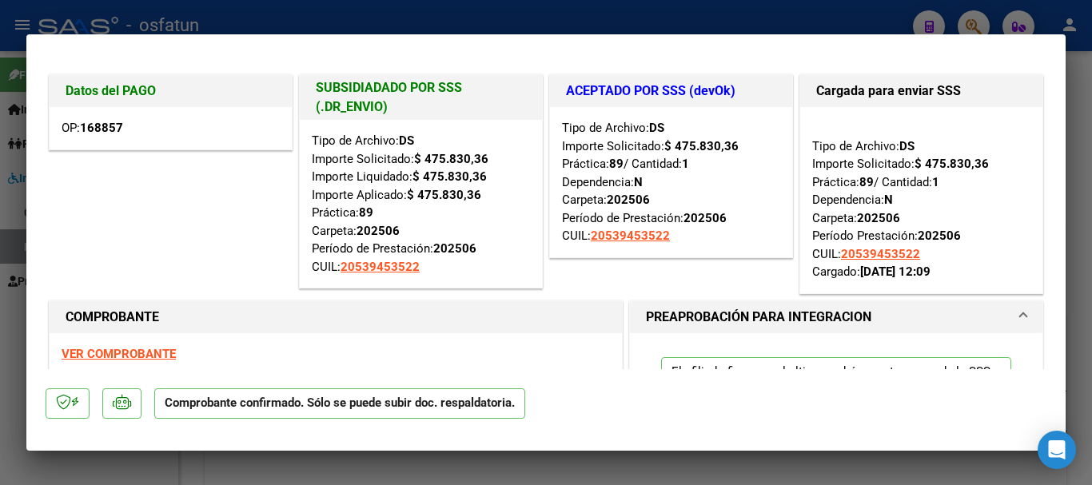
type input "$ 0,00"
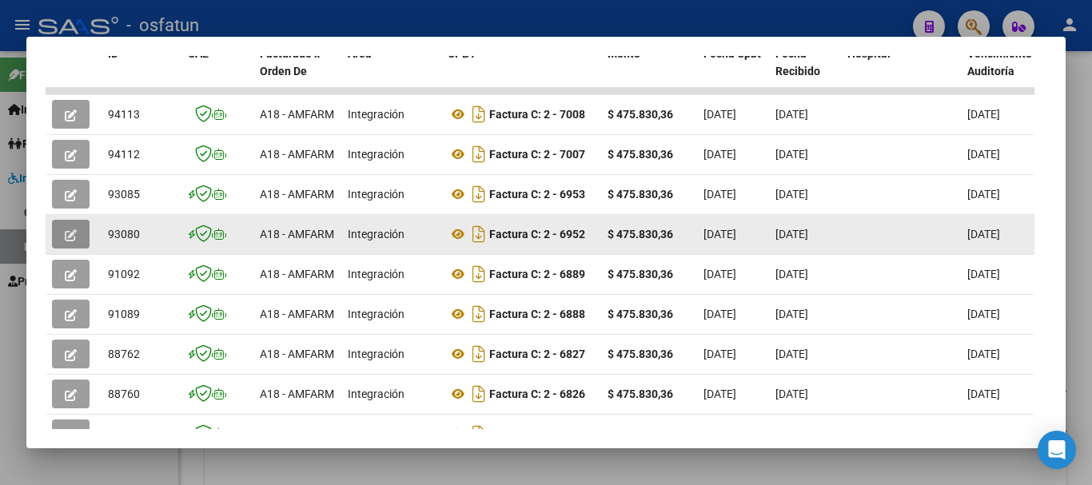
click at [74, 237] on icon "button" at bounding box center [71, 235] width 12 height 12
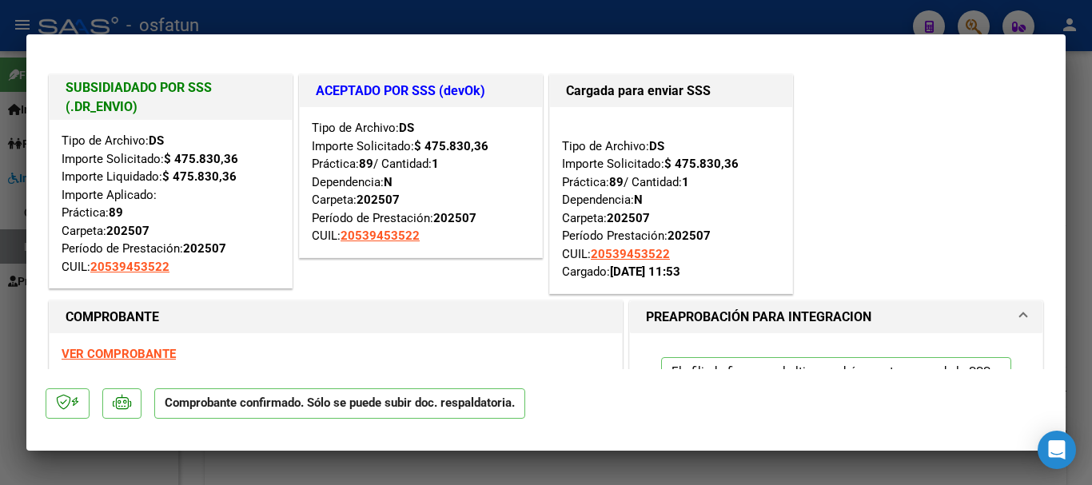
type input "$ 0,00"
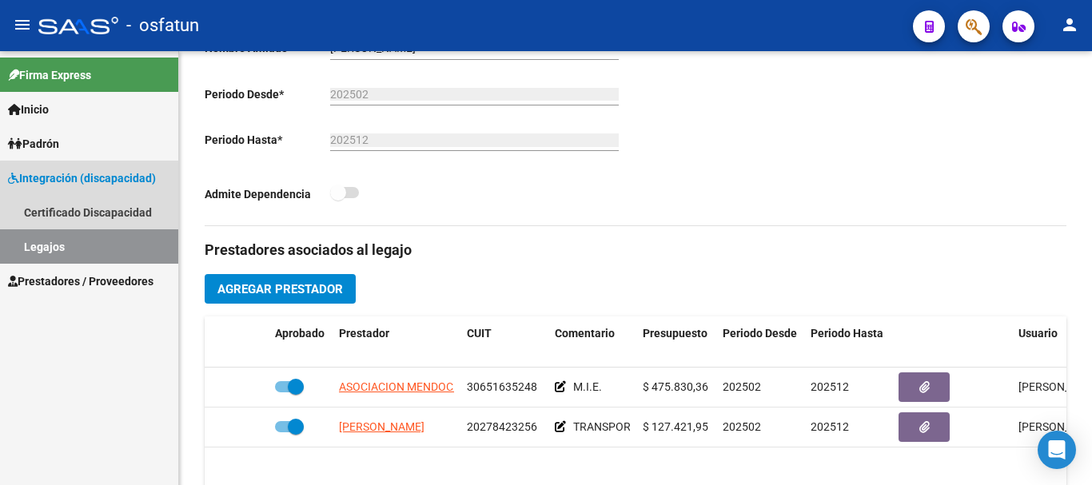
click at [129, 243] on link "Legajos" at bounding box center [89, 246] width 178 height 34
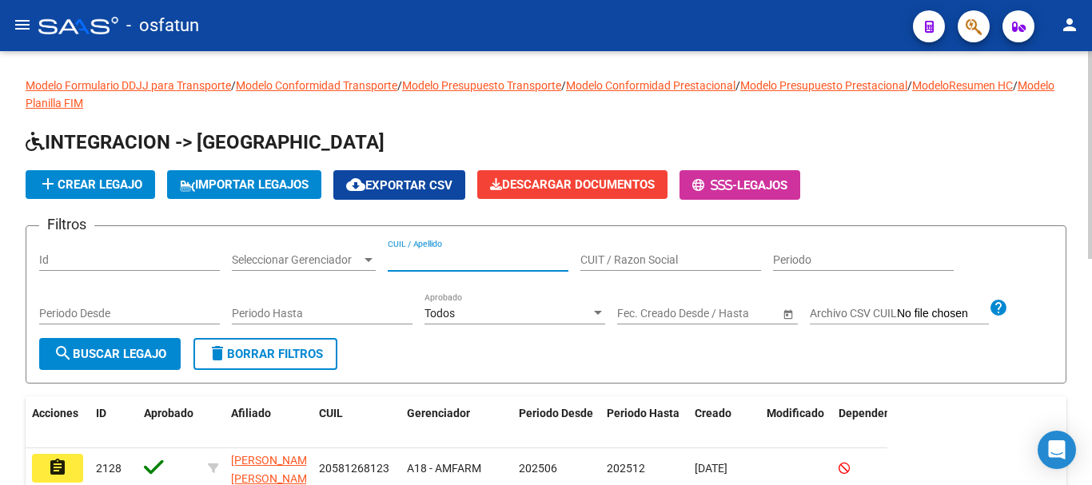
click at [409, 254] on input "CUIL / Apellido" at bounding box center [478, 260] width 181 height 14
type input "olivera"
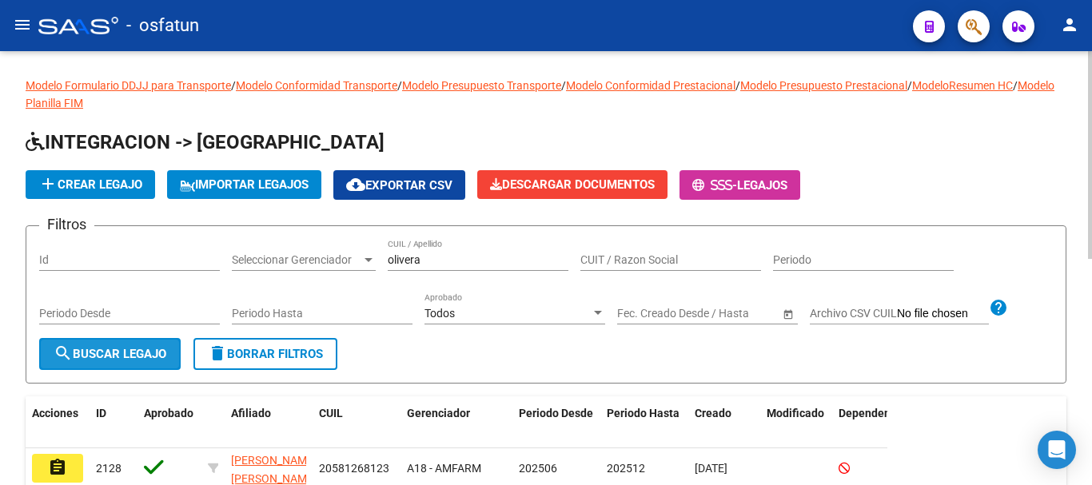
click at [124, 354] on span "search Buscar Legajo" at bounding box center [110, 354] width 113 height 14
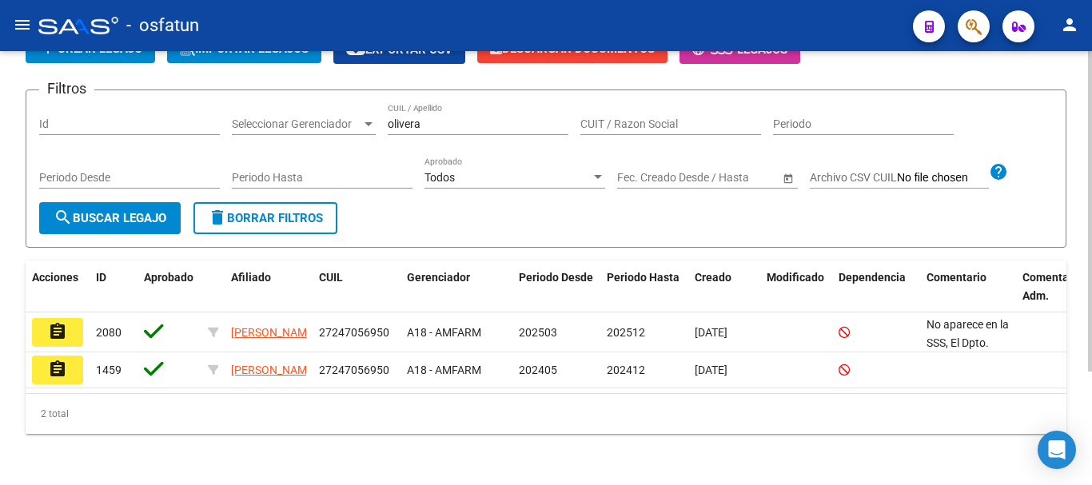
scroll to position [154, 0]
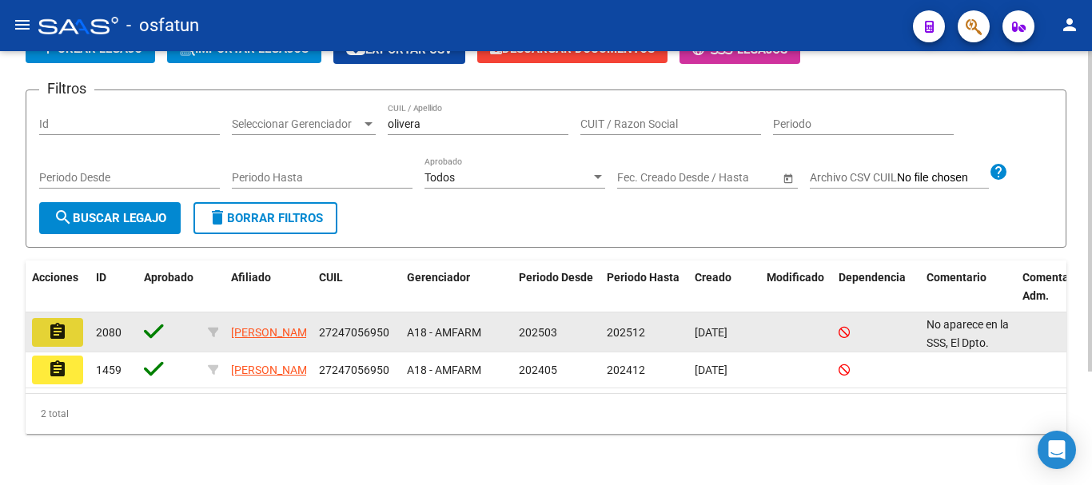
click at [55, 322] on mat-icon "assignment" at bounding box center [57, 331] width 19 height 19
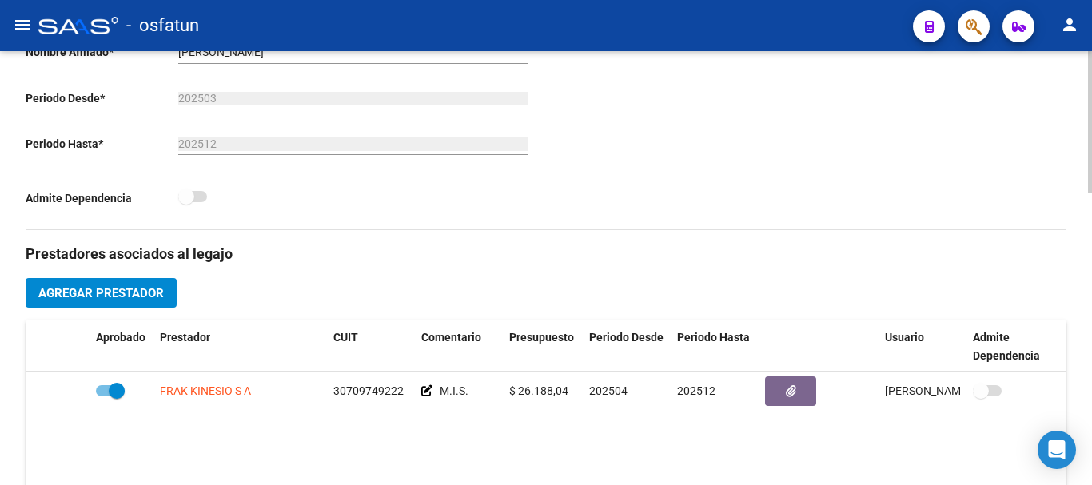
scroll to position [400, 0]
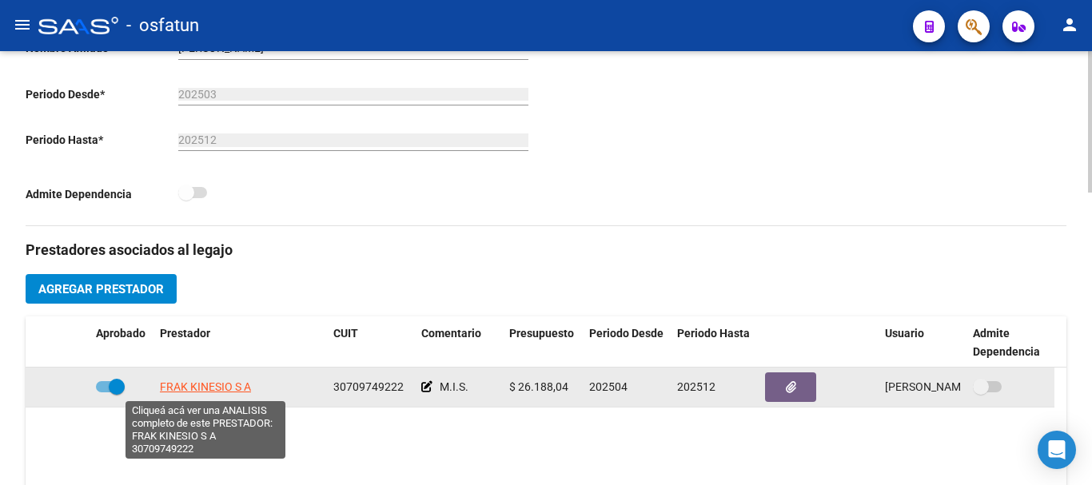
click at [212, 388] on span "FRAK KINESIO S A" at bounding box center [205, 387] width 91 height 13
type textarea "30709749222"
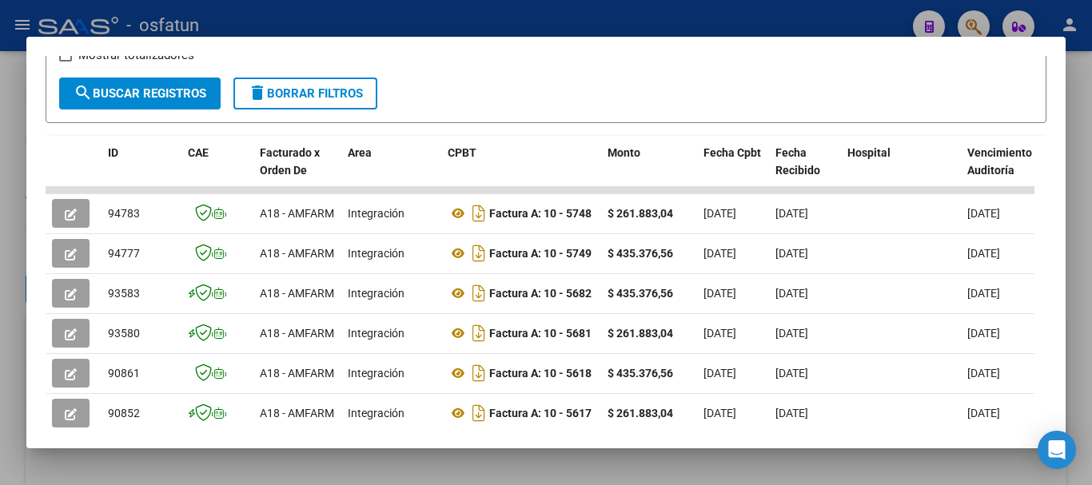
scroll to position [381, 0]
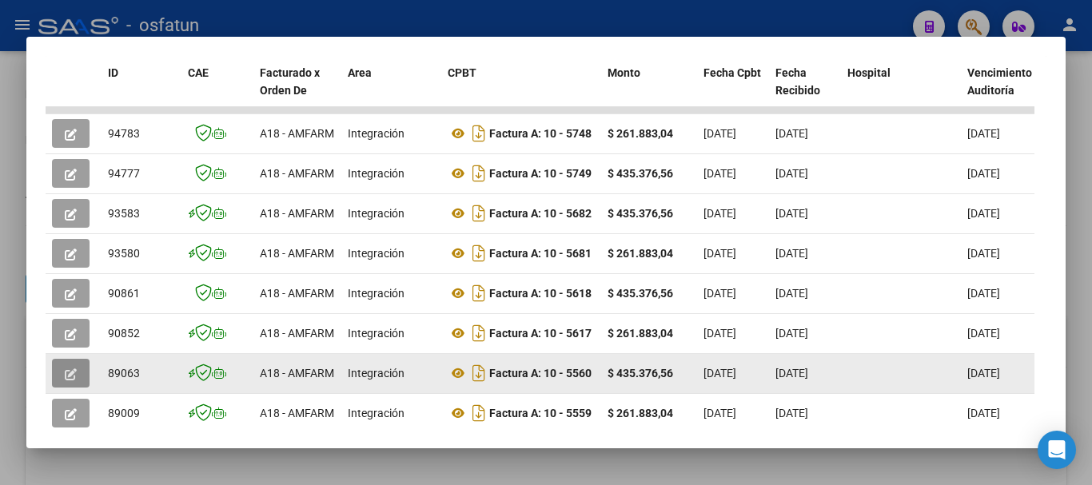
click at [74, 380] on icon "button" at bounding box center [71, 375] width 12 height 12
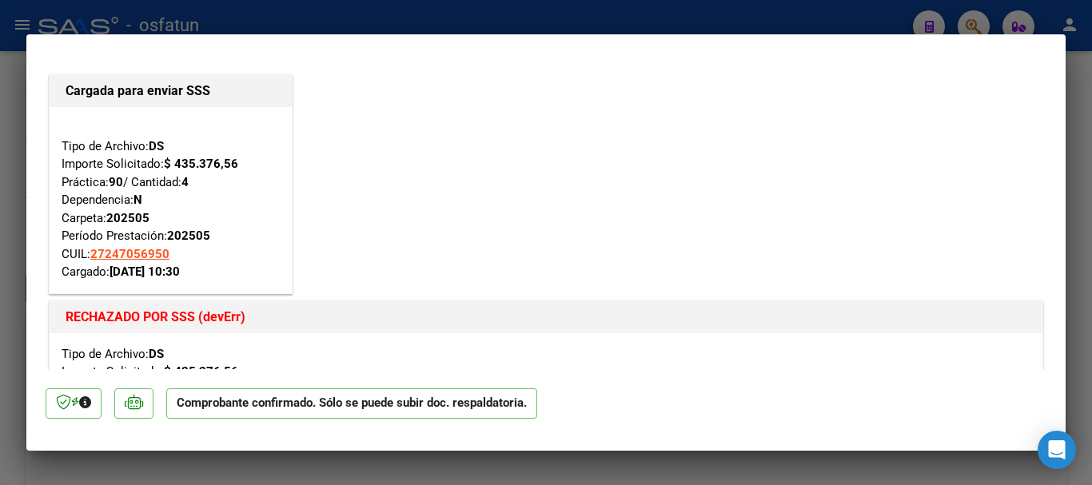
type input "$ 0,00"
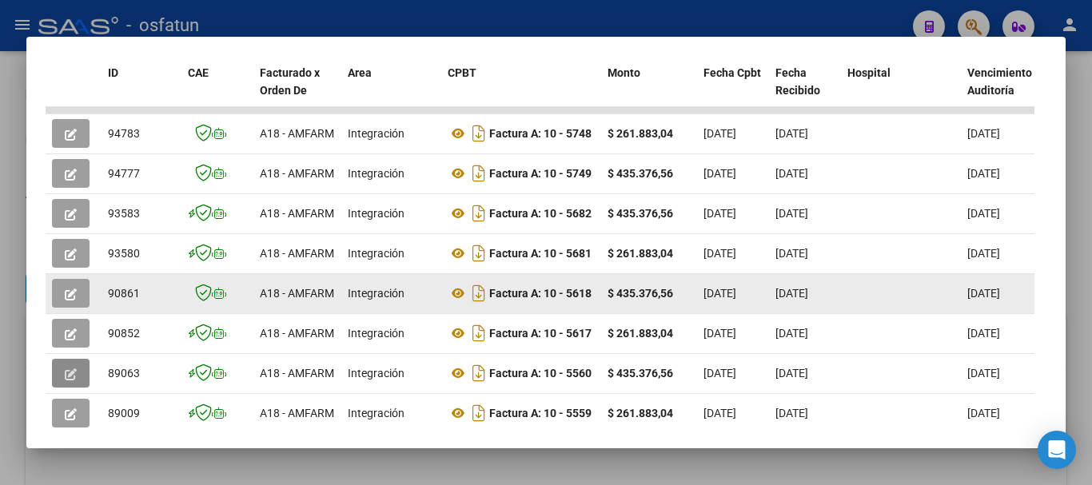
click at [66, 297] on icon "button" at bounding box center [71, 295] width 12 height 12
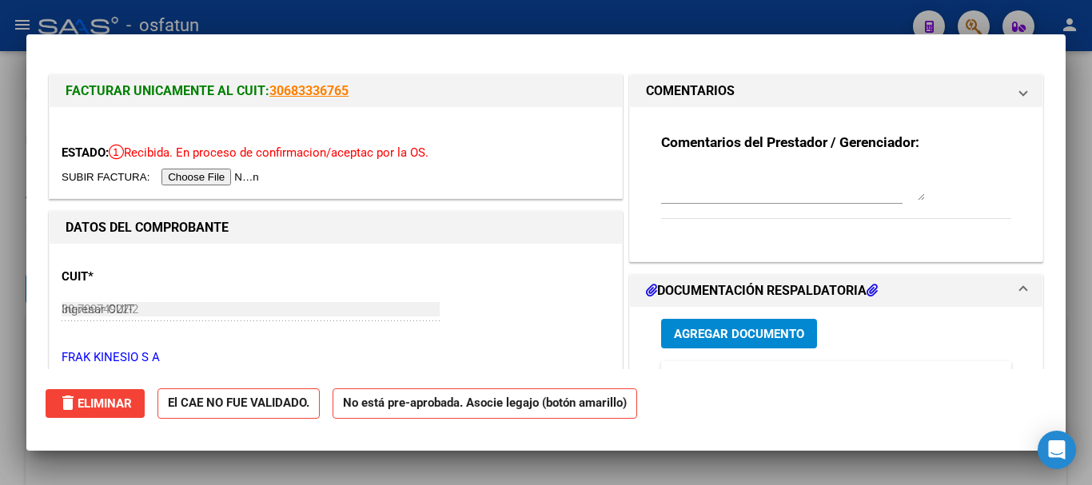
type input "$ 0,00"
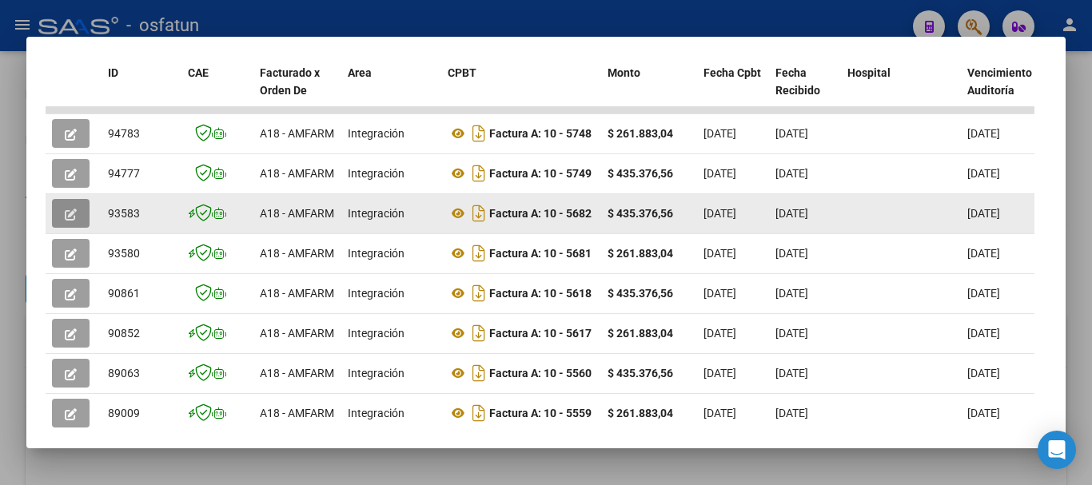
click at [77, 218] on button "button" at bounding box center [71, 213] width 38 height 29
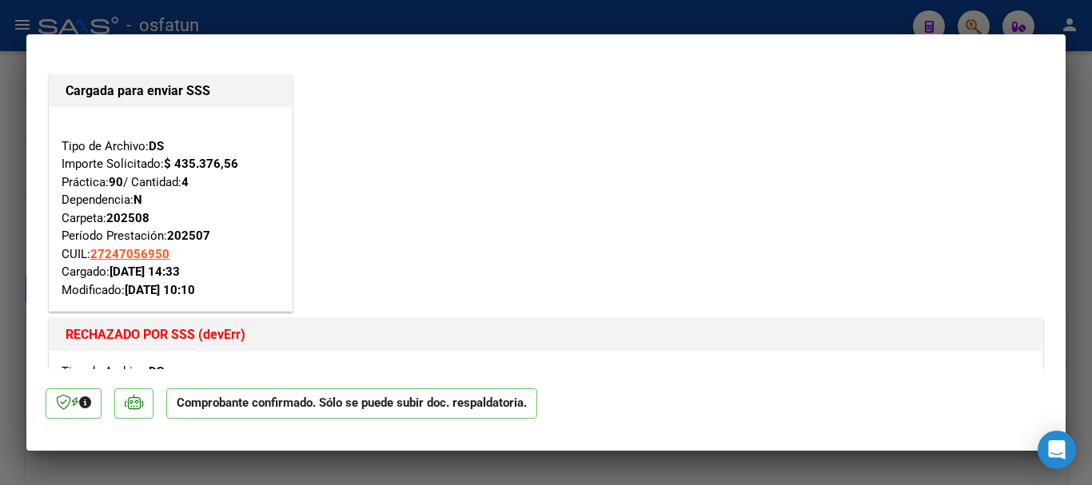
type input "$ 0,00"
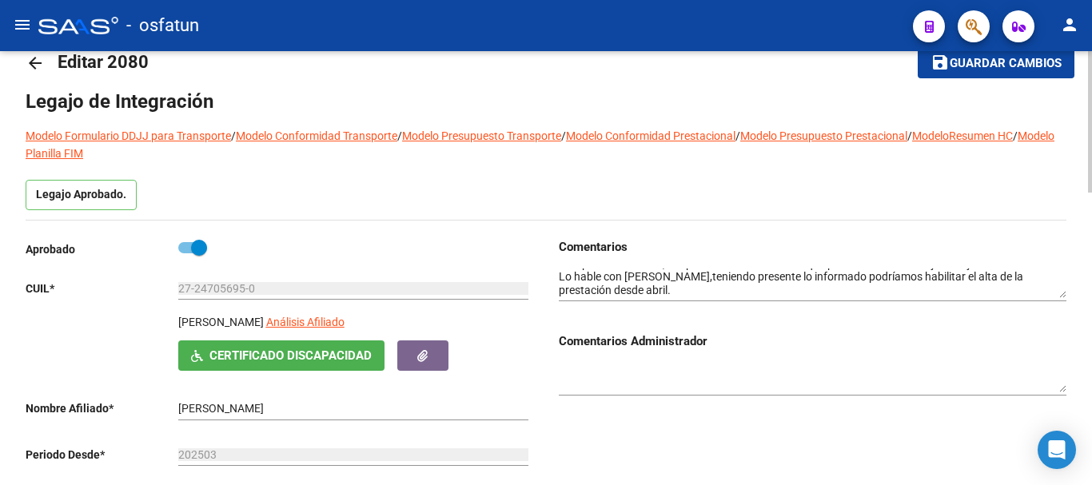
scroll to position [0, 0]
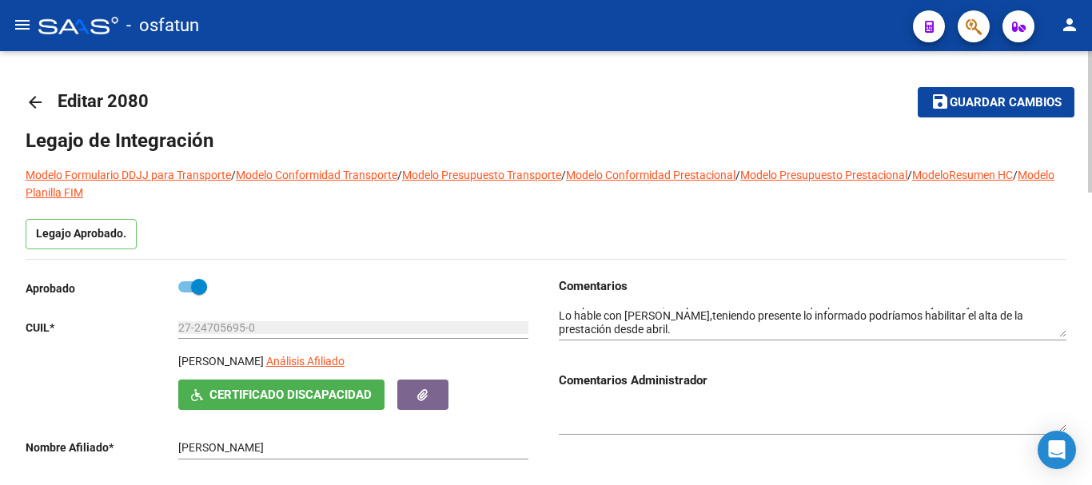
click at [41, 102] on mat-icon "arrow_back" at bounding box center [35, 102] width 19 height 19
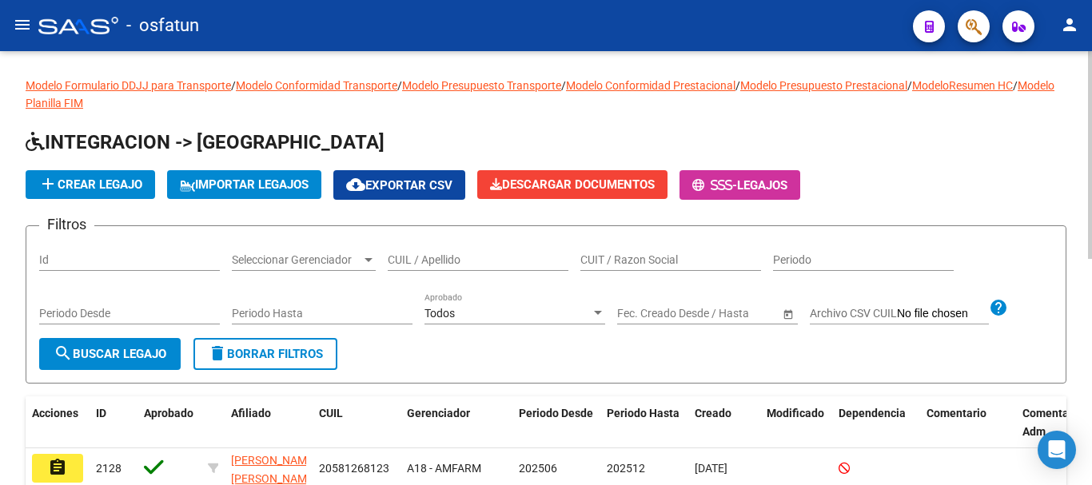
click at [448, 250] on div "CUIL / Apellido" at bounding box center [478, 255] width 181 height 32
type input "palana"
click at [107, 347] on button "search Buscar Legajo" at bounding box center [110, 354] width 142 height 32
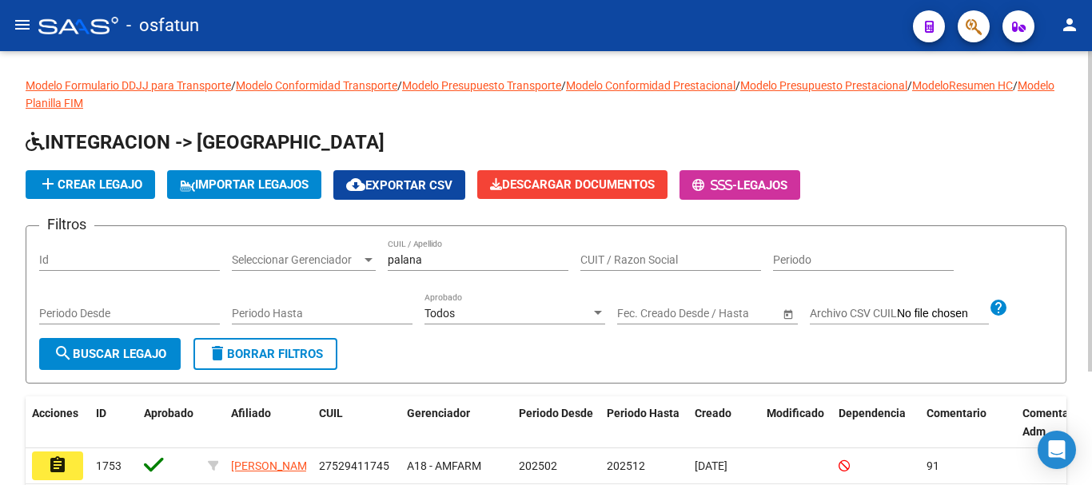
scroll to position [80, 0]
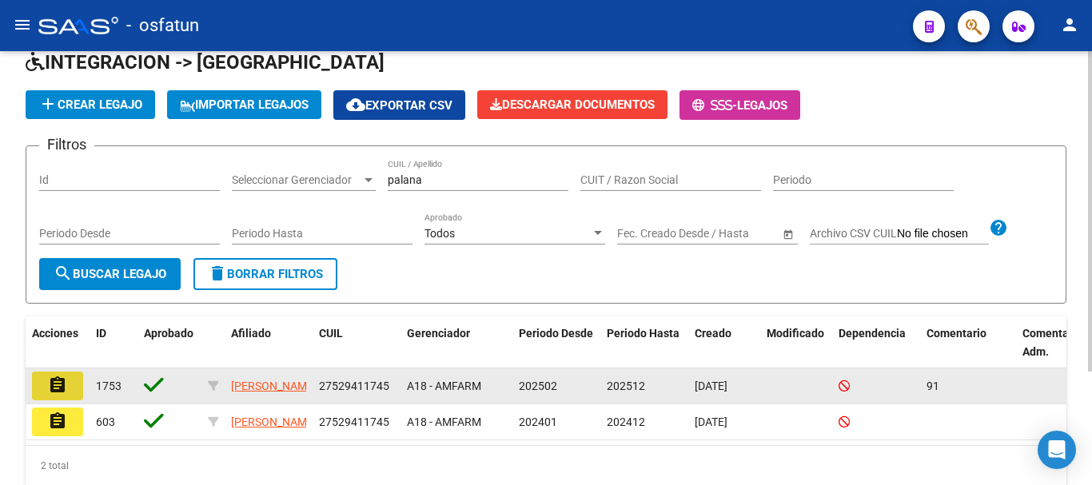
click at [62, 388] on mat-icon "assignment" at bounding box center [57, 385] width 19 height 19
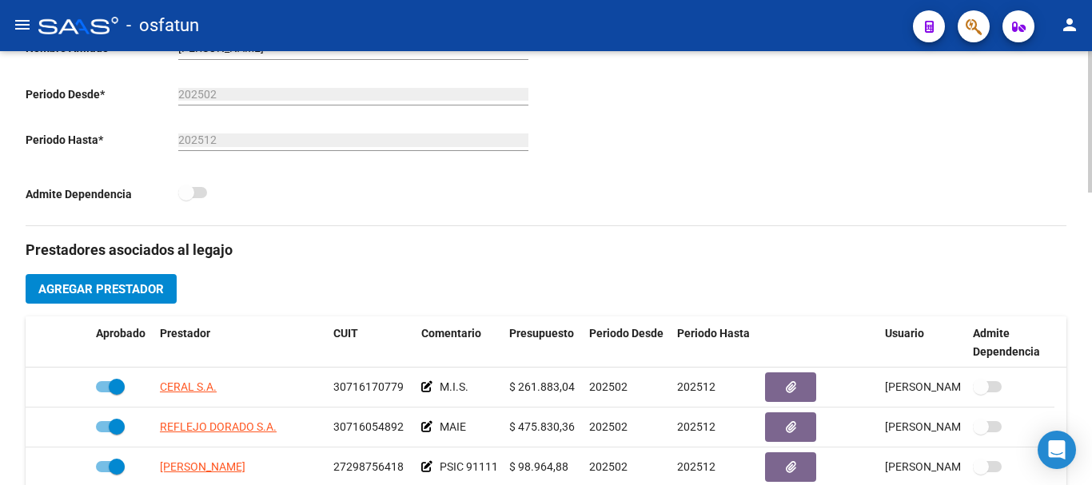
scroll to position [480, 0]
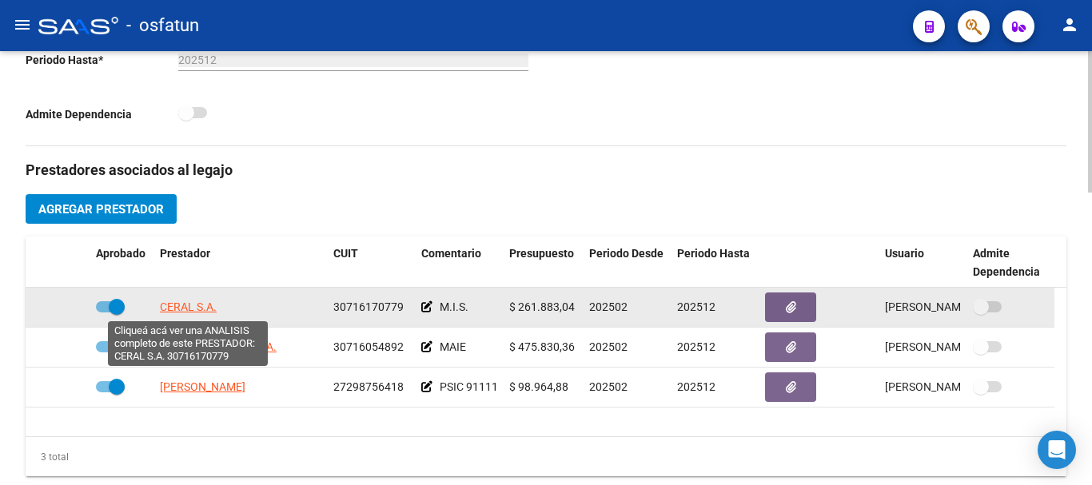
click at [179, 309] on span "CERAL S.A." at bounding box center [188, 307] width 57 height 13
type textarea "30716170779"
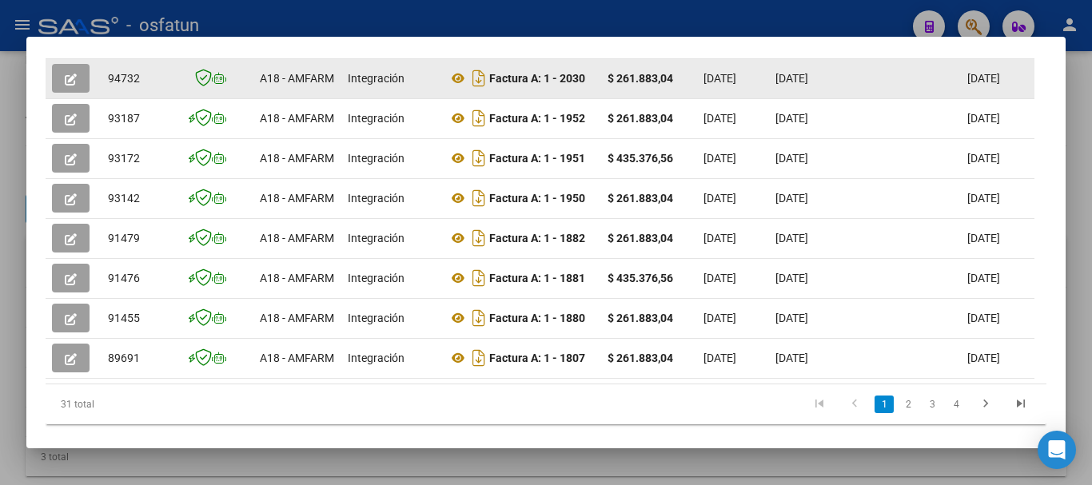
scroll to position [560, 0]
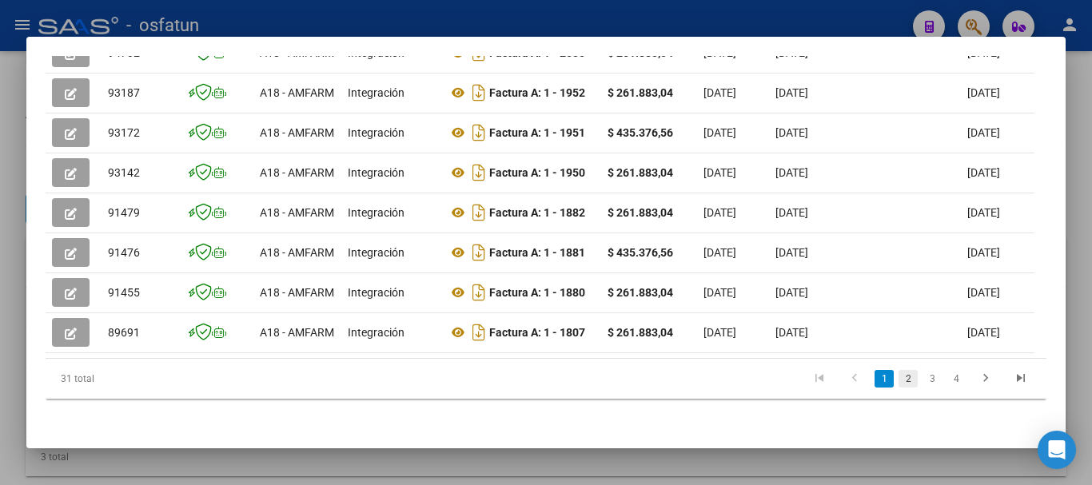
click at [897, 371] on li "2" at bounding box center [908, 378] width 24 height 27
click at [899, 379] on link "2" at bounding box center [908, 379] width 19 height 18
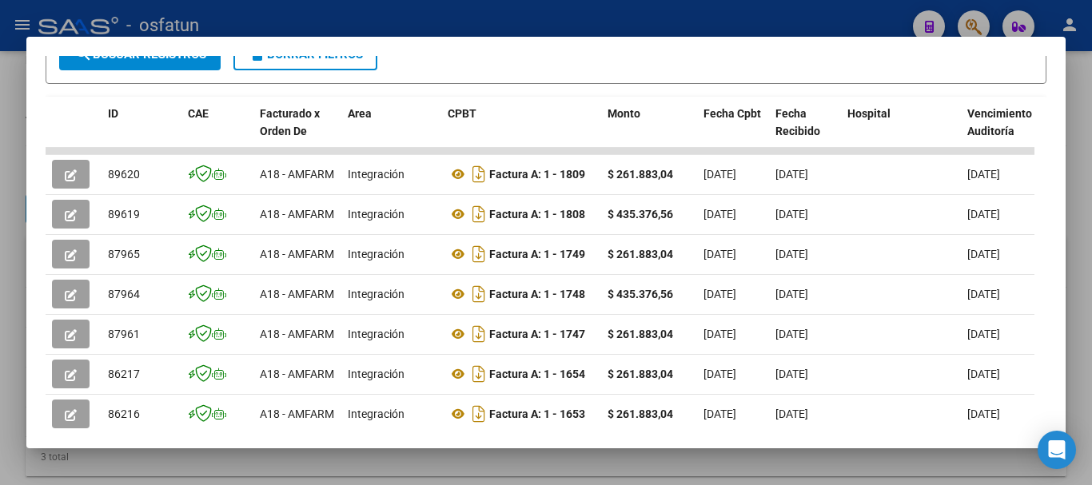
scroll to position [320, 0]
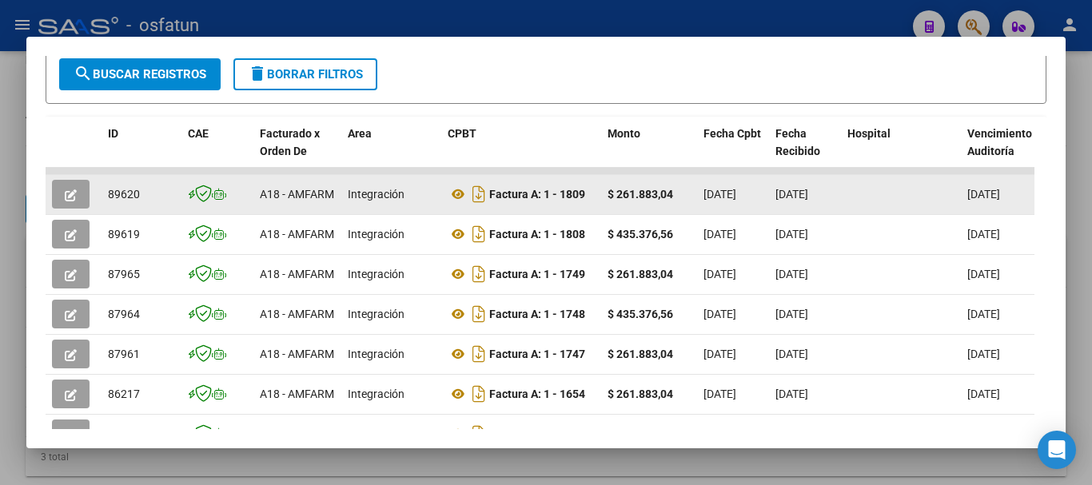
click at [64, 203] on button "button" at bounding box center [71, 194] width 38 height 29
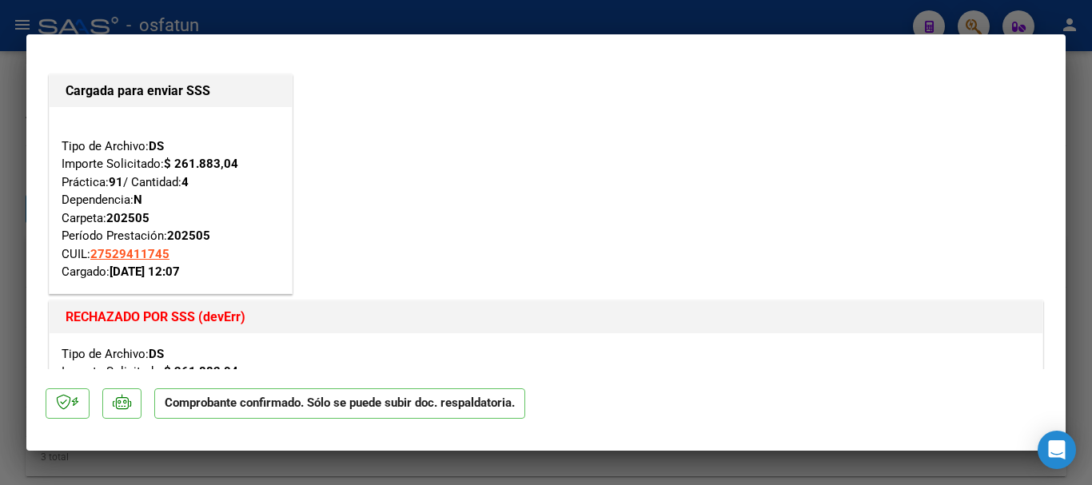
type input "$ 0,00"
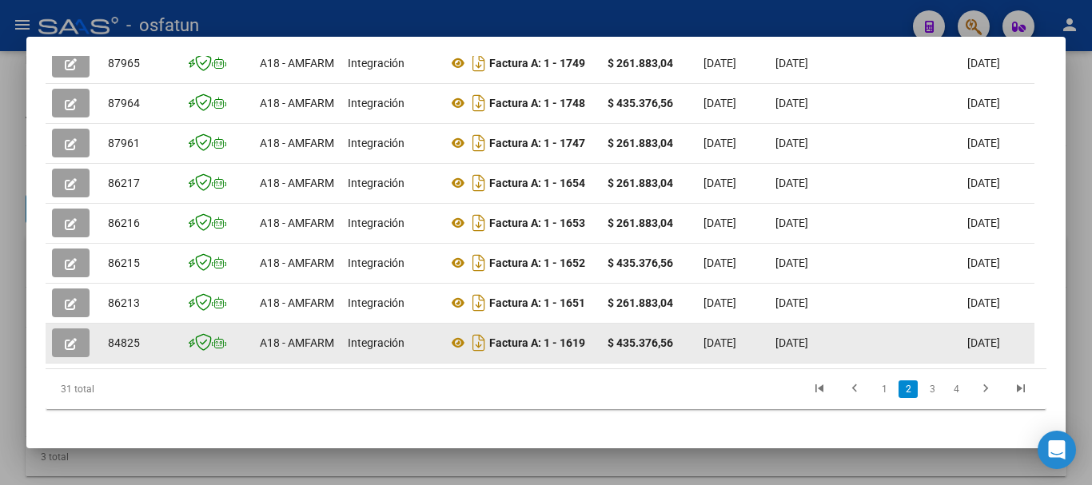
scroll to position [560, 0]
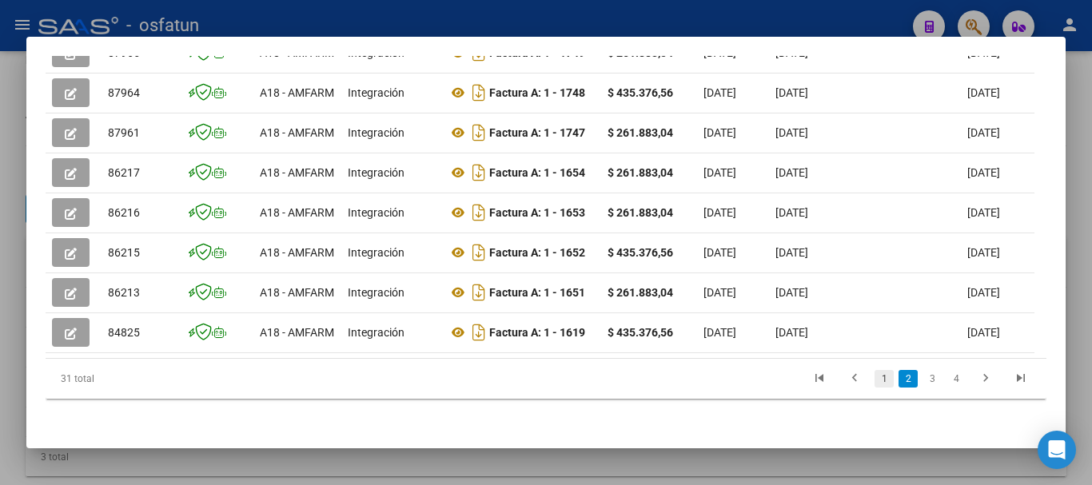
click at [875, 379] on link "1" at bounding box center [884, 379] width 19 height 18
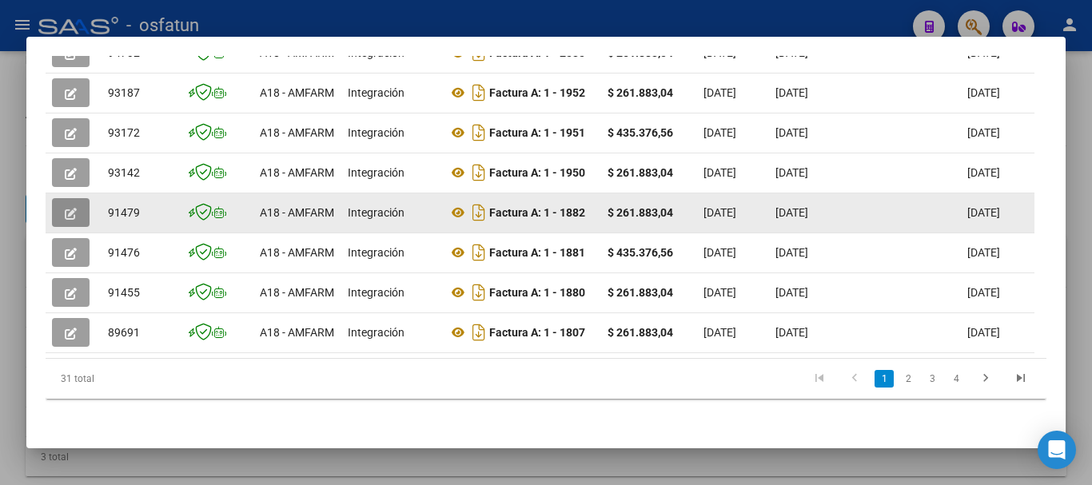
click at [71, 208] on icon "button" at bounding box center [71, 214] width 12 height 12
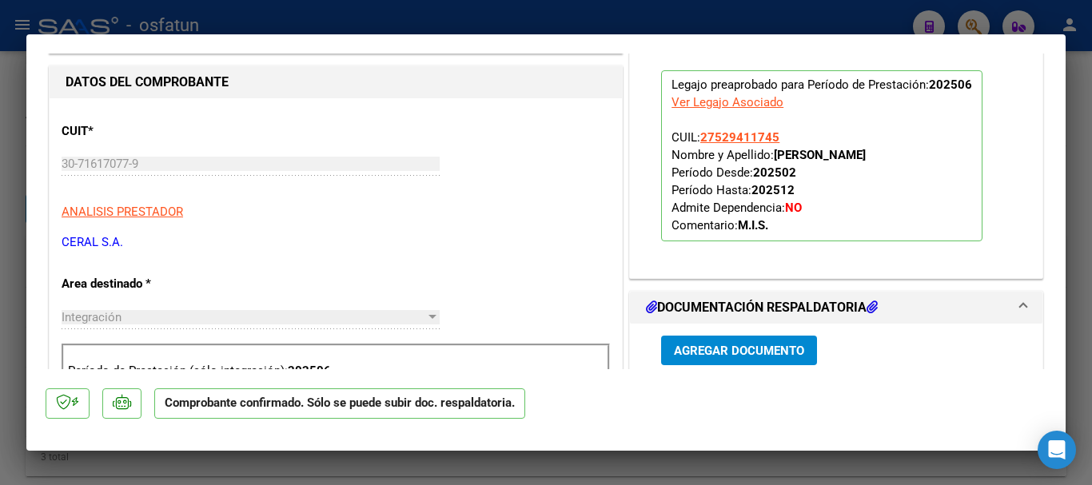
scroll to position [880, 0]
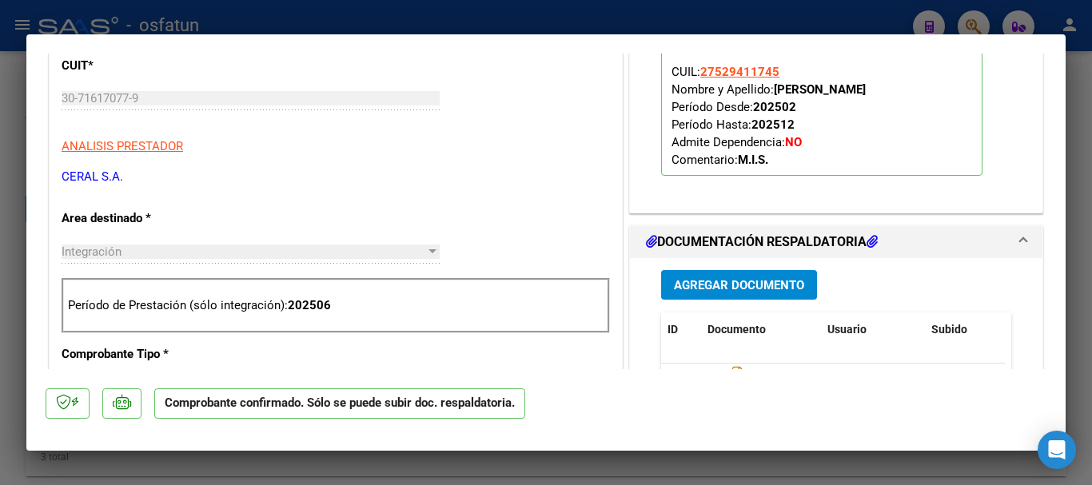
type input "$ 0,00"
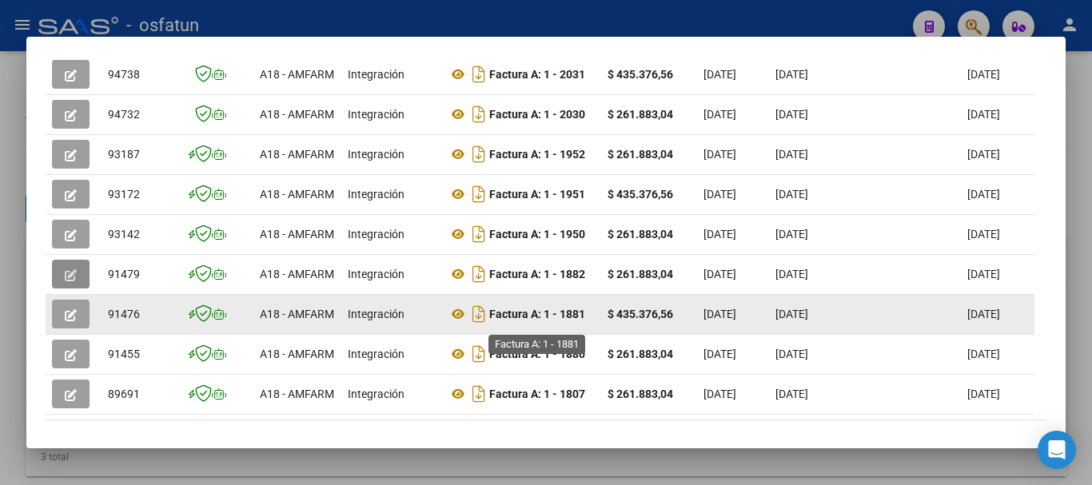
scroll to position [560, 0]
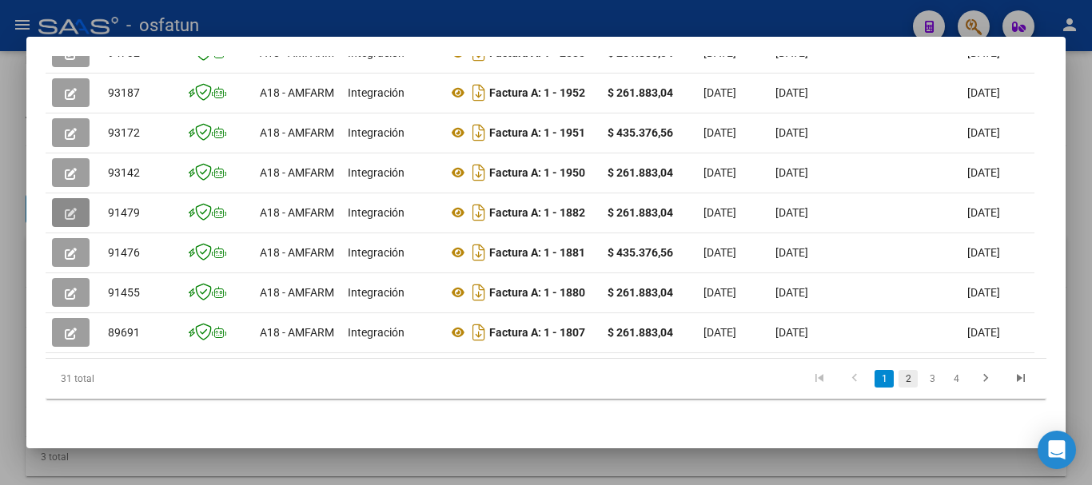
click at [899, 381] on link "2" at bounding box center [908, 379] width 19 height 18
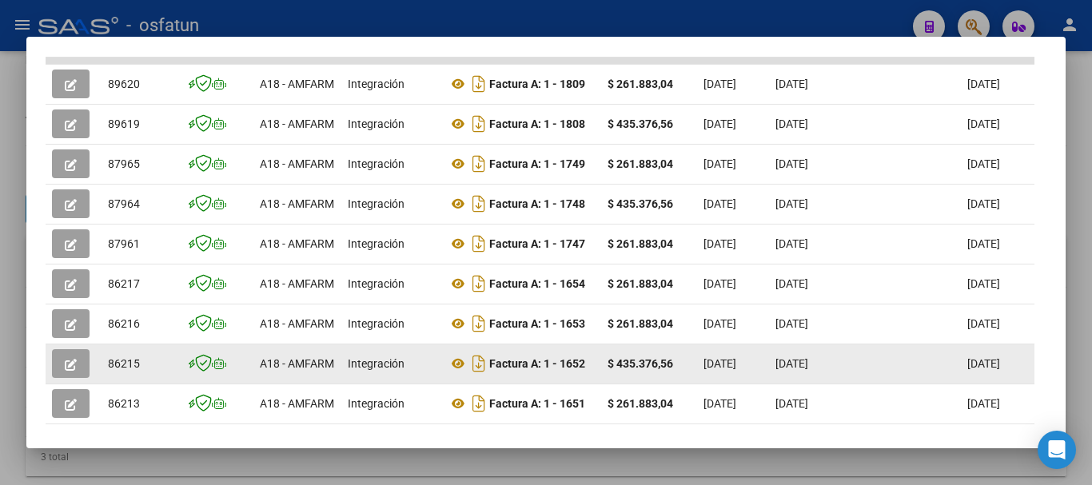
scroll to position [400, 0]
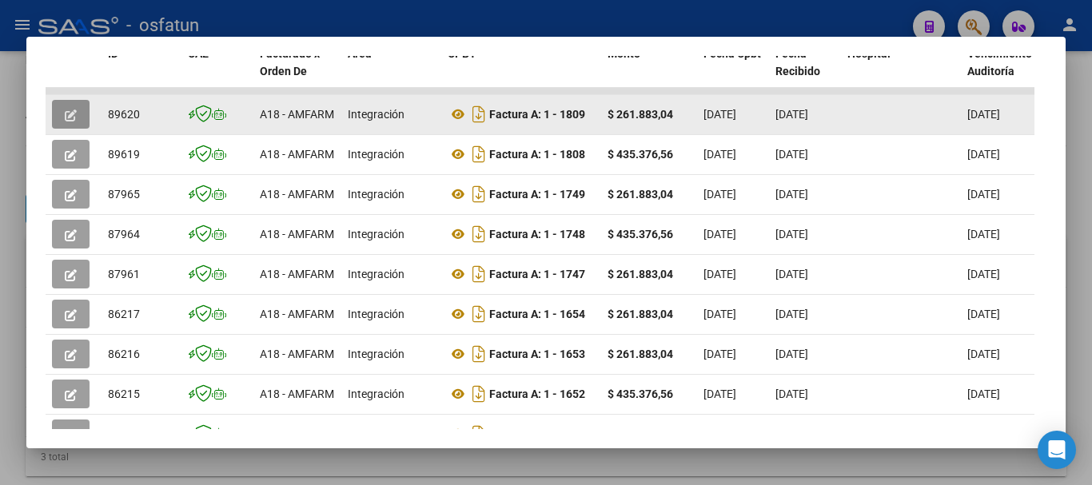
click at [62, 115] on button "button" at bounding box center [71, 114] width 38 height 29
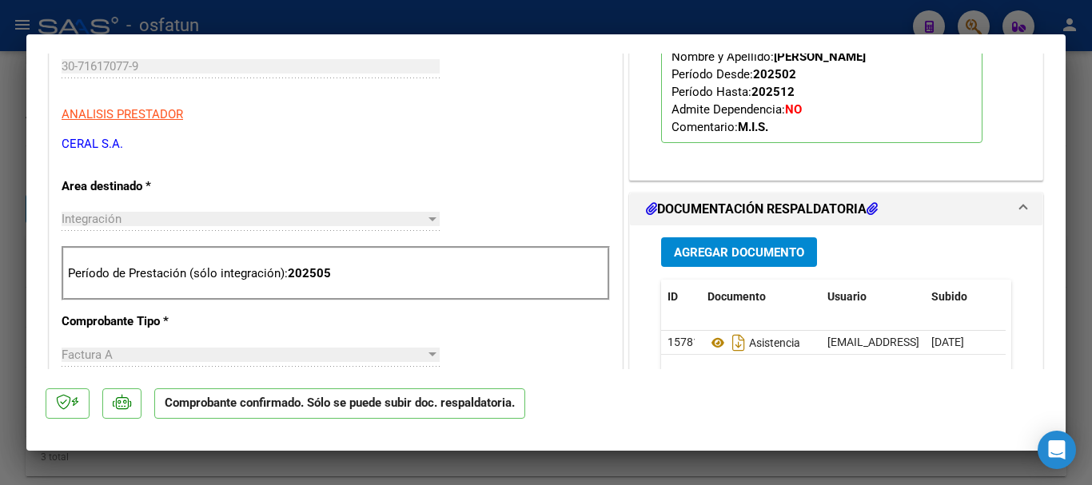
scroll to position [720, 0]
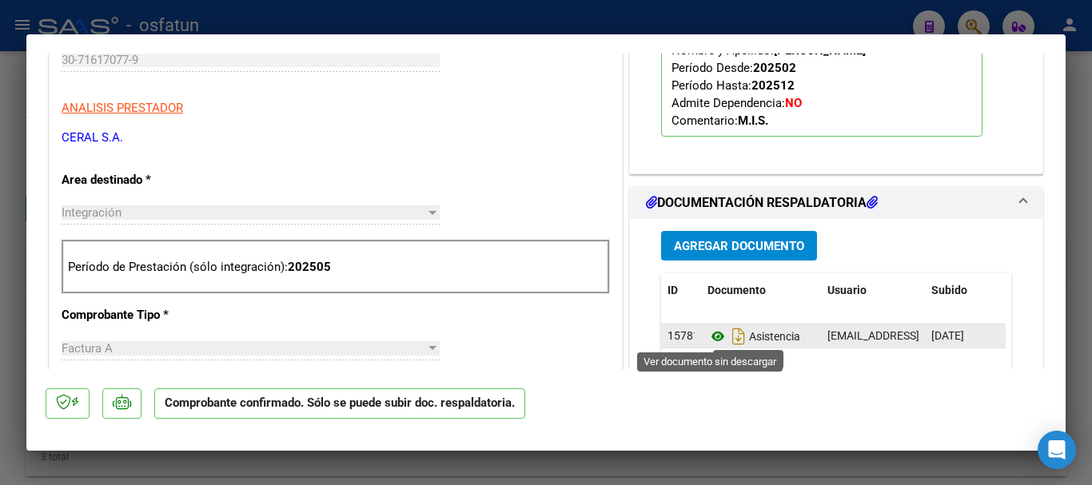
click at [712, 332] on icon at bounding box center [718, 336] width 21 height 19
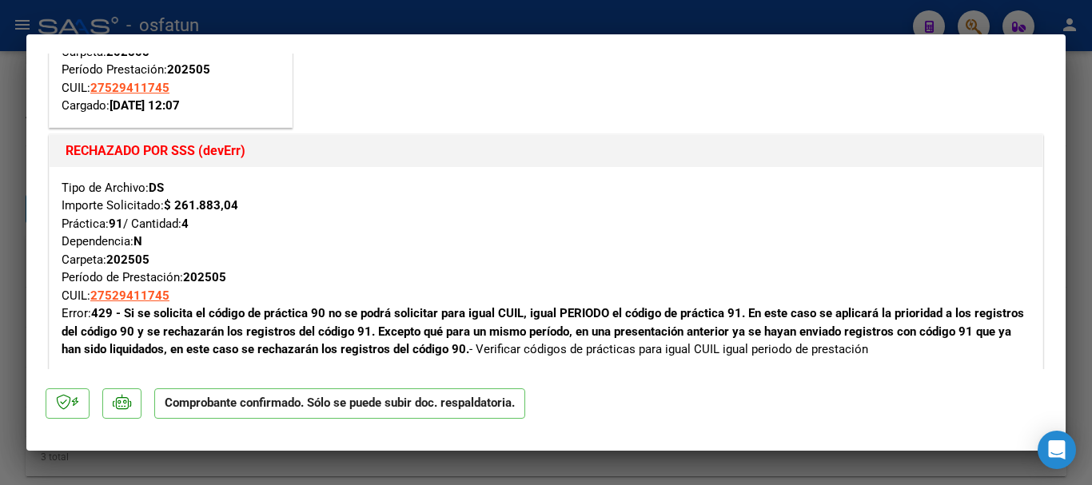
scroll to position [0, 0]
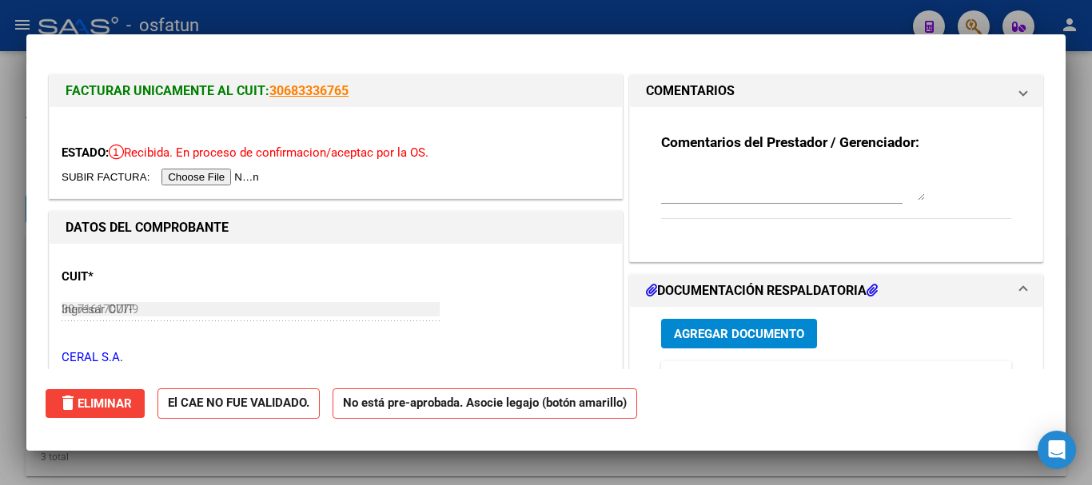
type input "$ 0,00"
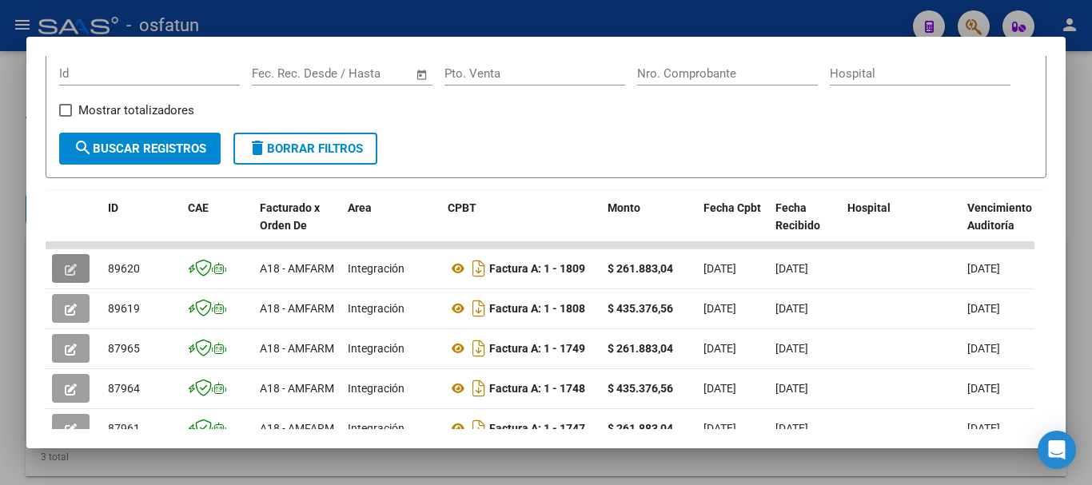
scroll to position [240, 0]
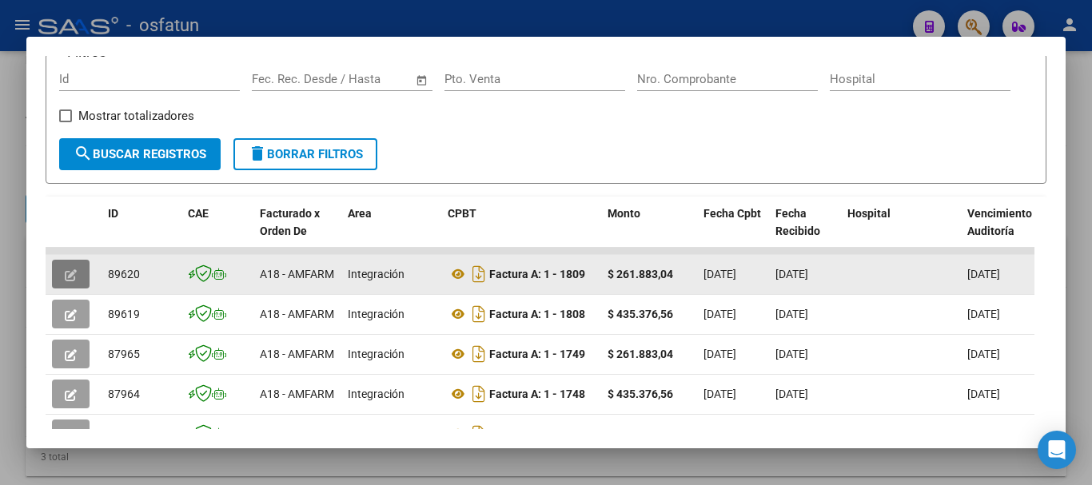
click at [72, 277] on icon "button" at bounding box center [71, 275] width 12 height 12
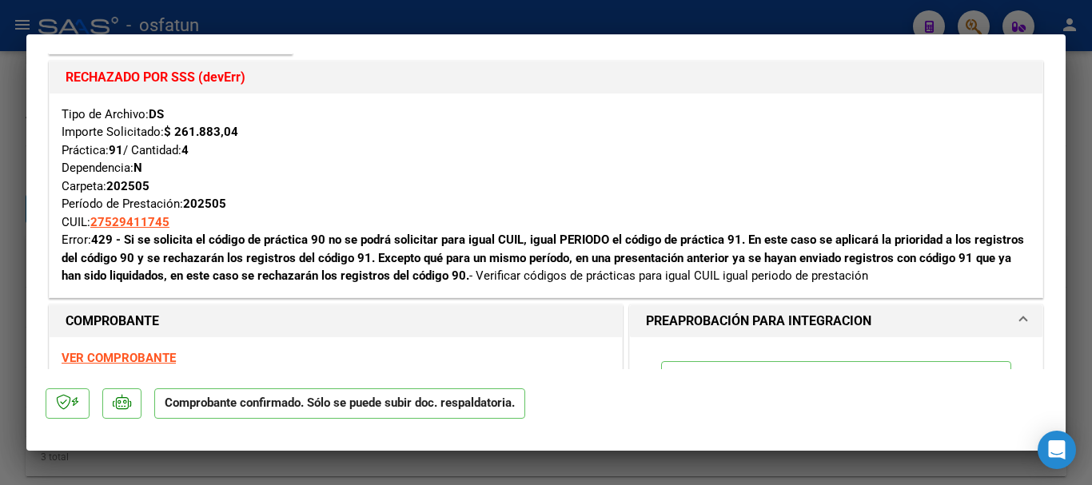
scroll to position [0, 0]
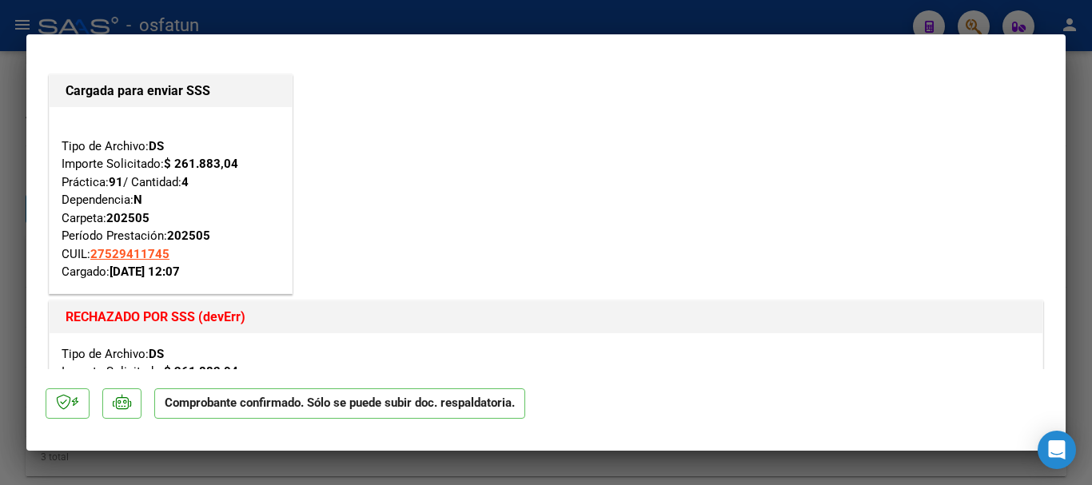
type input "$ 0,00"
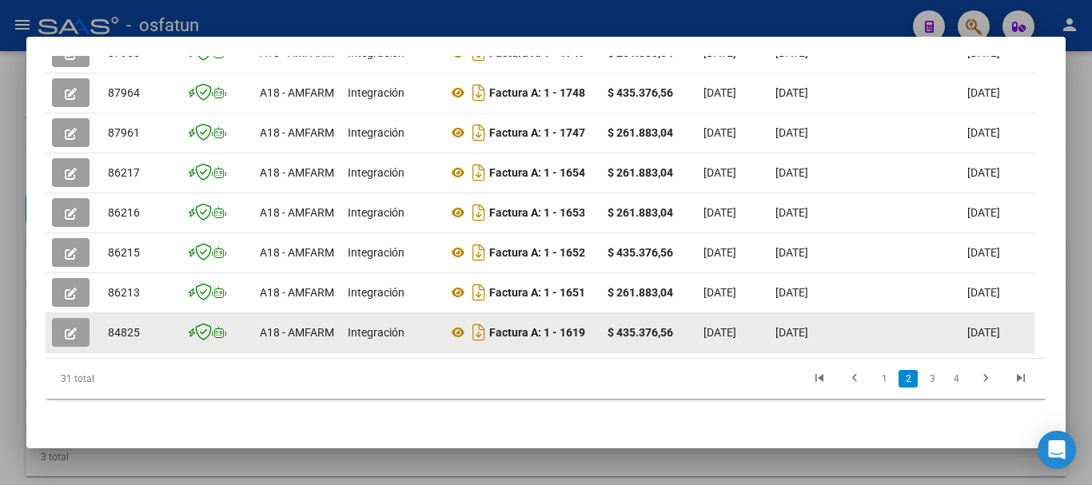
scroll to position [560, 0]
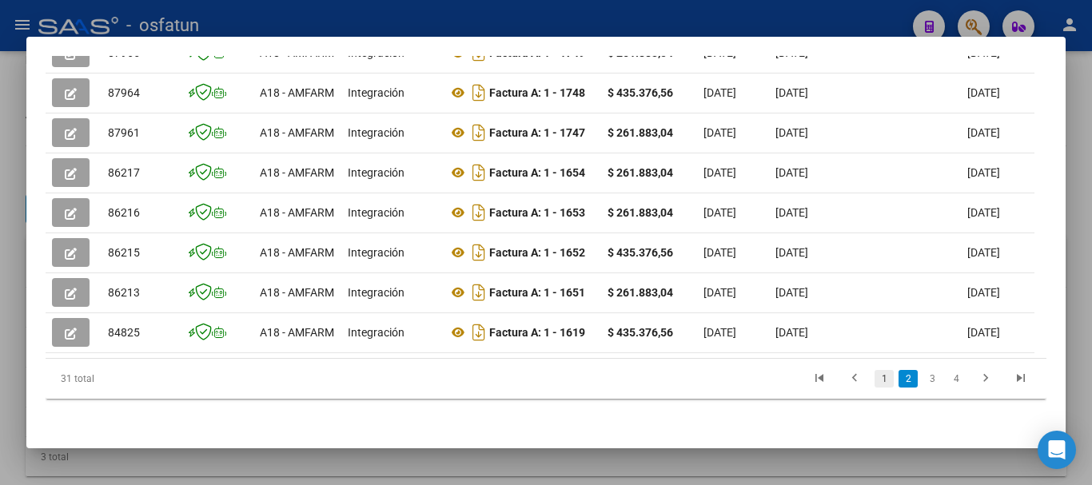
click at [875, 377] on link "1" at bounding box center [884, 379] width 19 height 18
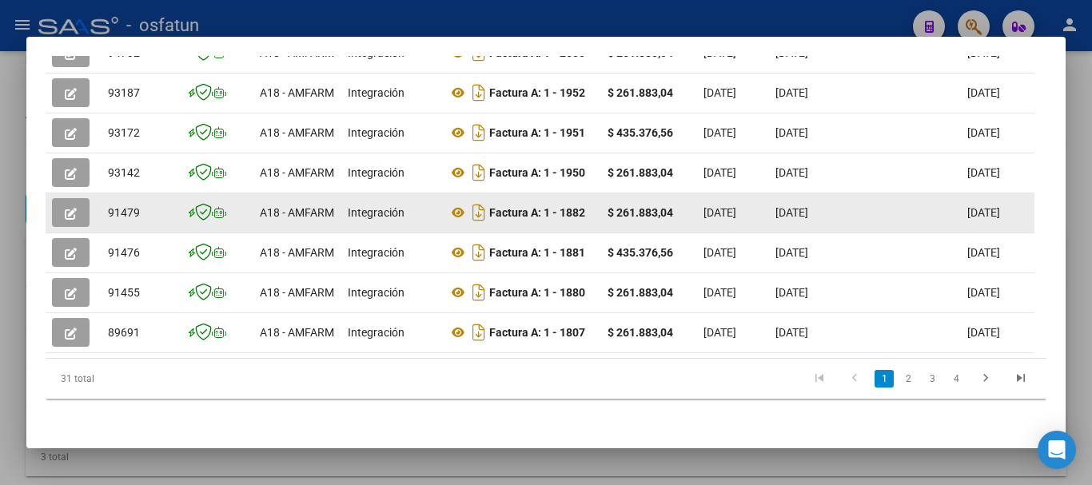
click at [69, 208] on icon "button" at bounding box center [71, 214] width 12 height 12
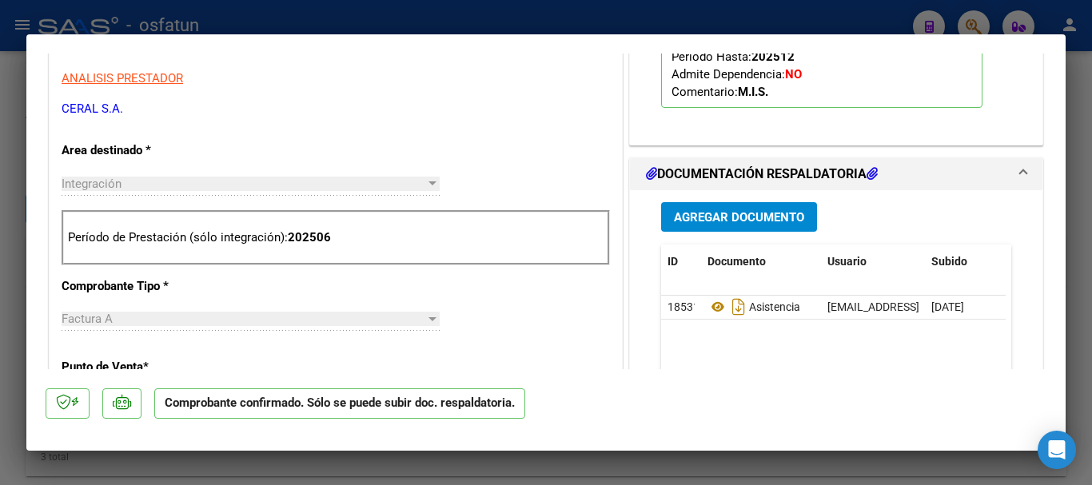
scroll to position [1039, 0]
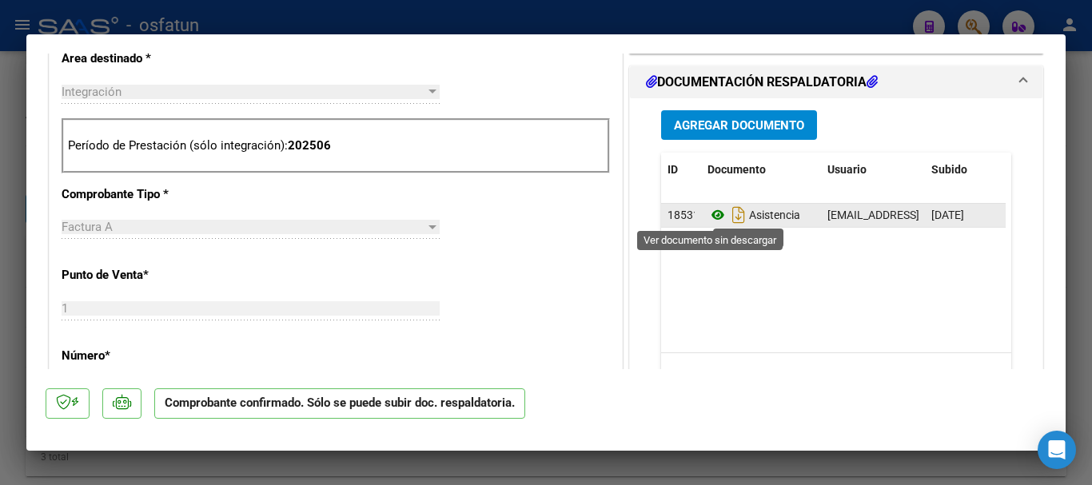
click at [713, 214] on icon at bounding box center [718, 214] width 21 height 19
